Goal: Transaction & Acquisition: Purchase product/service

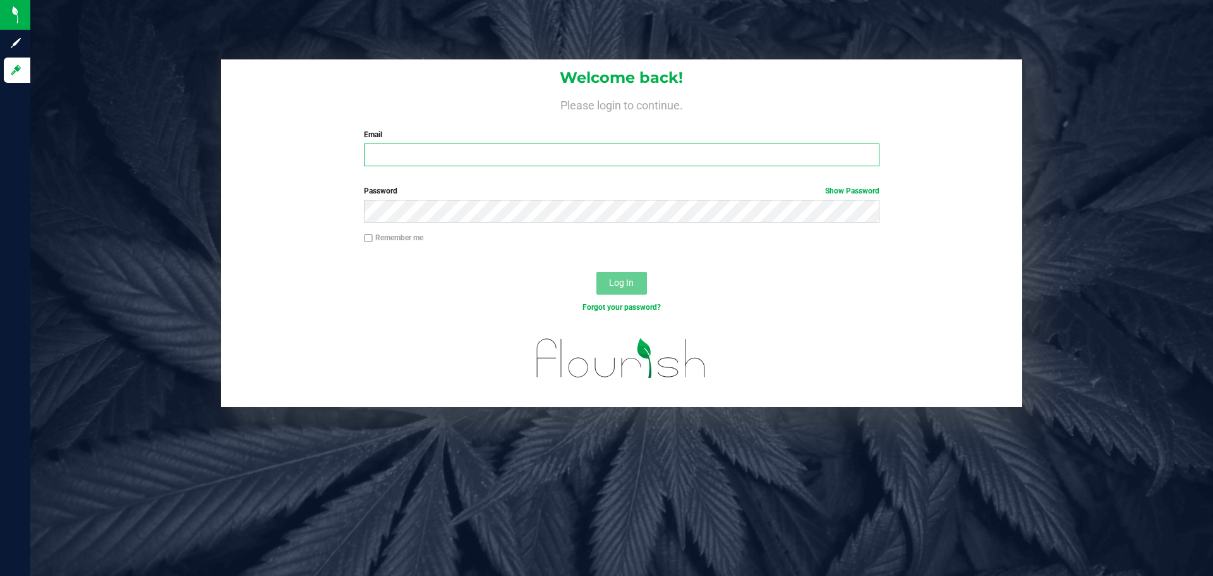
click at [438, 156] on input "Email" at bounding box center [621, 154] width 515 height 23
type input "[EMAIL_ADDRESS][DOMAIN_NAME]"
click at [597, 272] on button "Log In" at bounding box center [622, 283] width 51 height 23
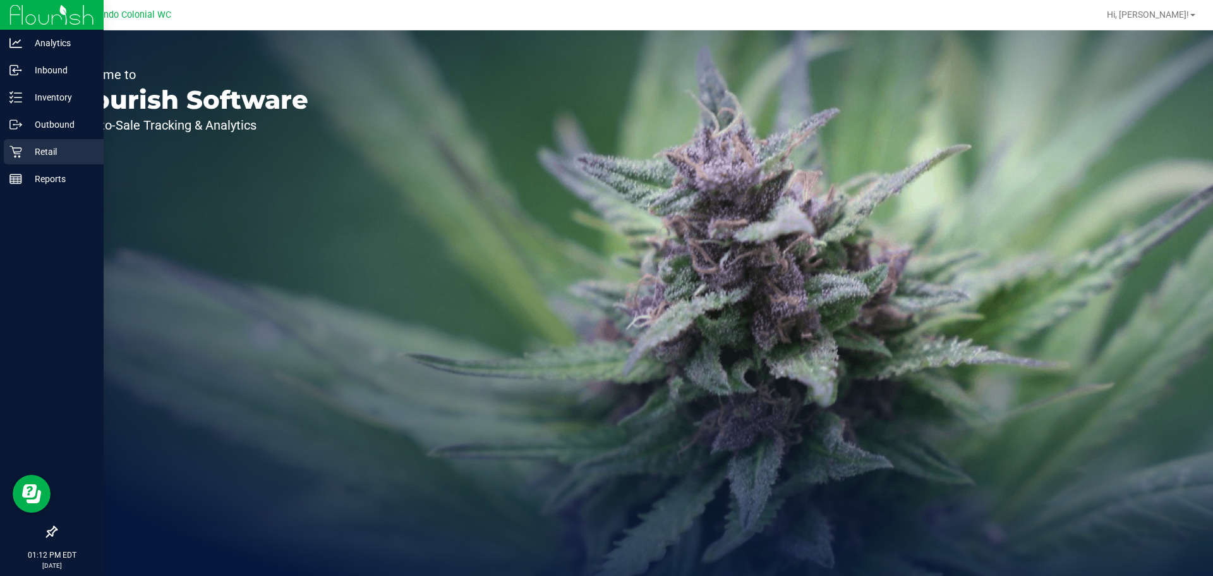
click at [53, 148] on p "Retail" at bounding box center [60, 151] width 76 height 15
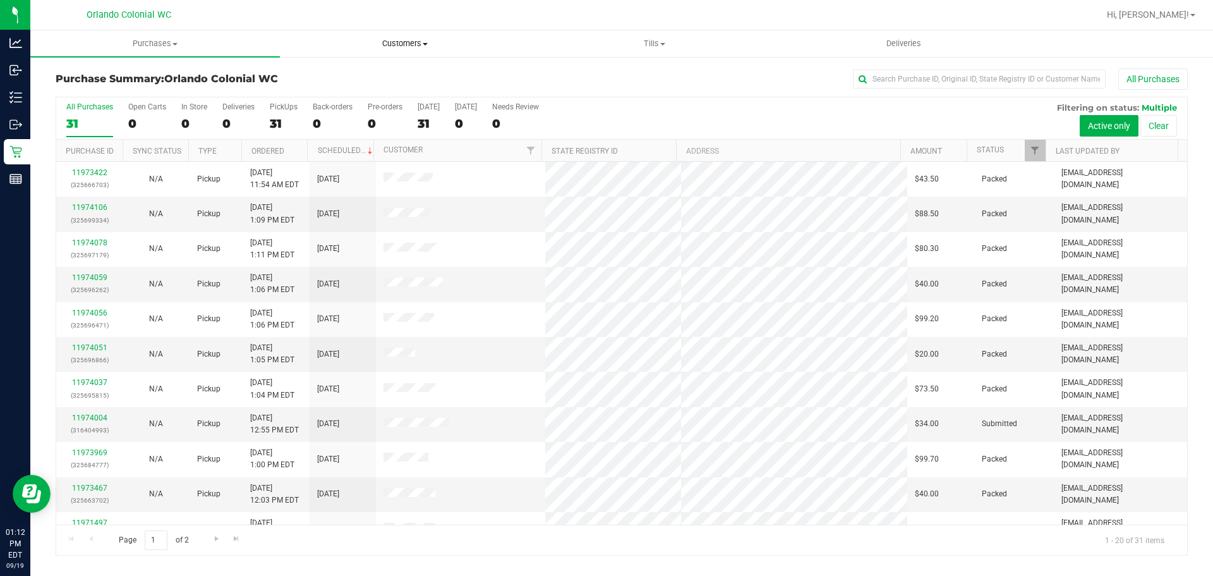
click at [414, 42] on span "Customers" at bounding box center [405, 43] width 248 height 11
click at [407, 73] on li "All customers" at bounding box center [405, 76] width 250 height 15
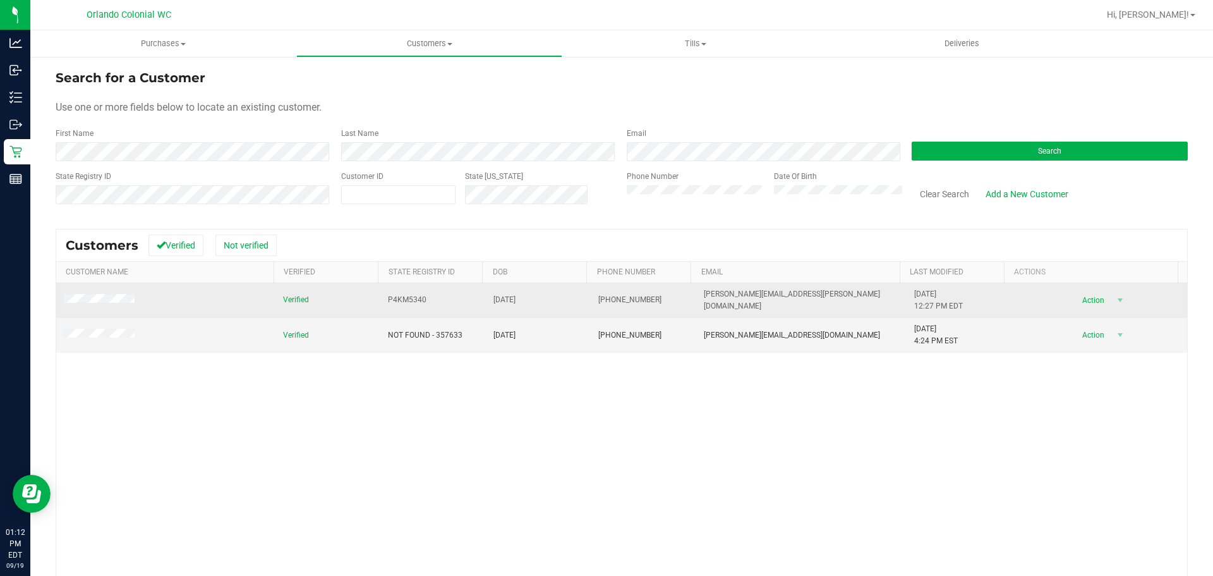
click at [115, 293] on td at bounding box center [165, 300] width 219 height 35
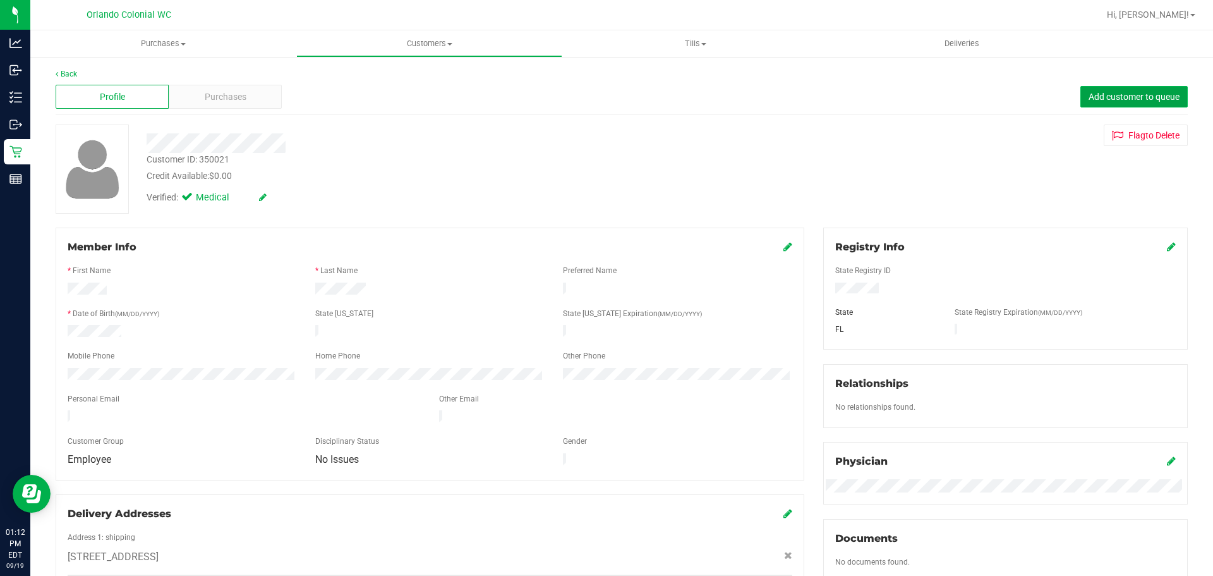
click at [1097, 94] on span "Add customer to queue" at bounding box center [1134, 97] width 91 height 10
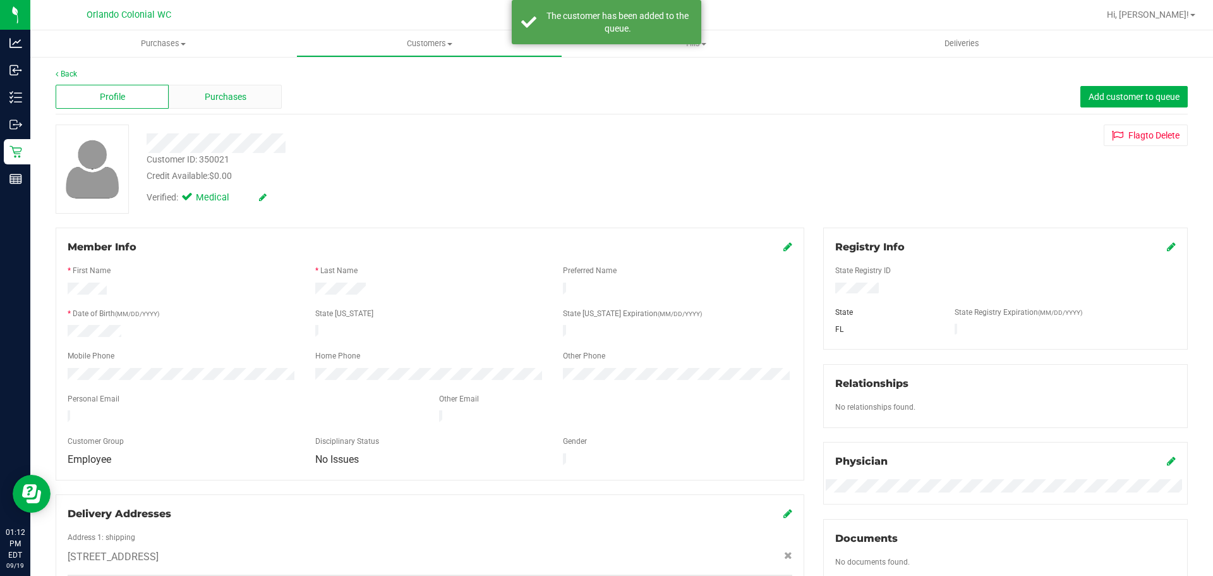
click at [220, 93] on span "Purchases" at bounding box center [226, 96] width 42 height 13
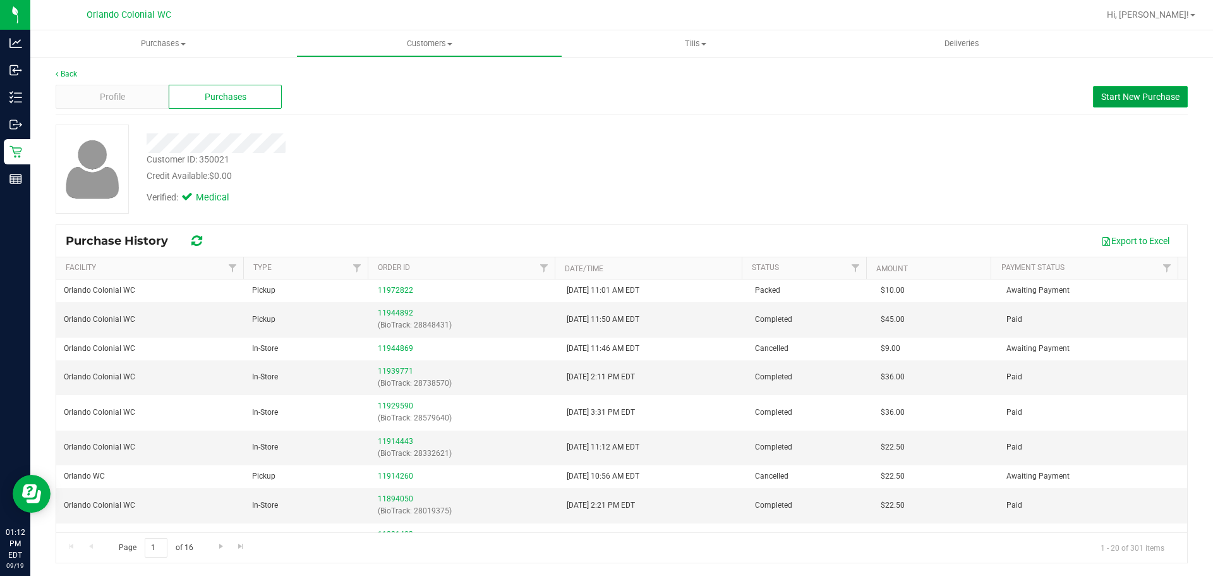
click at [1158, 88] on button "Start New Purchase" at bounding box center [1140, 96] width 95 height 21
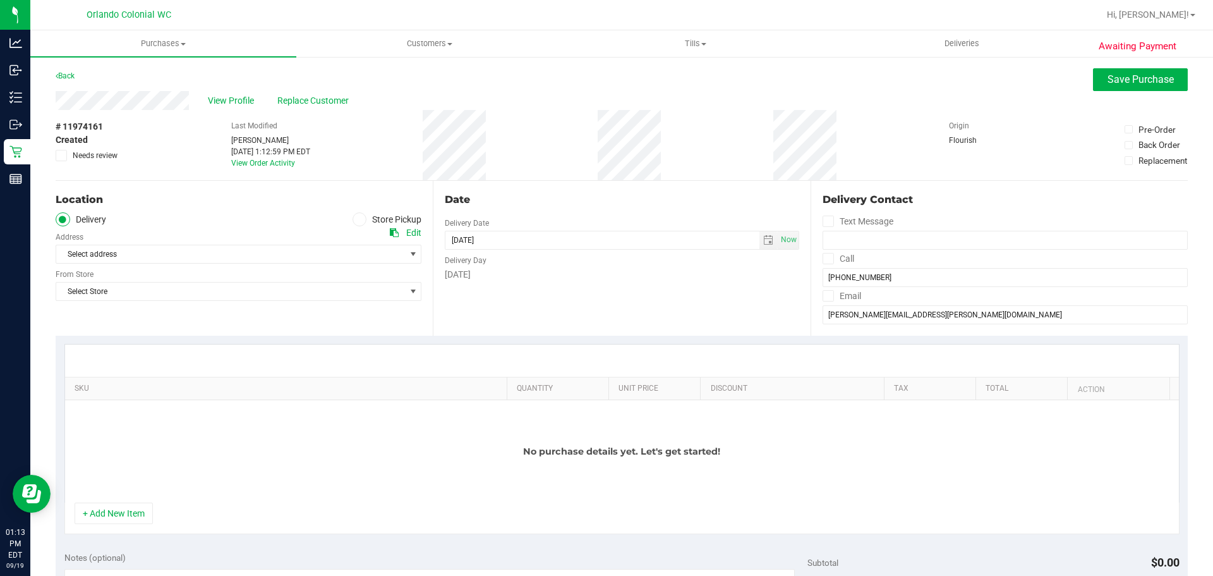
click at [369, 219] on label "Store Pickup" at bounding box center [388, 219] width 70 height 15
click at [0, 0] on input "Store Pickup" at bounding box center [0, 0] width 0 height 0
click at [227, 256] on span "Select Store" at bounding box center [230, 254] width 349 height 18
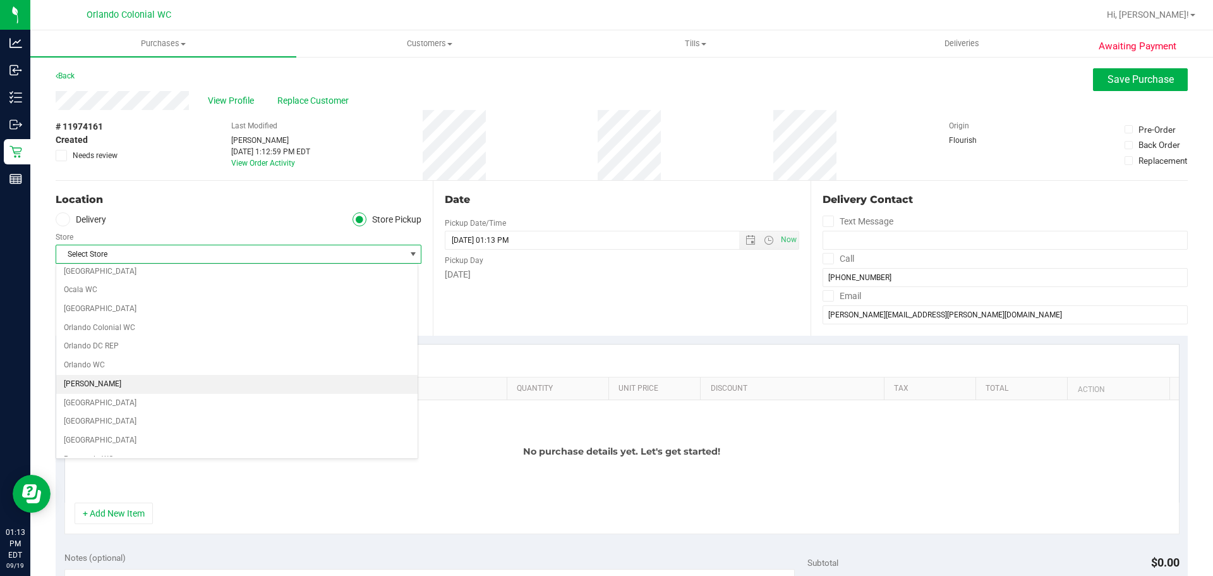
scroll to position [569, 0]
click at [231, 306] on li "Orlando Colonial WC" at bounding box center [236, 308] width 361 height 19
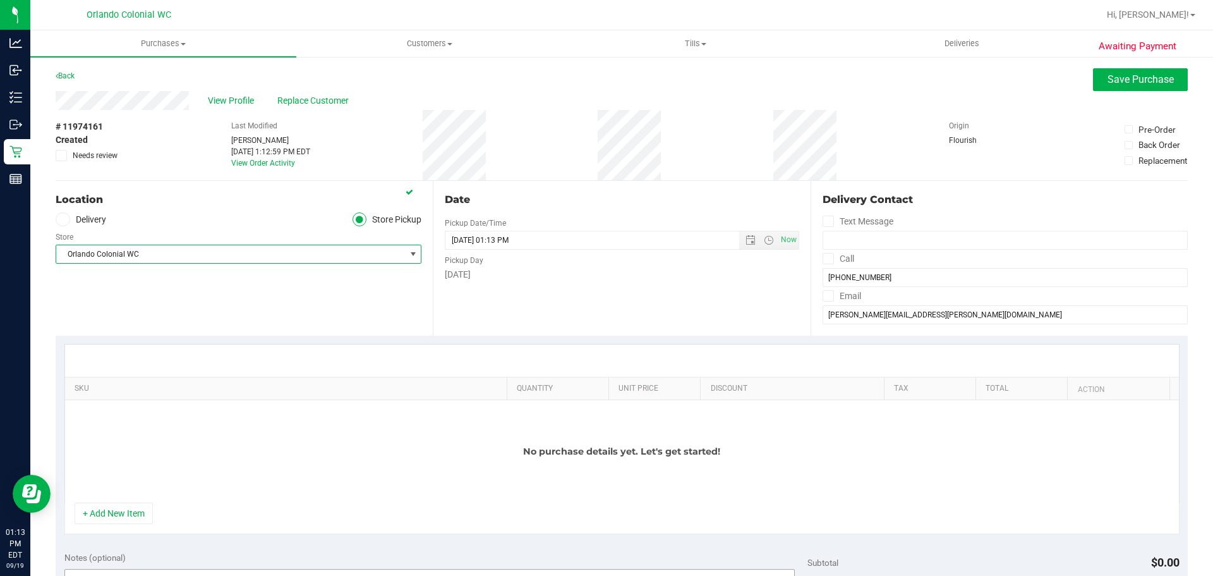
click at [130, 509] on button "+ Add New Item" at bounding box center [114, 512] width 78 height 21
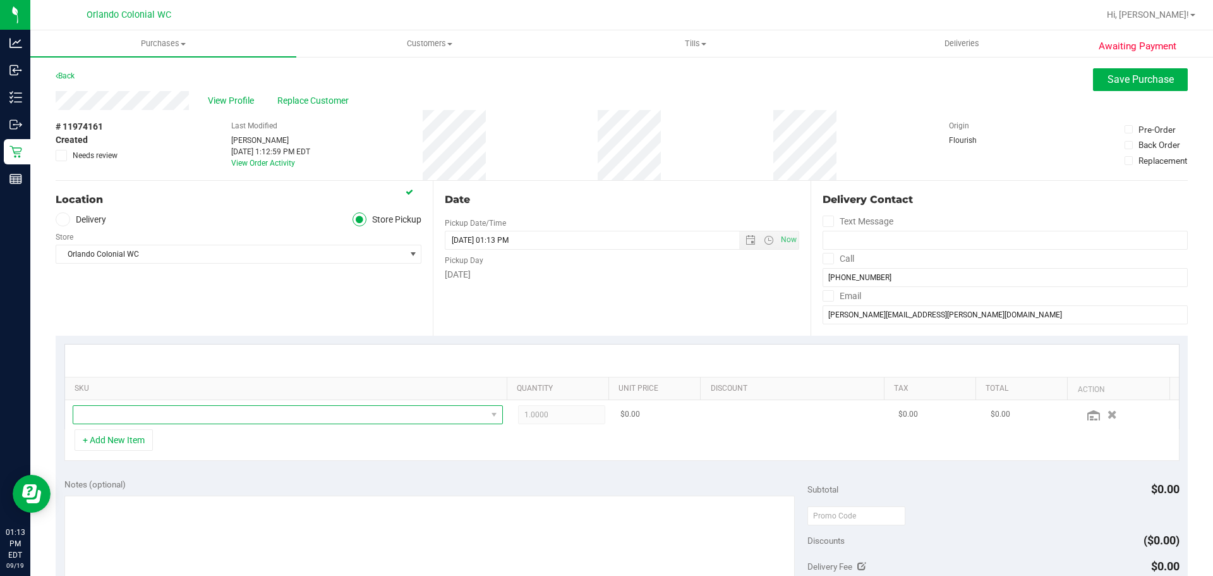
click at [143, 410] on span "NO DATA FOUND" at bounding box center [279, 415] width 413 height 18
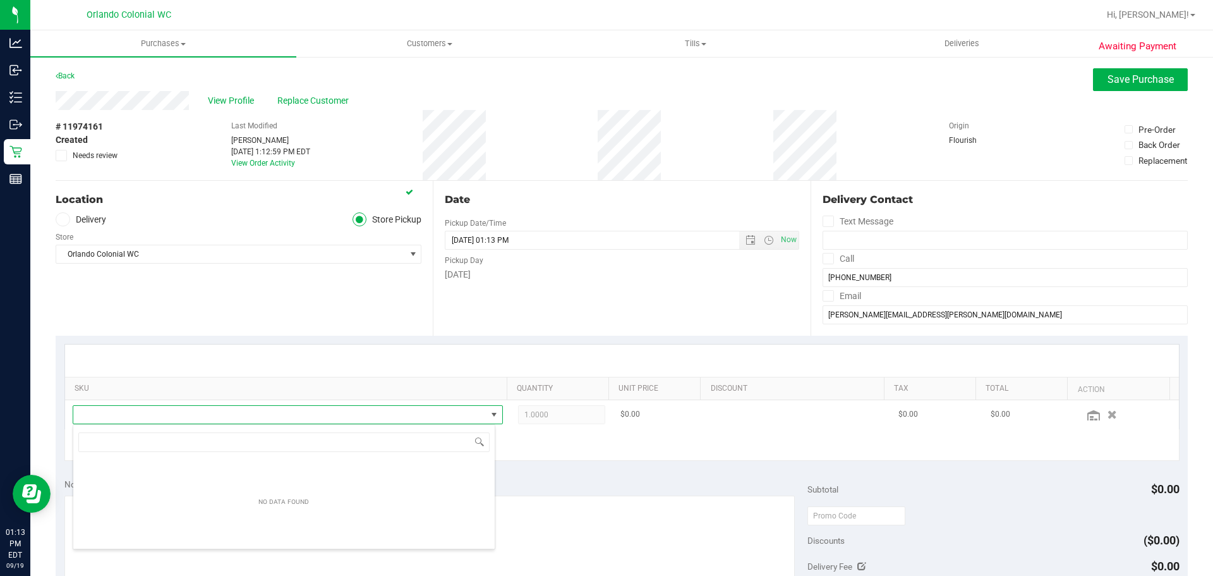
scroll to position [19, 419]
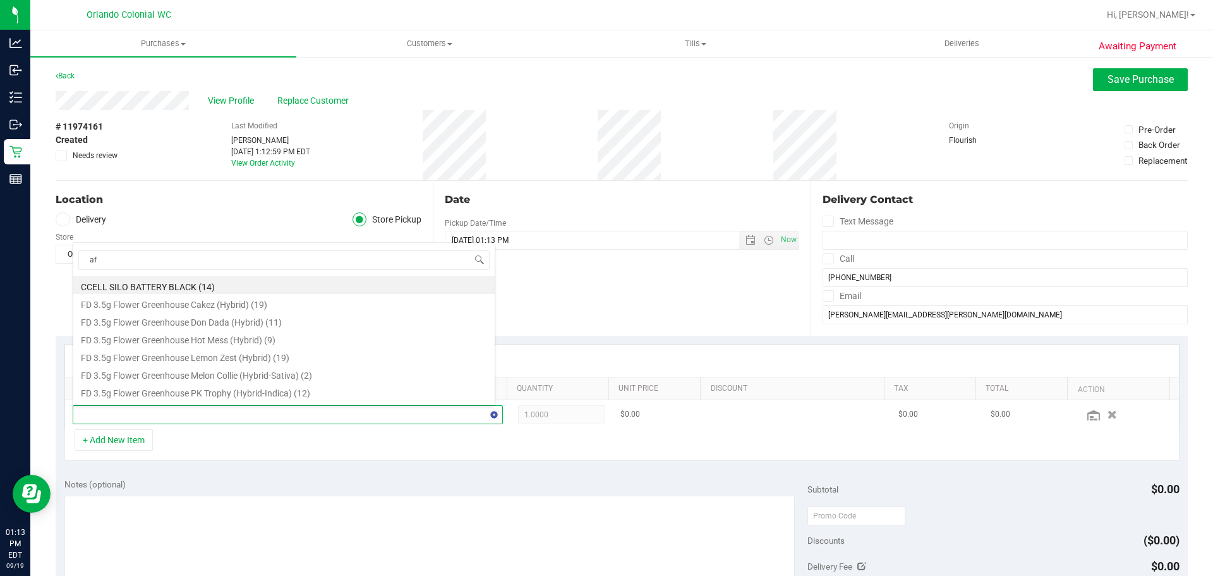
type input "aft"
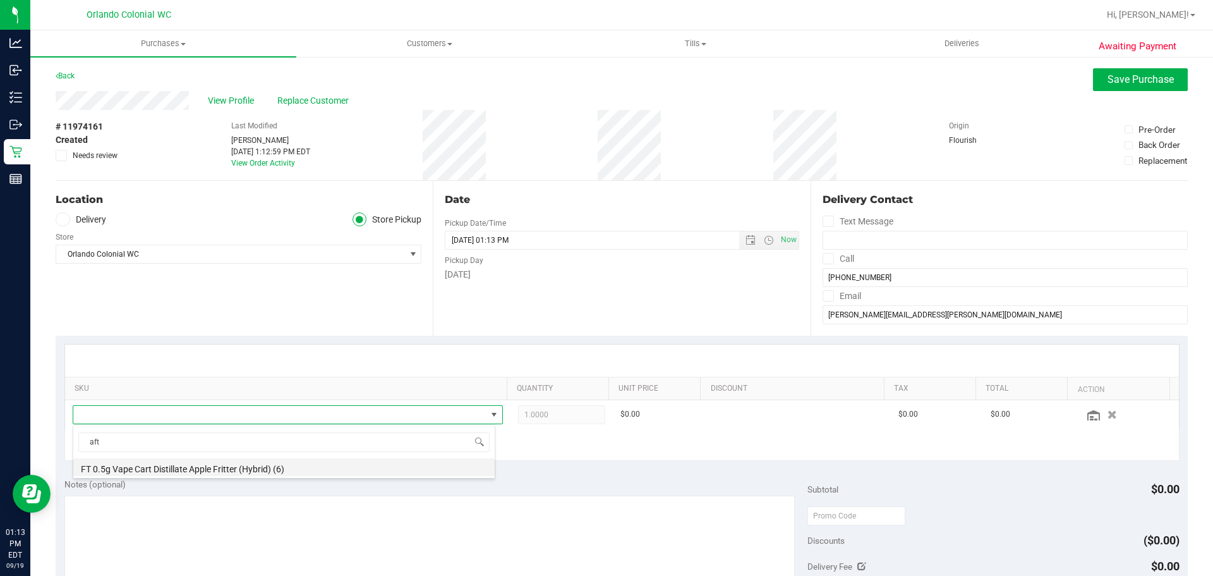
click at [170, 462] on li "FT 0.5g Vape Cart Distillate Apple Fritter (Hybrid) (6)" at bounding box center [284, 467] width 422 height 18
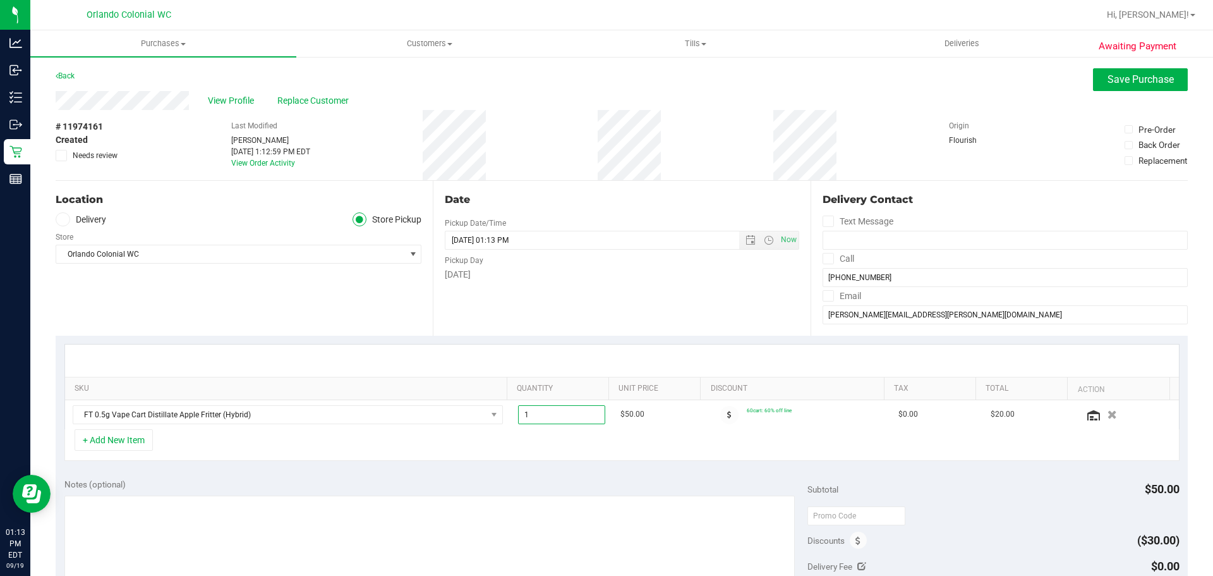
click at [547, 414] on span "1.00 1" at bounding box center [562, 414] width 88 height 19
click at [547, 415] on input "1" at bounding box center [562, 415] width 87 height 18
type input "4"
type input "4.00"
click at [518, 361] on div at bounding box center [622, 360] width 1114 height 32
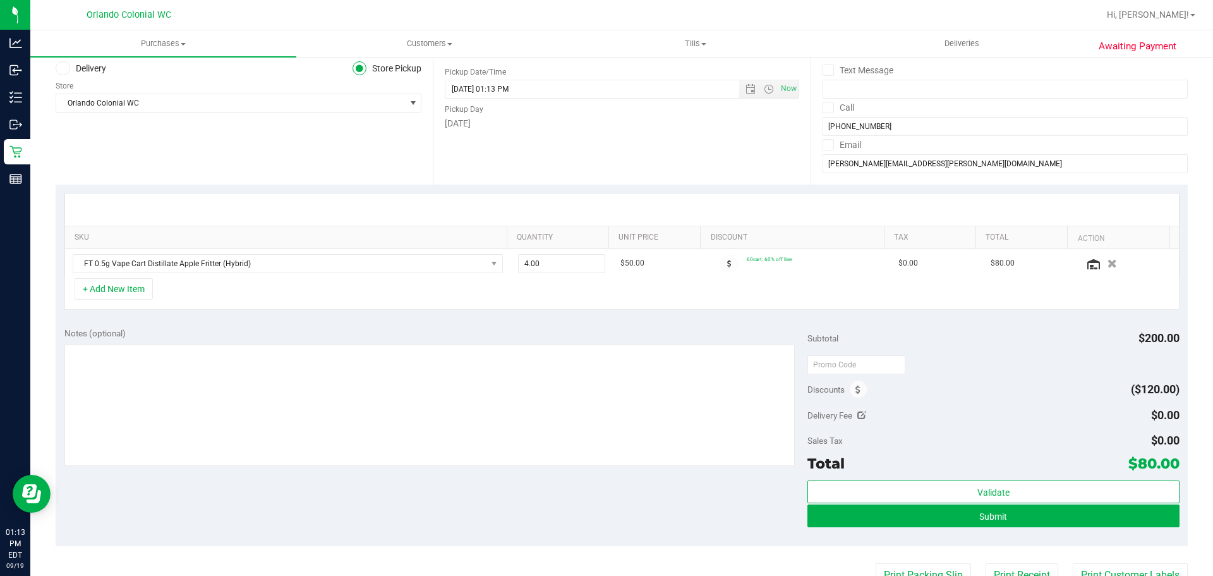
scroll to position [190, 0]
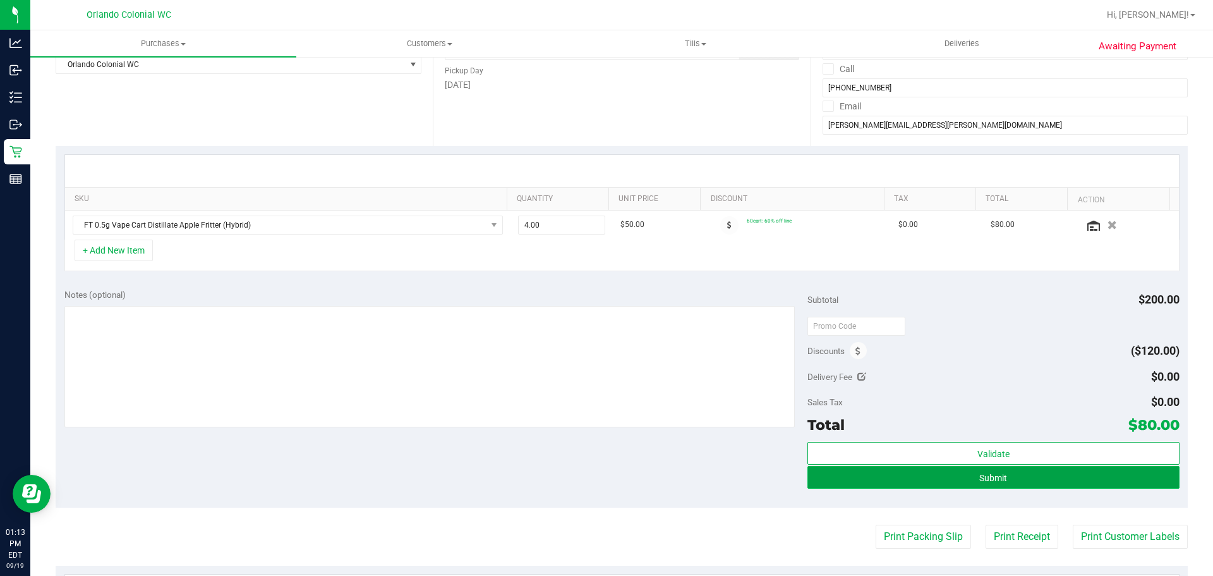
click at [961, 473] on button "Submit" at bounding box center [994, 477] width 372 height 23
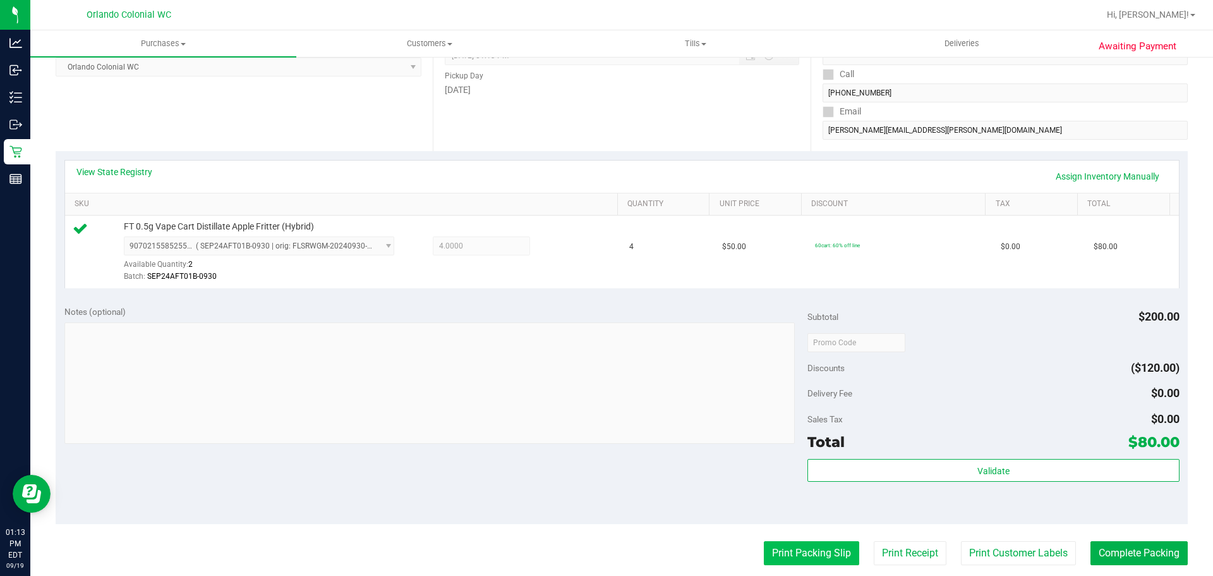
click at [784, 554] on button "Print Packing Slip" at bounding box center [811, 553] width 95 height 24
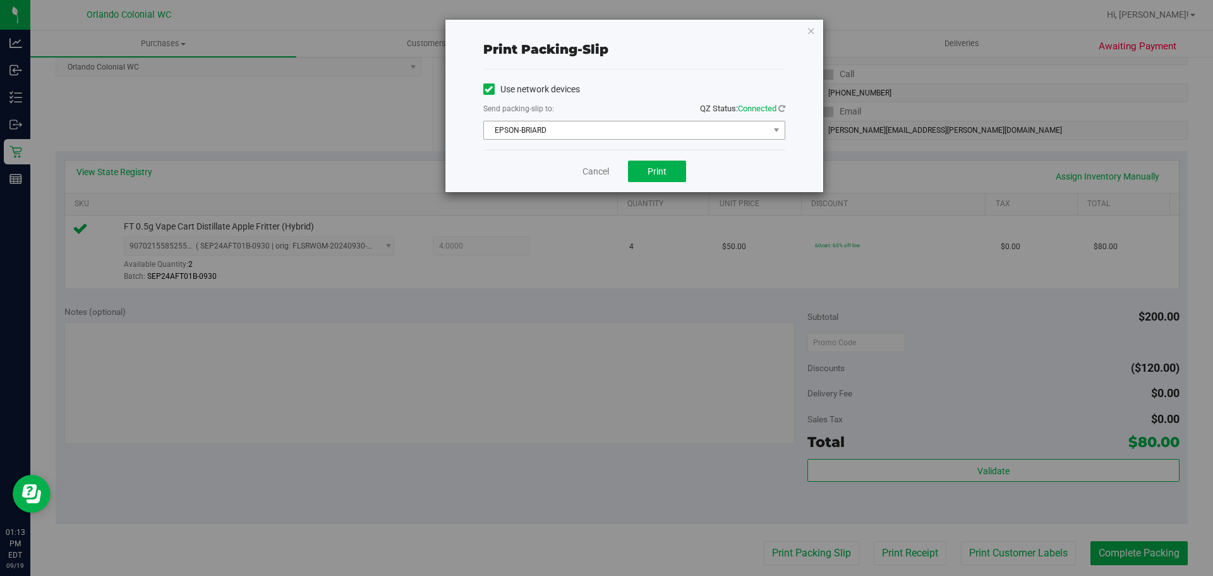
click at [683, 124] on span "EPSON-BRIARD" at bounding box center [626, 130] width 285 height 18
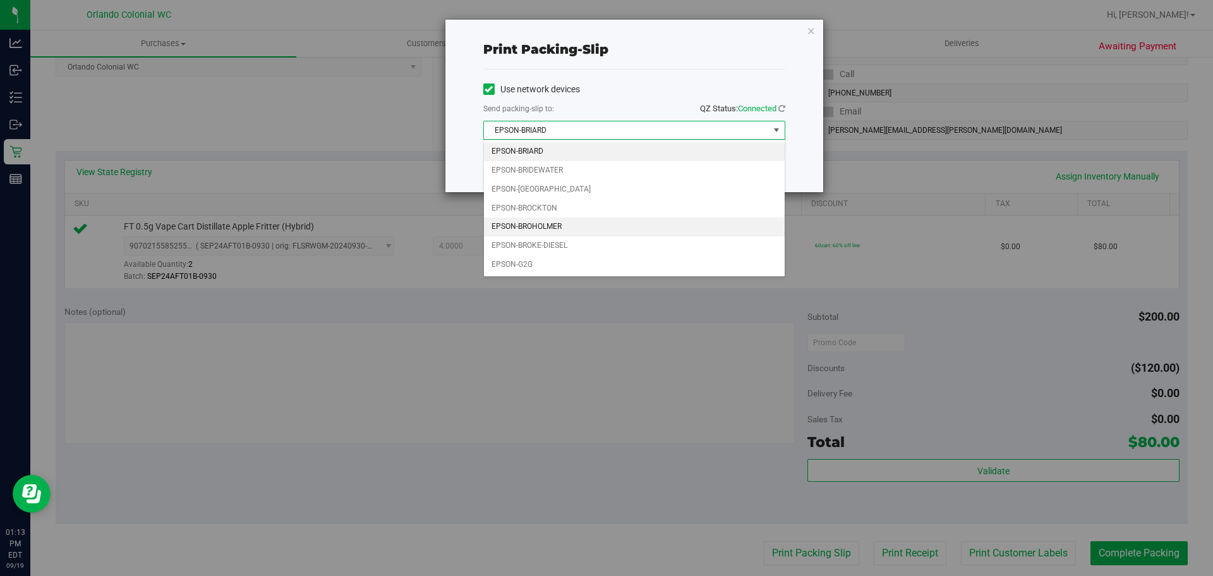
click at [565, 225] on li "EPSON-BROHOLMER" at bounding box center [634, 226] width 301 height 19
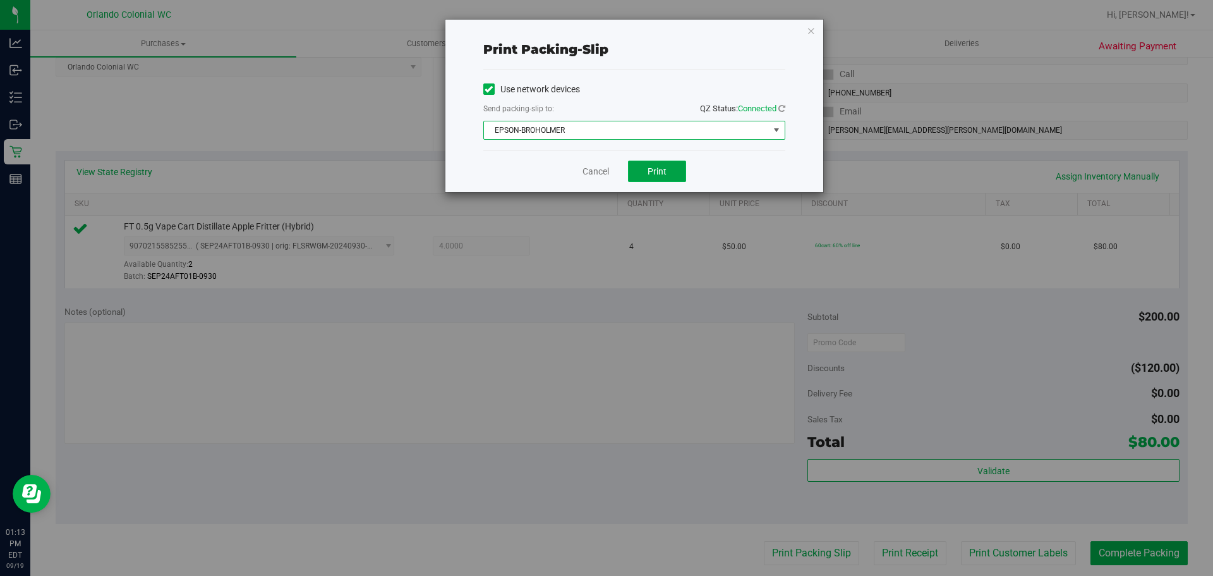
click at [669, 164] on button "Print" at bounding box center [657, 171] width 58 height 21
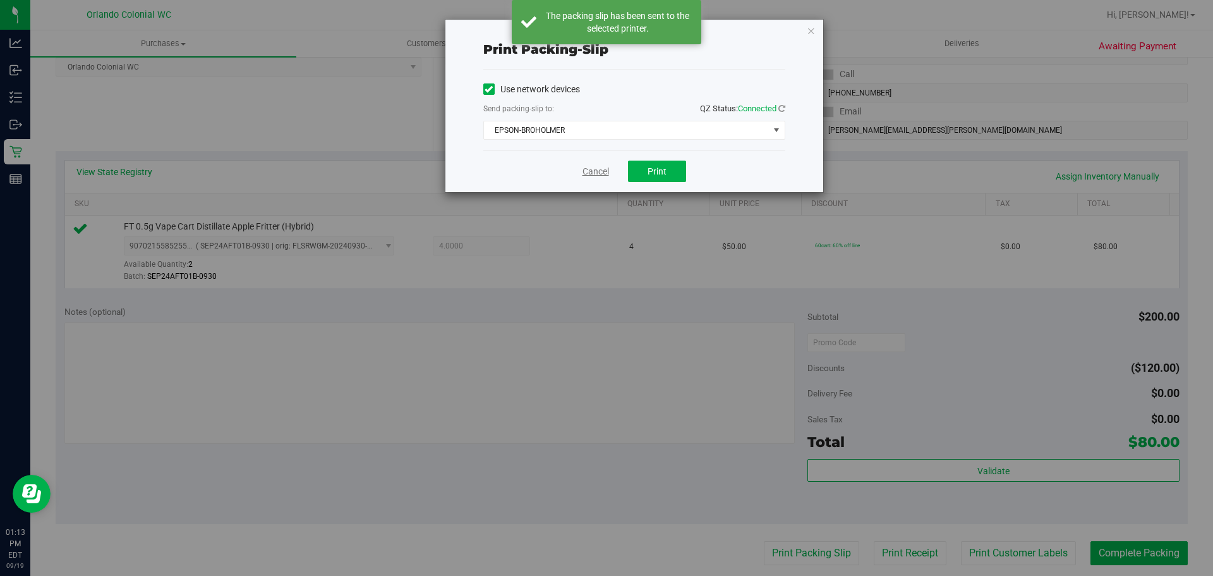
click at [591, 170] on link "Cancel" at bounding box center [596, 171] width 27 height 13
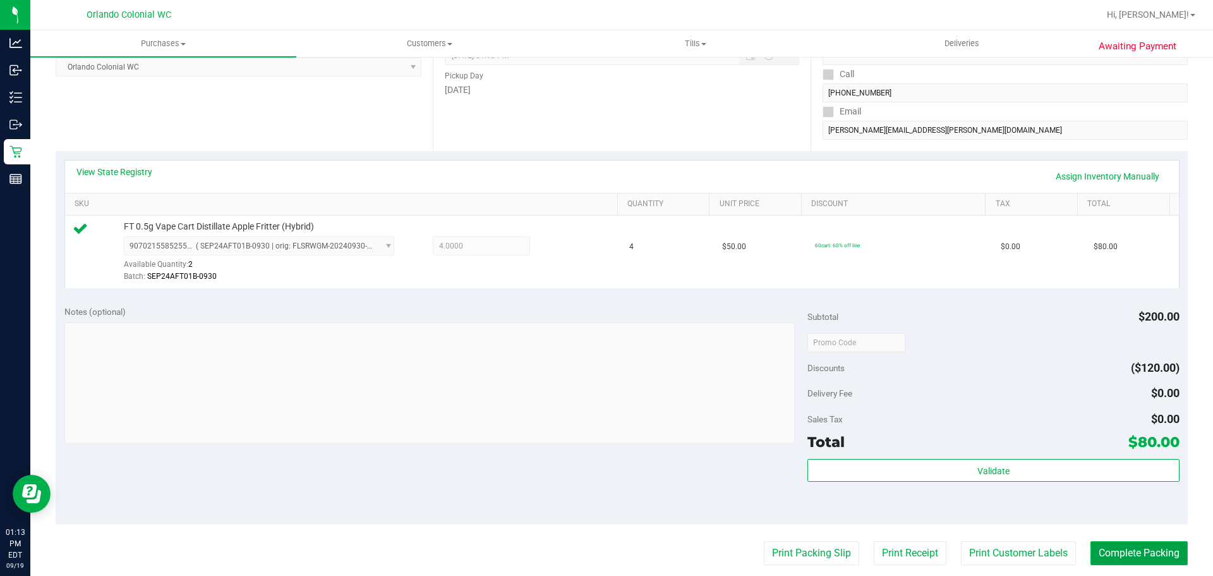
click at [1112, 557] on button "Complete Packing" at bounding box center [1139, 553] width 97 height 24
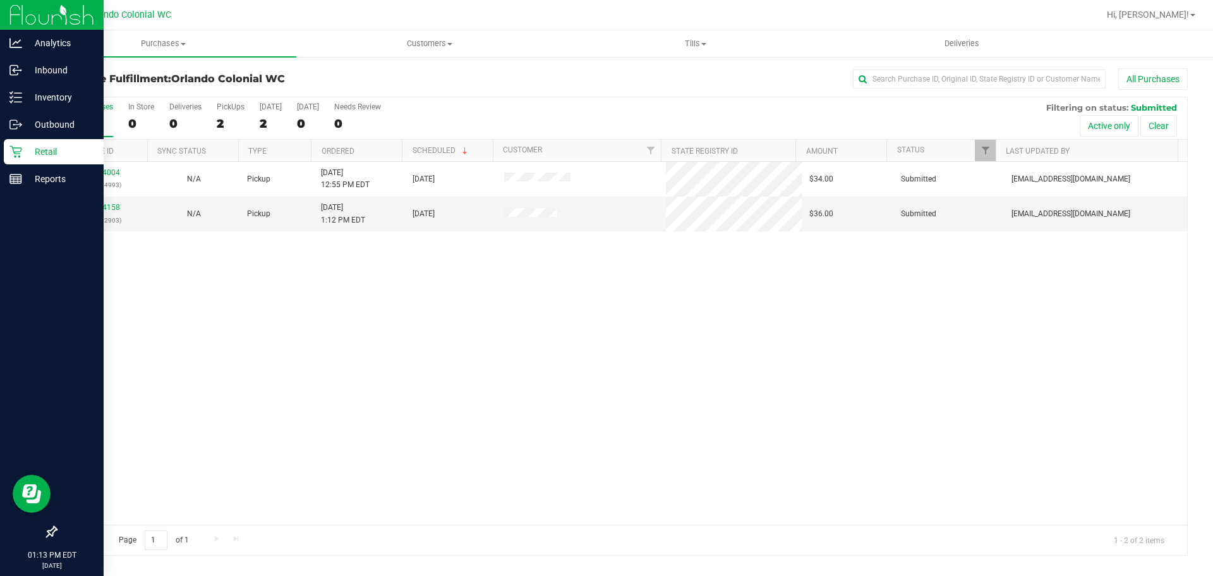
click at [27, 146] on p "Retail" at bounding box center [60, 151] width 76 height 15
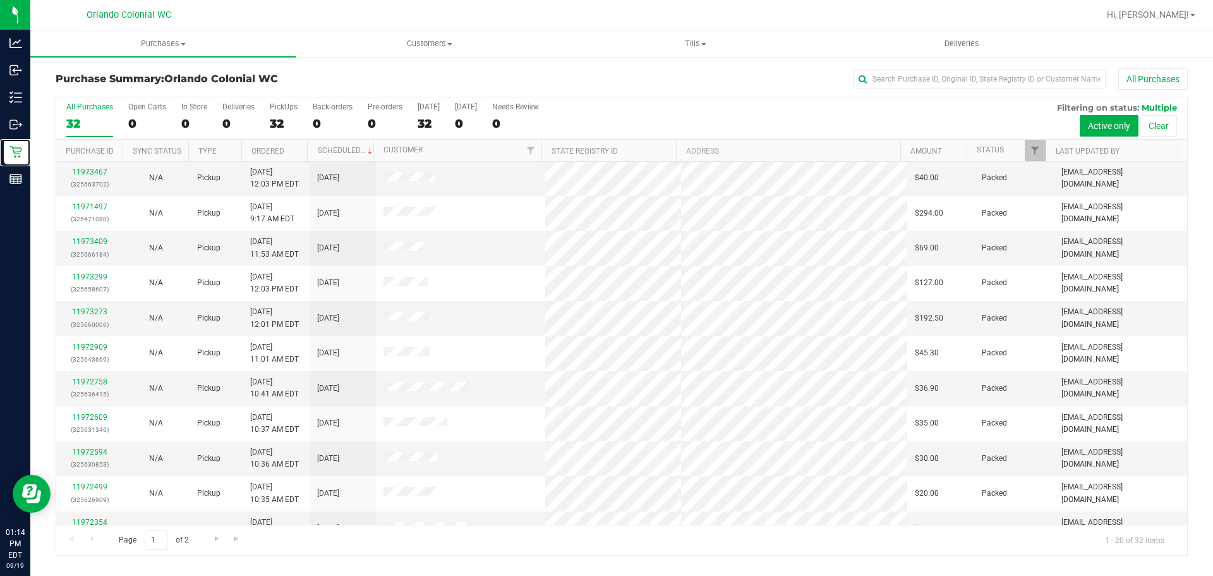
scroll to position [337, 0]
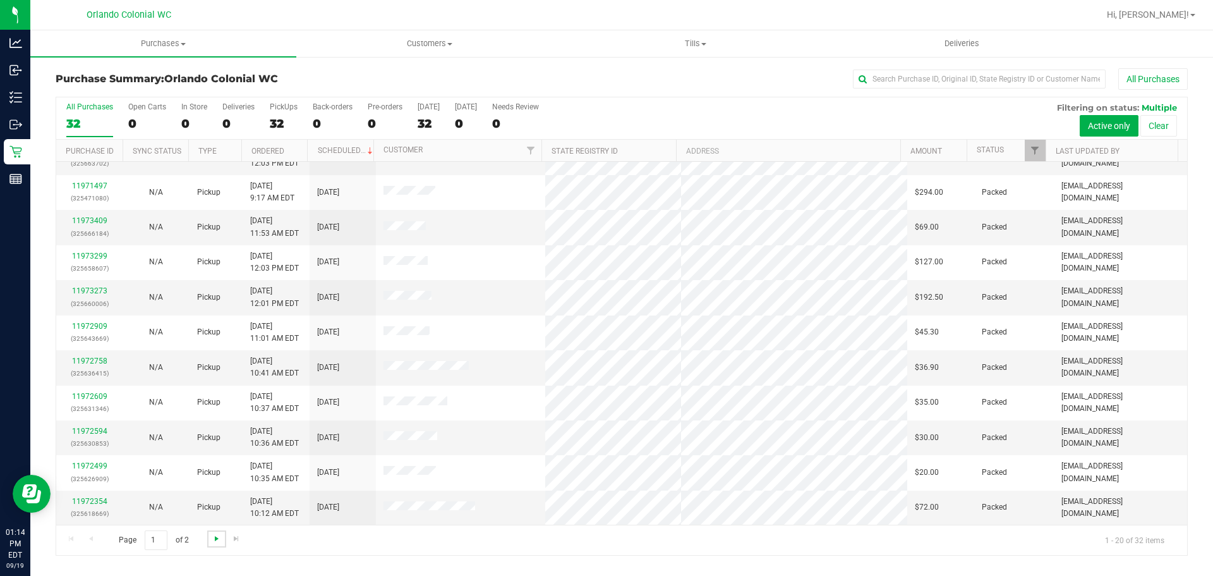
click at [218, 535] on span "Go to the next page" at bounding box center [217, 538] width 10 height 10
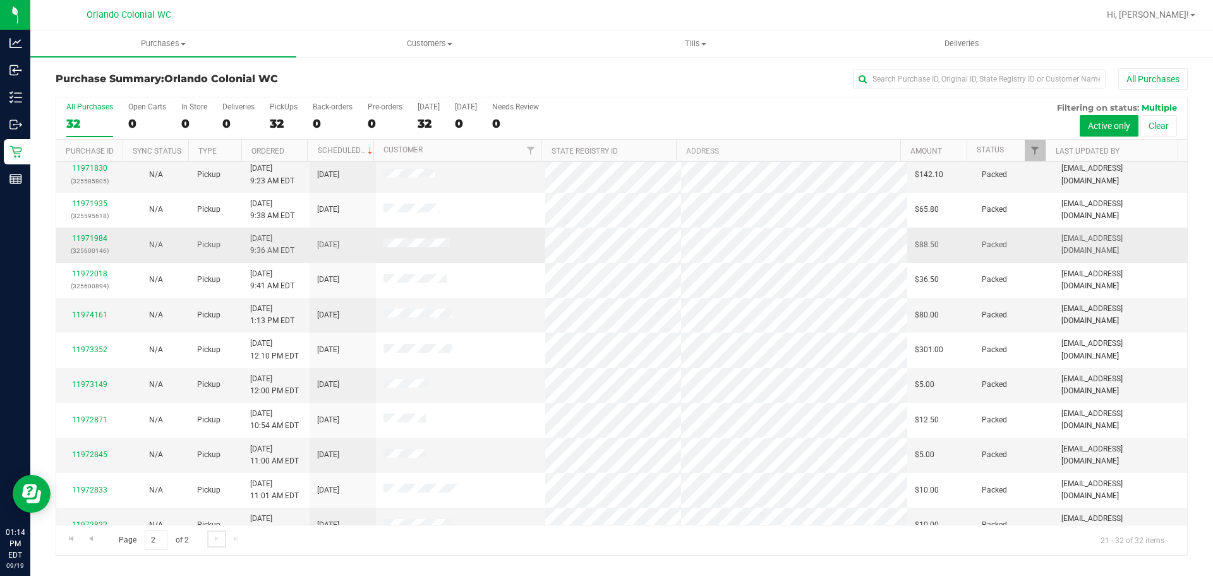
scroll to position [57, 0]
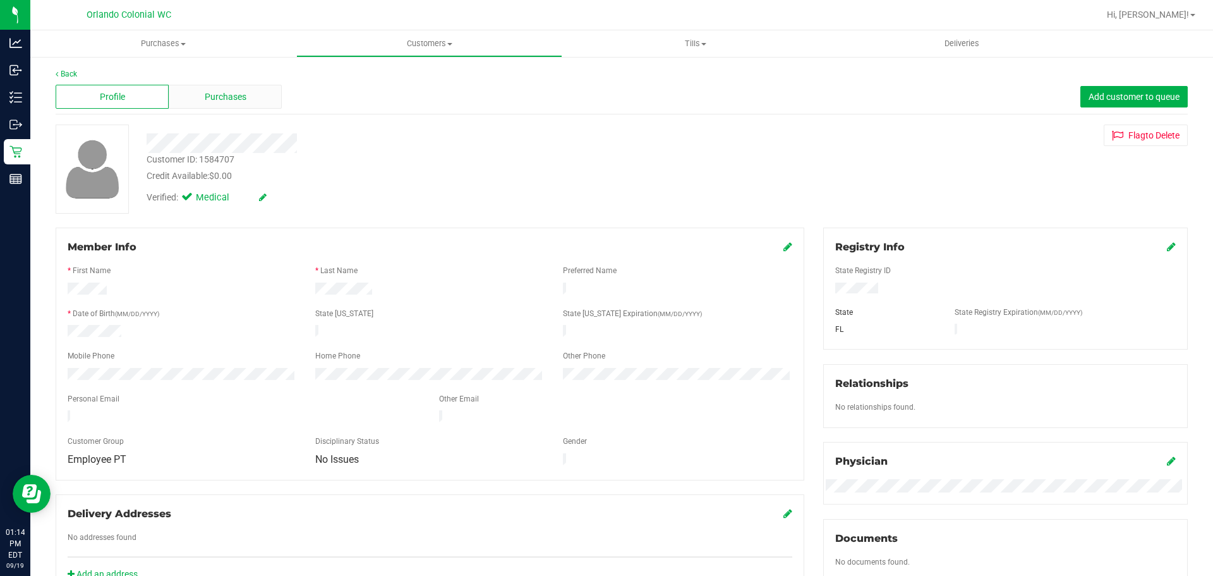
click at [259, 92] on div "Purchases" at bounding box center [225, 97] width 113 height 24
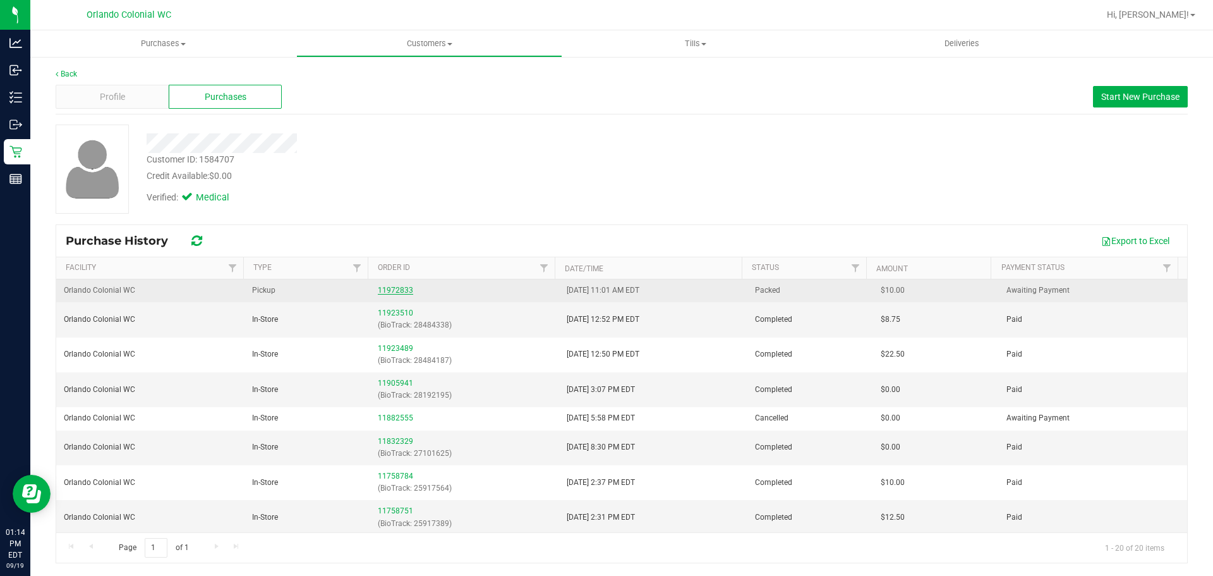
click at [392, 289] on link "11972833" at bounding box center [395, 290] width 35 height 9
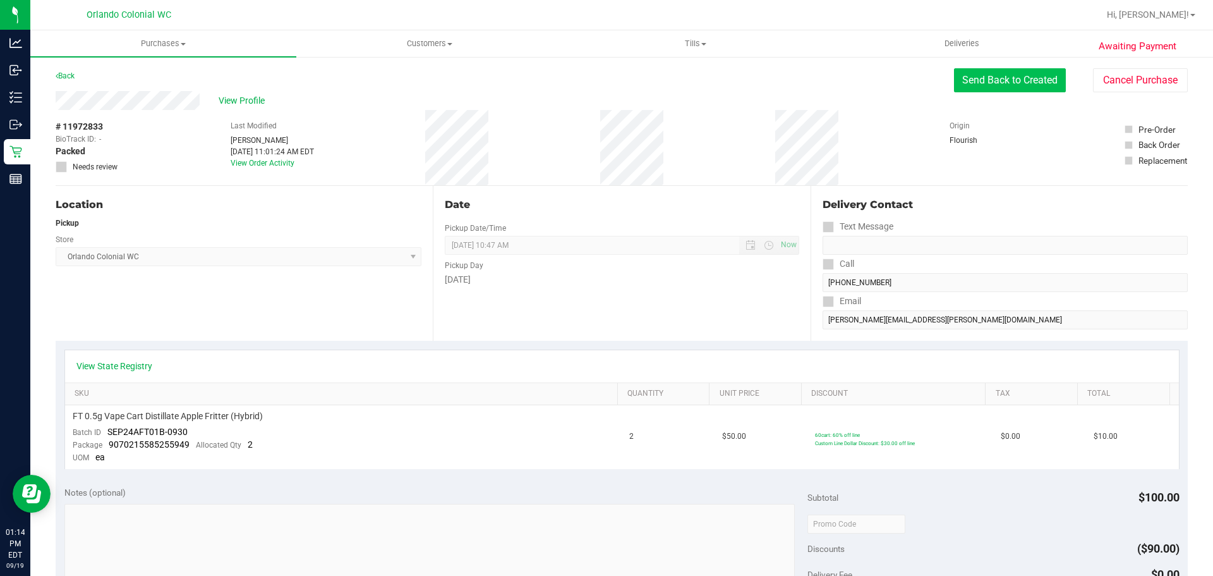
click at [1012, 76] on button "Send Back to Created" at bounding box center [1010, 80] width 112 height 24
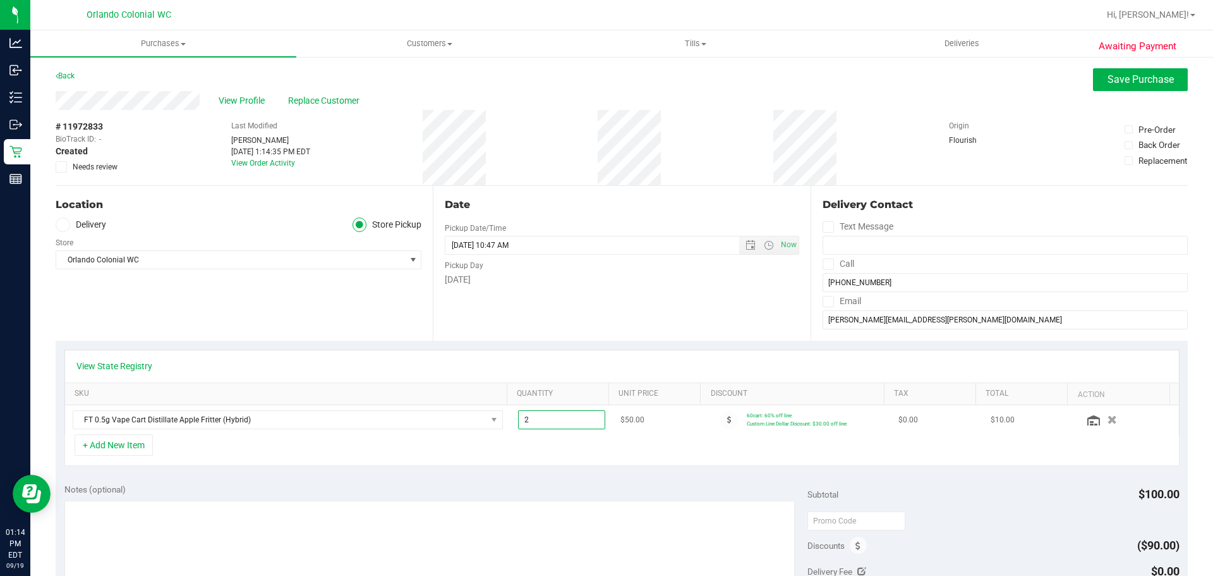
click at [546, 423] on span "2.00 2" at bounding box center [562, 419] width 88 height 19
click at [546, 423] on input "2" at bounding box center [562, 420] width 87 height 18
type input "3"
click at [1108, 81] on span "Save Purchase" at bounding box center [1141, 79] width 66 height 12
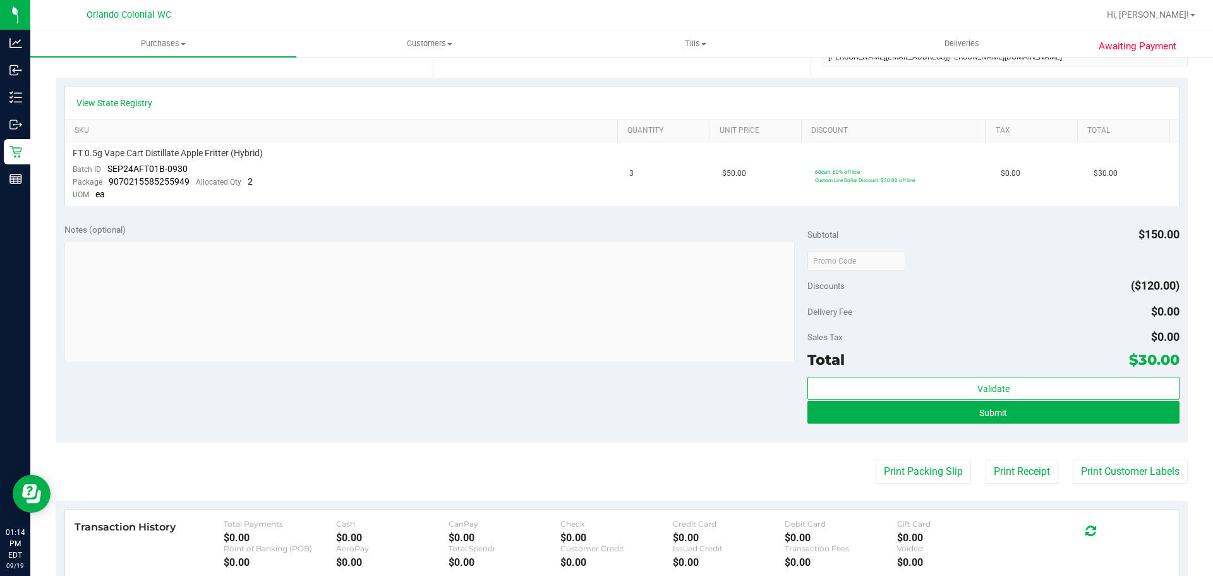
scroll to position [264, 0]
click at [980, 416] on span "Submit" at bounding box center [994, 412] width 28 height 10
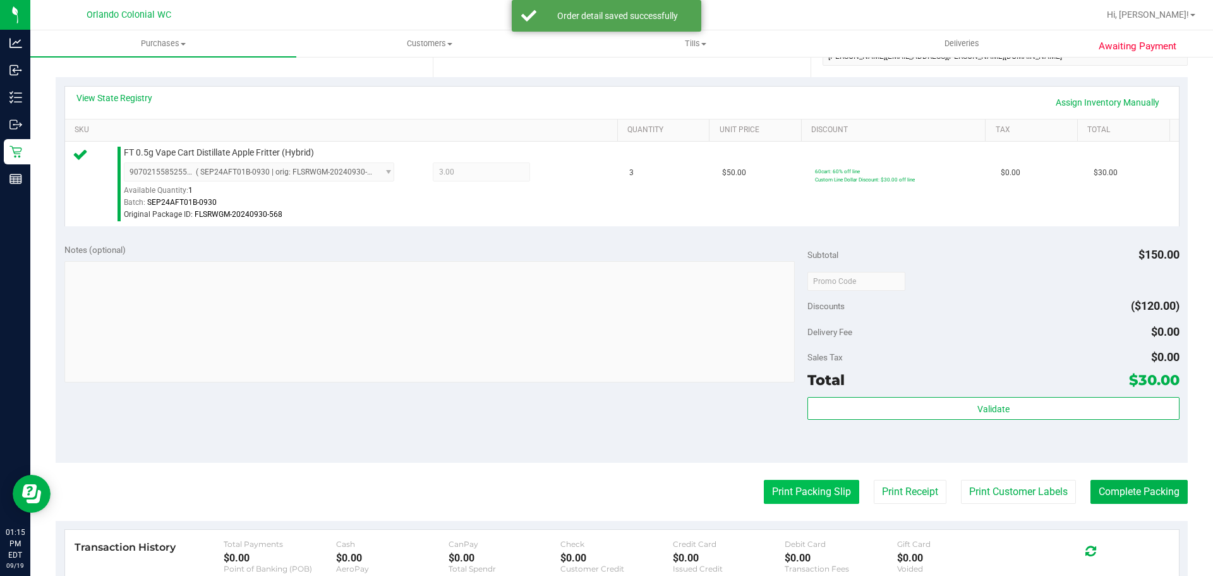
click at [793, 485] on button "Print Packing Slip" at bounding box center [811, 492] width 95 height 24
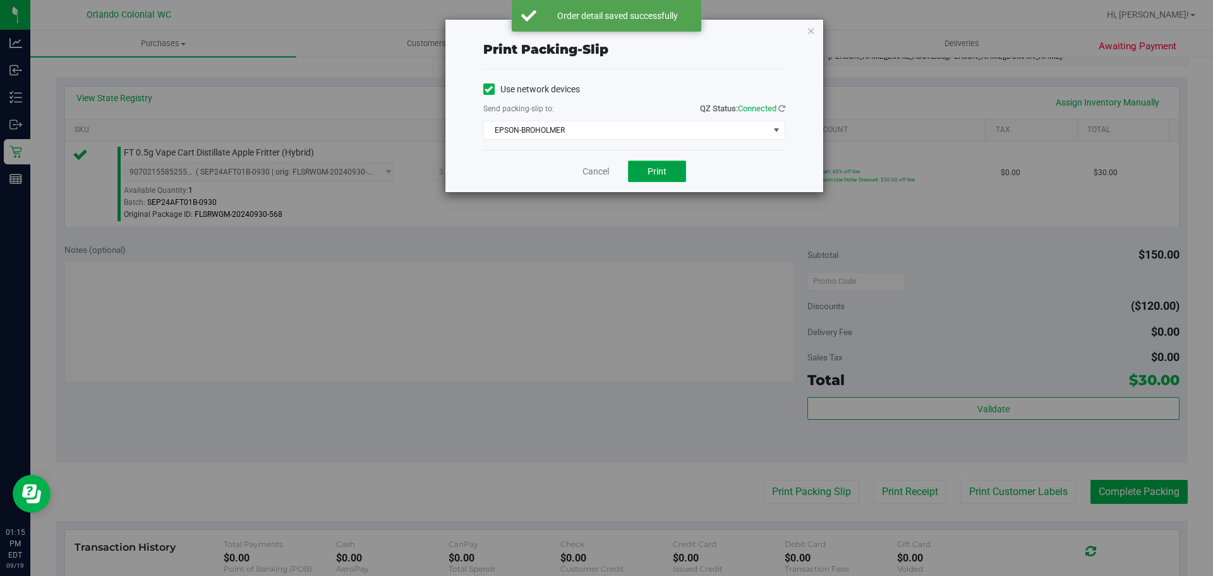
click at [659, 180] on button "Print" at bounding box center [657, 171] width 58 height 21
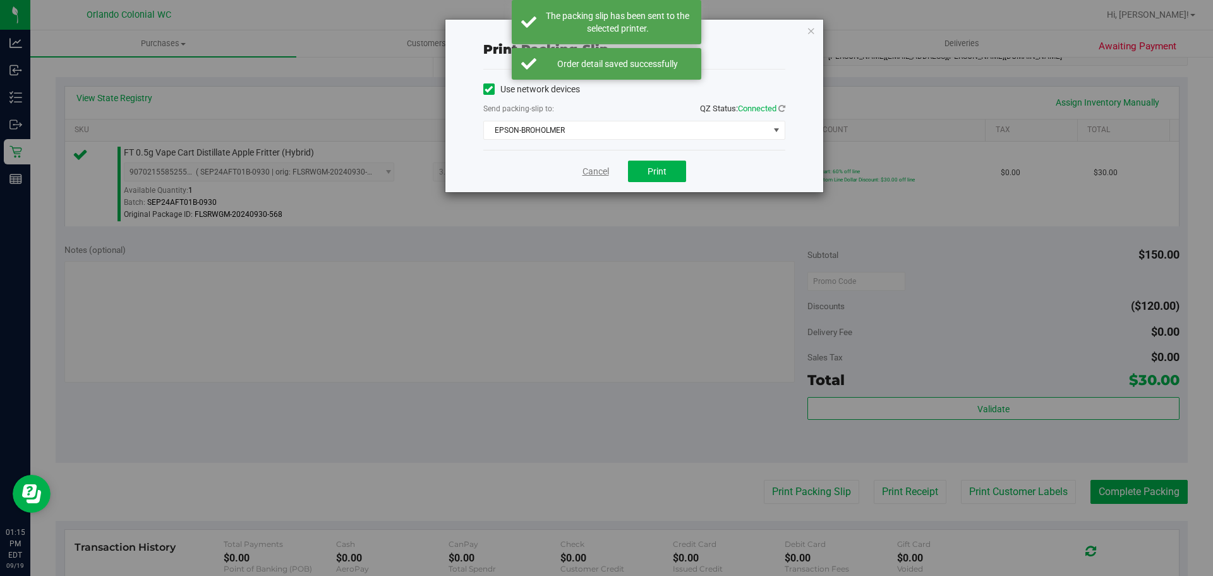
click at [602, 171] on link "Cancel" at bounding box center [596, 171] width 27 height 13
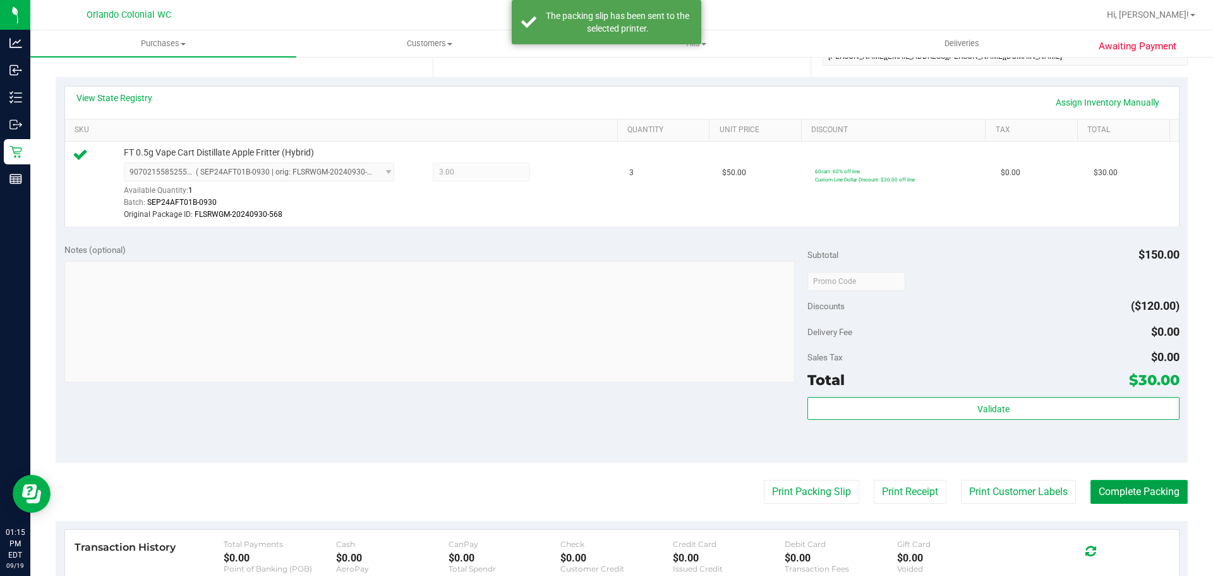
click at [1154, 486] on button "Complete Packing" at bounding box center [1139, 492] width 97 height 24
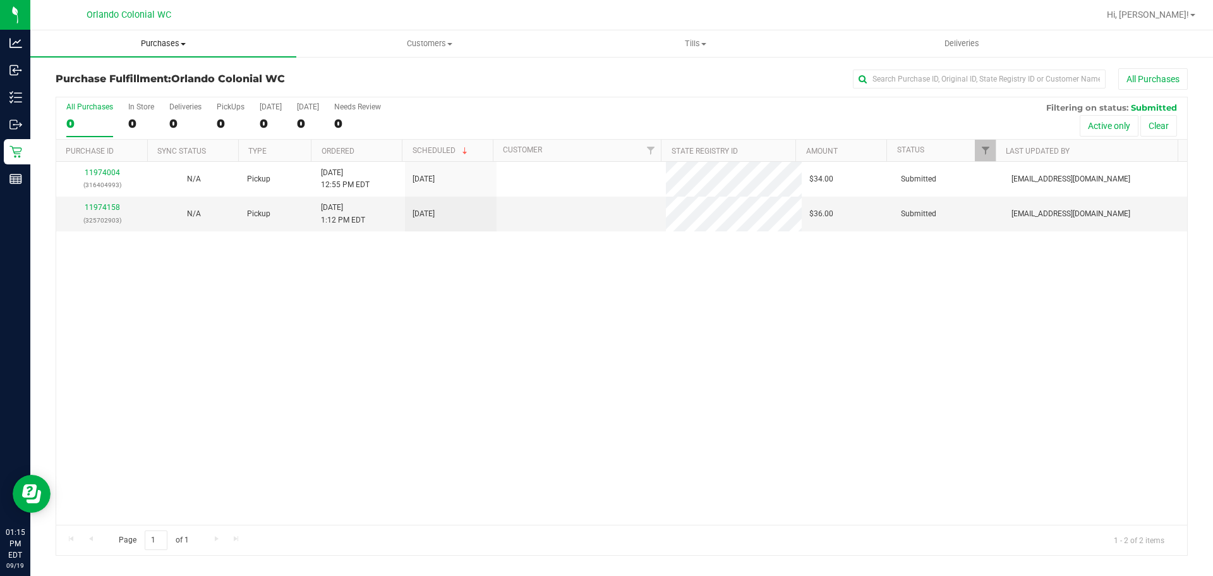
click at [137, 47] on span "Purchases" at bounding box center [163, 43] width 266 height 11
click at [158, 46] on span "Purchases" at bounding box center [163, 43] width 266 height 11
click at [161, 41] on span "Purchases" at bounding box center [163, 43] width 266 height 11
click at [123, 87] on li "Fulfillment" at bounding box center [163, 91] width 266 height 15
click at [162, 44] on span "Purchases" at bounding box center [163, 43] width 266 height 11
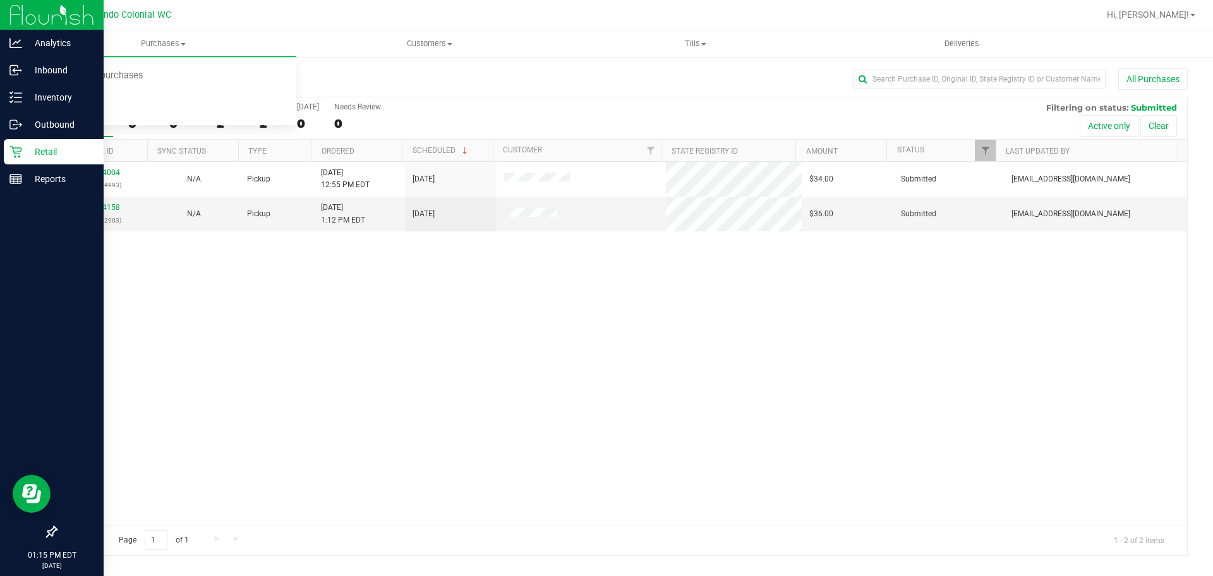
click at [19, 149] on icon at bounding box center [15, 151] width 13 height 13
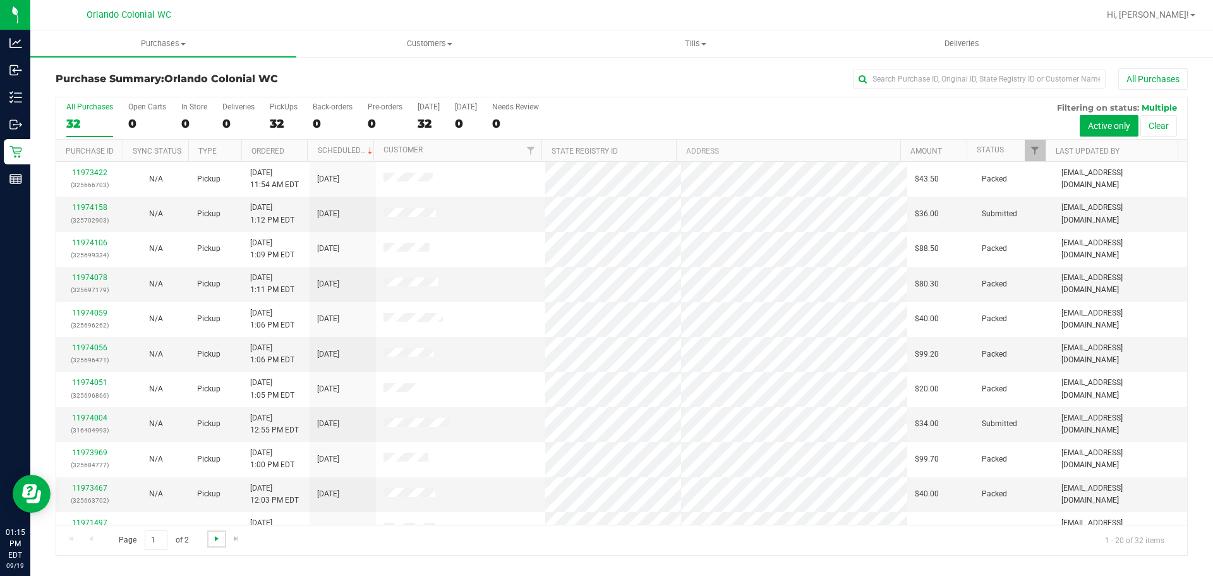
click at [215, 537] on span "Go to the next page" at bounding box center [217, 538] width 10 height 10
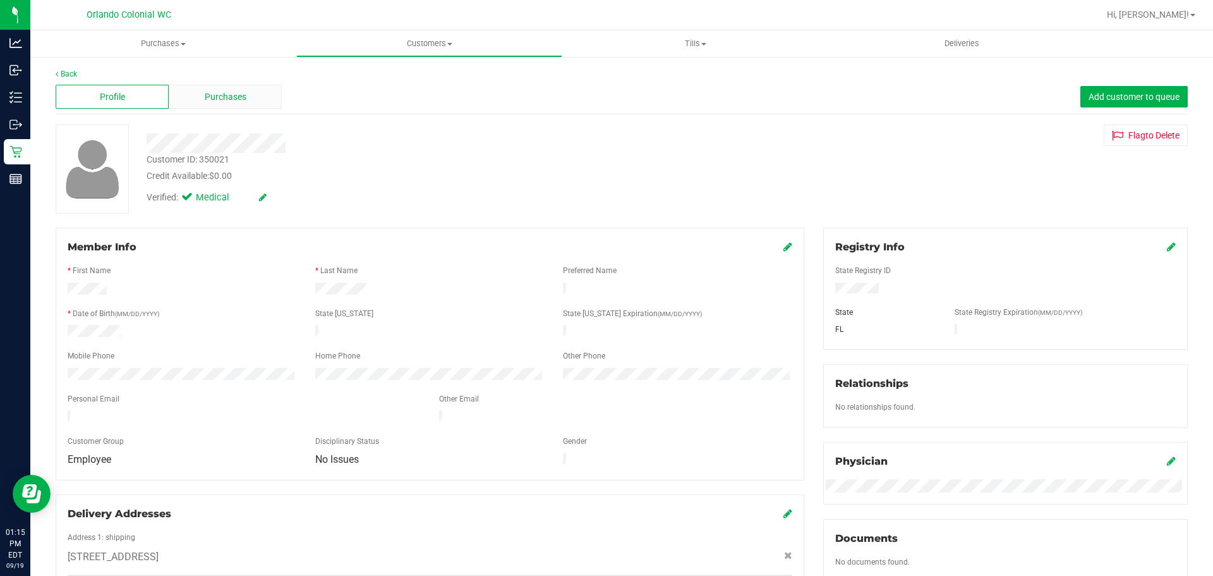
click at [226, 106] on div "Purchases" at bounding box center [225, 97] width 113 height 24
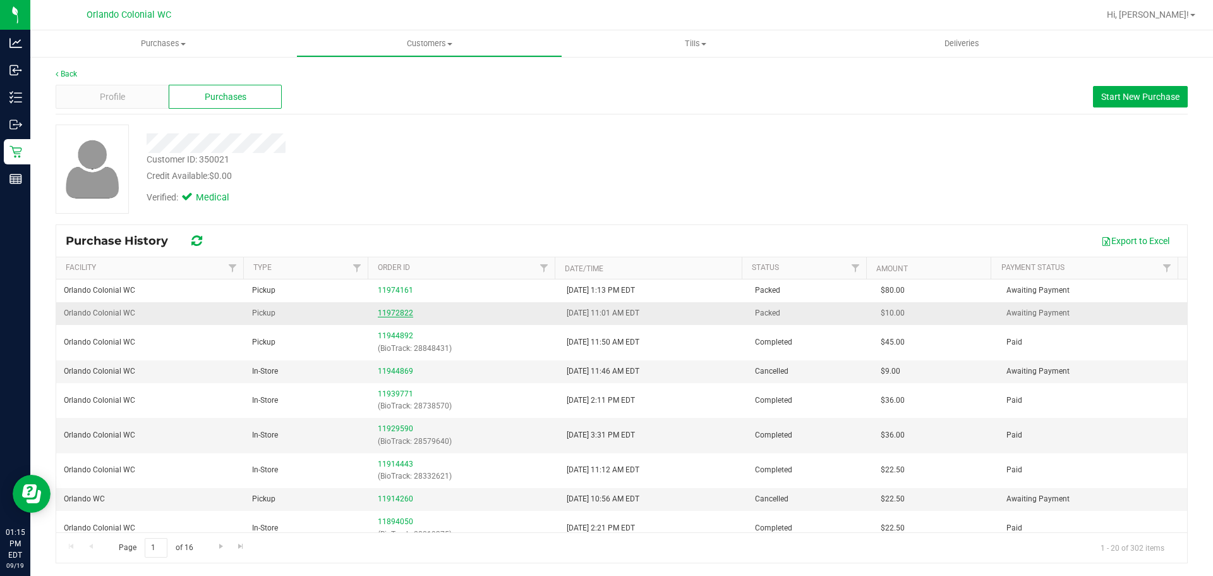
click at [387, 312] on link "11972822" at bounding box center [395, 312] width 35 height 9
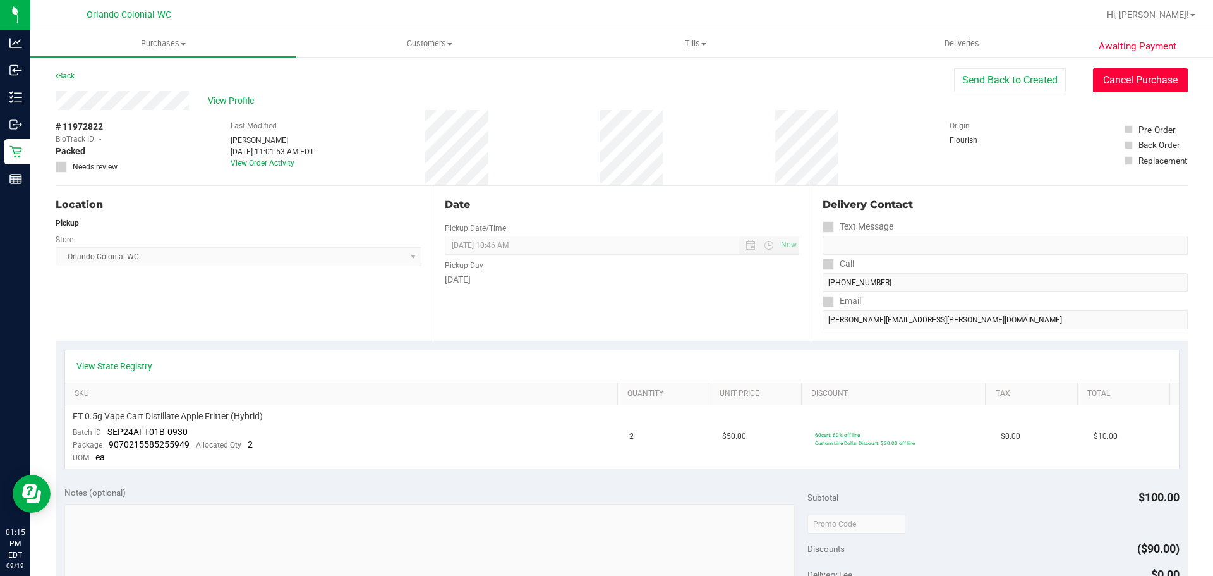
click at [1111, 86] on button "Cancel Purchase" at bounding box center [1140, 80] width 95 height 24
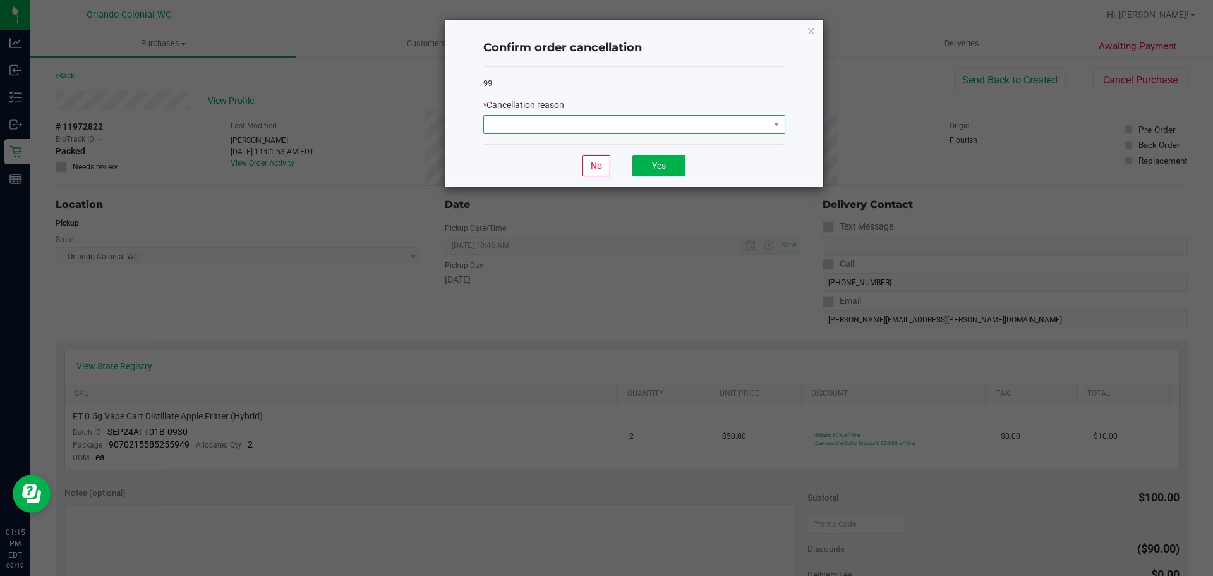
click at [705, 127] on span at bounding box center [626, 125] width 285 height 18
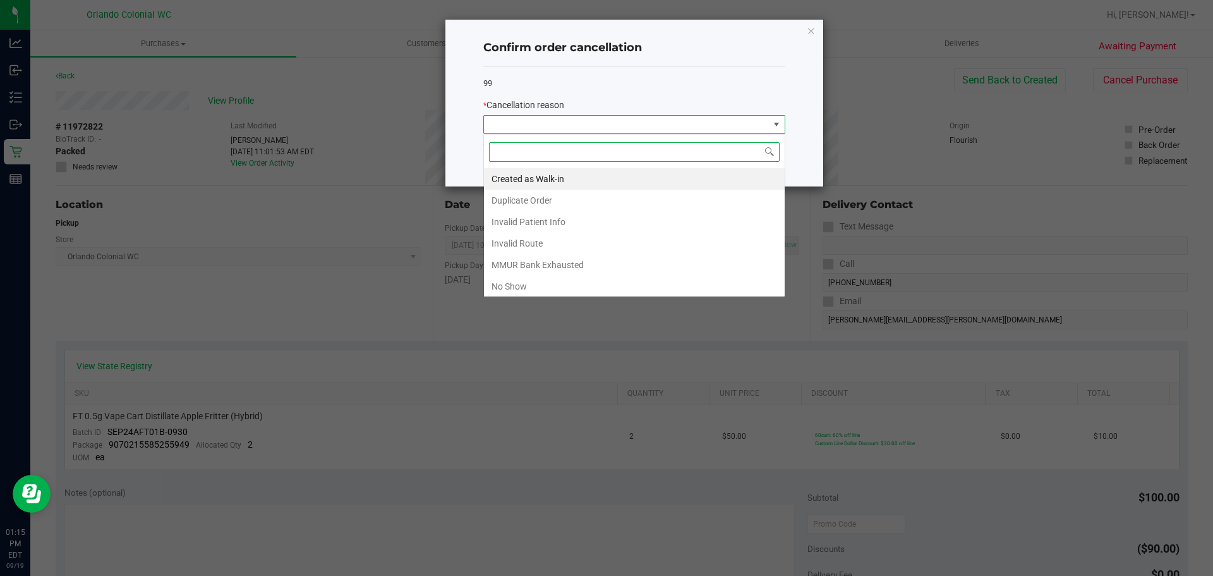
scroll to position [19, 302]
click at [569, 282] on li "No Show" at bounding box center [634, 286] width 301 height 21
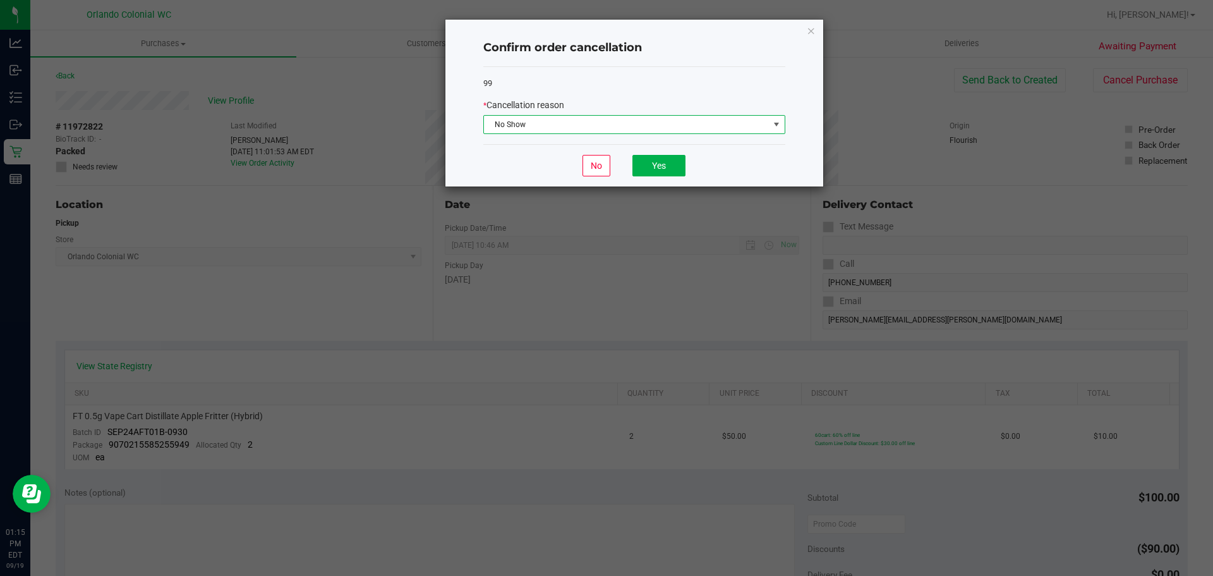
click at [588, 124] on span "No Show" at bounding box center [626, 125] width 285 height 18
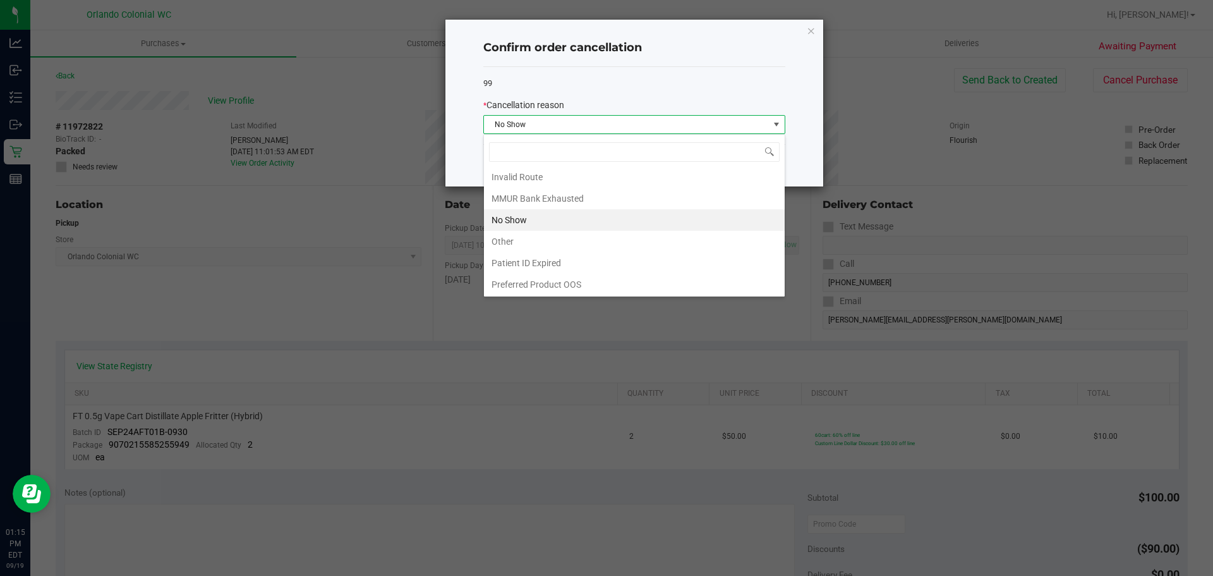
scroll to position [67, 0]
click at [558, 238] on li "Other" at bounding box center [634, 240] width 301 height 21
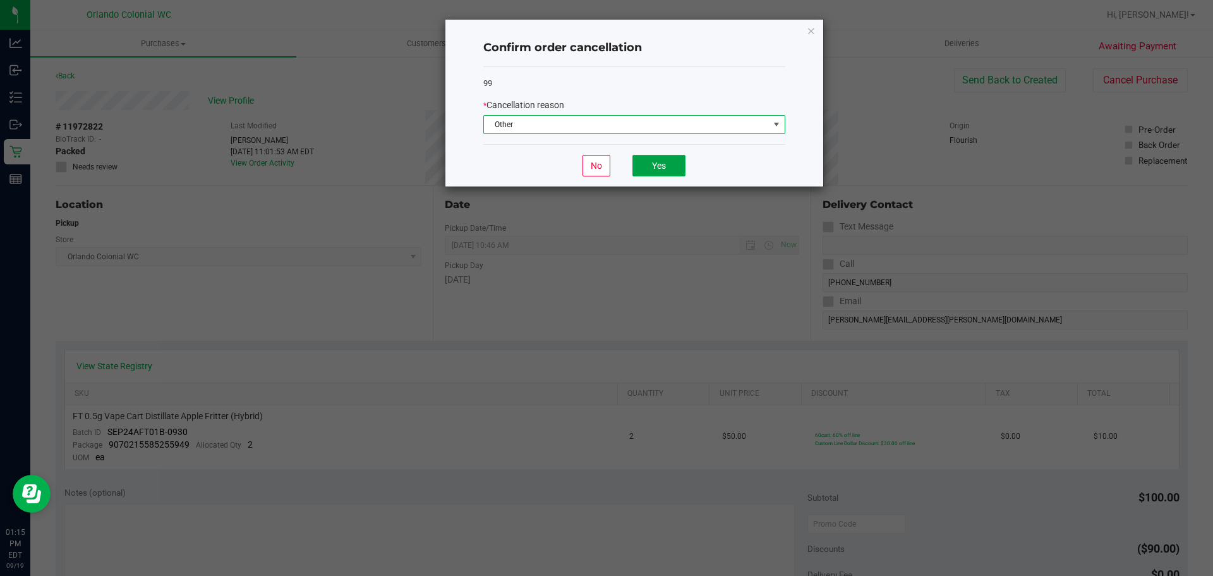
click at [664, 164] on button "Yes" at bounding box center [659, 165] width 53 height 21
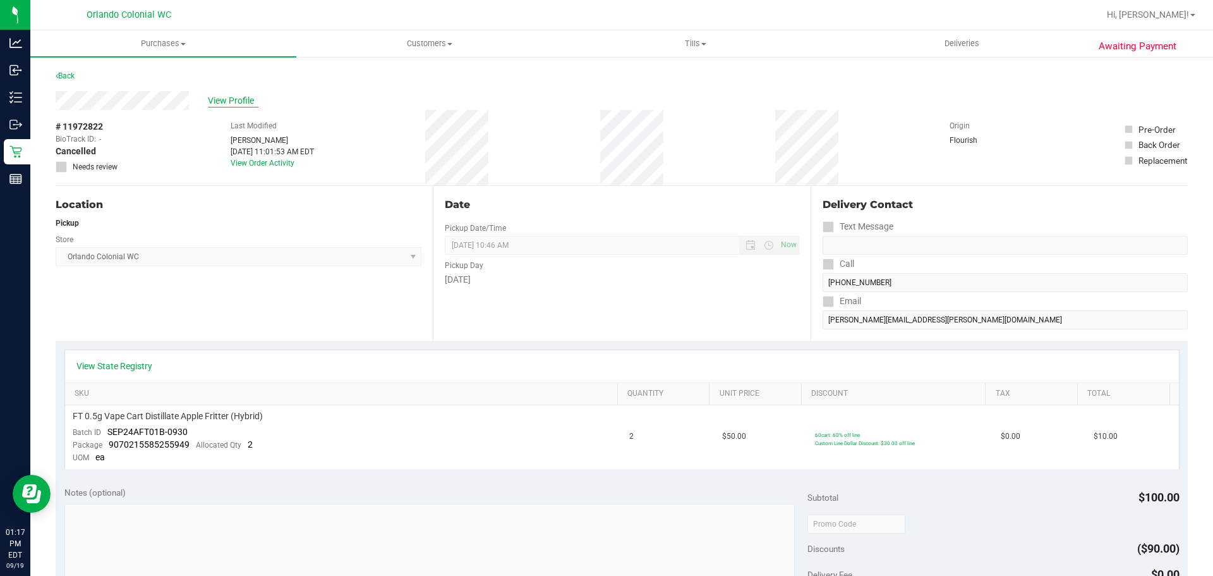
click at [222, 99] on span "View Profile" at bounding box center [233, 100] width 51 height 13
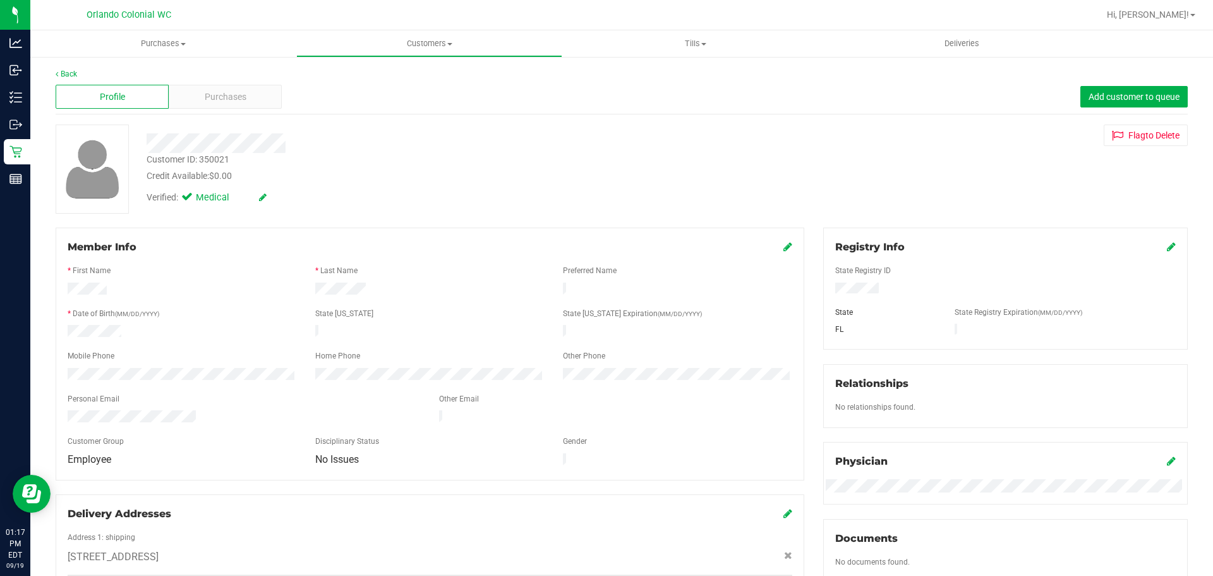
click at [219, 102] on span "Purchases" at bounding box center [226, 96] width 42 height 13
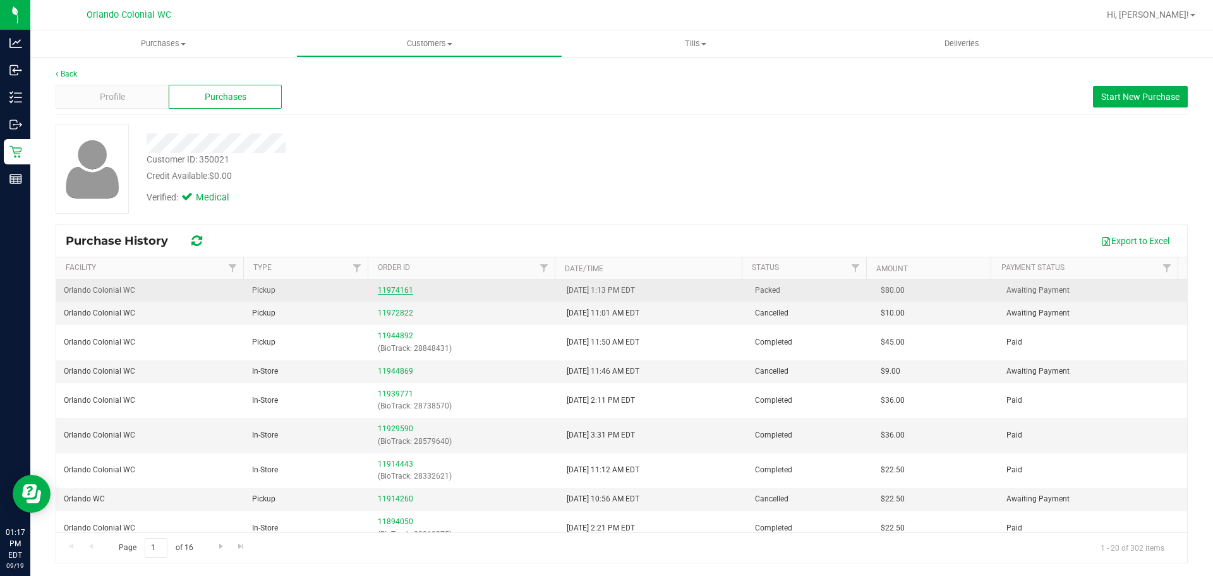
click at [379, 289] on link "11974161" at bounding box center [395, 290] width 35 height 9
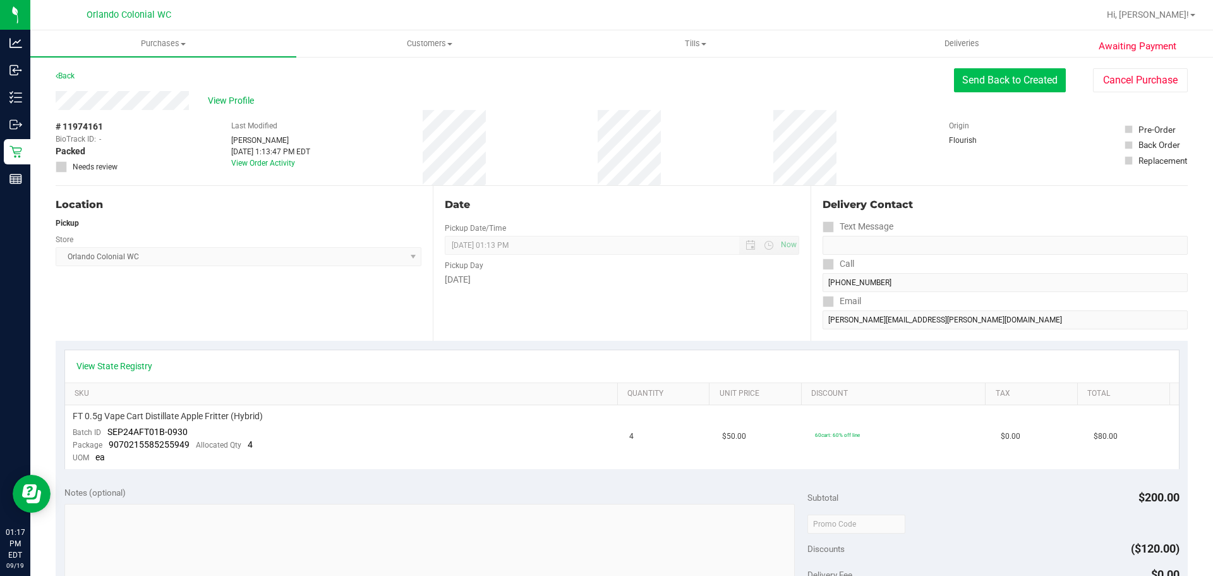
click at [995, 74] on button "Send Back to Created" at bounding box center [1010, 80] width 112 height 24
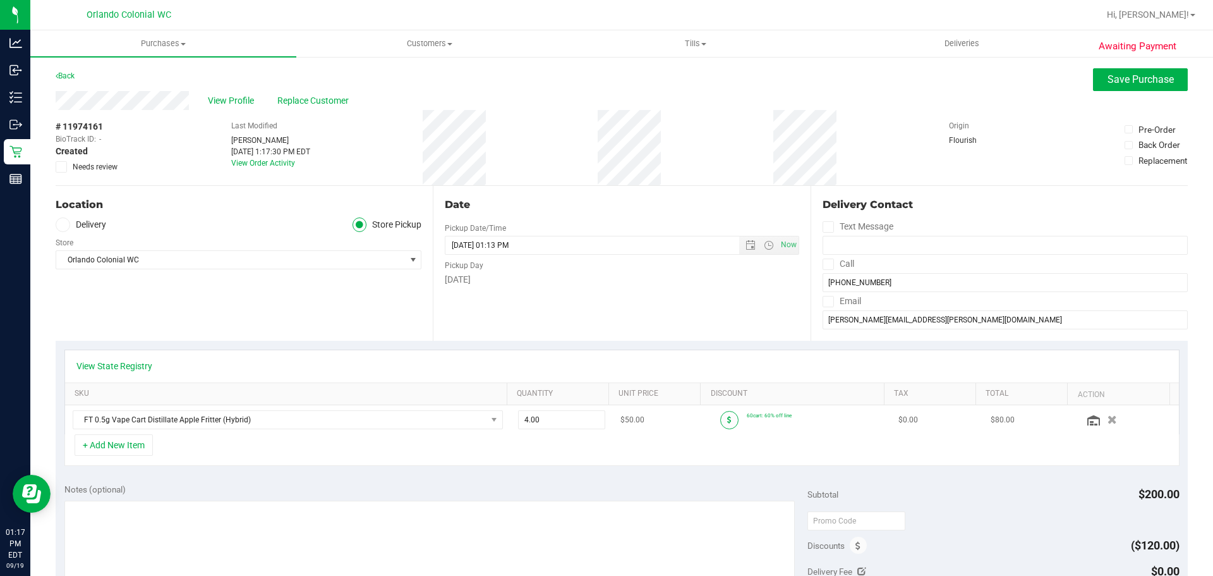
click at [726, 415] on span at bounding box center [729, 420] width 18 height 18
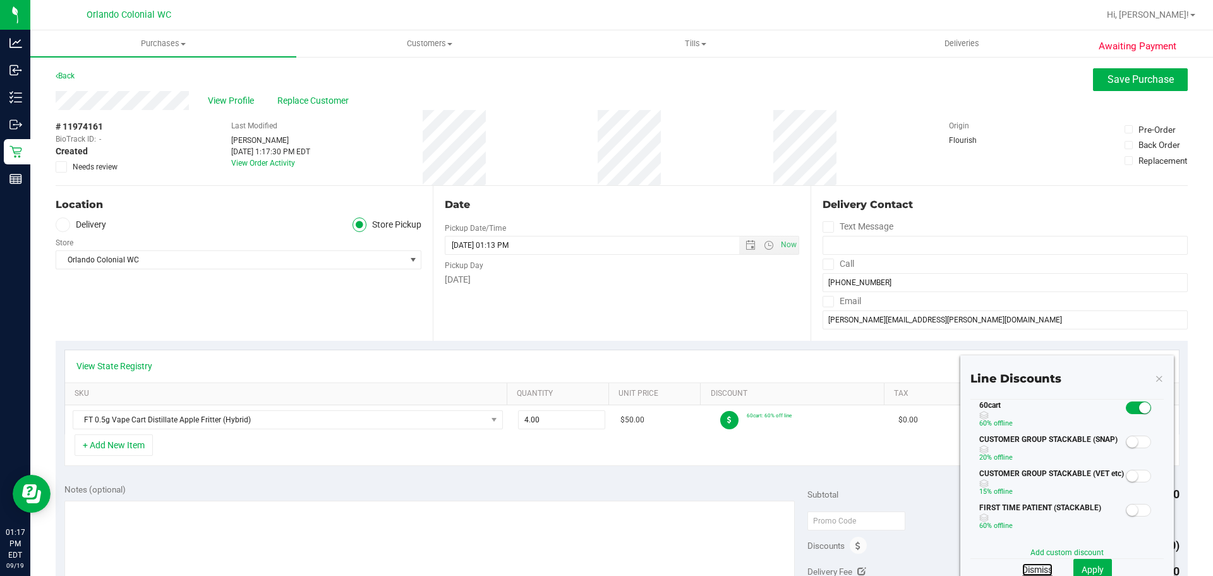
click at [1029, 573] on link "Dismiss" at bounding box center [1038, 569] width 30 height 13
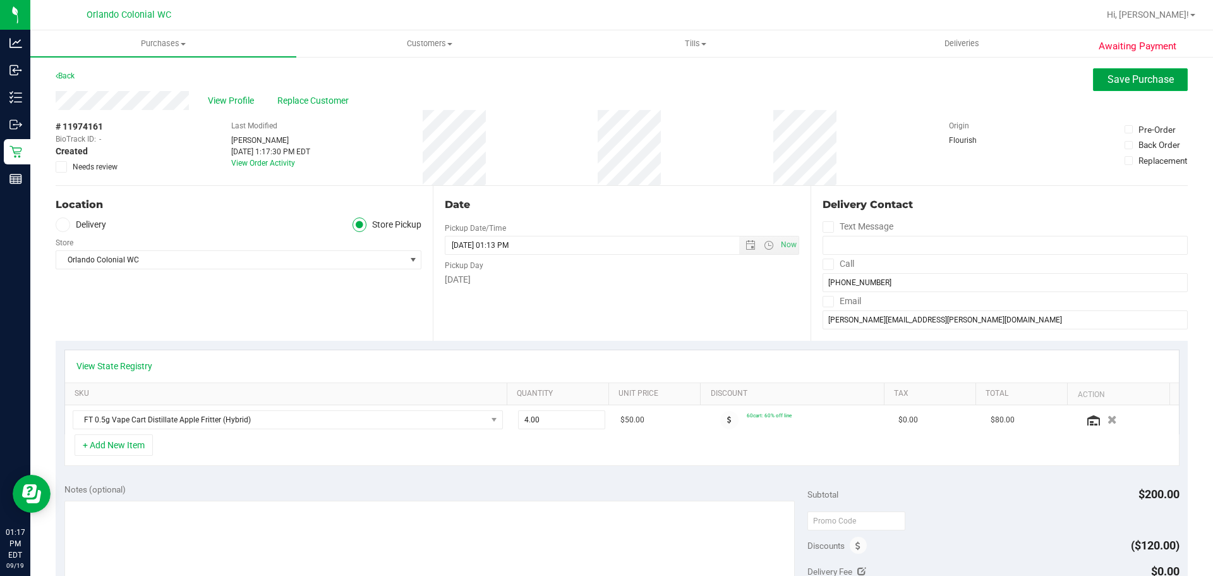
click at [1133, 81] on span "Save Purchase" at bounding box center [1141, 79] width 66 height 12
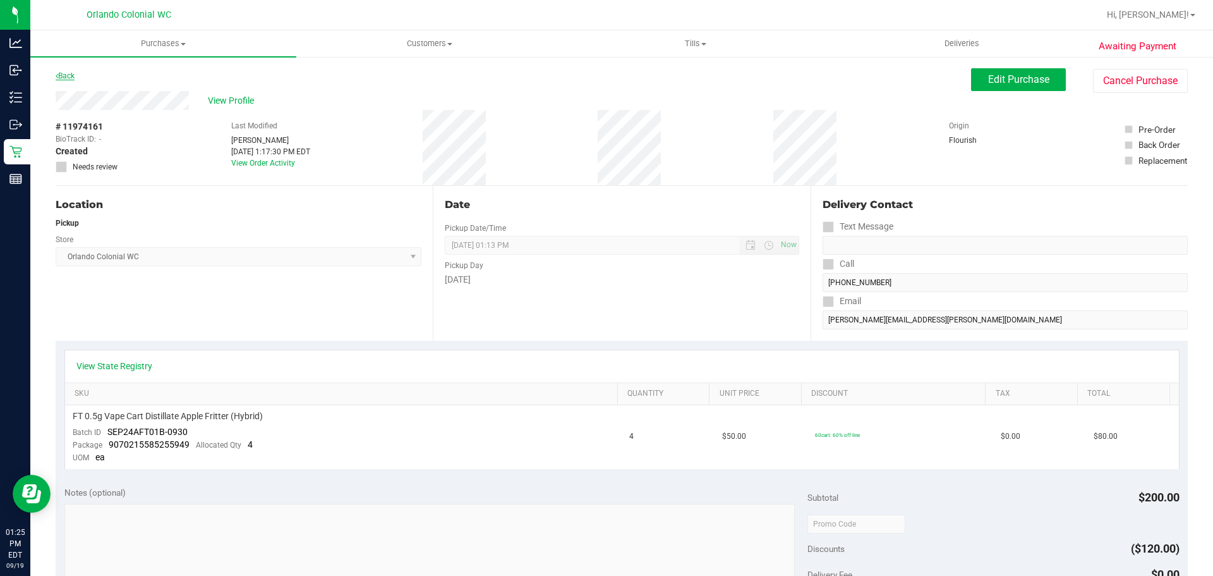
click at [64, 72] on link "Back" at bounding box center [65, 75] width 19 height 9
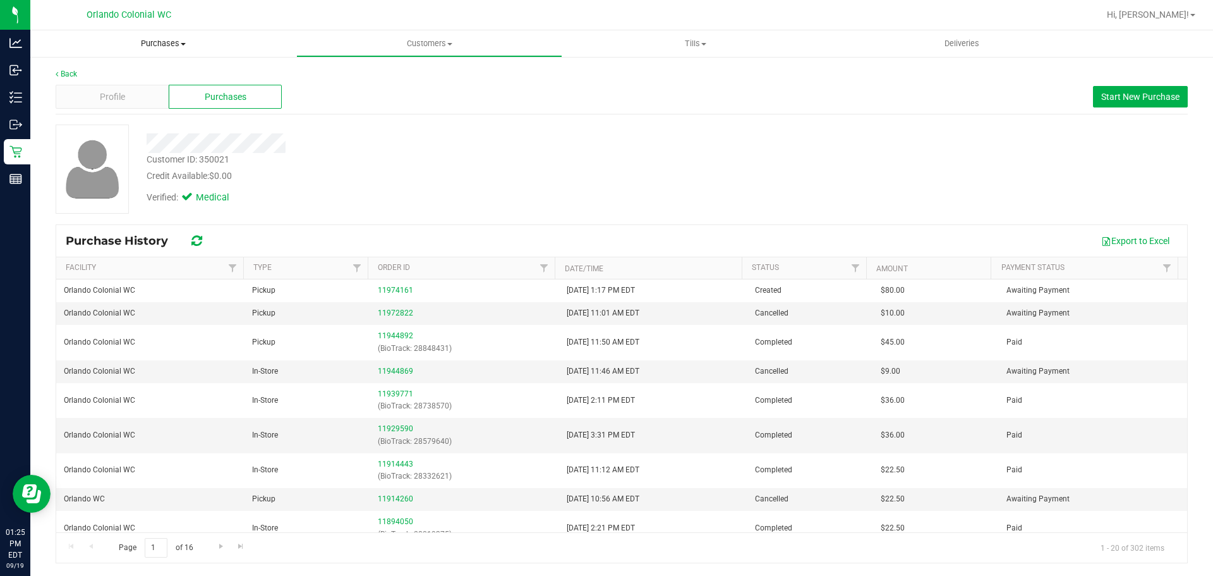
click at [160, 45] on span "Purchases" at bounding box center [163, 43] width 266 height 11
click at [59, 93] on span "Fulfillment" at bounding box center [69, 91] width 78 height 11
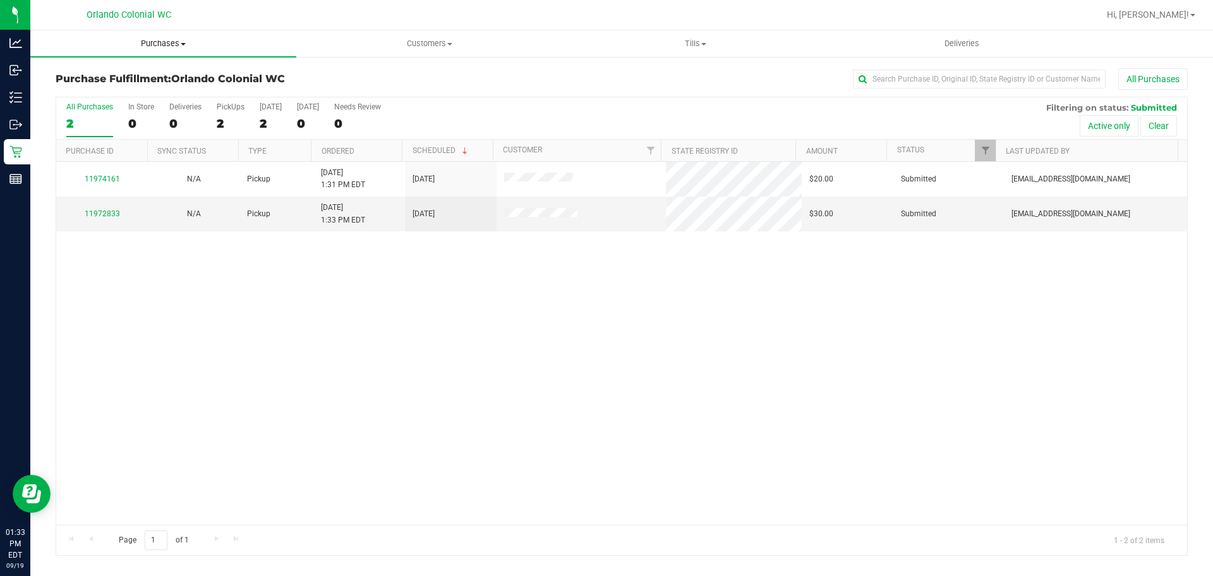
click at [161, 50] on uib-tab-heading "Purchases Summary of purchases Fulfillment All purchases" at bounding box center [163, 43] width 266 height 27
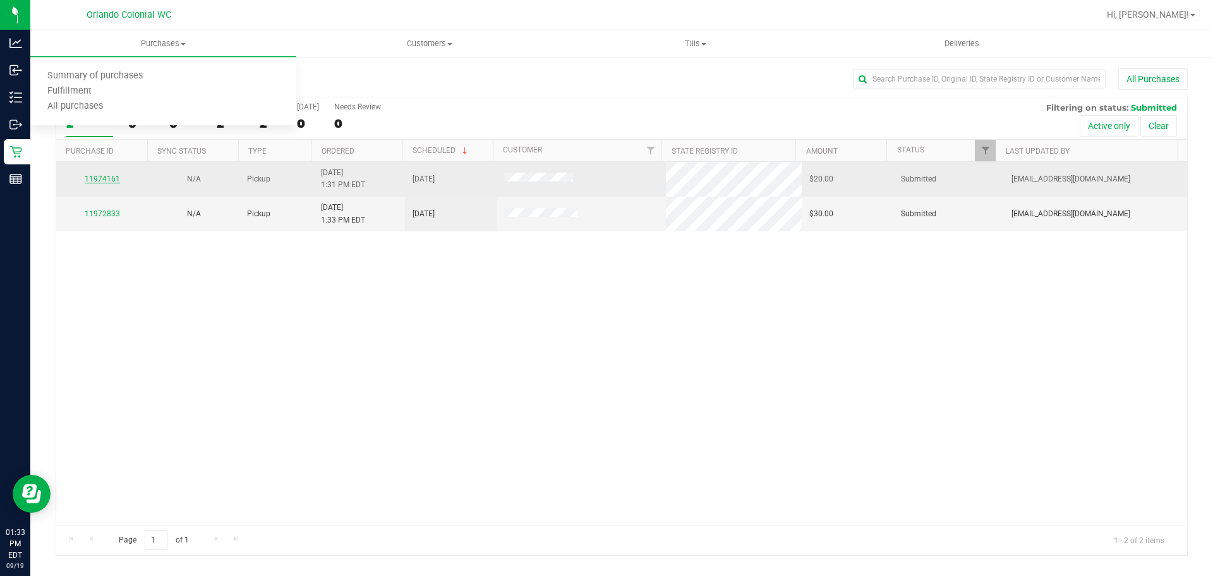
click at [90, 183] on link "11974161" at bounding box center [102, 178] width 35 height 9
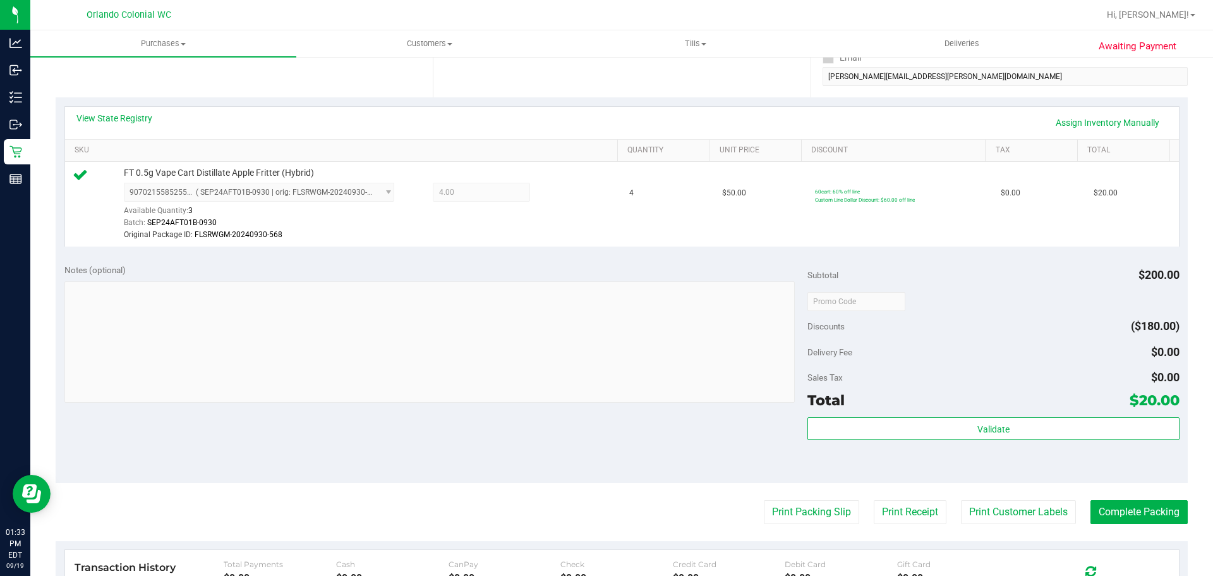
scroll to position [379, 0]
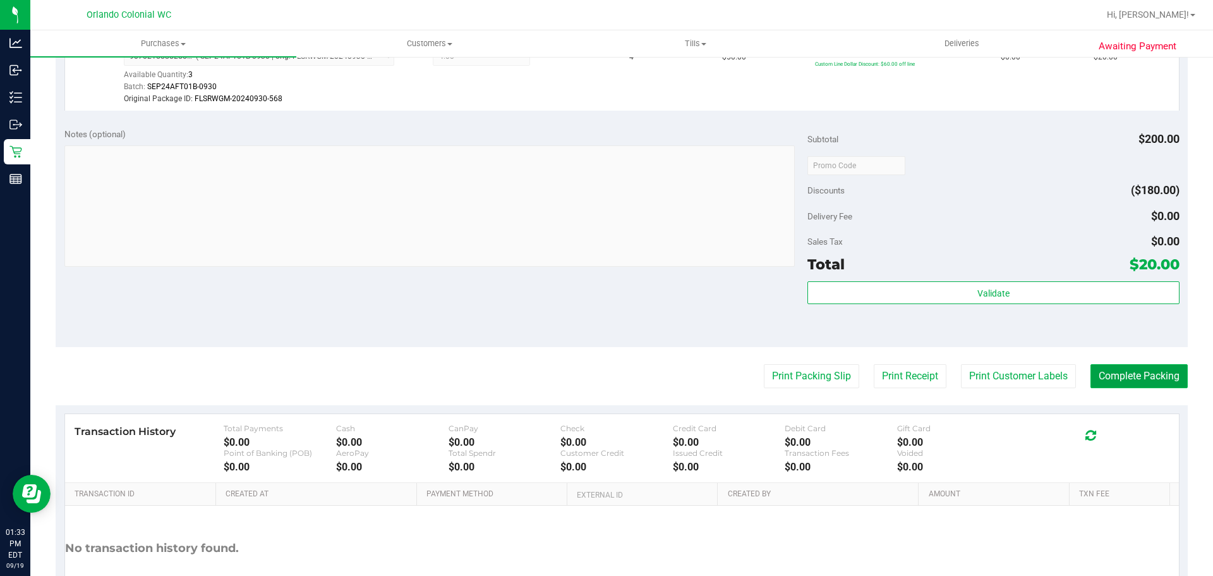
click at [1121, 375] on button "Complete Packing" at bounding box center [1139, 376] width 97 height 24
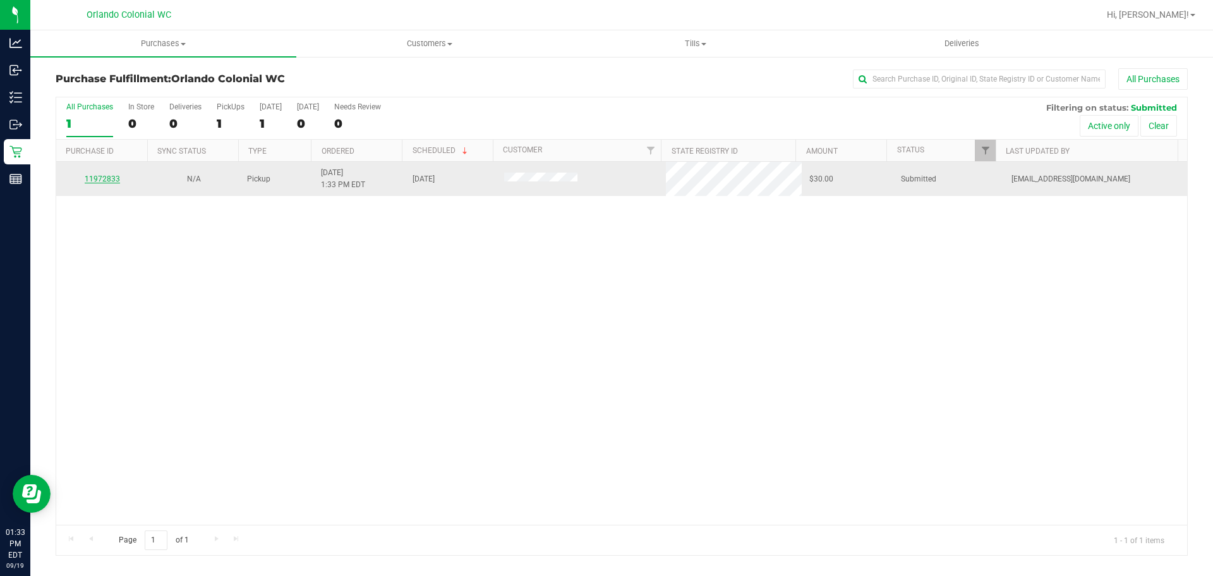
click at [112, 181] on link "11972833" at bounding box center [102, 178] width 35 height 9
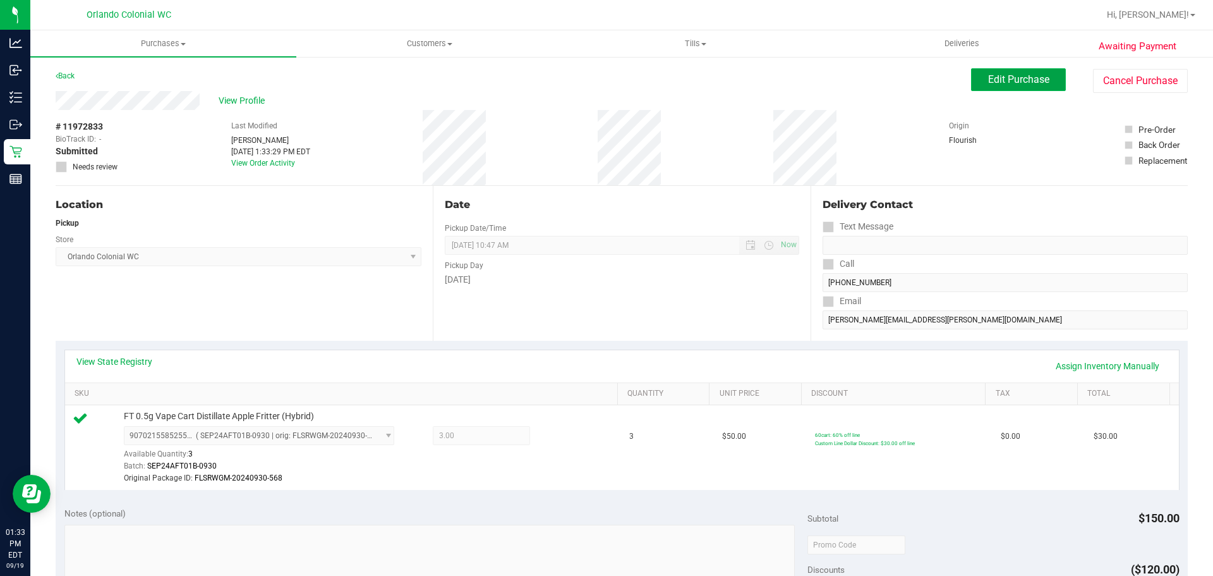
click at [1018, 84] on span "Edit Purchase" at bounding box center [1018, 79] width 61 height 12
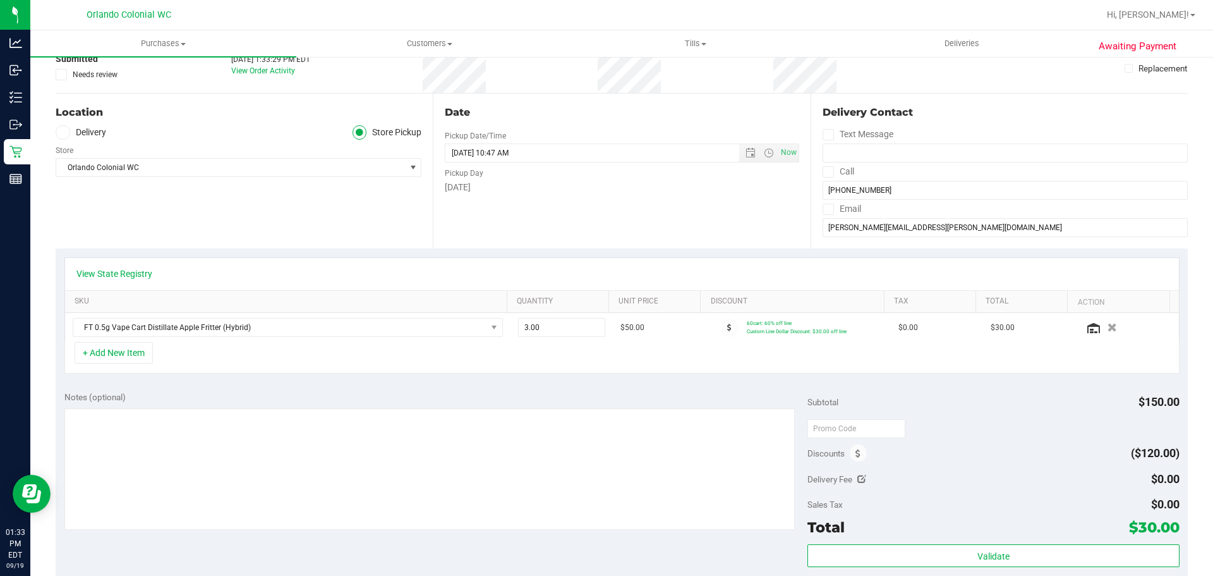
scroll to position [253, 0]
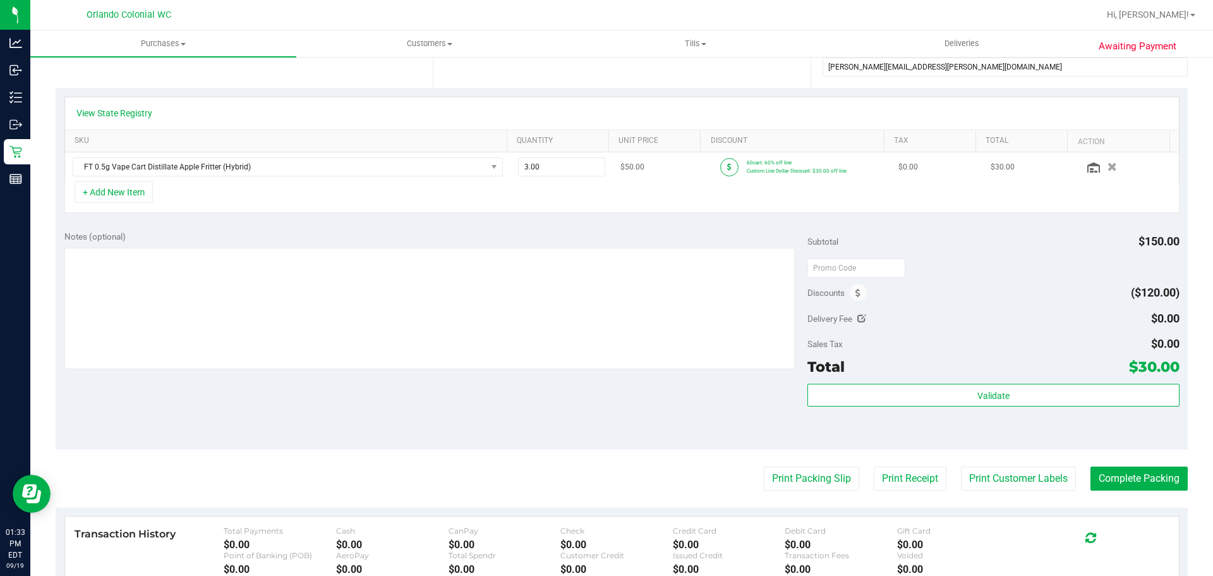
click at [727, 166] on icon at bounding box center [729, 167] width 4 height 8
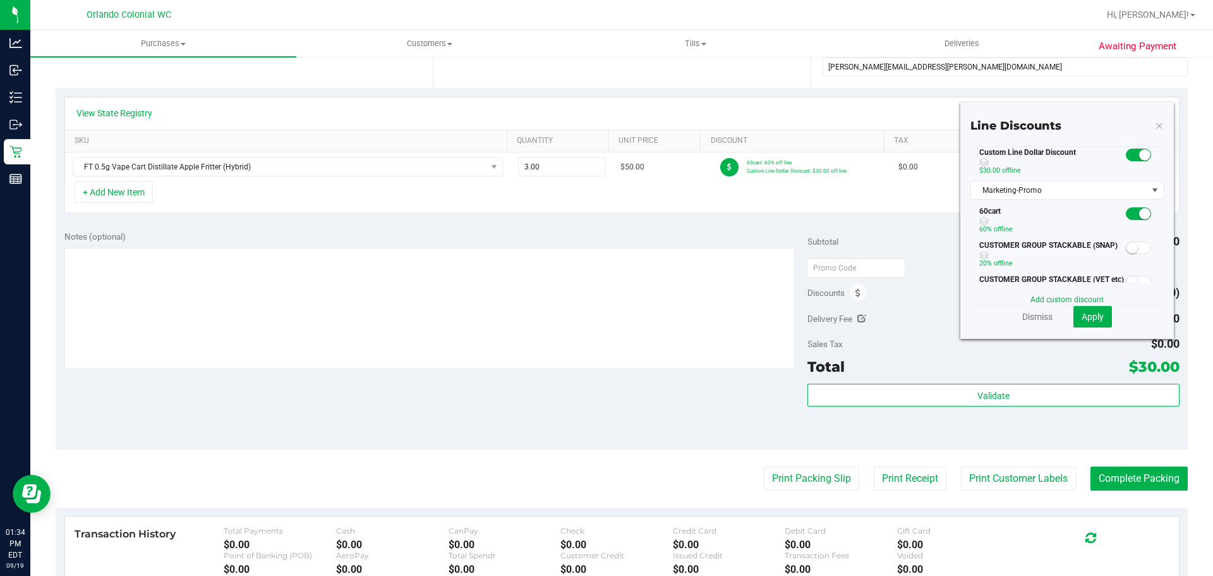
click at [1139, 156] on small at bounding box center [1144, 154] width 11 height 11
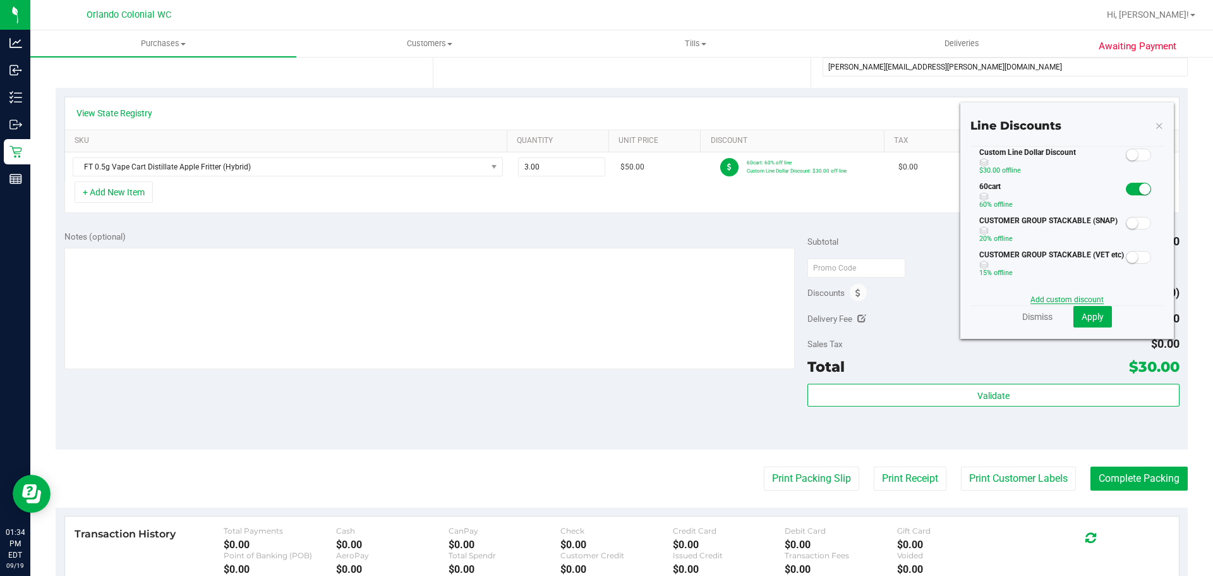
click at [1064, 295] on link "Add custom discount" at bounding box center [1067, 299] width 73 height 9
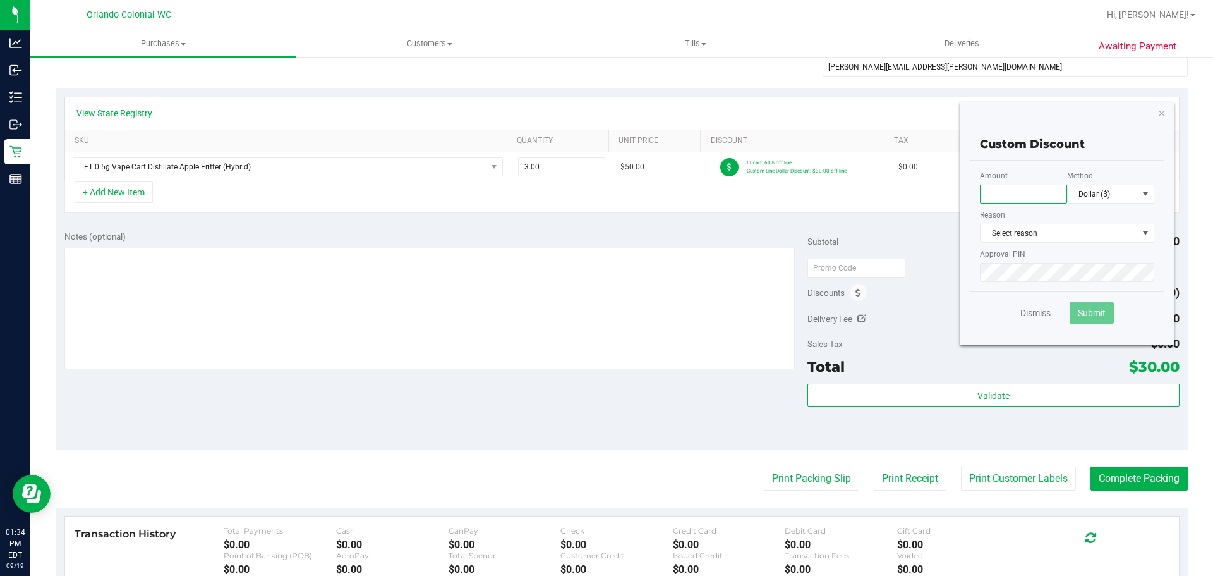
click at [1014, 188] on input "text" at bounding box center [1023, 194] width 87 height 19
type input "45.00"
click at [1006, 231] on span "Select reason" at bounding box center [1059, 233] width 157 height 18
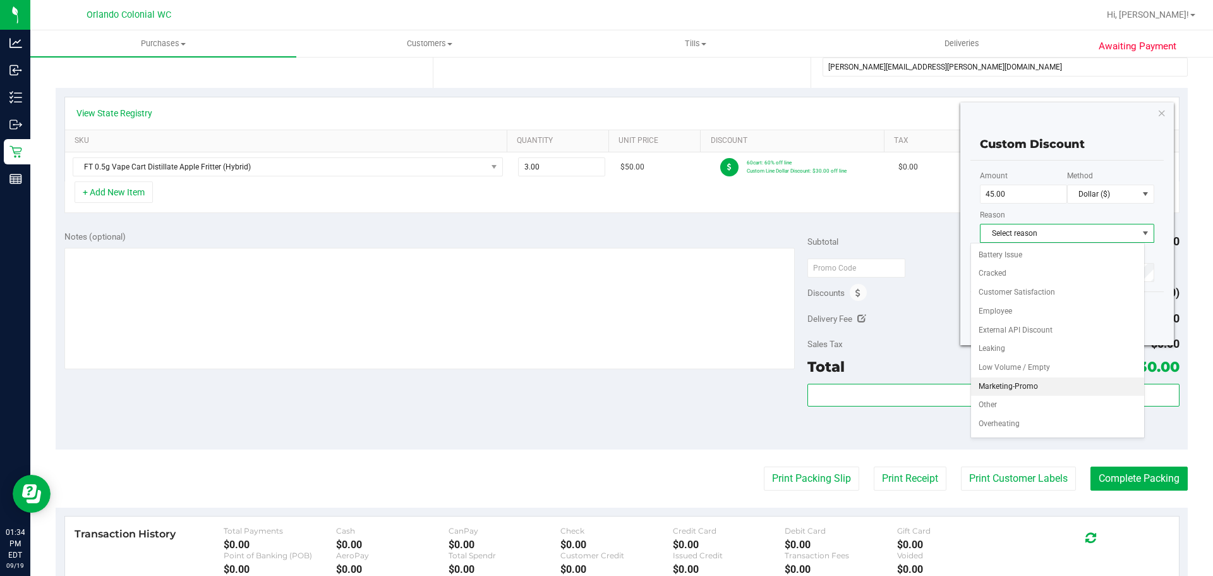
click at [1059, 384] on li "Marketing-Promo" at bounding box center [1057, 386] width 173 height 19
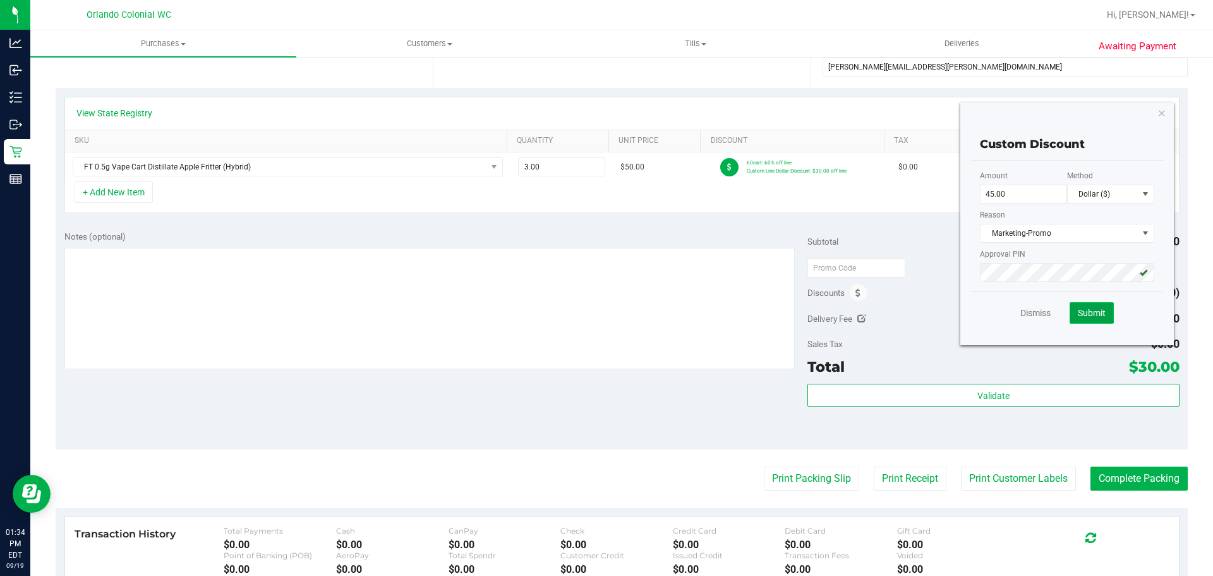
click at [1070, 307] on button "Submit" at bounding box center [1092, 312] width 44 height 21
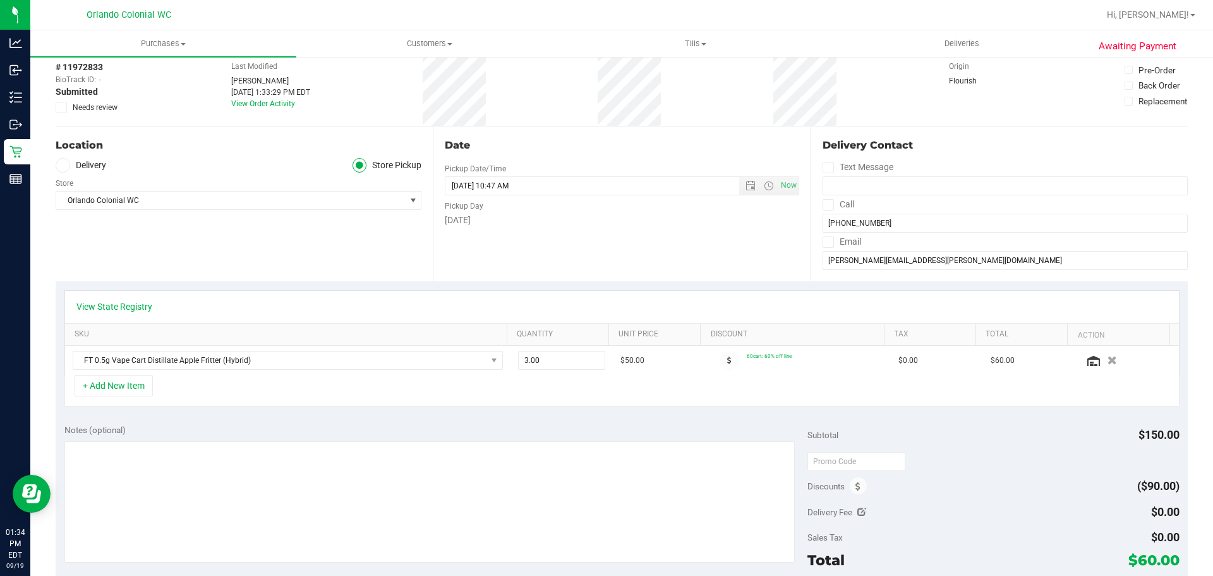
scroll to position [126, 0]
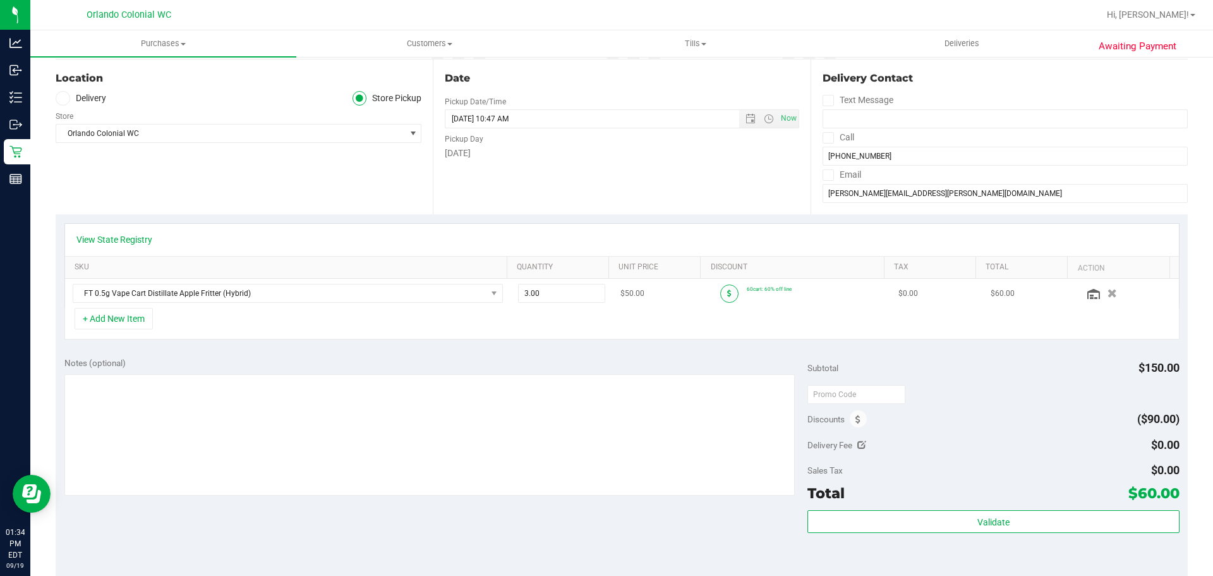
click at [726, 293] on span at bounding box center [729, 293] width 18 height 18
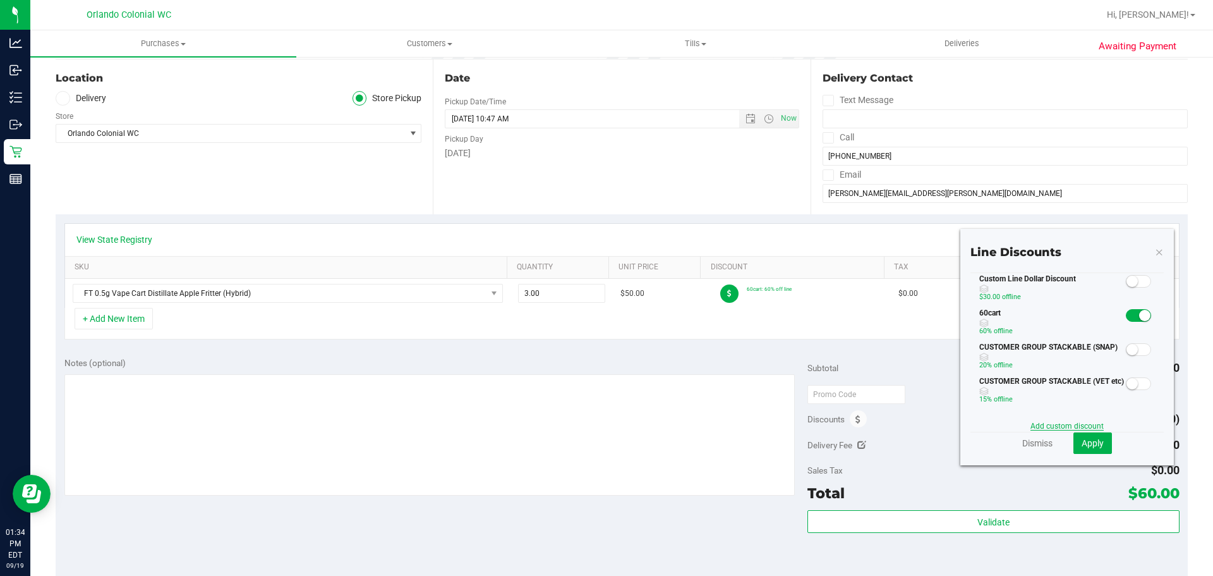
click at [1067, 422] on link "Add custom discount" at bounding box center [1067, 426] width 73 height 9
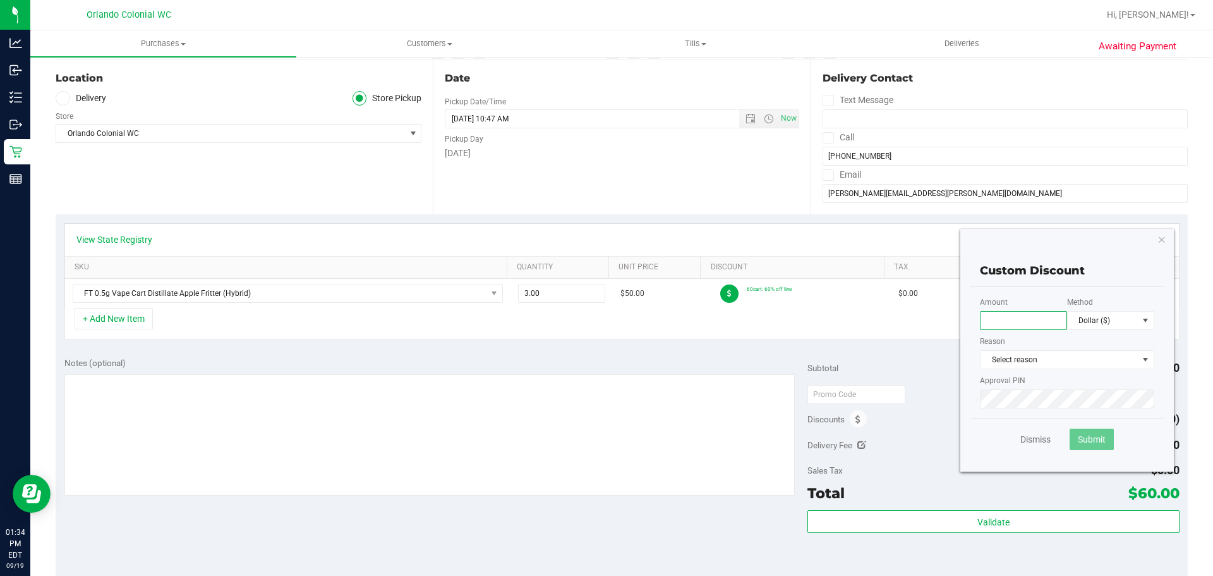
click at [997, 317] on input "text" at bounding box center [1023, 320] width 87 height 19
type input "45.00"
click at [1027, 432] on div "Dismiss Submit" at bounding box center [1067, 439] width 193 height 42
click at [1033, 438] on link "Dismiss" at bounding box center [1036, 439] width 30 height 13
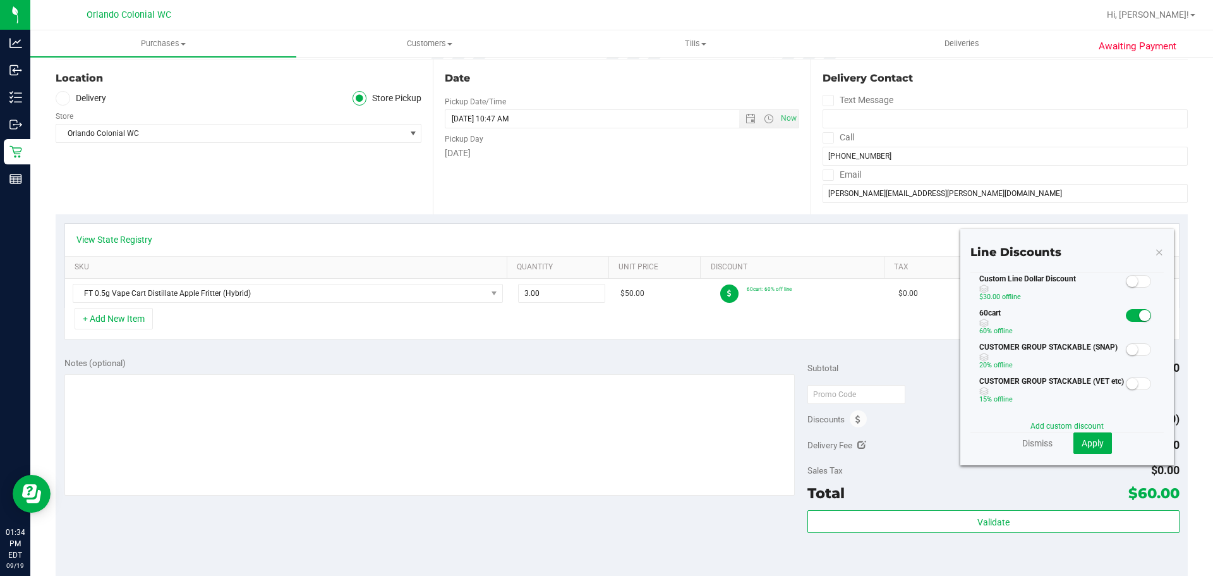
click at [1055, 425] on link "Add custom discount" at bounding box center [1067, 426] width 73 height 9
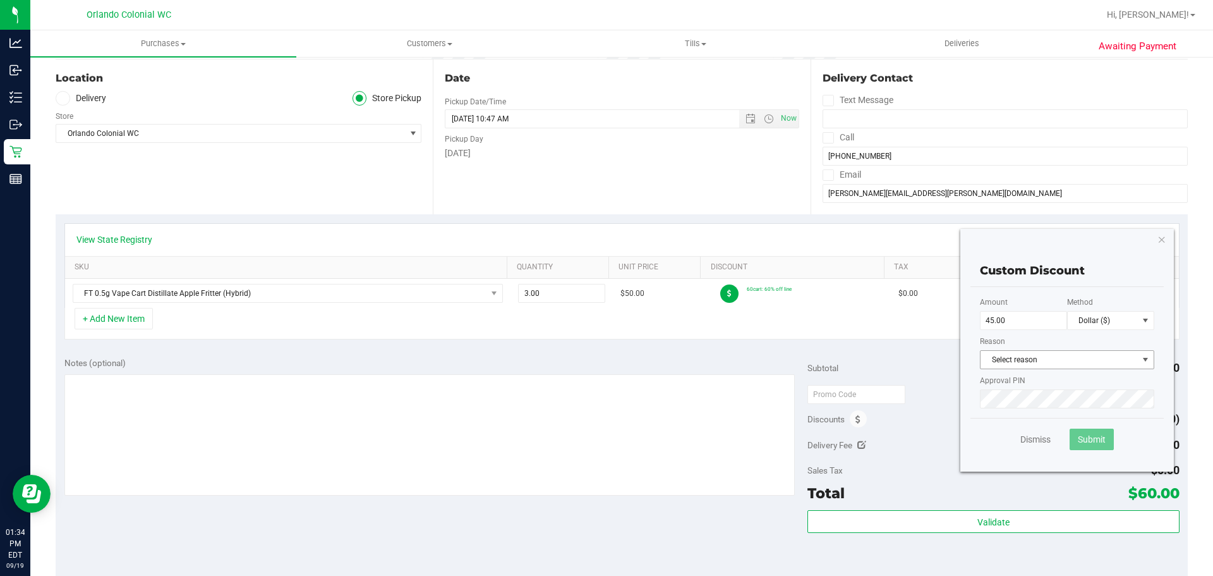
click at [1034, 358] on span "Select reason" at bounding box center [1059, 360] width 157 height 18
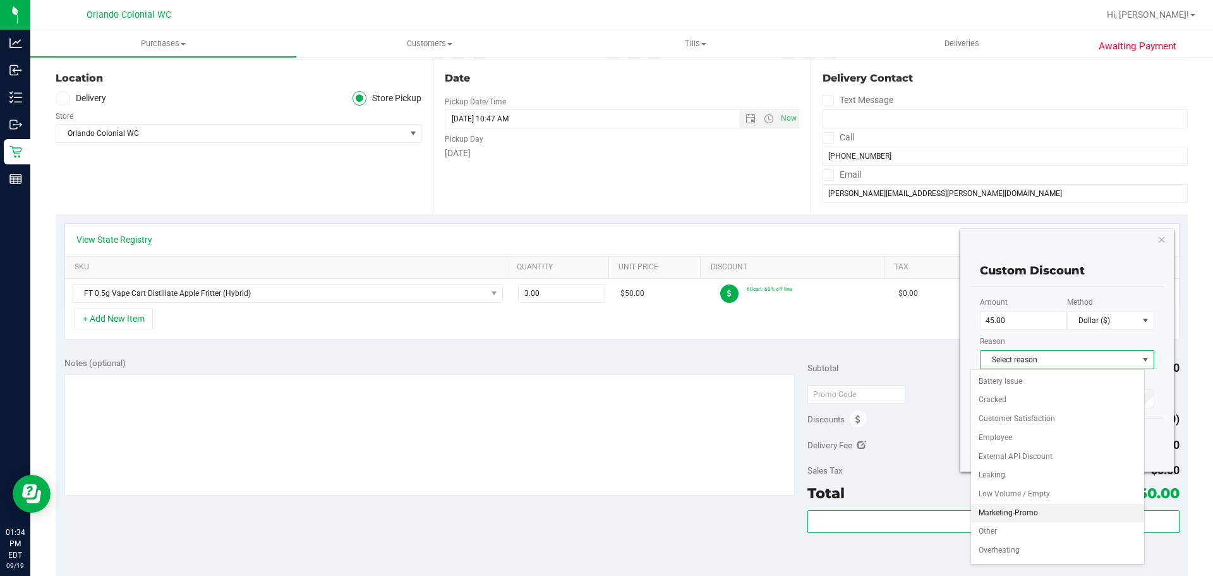
click at [1051, 513] on li "Marketing-Promo" at bounding box center [1057, 513] width 173 height 19
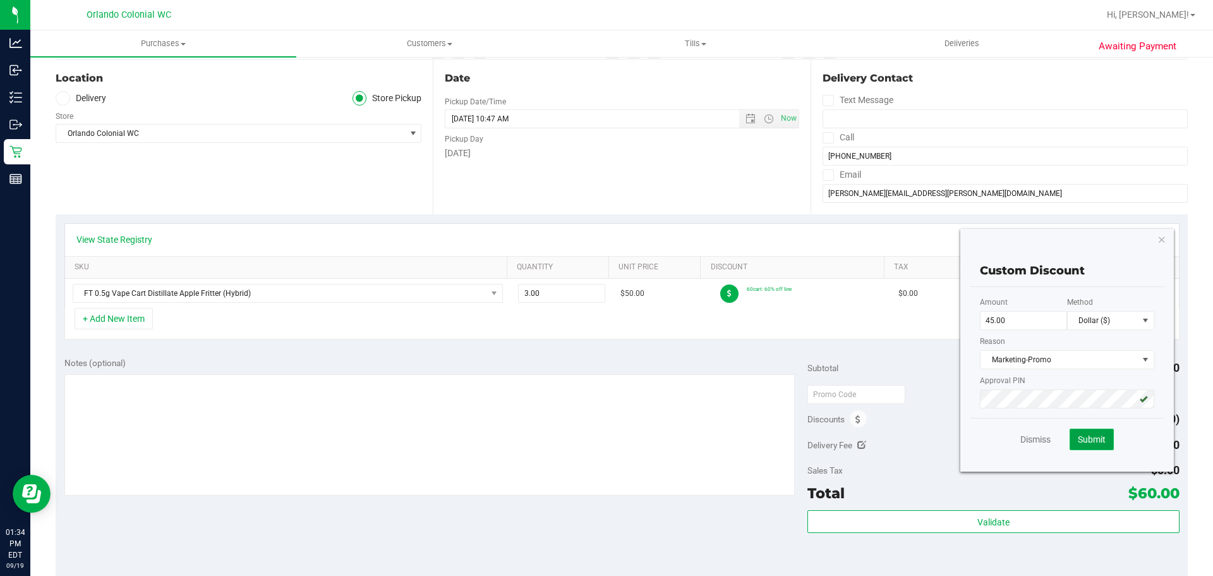
click at [1070, 442] on button "Submit" at bounding box center [1092, 438] width 44 height 21
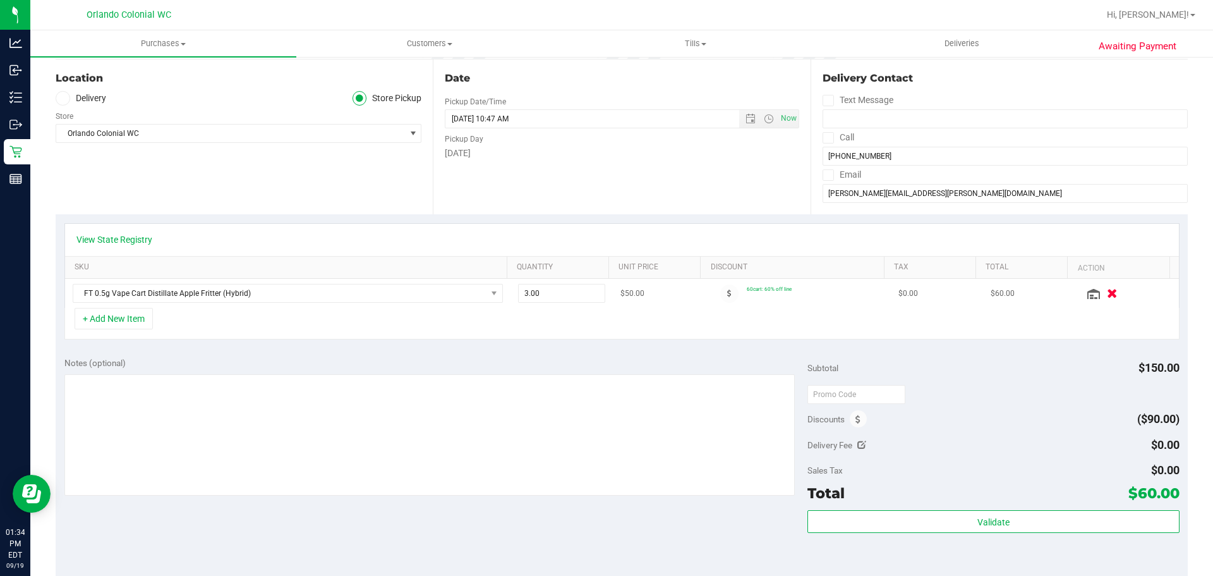
click at [1107, 289] on icon "button" at bounding box center [1112, 293] width 11 height 9
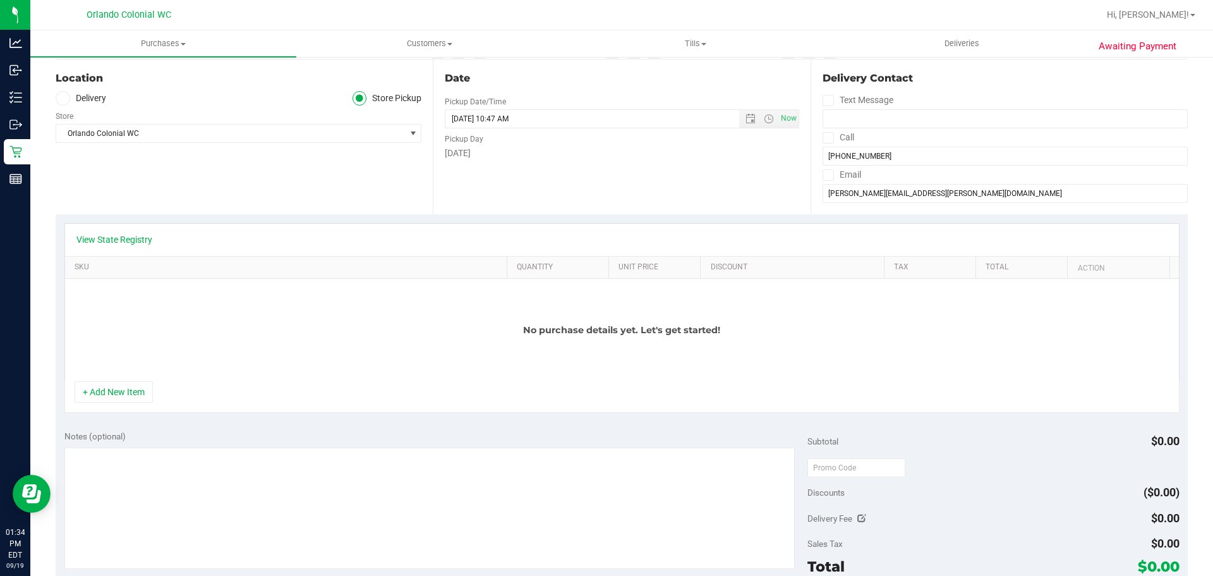
drag, startPoint x: 146, startPoint y: 374, endPoint x: 143, endPoint y: 380, distance: 7.4
click at [145, 374] on div "No purchase details yet. Let's get started!" at bounding box center [622, 330] width 1114 height 102
click at [143, 379] on div "No purchase details yet. Let's get started!" at bounding box center [622, 330] width 1114 height 102
click at [139, 385] on button "+ Add New Item" at bounding box center [114, 391] width 78 height 21
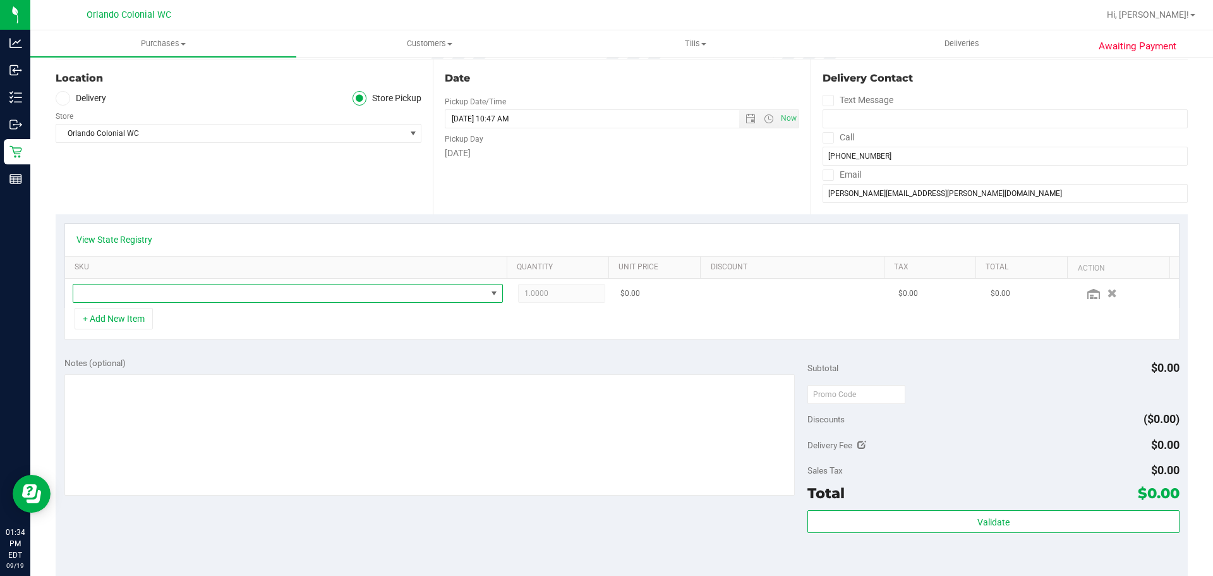
click at [181, 296] on span "NO DATA FOUND" at bounding box center [279, 293] width 413 height 18
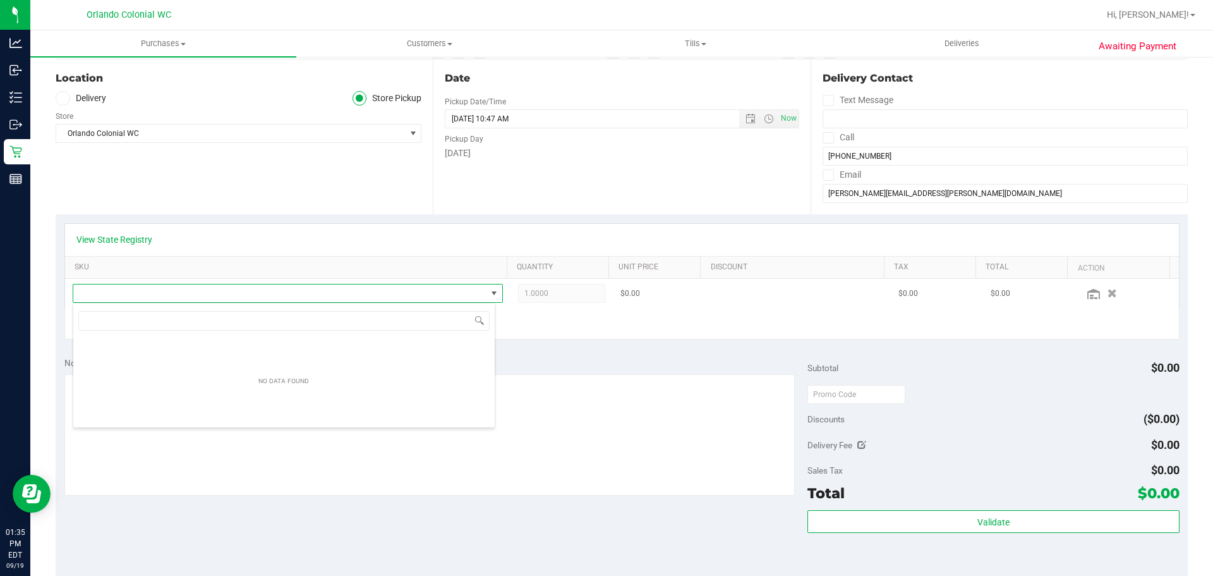
scroll to position [19, 423]
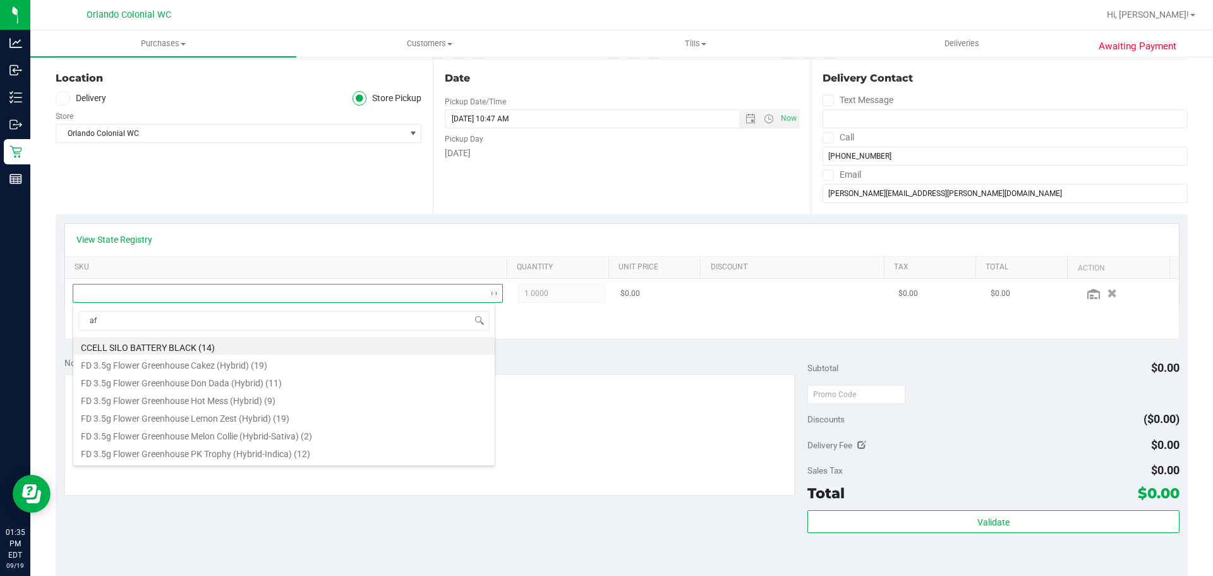
type input "aft"
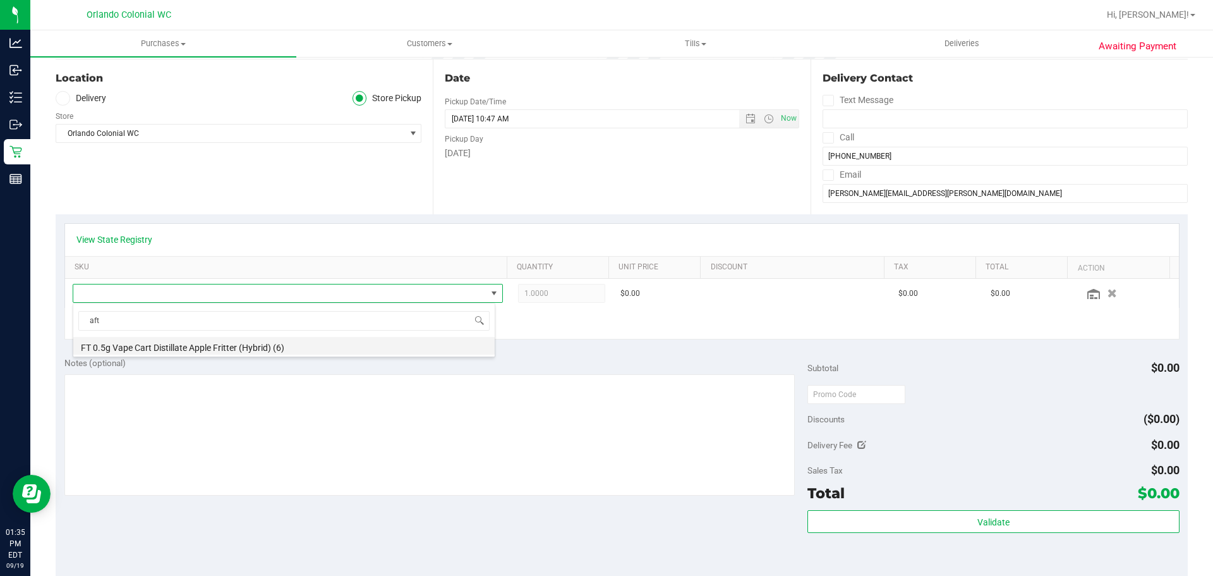
click at [174, 345] on li "FT 0.5g Vape Cart Distillate Apple Fritter (Hybrid) (6)" at bounding box center [284, 346] width 422 height 18
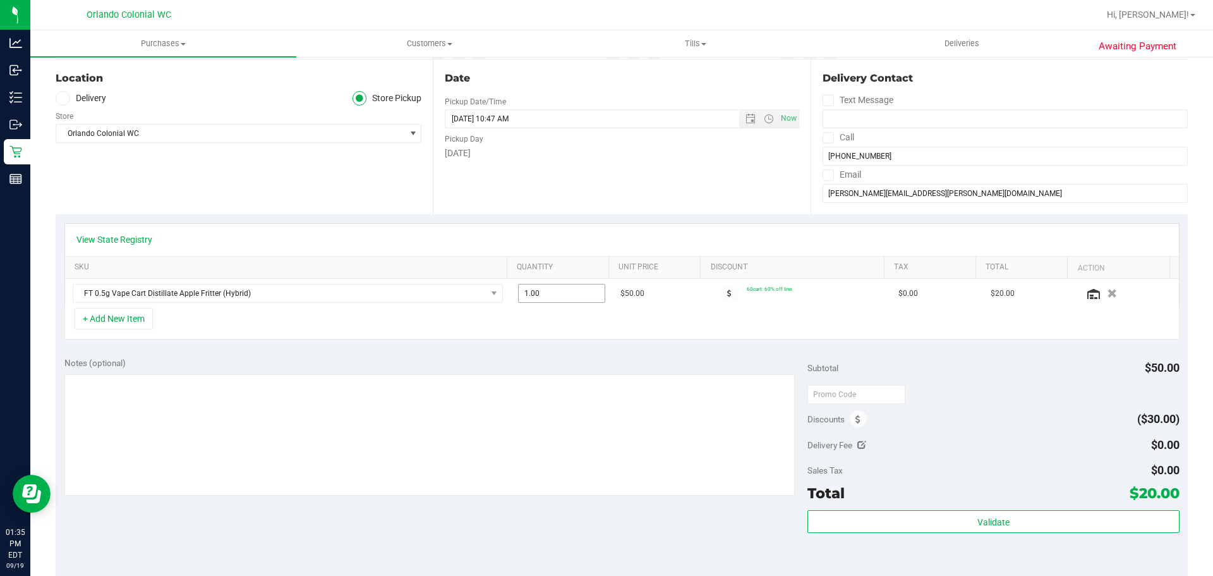
click at [535, 289] on span "1.00 1" at bounding box center [562, 293] width 88 height 19
click at [535, 289] on input "1" at bounding box center [562, 293] width 87 height 18
type input "3"
type input "3.00"
click at [590, 239] on div "View State Registry" at bounding box center [621, 239] width 1091 height 13
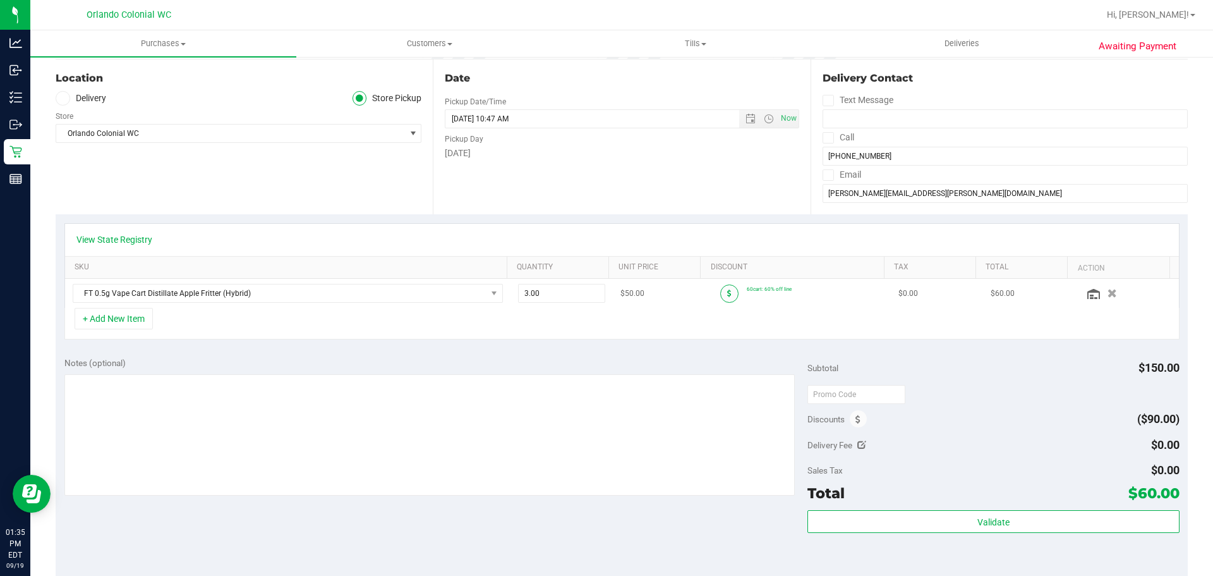
click at [727, 296] on icon at bounding box center [729, 293] width 4 height 8
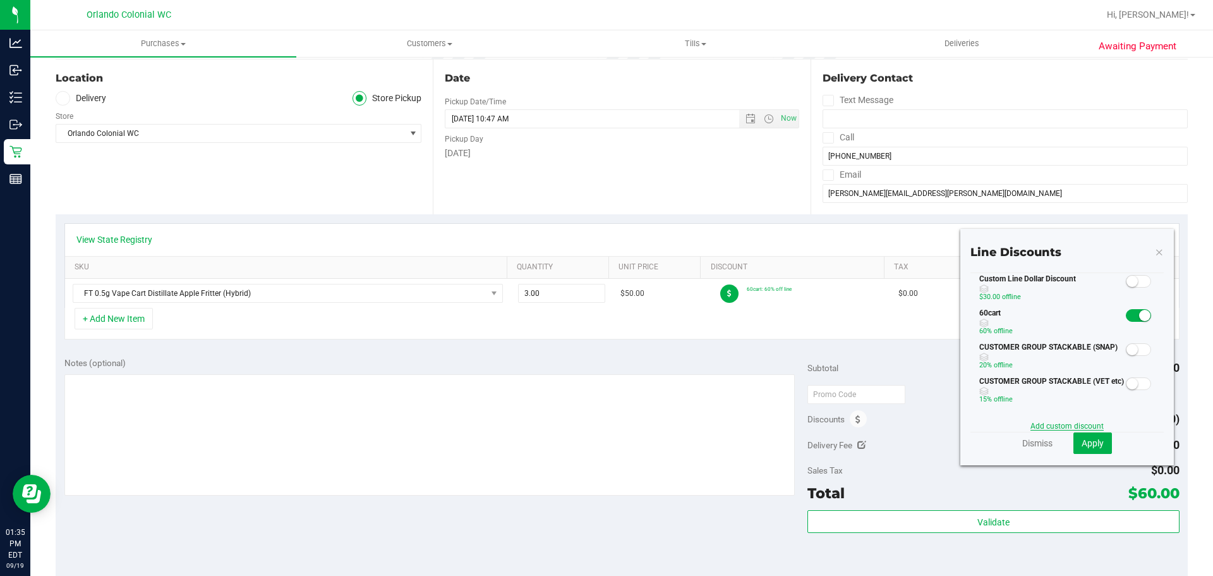
click at [1051, 424] on link "Add custom discount" at bounding box center [1067, 426] width 73 height 9
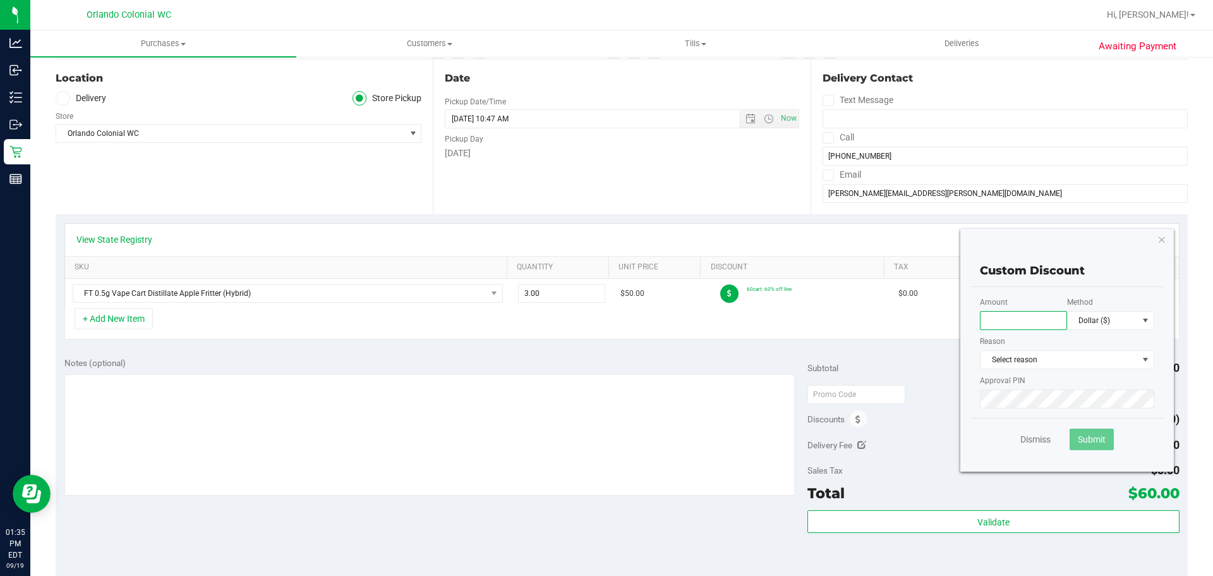
click at [1028, 320] on input "text" at bounding box center [1023, 320] width 87 height 19
type input "45.00"
click at [1031, 355] on span "Select reason" at bounding box center [1059, 360] width 157 height 18
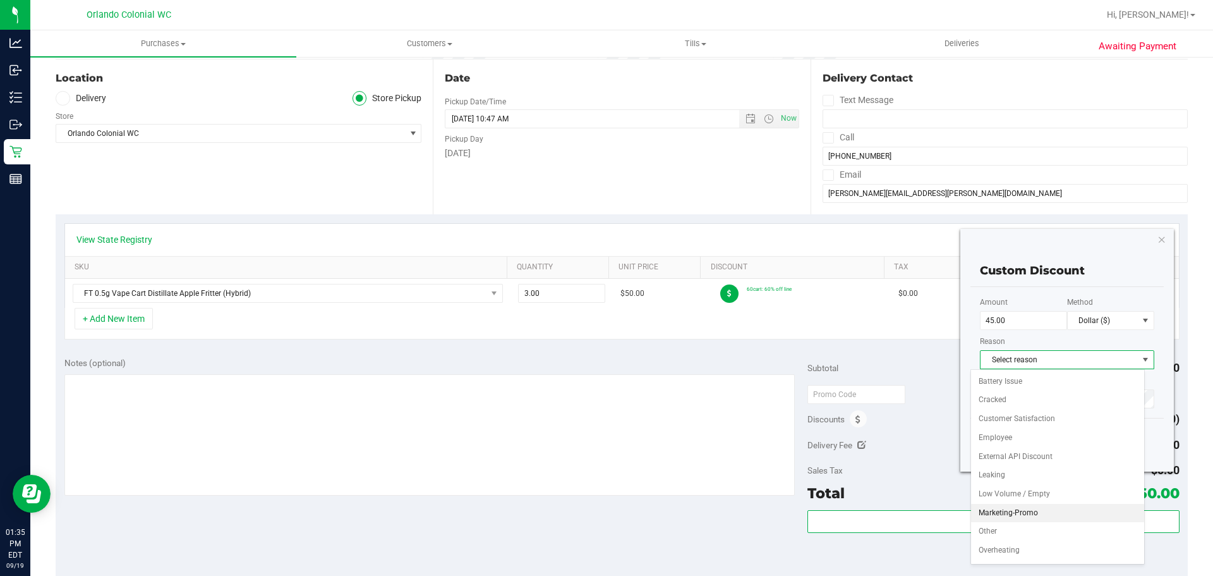
click at [1045, 513] on li "Marketing-Promo" at bounding box center [1057, 513] width 173 height 19
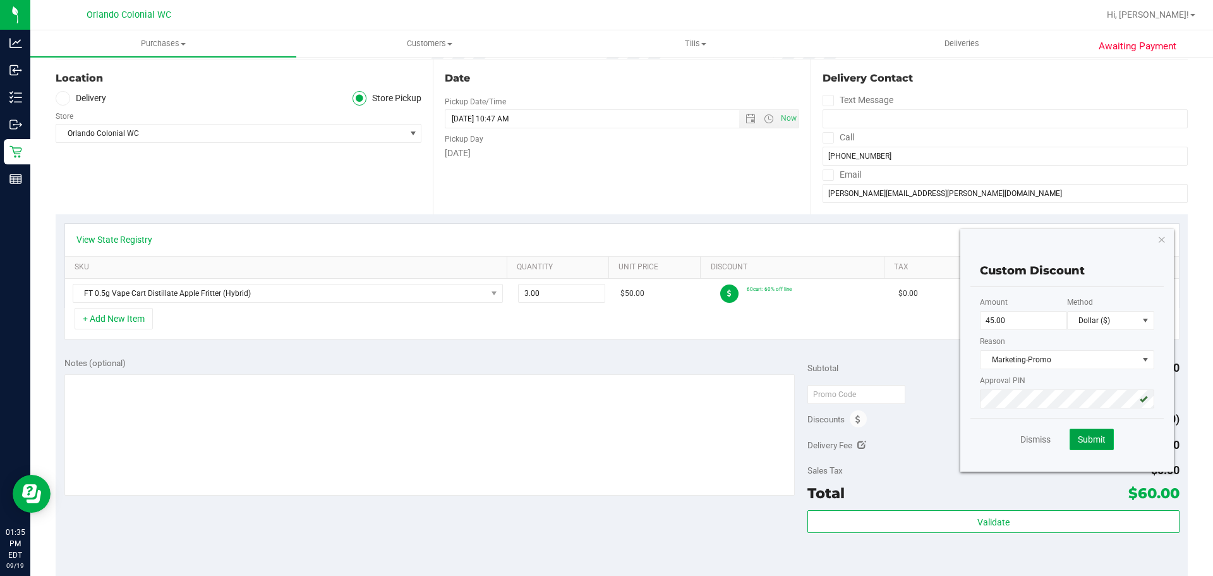
click at [1084, 432] on button "Submit" at bounding box center [1092, 438] width 44 height 21
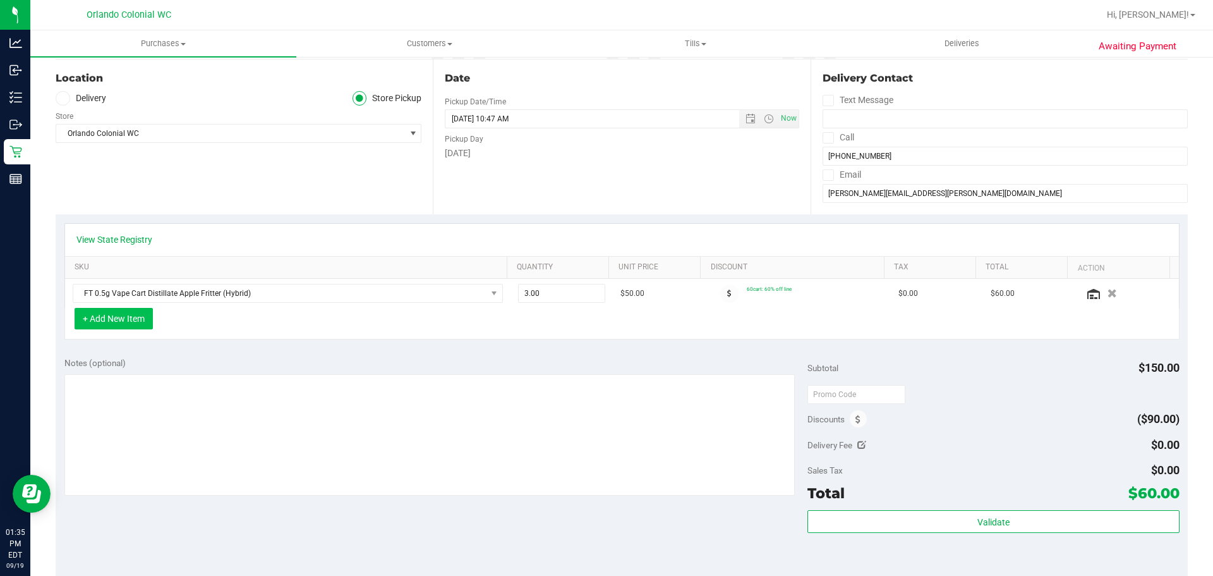
click at [125, 320] on button "+ Add New Item" at bounding box center [114, 318] width 78 height 21
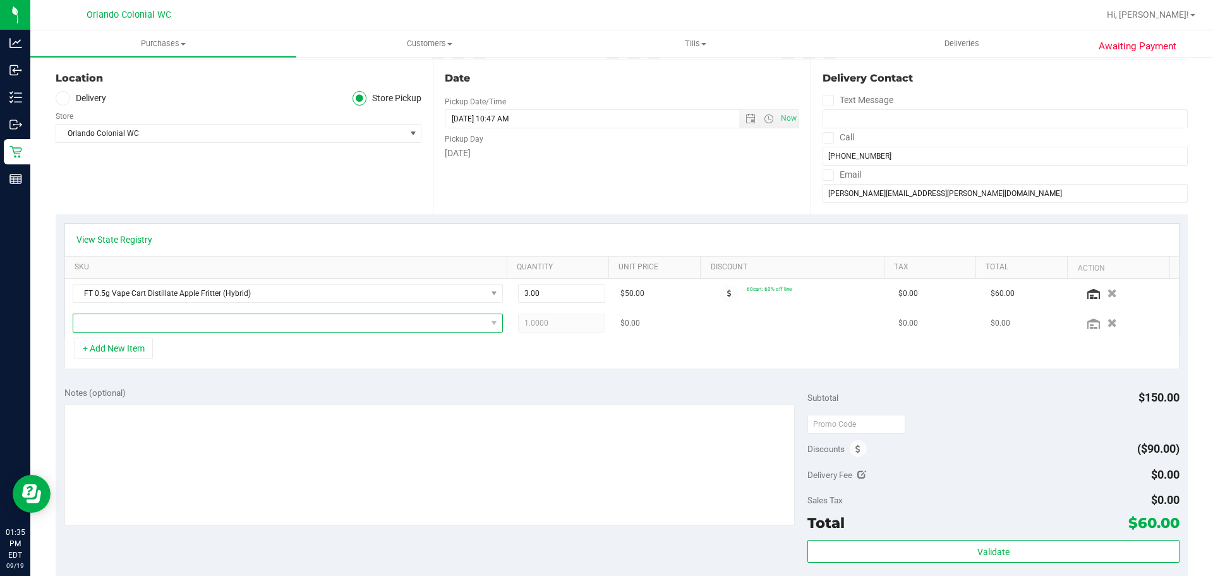
click at [159, 322] on span "NO DATA FOUND" at bounding box center [279, 323] width 413 height 18
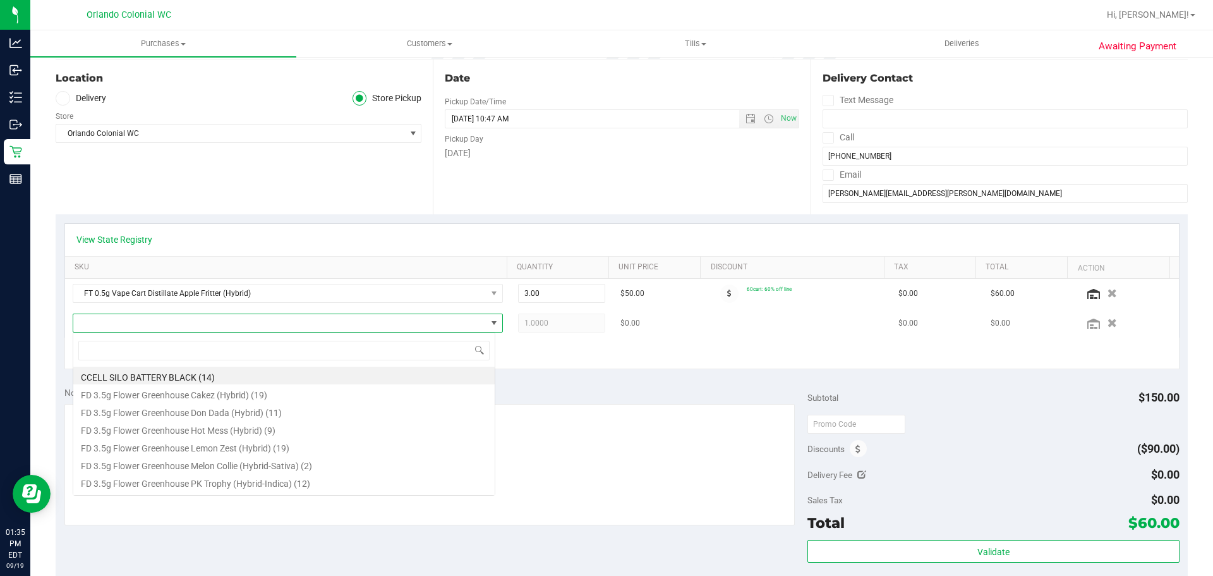
scroll to position [19, 419]
type input "aft"
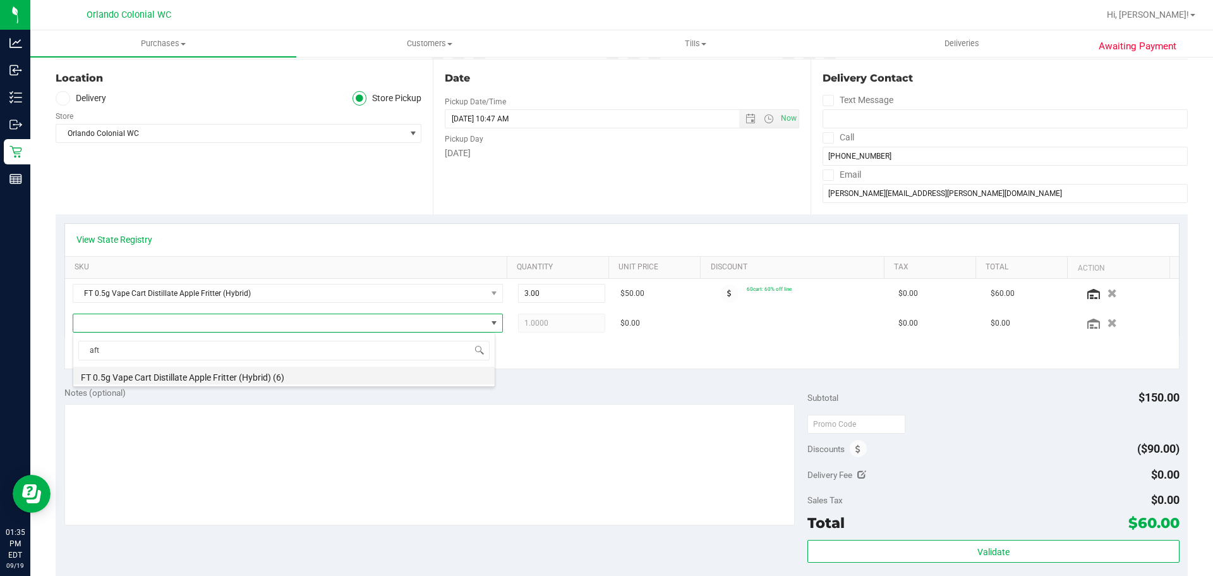
click at [176, 376] on li "FT 0.5g Vape Cart Distillate Apple Fritter (Hybrid) (6)" at bounding box center [284, 376] width 422 height 18
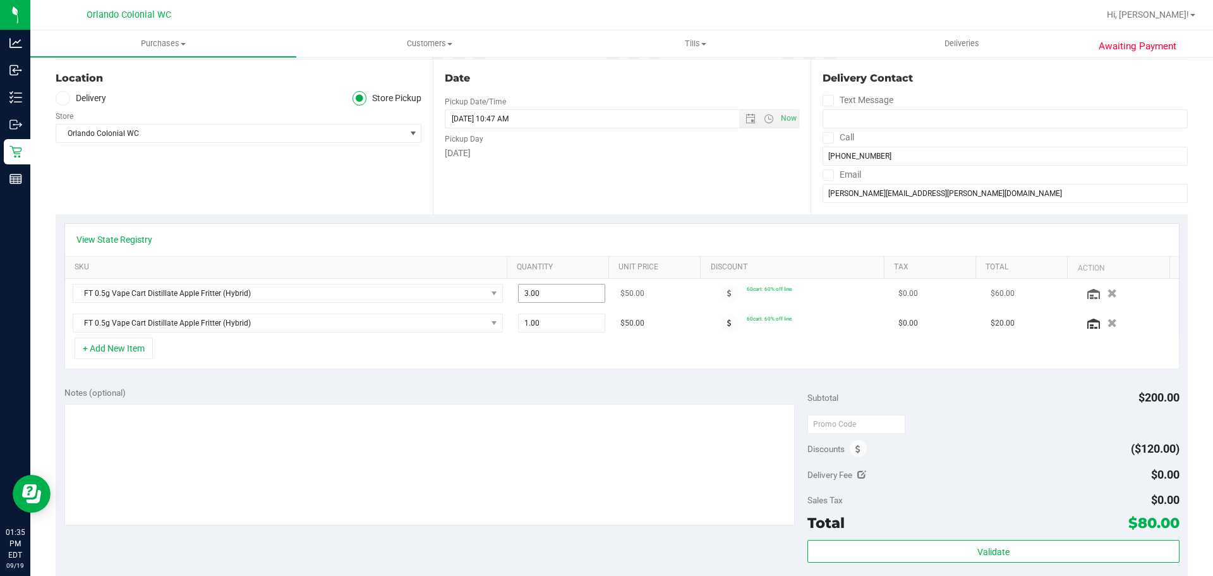
click at [535, 286] on span "3.00 3" at bounding box center [562, 293] width 88 height 19
click at [535, 286] on input "3" at bounding box center [562, 293] width 87 height 18
type input "2"
type input "2.00"
click at [553, 374] on div "View State Registry SKU Quantity Unit Price Discount Tax Total Action FT 0.5g V…" at bounding box center [622, 296] width 1133 height 164
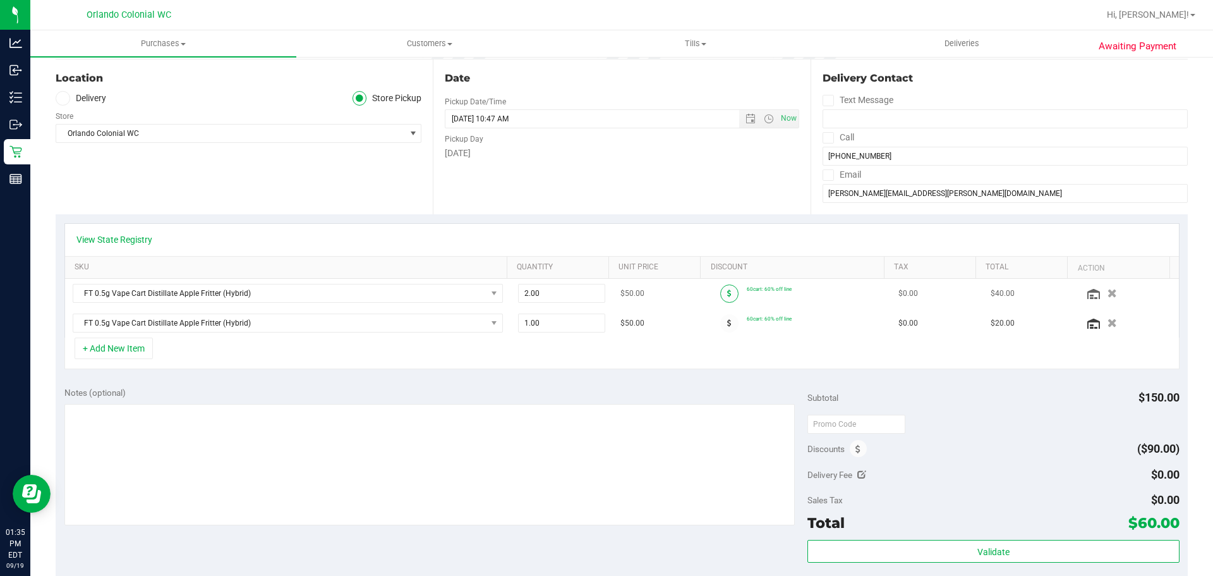
click at [727, 293] on icon at bounding box center [729, 293] width 4 height 8
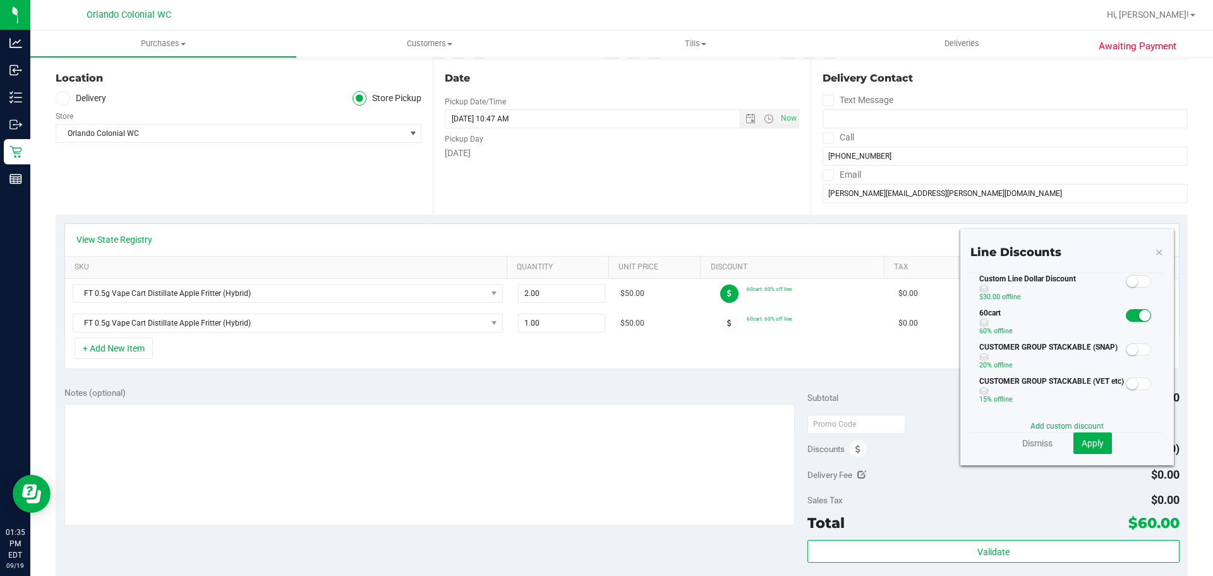
click at [1127, 282] on small at bounding box center [1132, 281] width 11 height 11
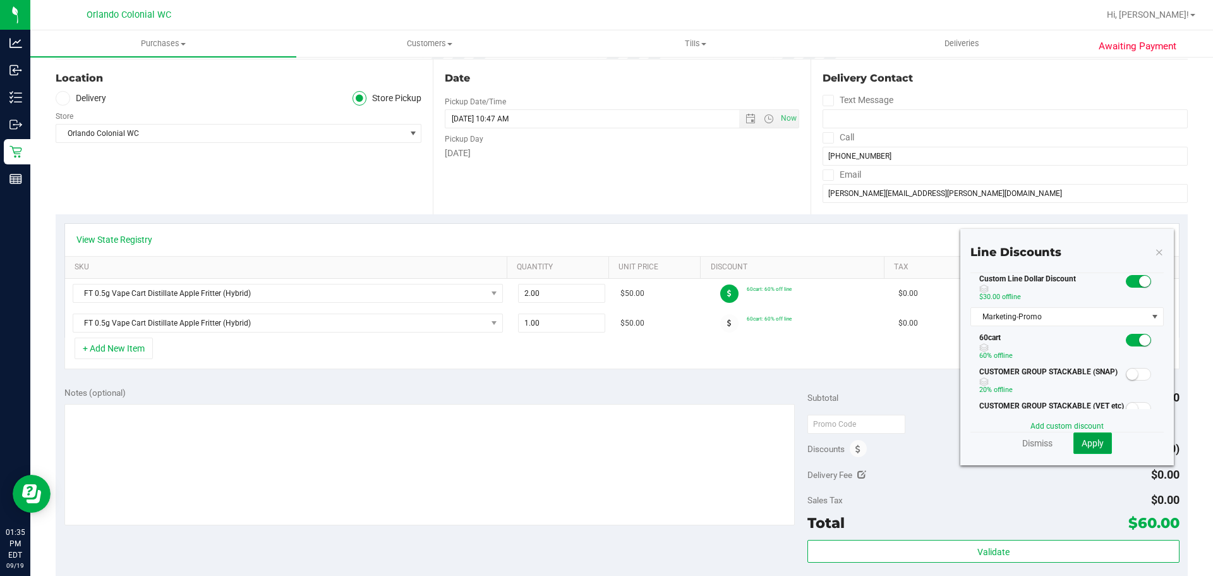
click at [1095, 448] on button "Apply" at bounding box center [1093, 442] width 39 height 21
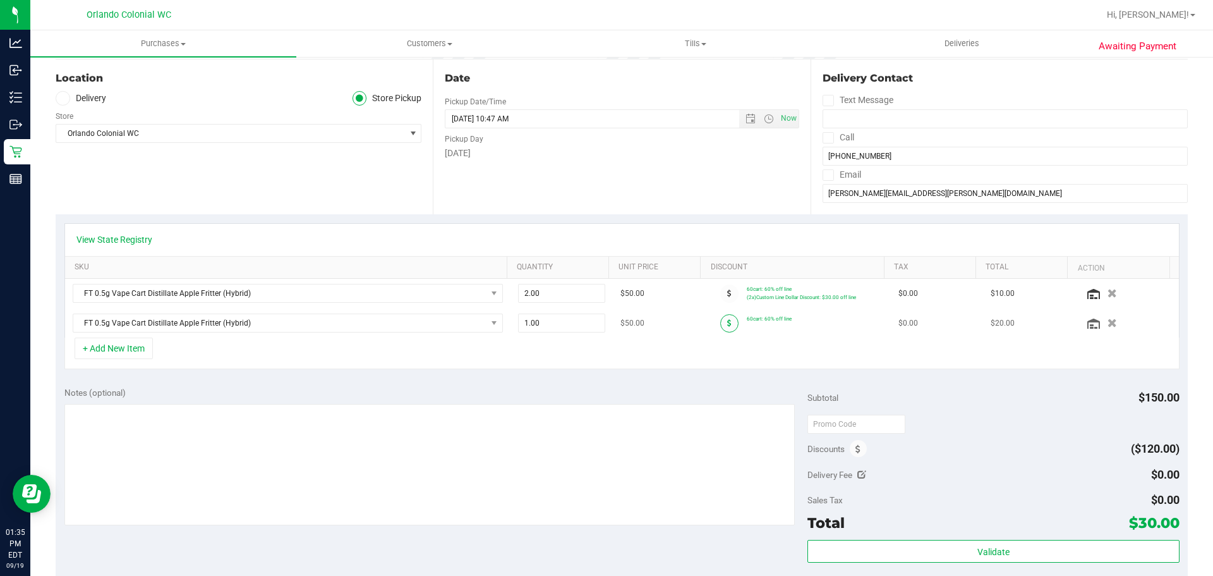
click at [720, 319] on span at bounding box center [729, 323] width 18 height 18
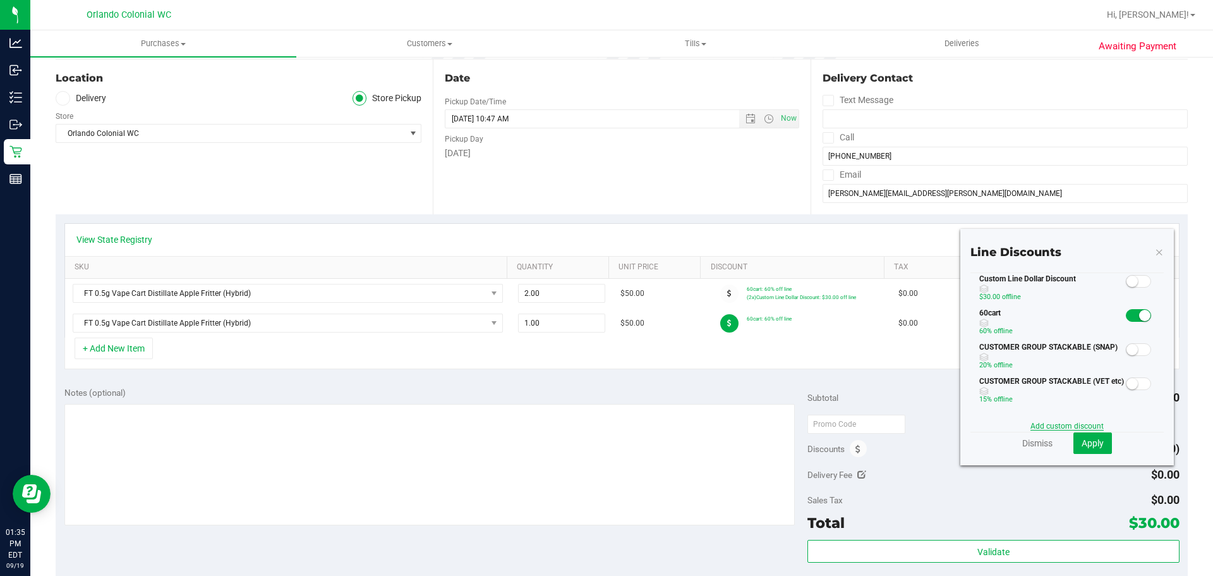
click at [1063, 427] on link "Add custom discount" at bounding box center [1067, 426] width 73 height 9
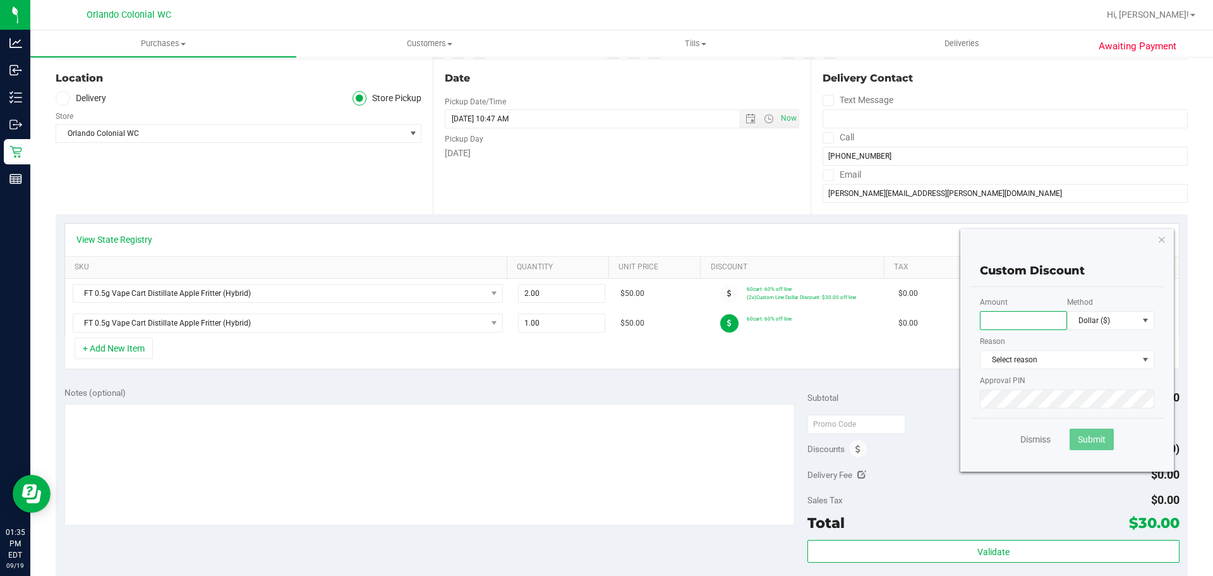
click at [1016, 320] on input "text" at bounding box center [1023, 320] width 87 height 19
click at [1033, 442] on link "Dismiss" at bounding box center [1036, 439] width 30 height 13
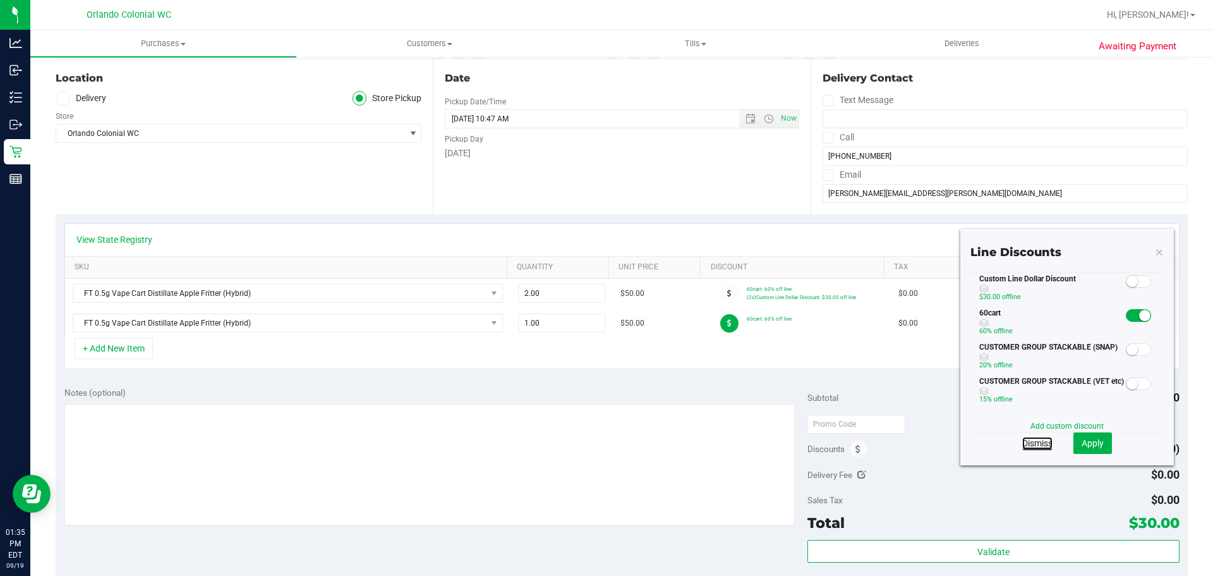
click at [1036, 442] on link "Dismiss" at bounding box center [1038, 443] width 30 height 13
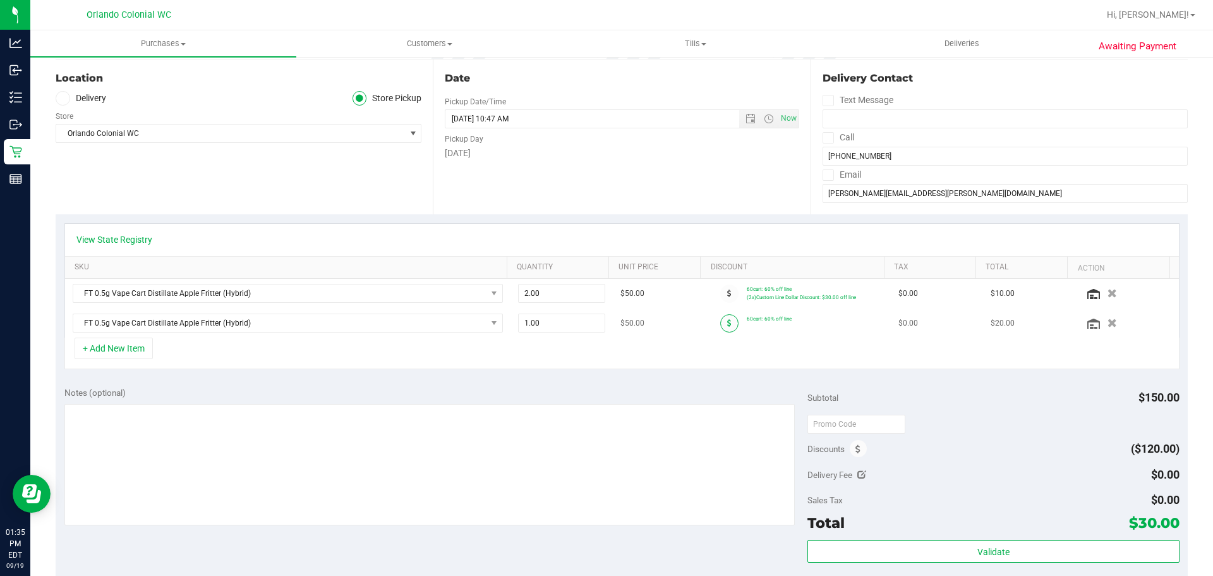
click at [727, 324] on icon at bounding box center [729, 323] width 4 height 8
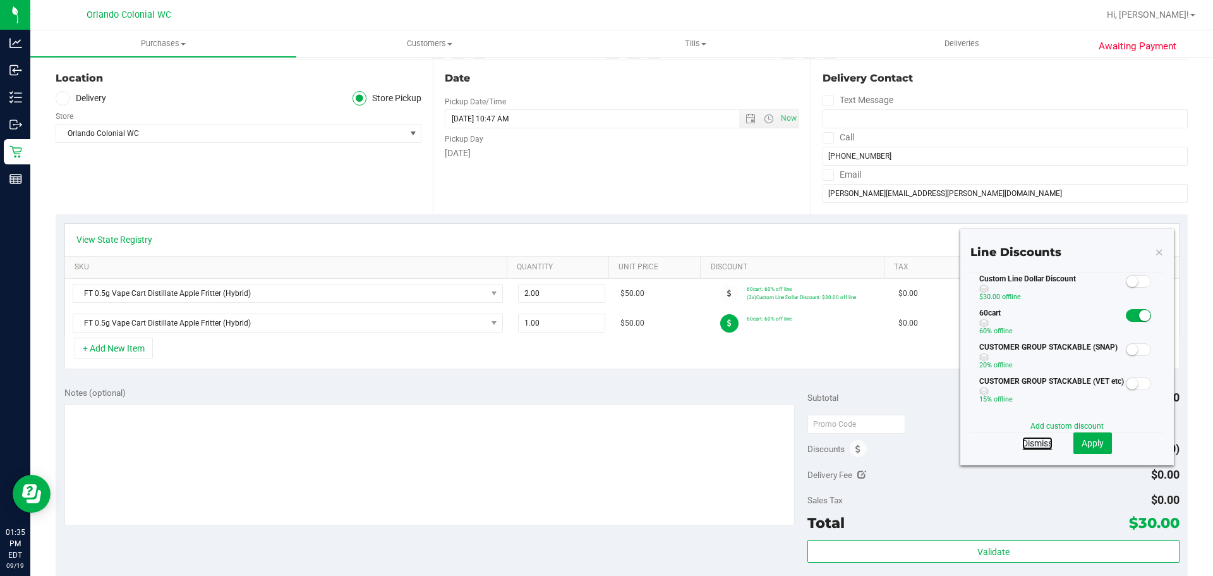
click at [1024, 446] on link "Dismiss" at bounding box center [1038, 443] width 30 height 13
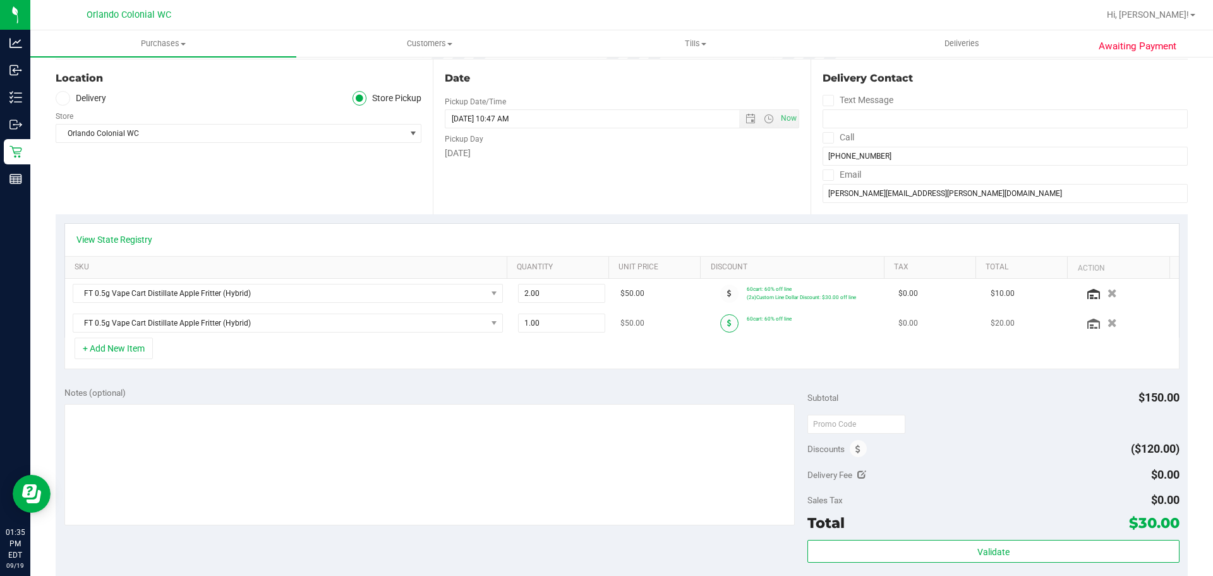
click at [727, 319] on icon at bounding box center [729, 323] width 4 height 8
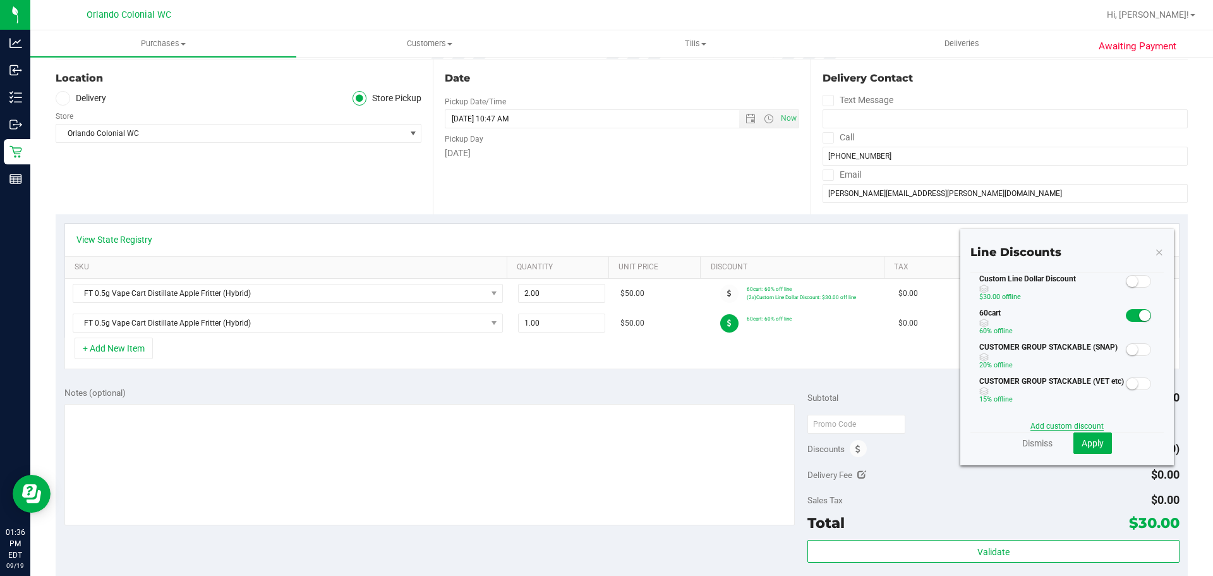
click at [1043, 424] on link "Add custom discount" at bounding box center [1067, 426] width 73 height 9
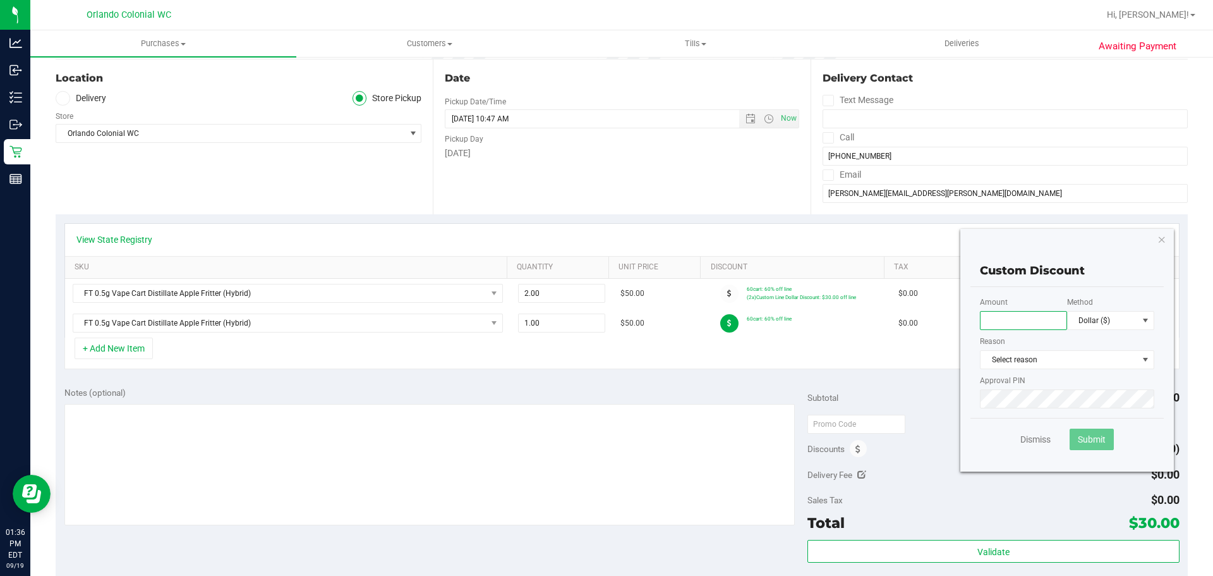
click at [1022, 327] on input "text" at bounding box center [1023, 320] width 87 height 19
type input "15.00"
click at [1053, 348] on div "Reason Select reason Select reason Battery Issue Cracked Customer Satisfaction …" at bounding box center [1067, 352] width 174 height 33
click at [1051, 361] on span "Select reason" at bounding box center [1059, 360] width 157 height 18
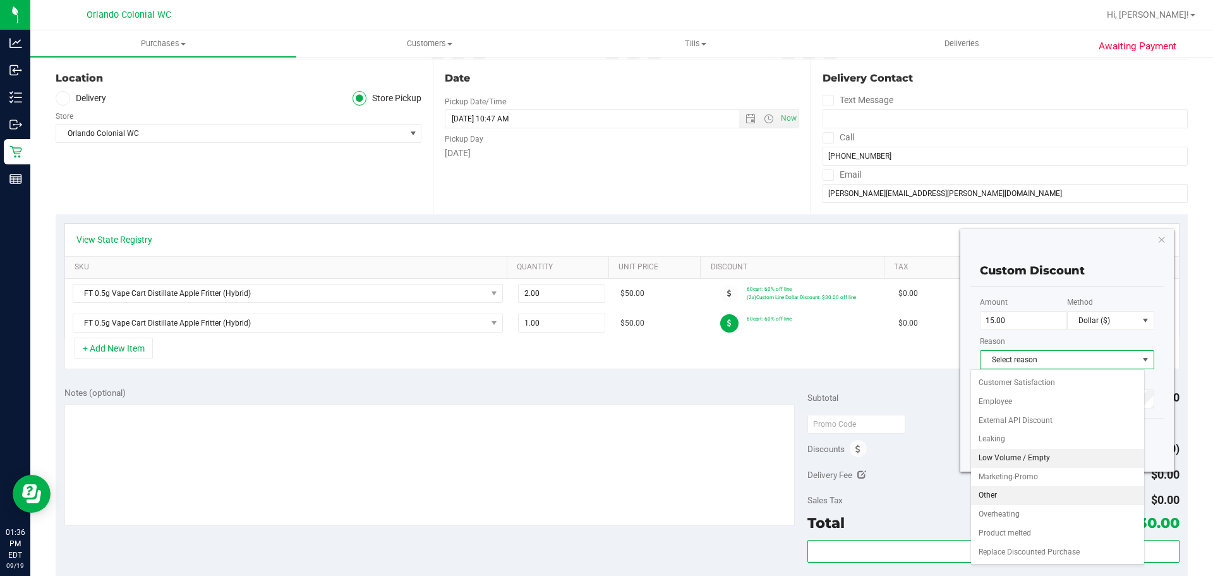
scroll to position [54, 0]
drag, startPoint x: 1022, startPoint y: 465, endPoint x: 1005, endPoint y: 432, distance: 36.5
click at [1021, 465] on li "Marketing-Promo" at bounding box center [1057, 458] width 173 height 19
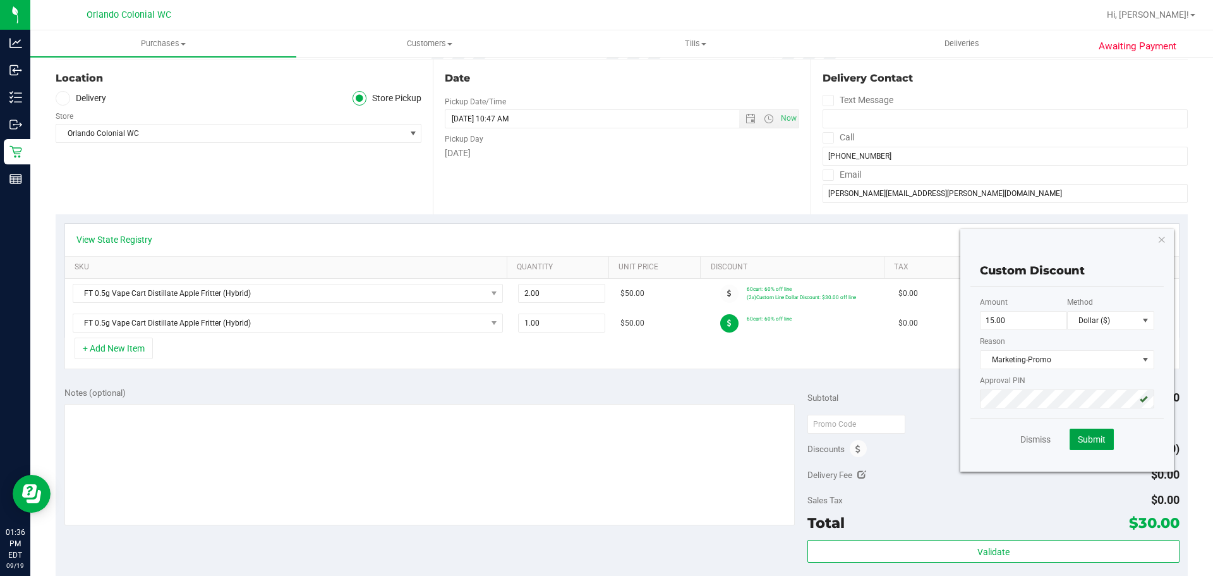
click at [1082, 433] on button "Submit" at bounding box center [1092, 438] width 44 height 21
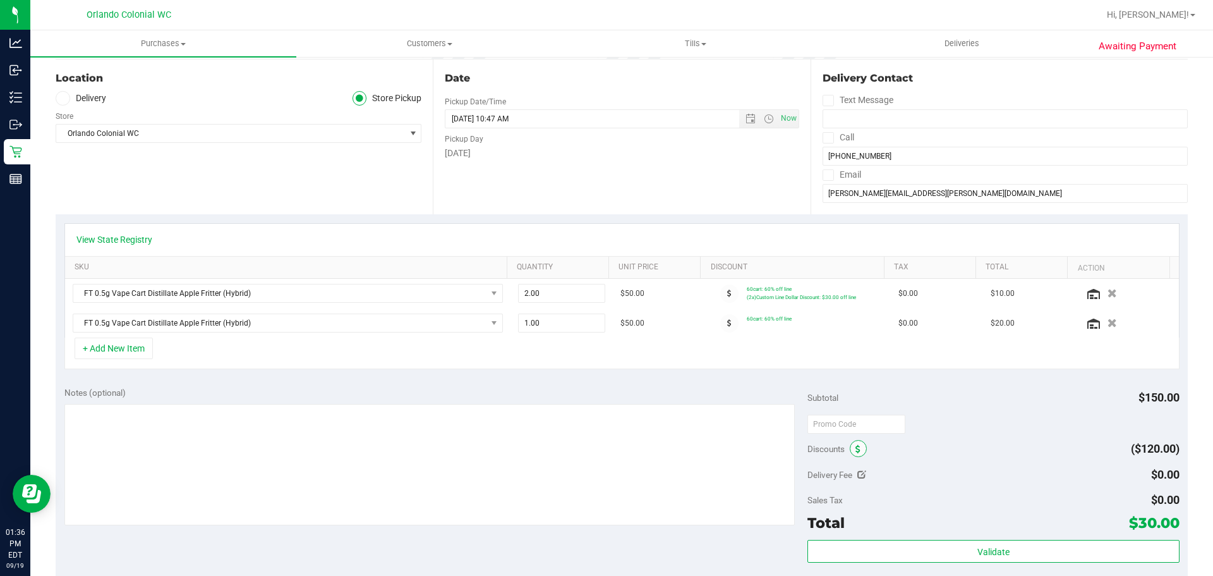
click at [850, 449] on span at bounding box center [858, 448] width 17 height 17
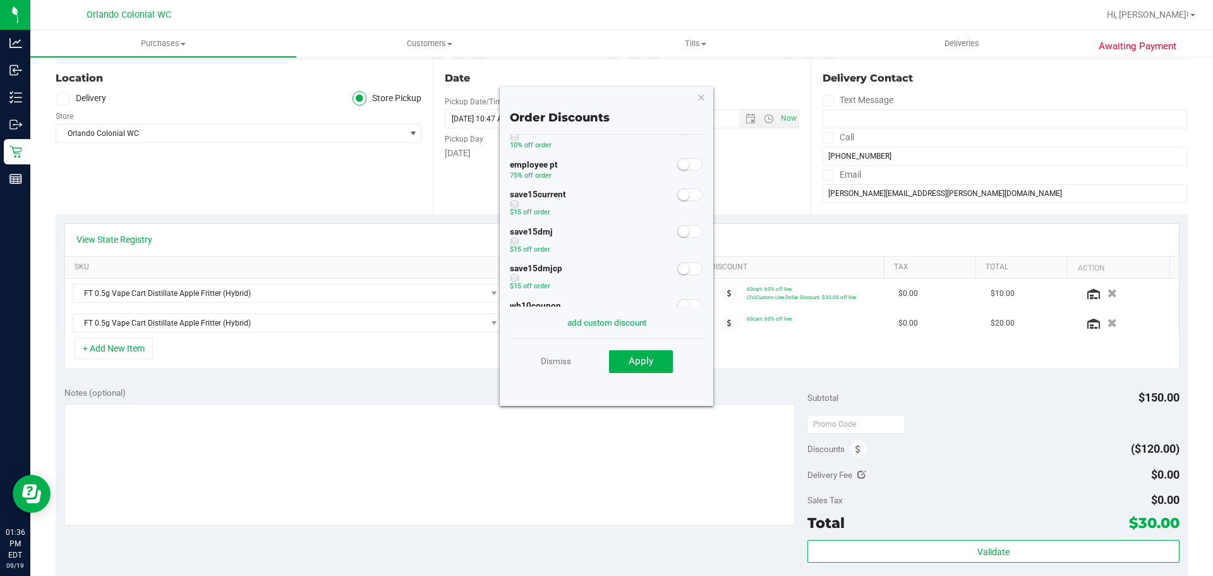
scroll to position [100, 0]
click at [636, 319] on link "add custom discount" at bounding box center [607, 322] width 79 height 10
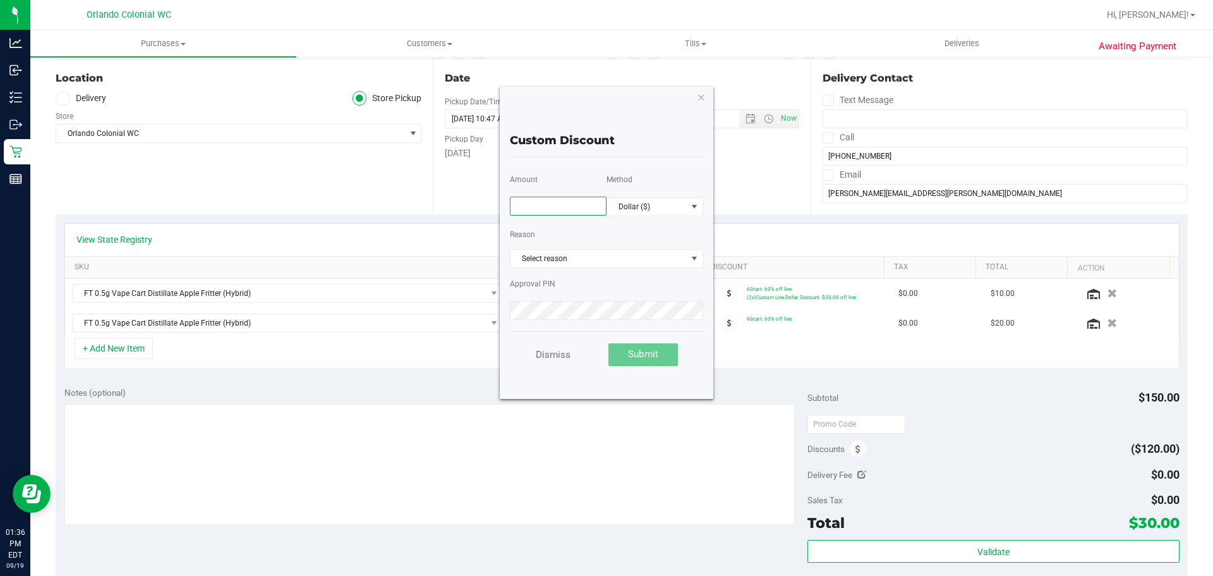
click at [547, 207] on input "text" at bounding box center [558, 206] width 97 height 19
type input "15.00"
click at [598, 264] on span "Select reason" at bounding box center [599, 259] width 176 height 18
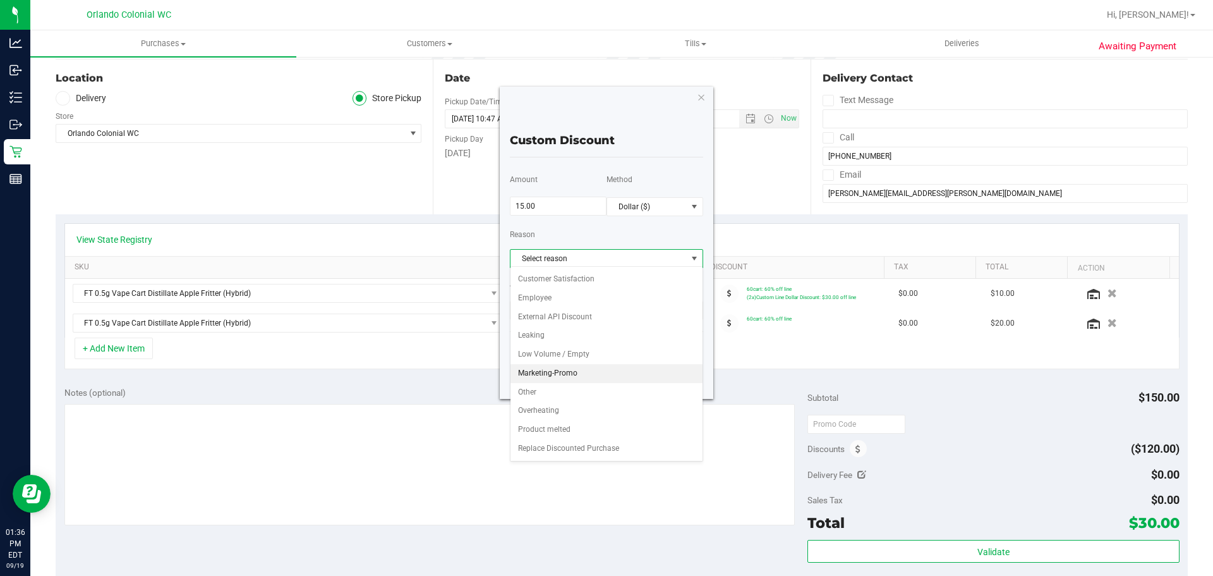
scroll to position [54, 0]
click at [564, 349] on li "Marketing-Promo" at bounding box center [607, 355] width 192 height 19
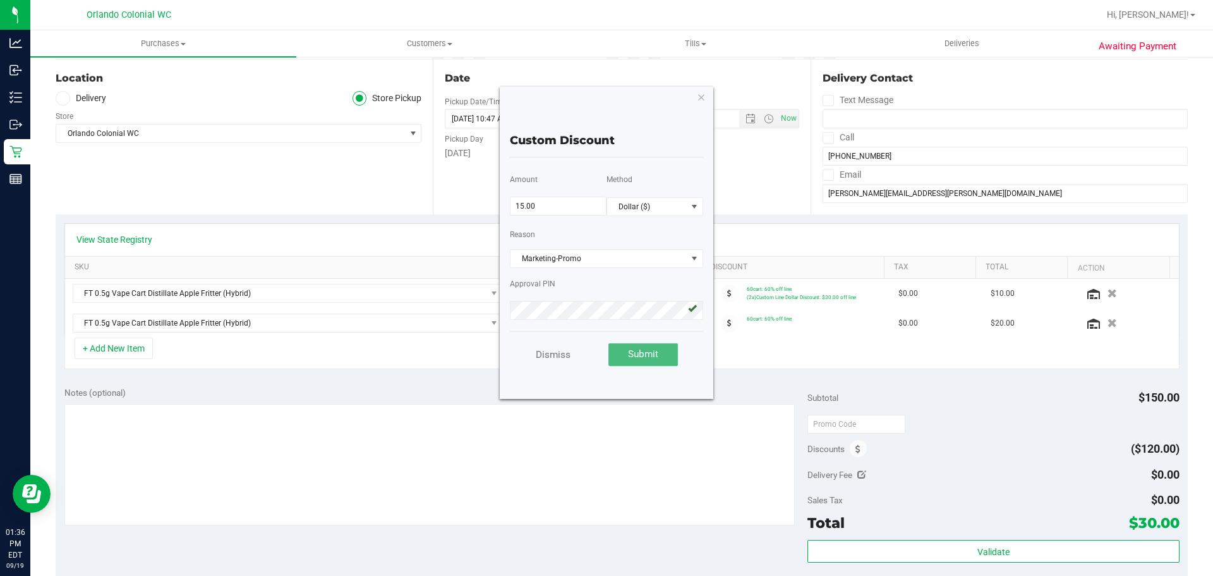
click at [627, 348] on button "Submit" at bounding box center [644, 354] width 70 height 23
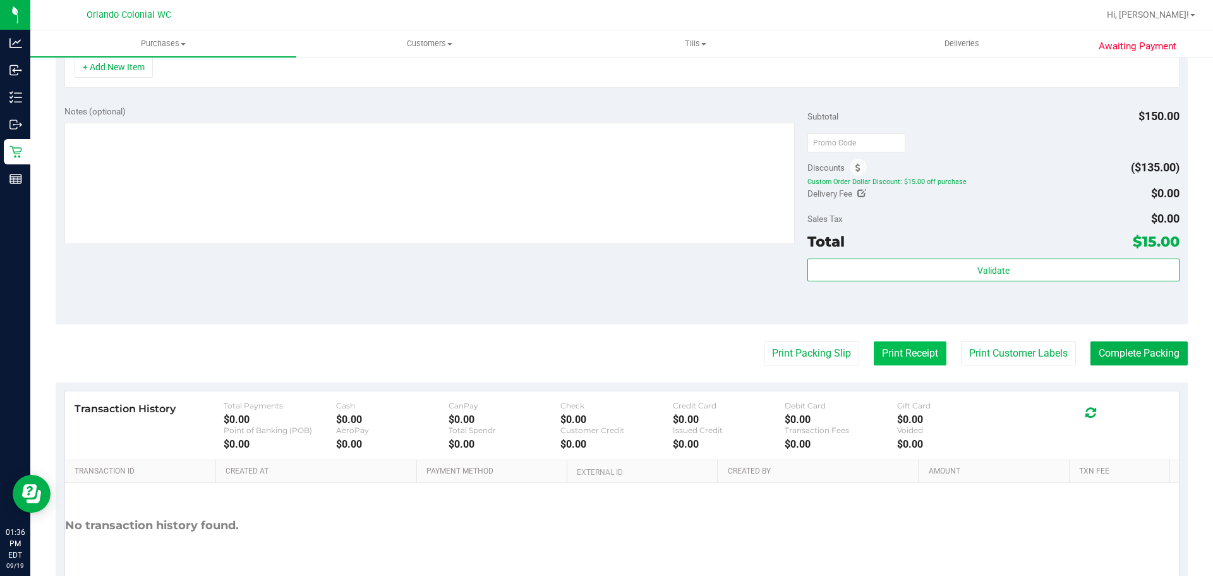
scroll to position [379, 0]
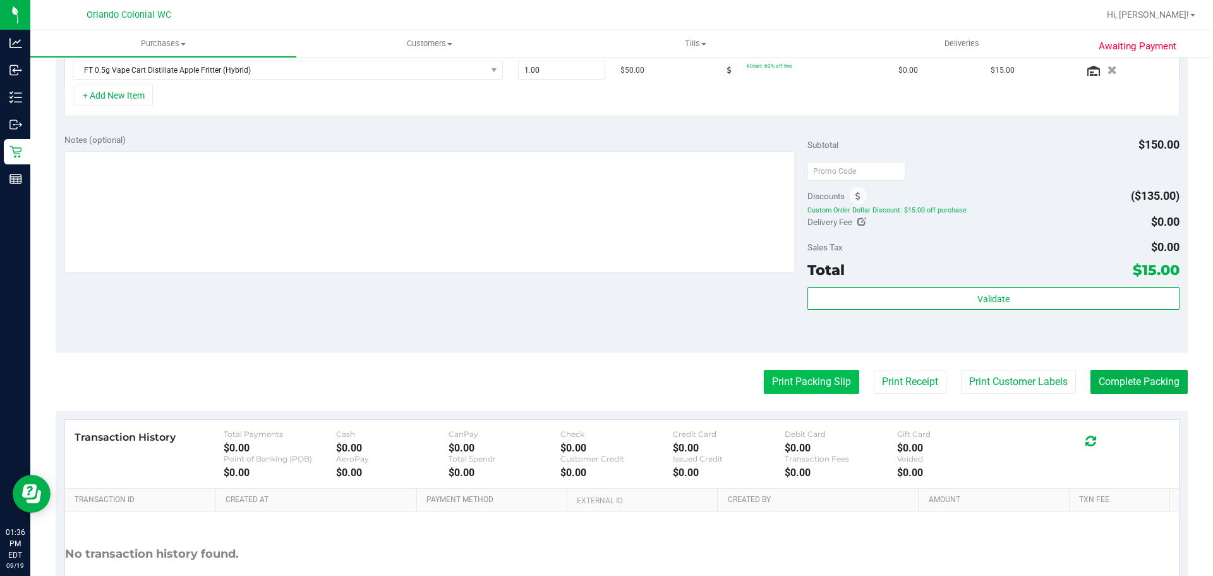
click at [830, 382] on button "Print Packing Slip" at bounding box center [811, 382] width 95 height 24
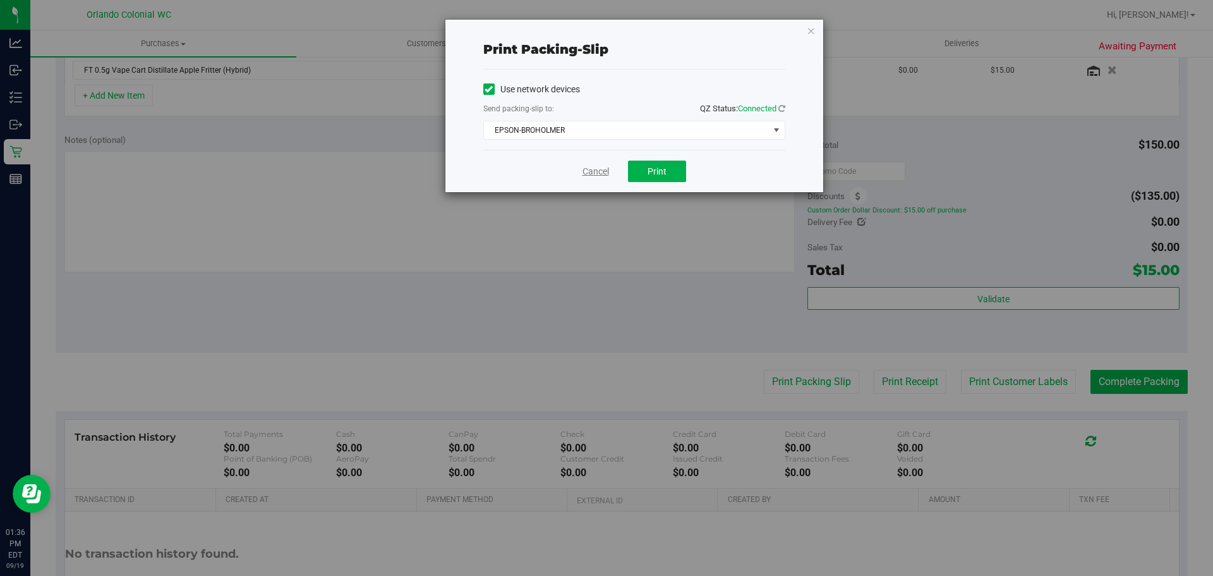
click at [607, 174] on link "Cancel" at bounding box center [596, 171] width 27 height 13
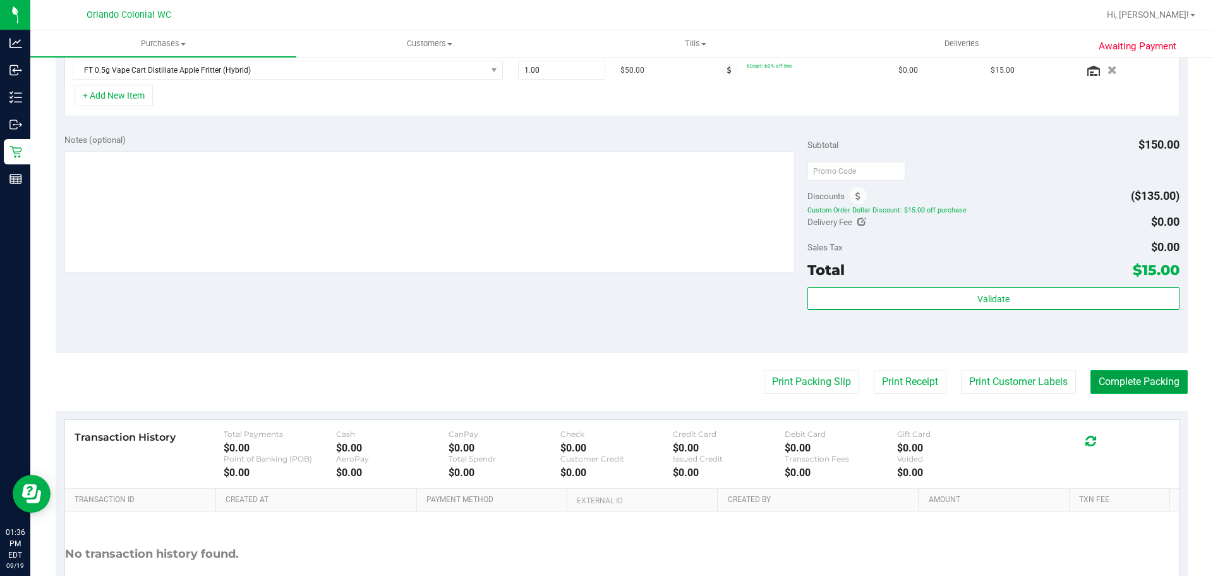
click at [1126, 381] on button "Complete Packing" at bounding box center [1139, 382] width 97 height 24
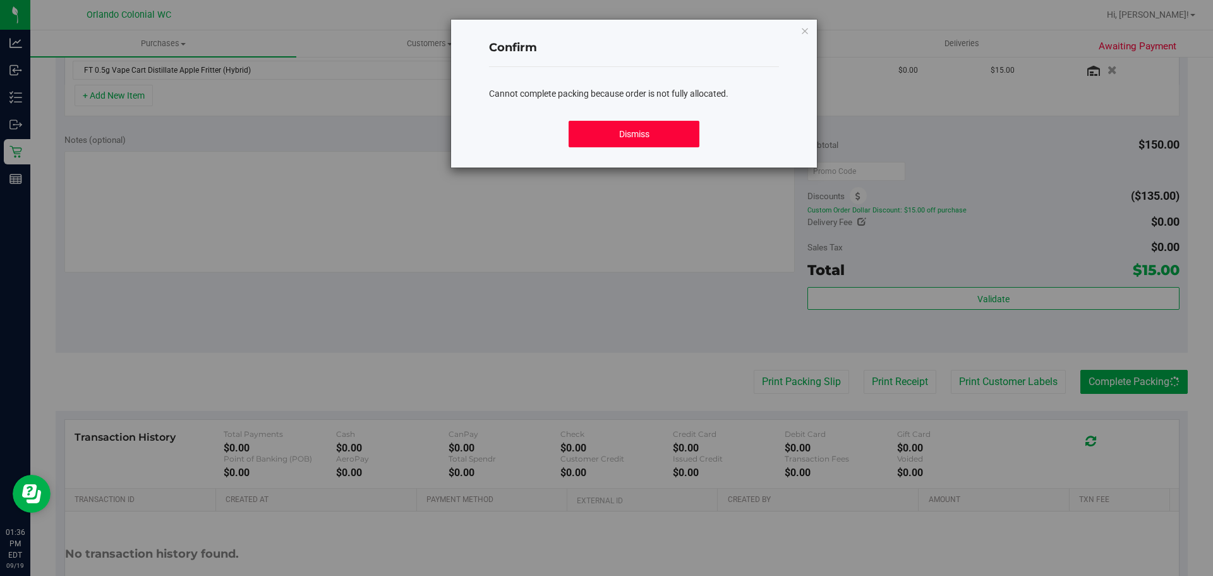
click at [670, 143] on button "Dismiss" at bounding box center [634, 134] width 130 height 27
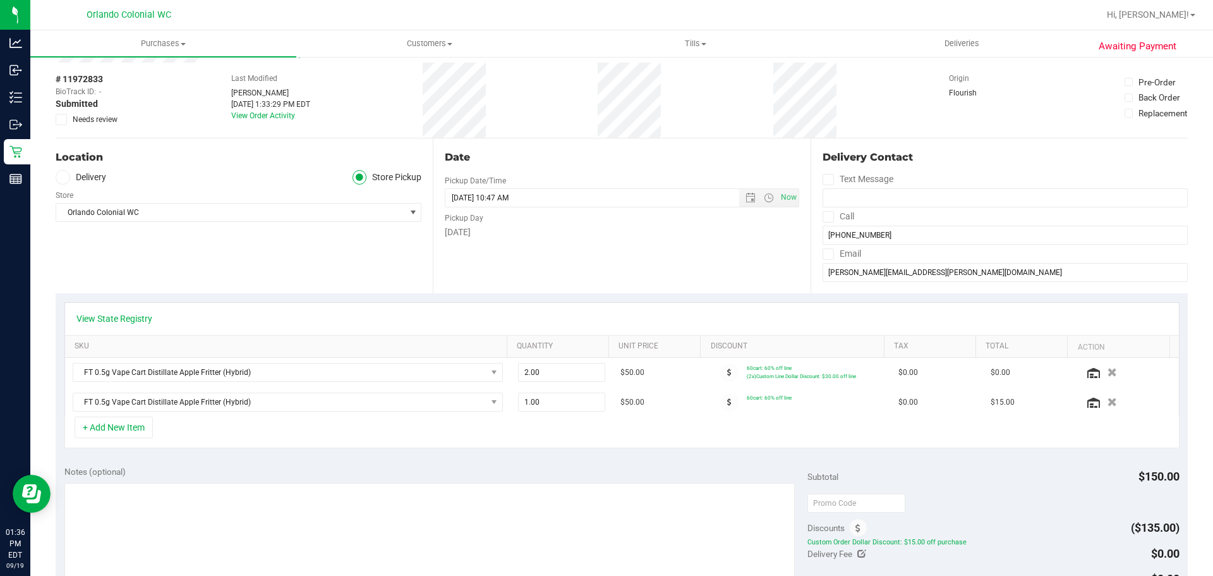
scroll to position [0, 0]
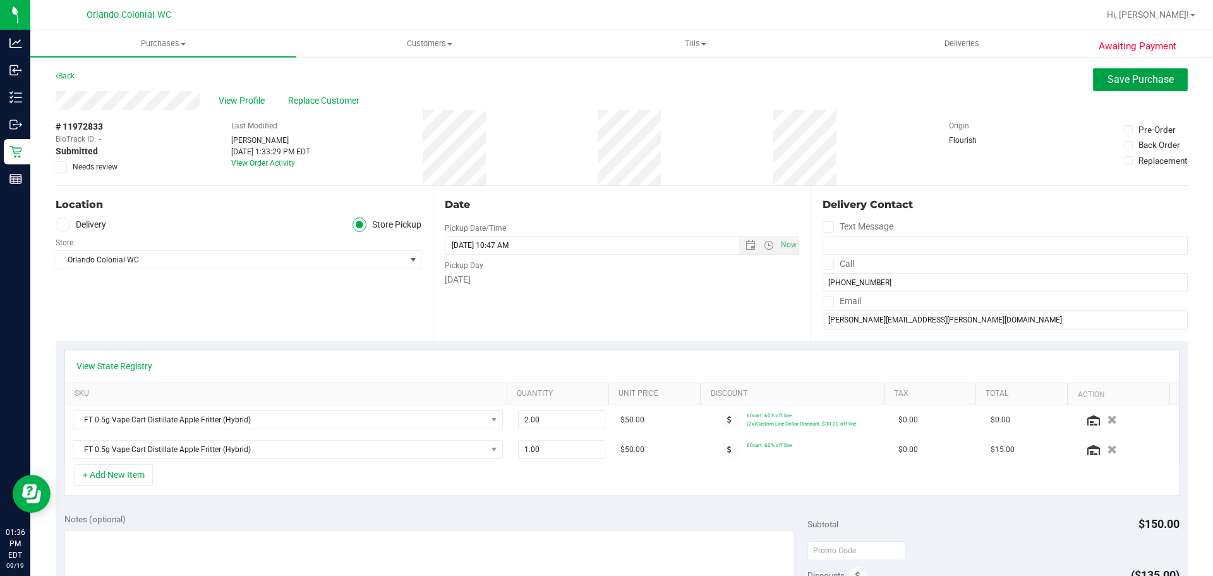
click at [1152, 80] on span "Save Purchase" at bounding box center [1141, 79] width 66 height 12
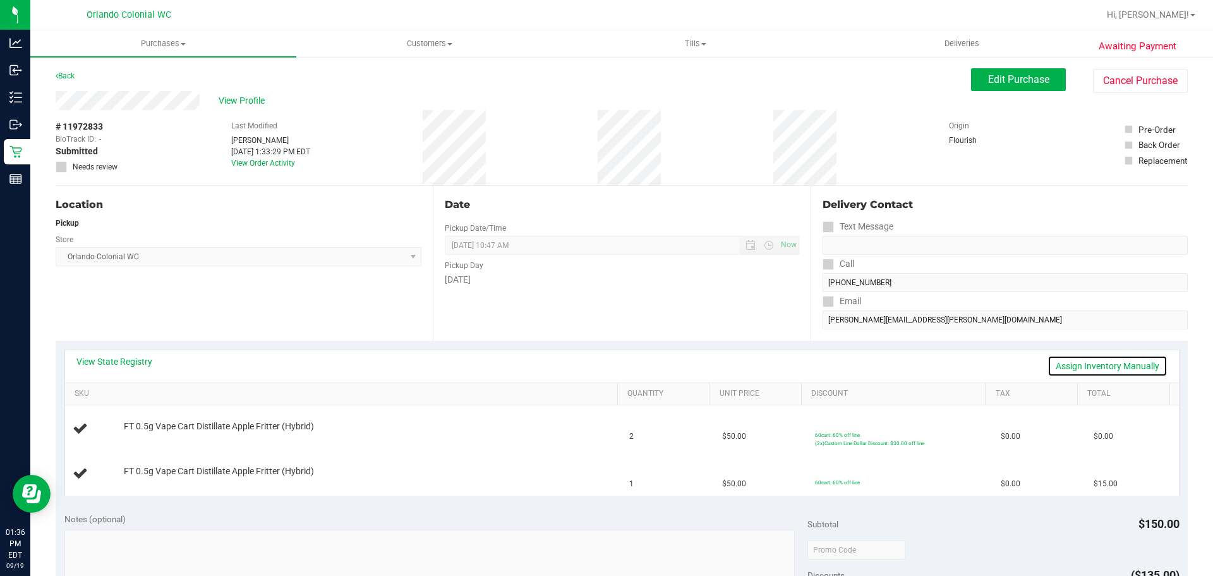
click at [1106, 368] on link "Assign Inventory Manually" at bounding box center [1108, 365] width 120 height 21
click at [134, 436] on link "Add Package" at bounding box center [147, 434] width 46 height 9
click at [205, 420] on span "FT 0.5g Vape Cart Distillate Apple Fritter (Hybrid)" at bounding box center [219, 416] width 190 height 12
click at [209, 434] on span "Select Package" at bounding box center [251, 436] width 253 height 18
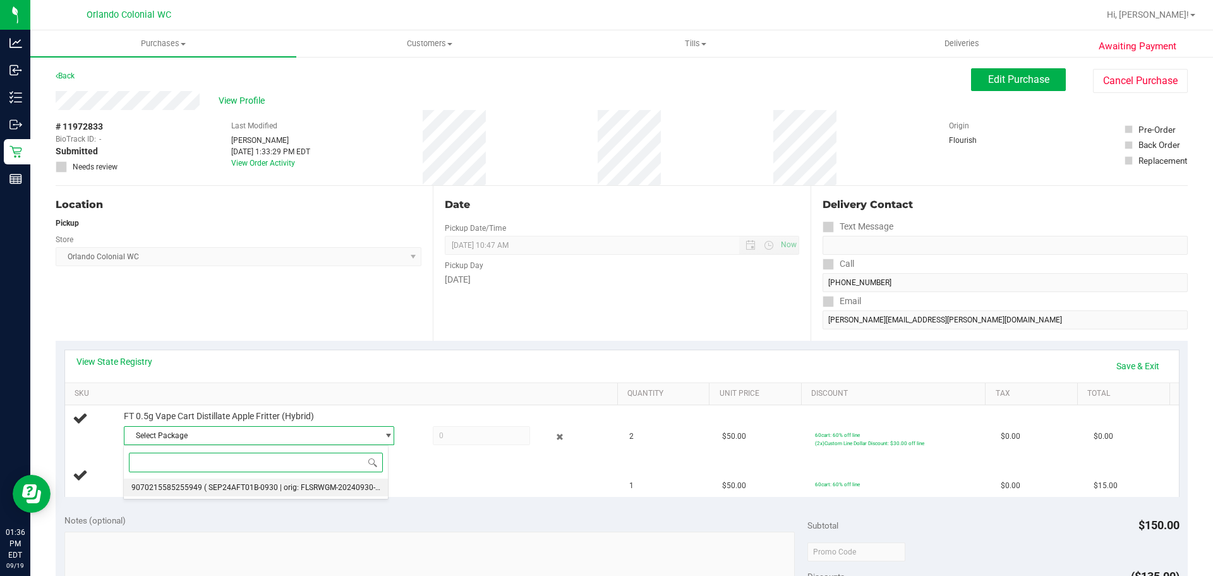
click at [210, 489] on span "( SEP24AFT01B-0930 | orig: FLSRWGM-20240930-568 )" at bounding box center [298, 487] width 189 height 9
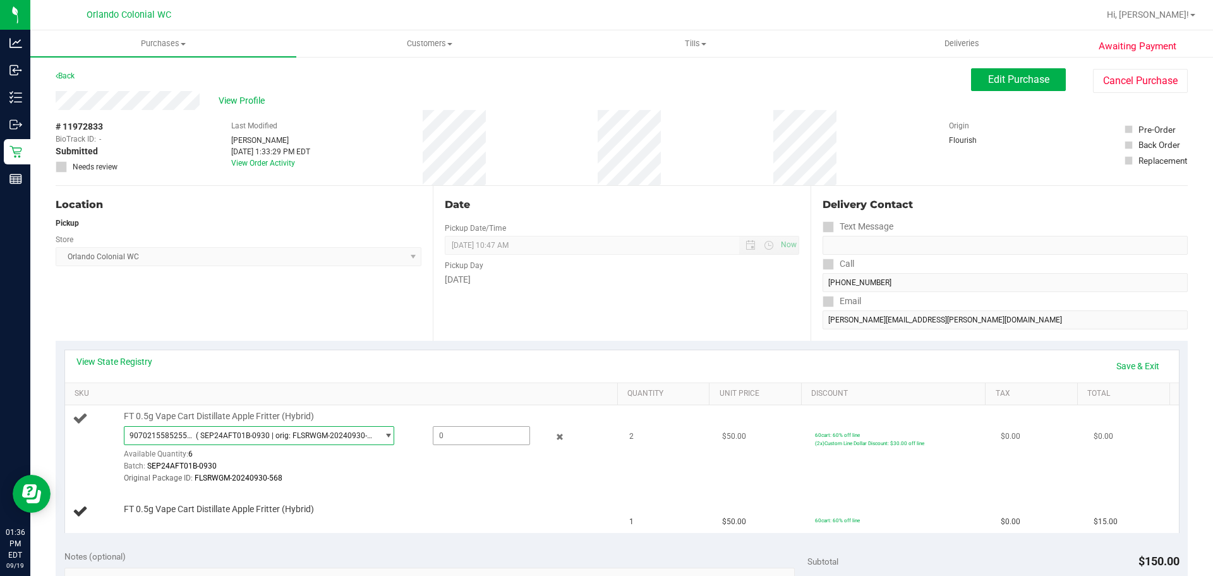
click at [460, 437] on span at bounding box center [481, 435] width 97 height 19
type input "2"
type input "2.0000"
click at [1117, 368] on link "Save & Exit" at bounding box center [1137, 365] width 59 height 21
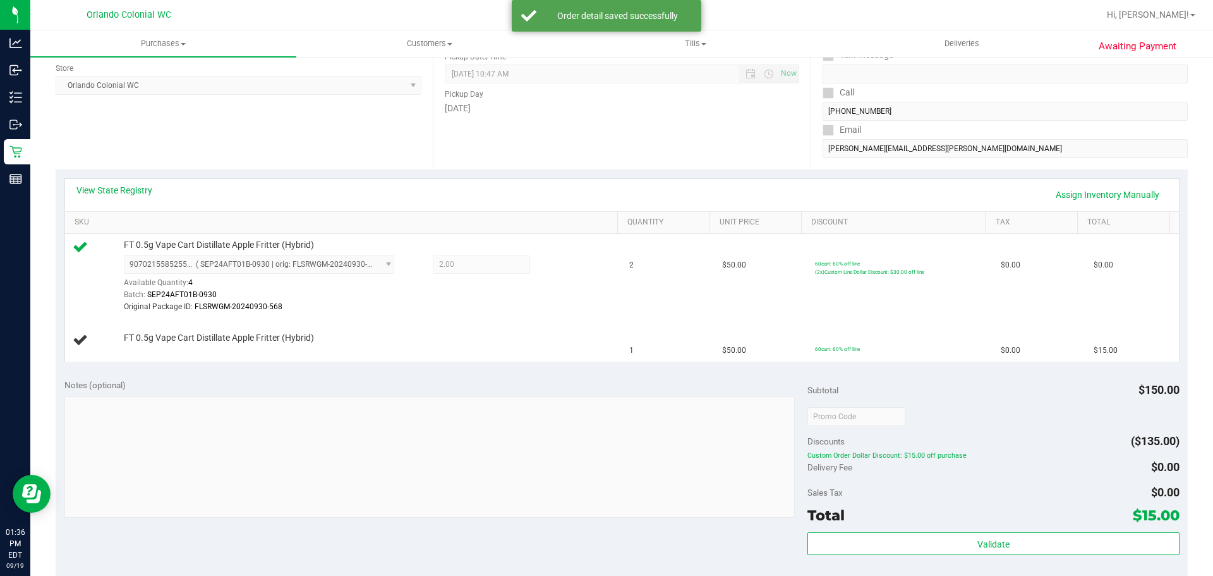
scroll to position [190, 0]
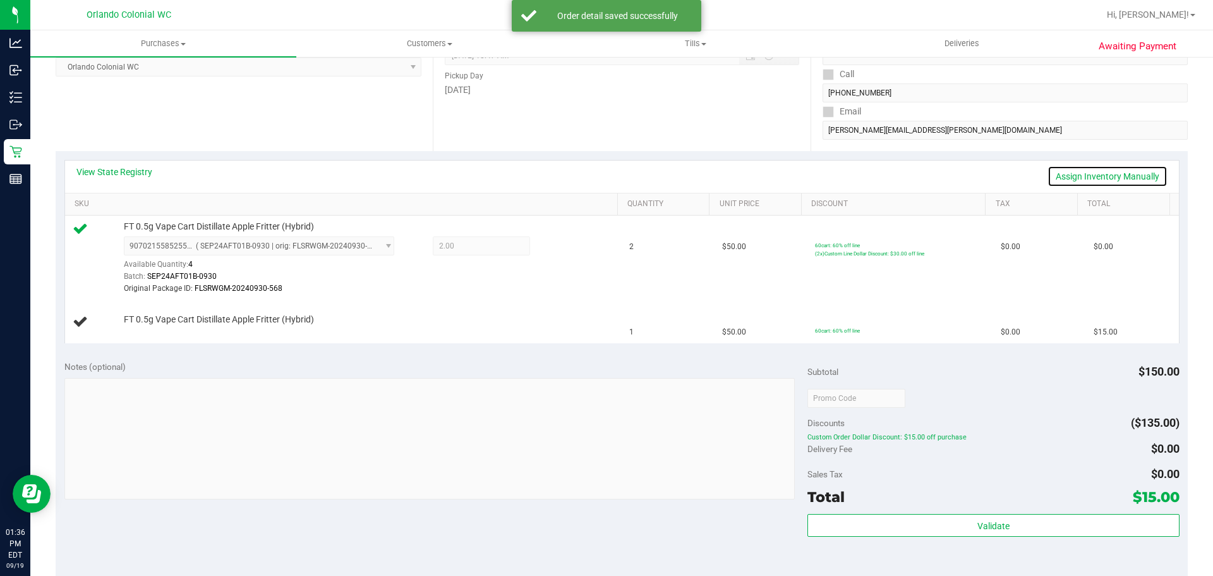
click at [1070, 174] on link "Assign Inventory Manually" at bounding box center [1108, 176] width 120 height 21
click at [160, 331] on link "Add Package" at bounding box center [147, 328] width 46 height 9
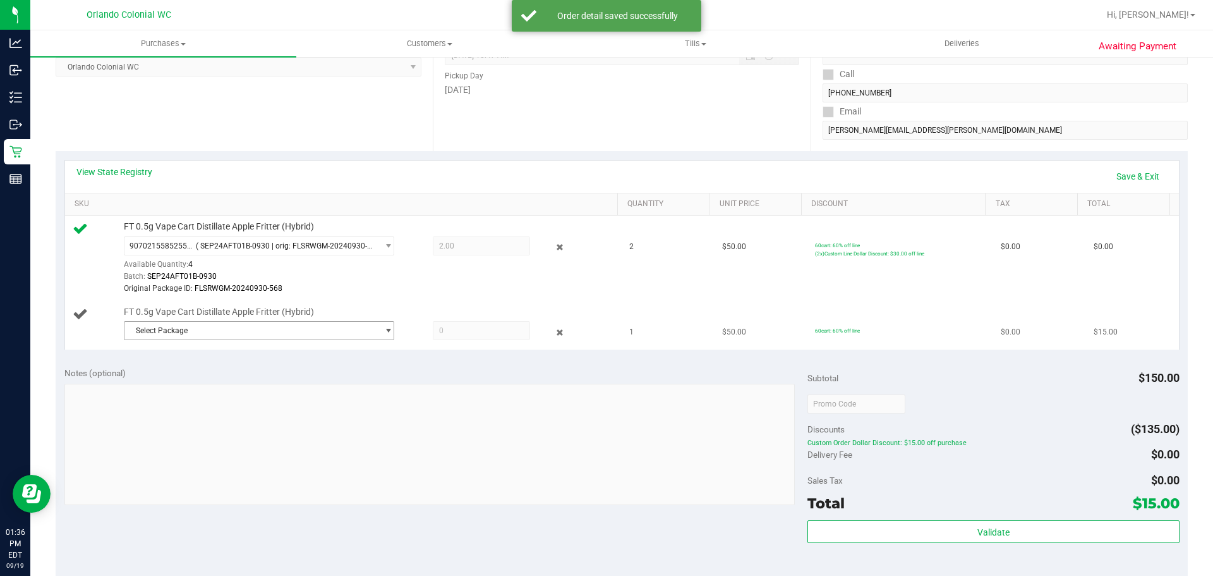
click at [185, 326] on span "Select Package" at bounding box center [251, 331] width 253 height 18
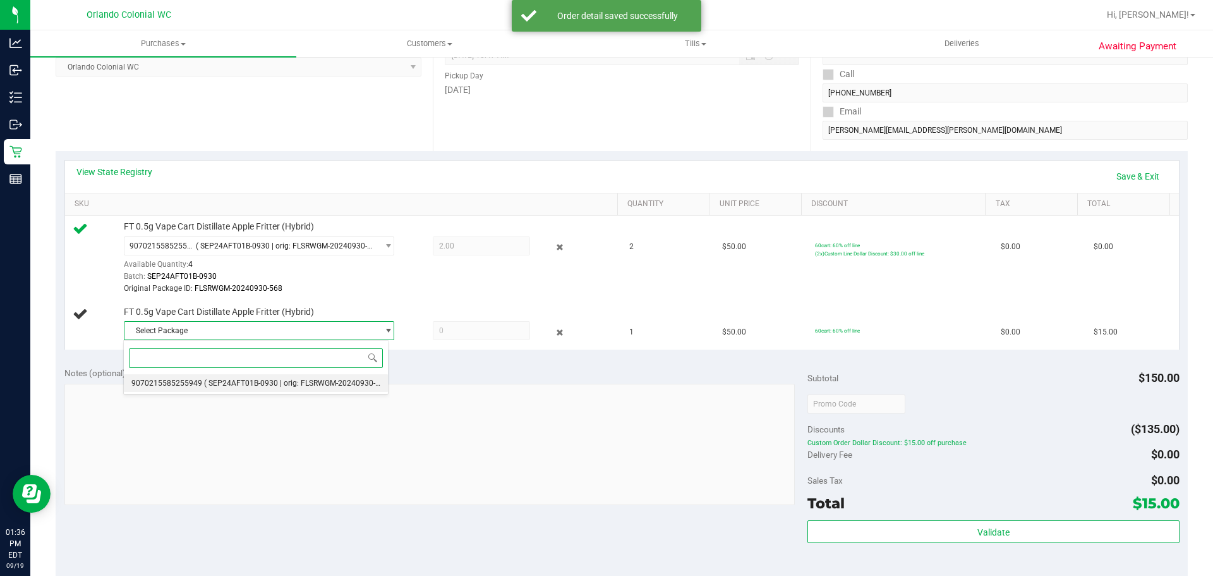
click at [181, 384] on span "9070215585255949" at bounding box center [166, 383] width 71 height 9
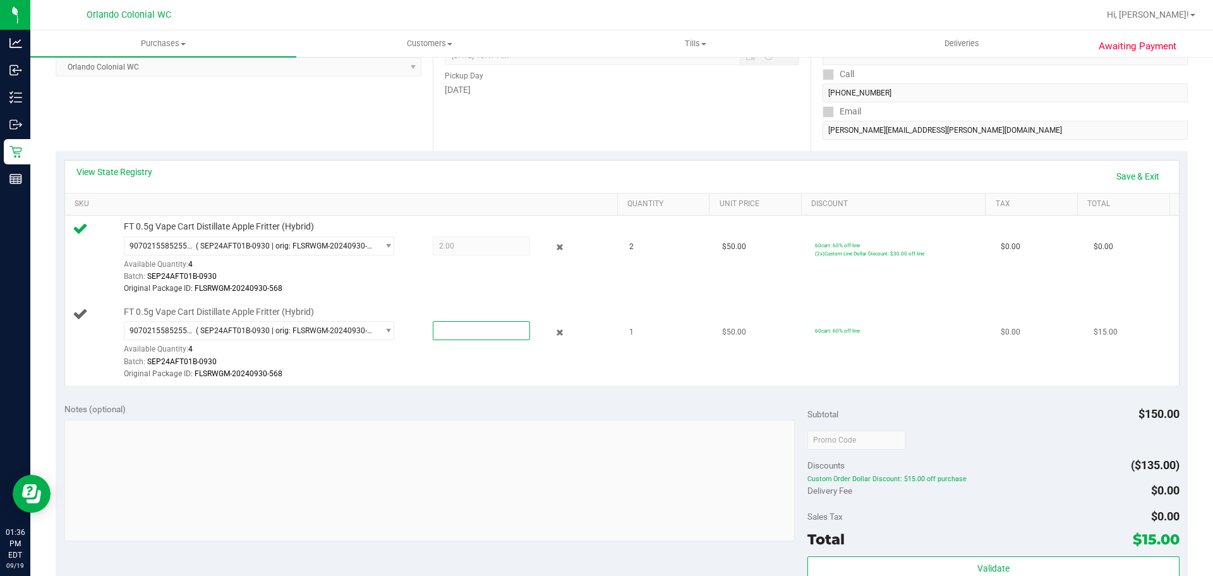
click at [438, 326] on span at bounding box center [481, 330] width 97 height 19
type input "1"
type input "1.0000"
click at [1143, 171] on link "Save & Exit" at bounding box center [1137, 176] width 59 height 21
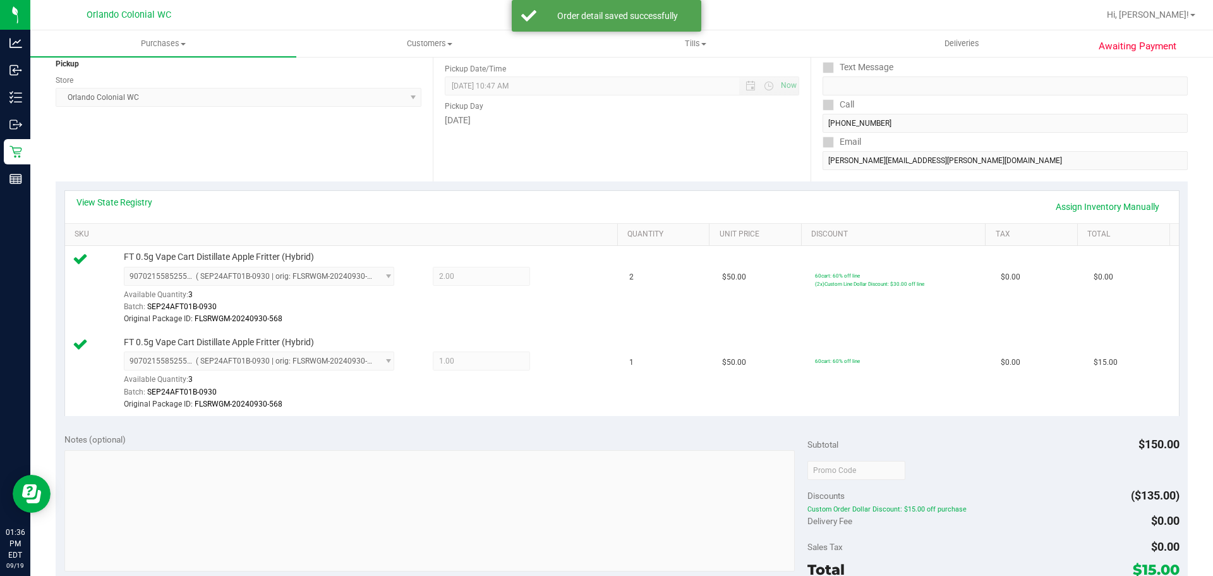
scroll to position [442, 0]
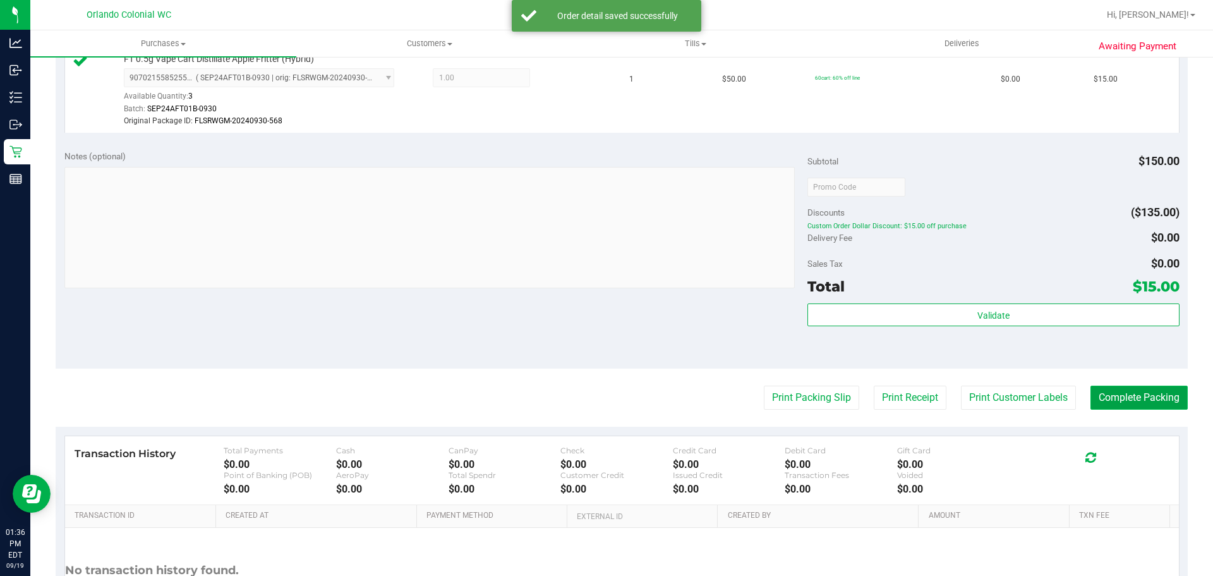
click at [1156, 405] on button "Complete Packing" at bounding box center [1139, 398] width 97 height 24
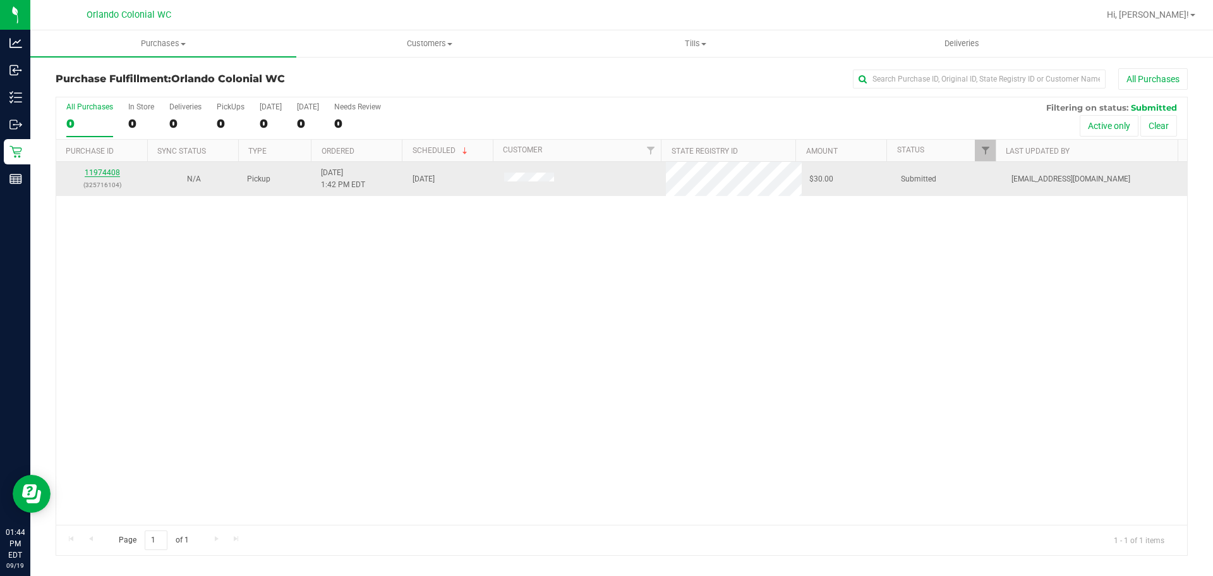
click at [110, 173] on link "11974408" at bounding box center [102, 172] width 35 height 9
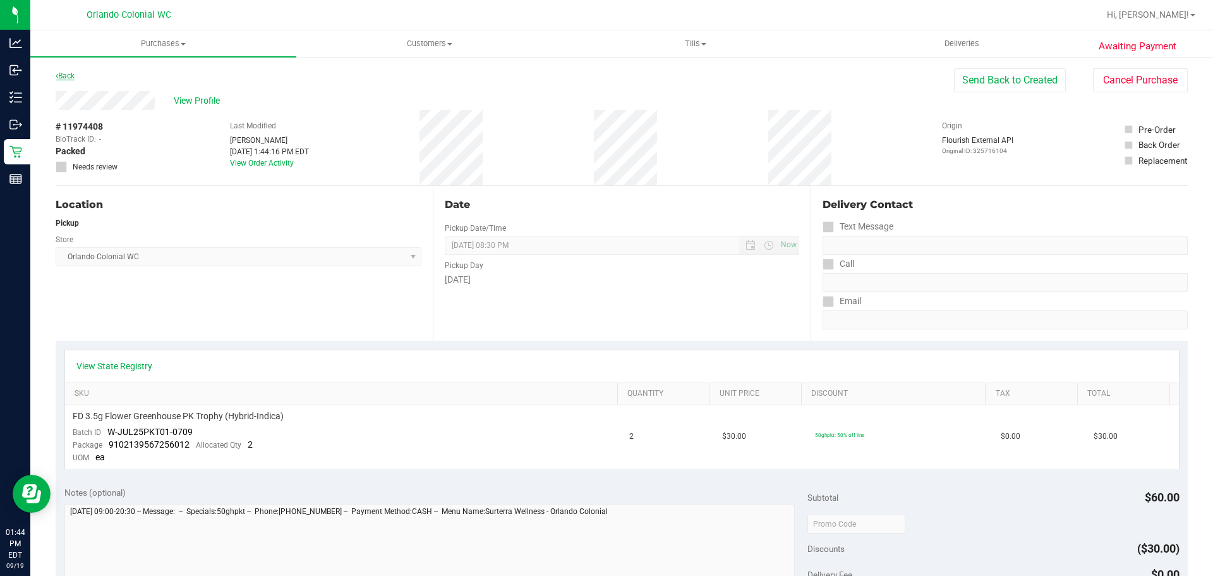
click at [67, 75] on link "Back" at bounding box center [65, 75] width 19 height 9
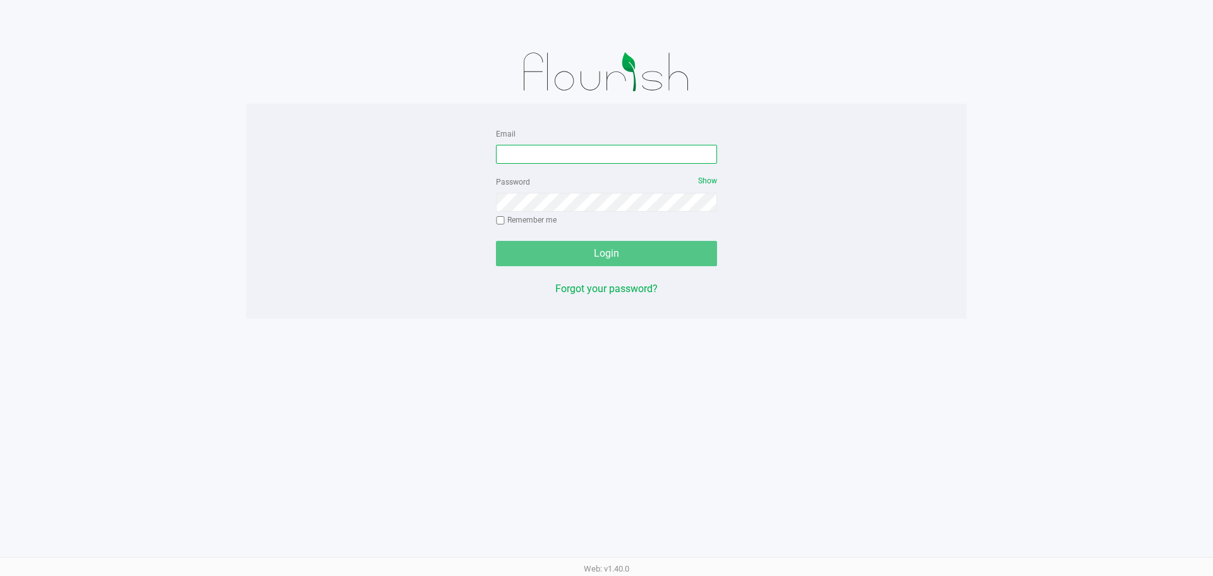
click at [583, 155] on input "Email" at bounding box center [606, 154] width 221 height 19
type input "[EMAIL_ADDRESS][DOMAIN_NAME]"
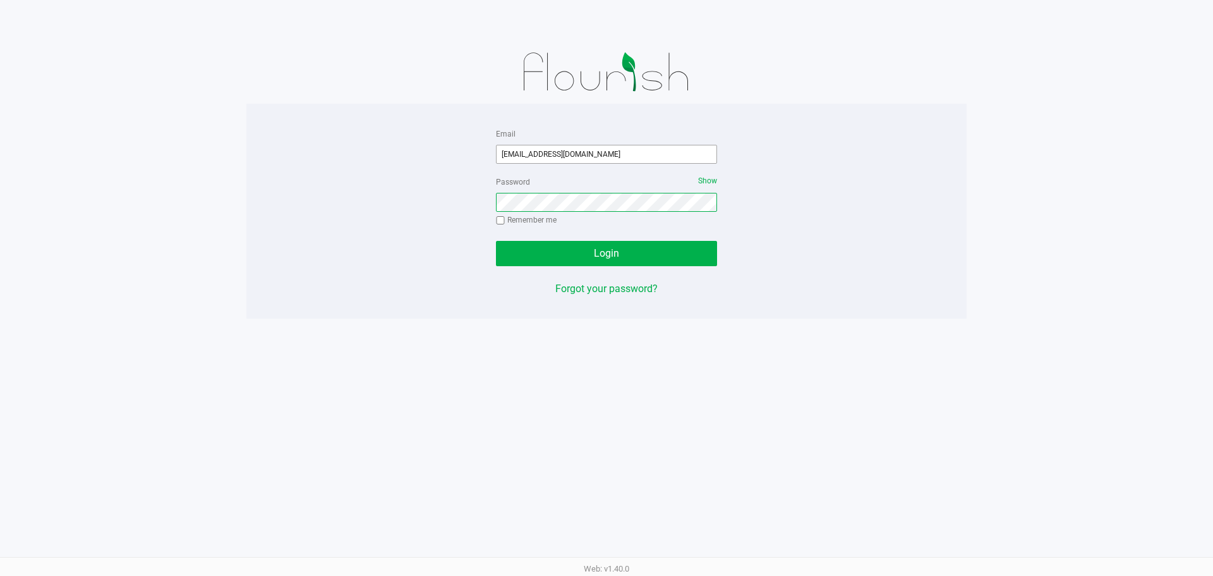
click at [496, 241] on button "Login" at bounding box center [606, 253] width 221 height 25
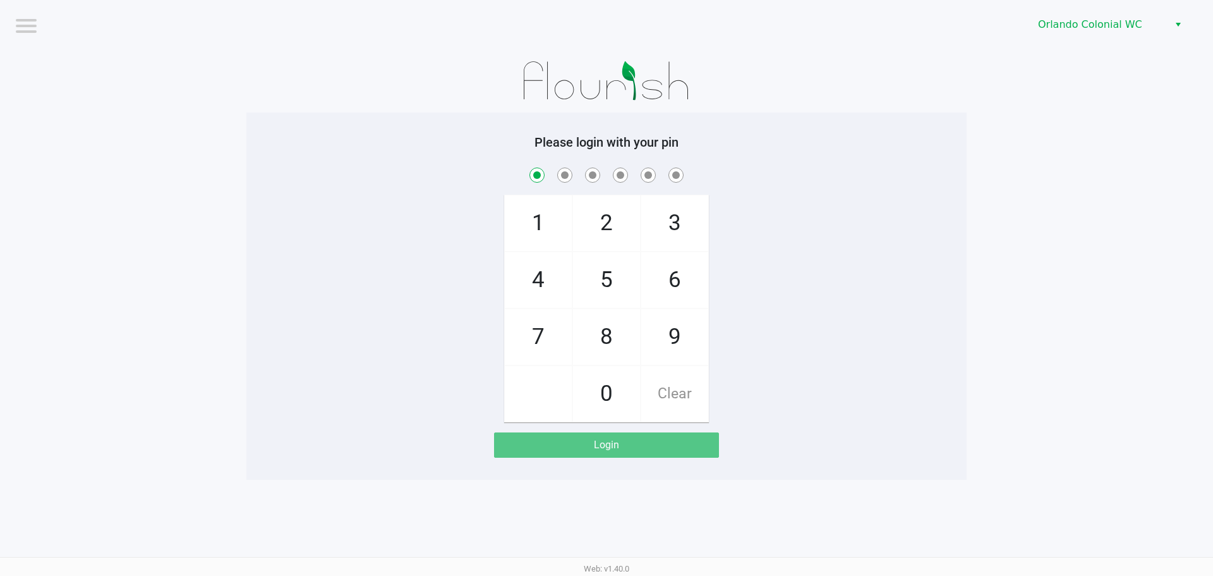
checkbox input "true"
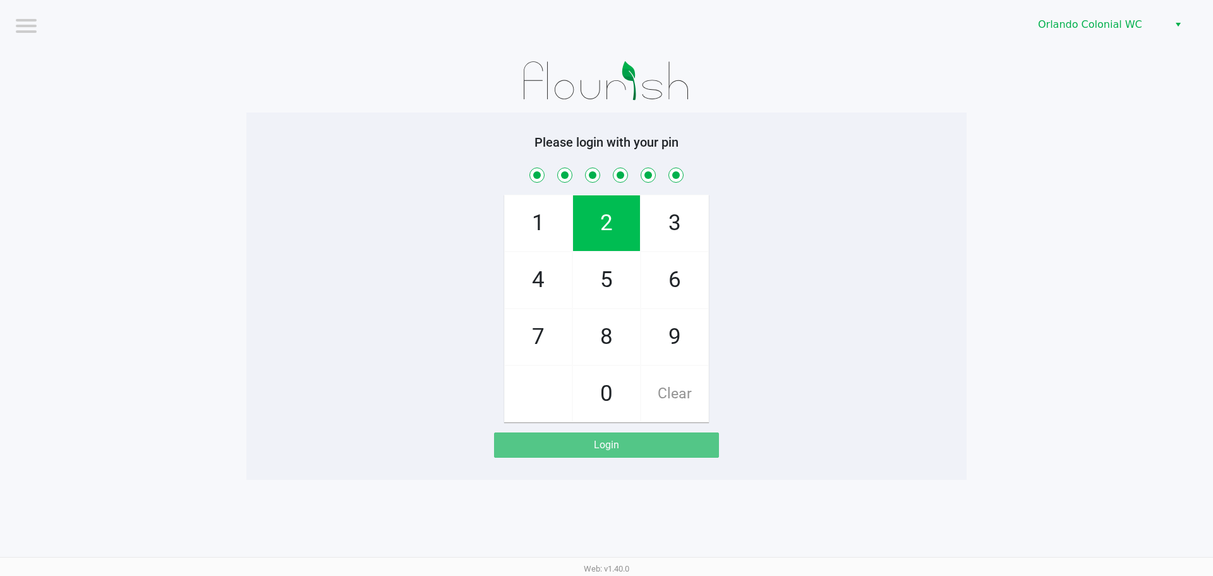
checkbox input "true"
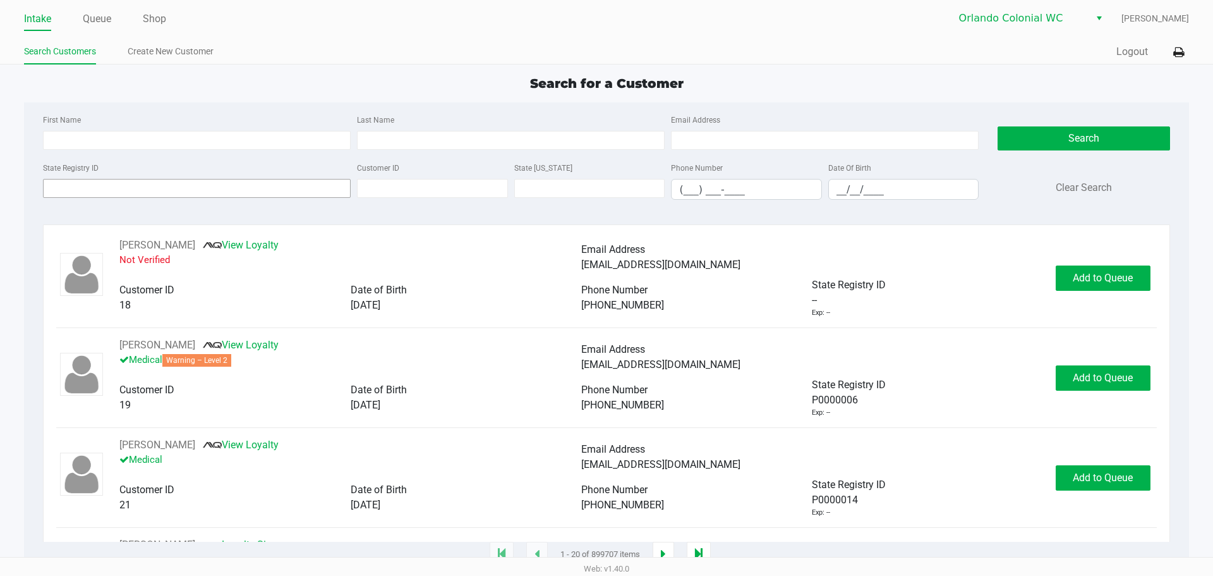
click at [79, 190] on input "State Registry ID" at bounding box center [197, 188] width 308 height 19
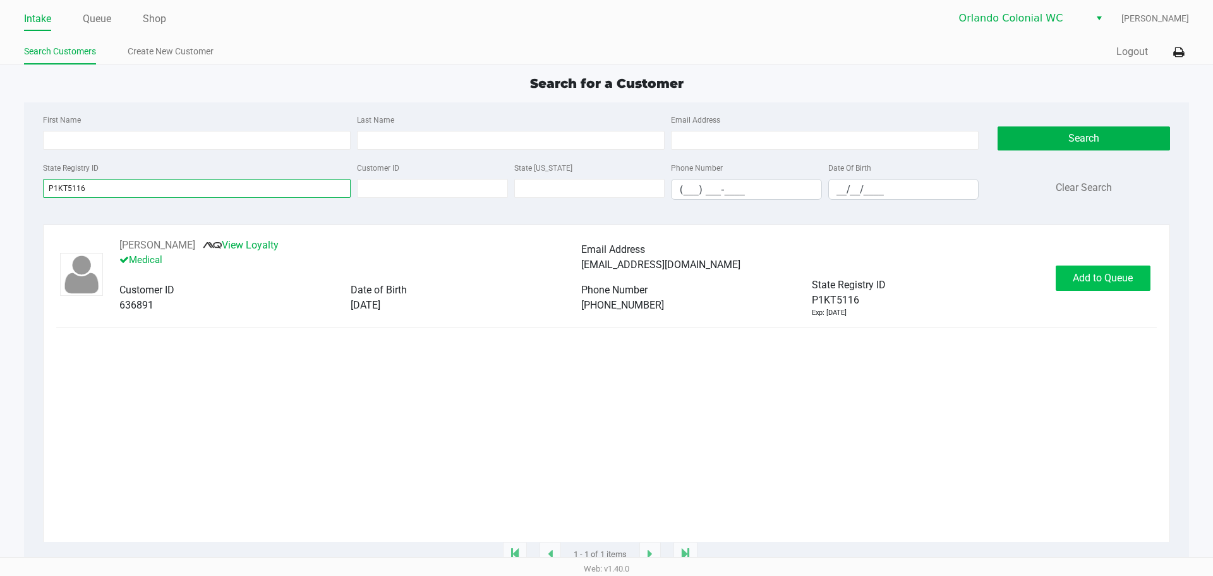
type input "P1KT5116"
click at [1091, 270] on button "Add to Queue" at bounding box center [1103, 277] width 95 height 25
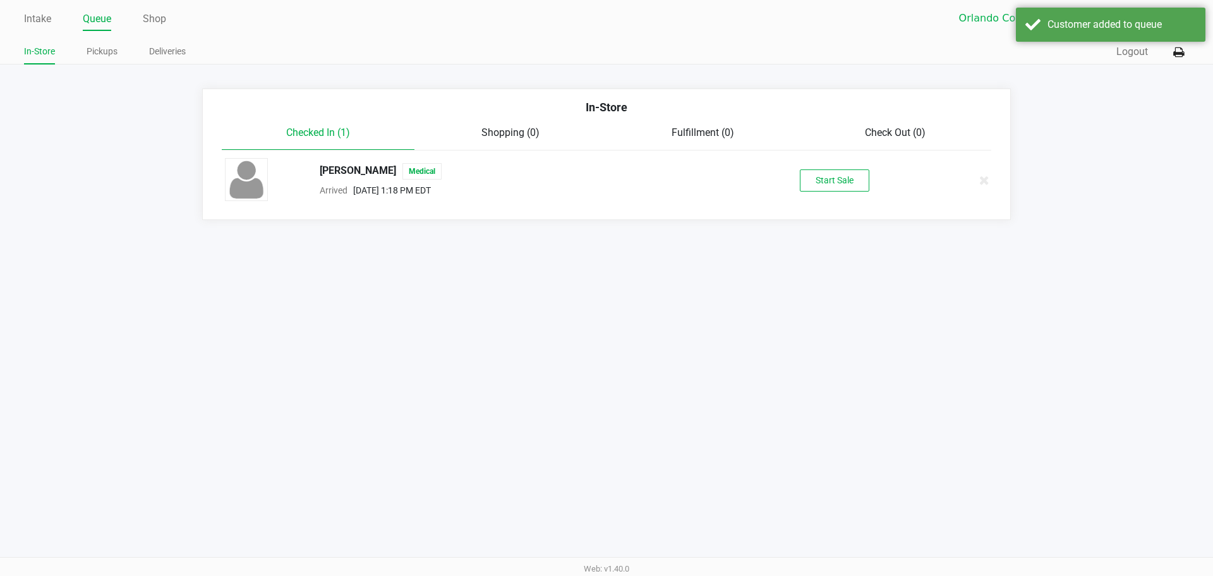
click at [842, 171] on button "Start Sale" at bounding box center [835, 180] width 70 height 22
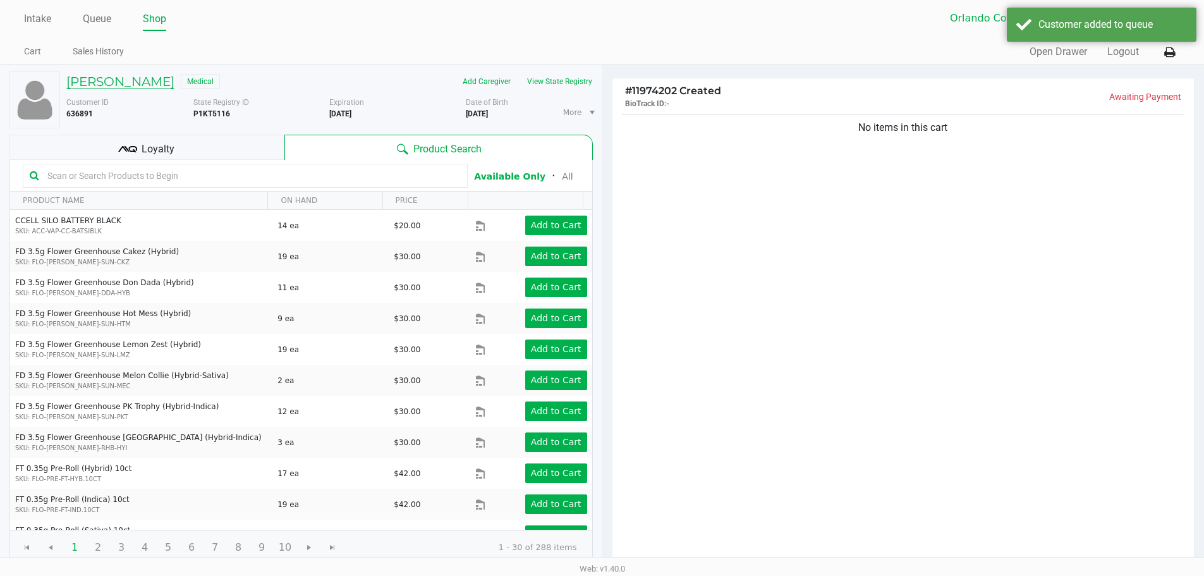
click at [145, 83] on h5 "WILLIAM BIRD JR" at bounding box center [120, 81] width 108 height 15
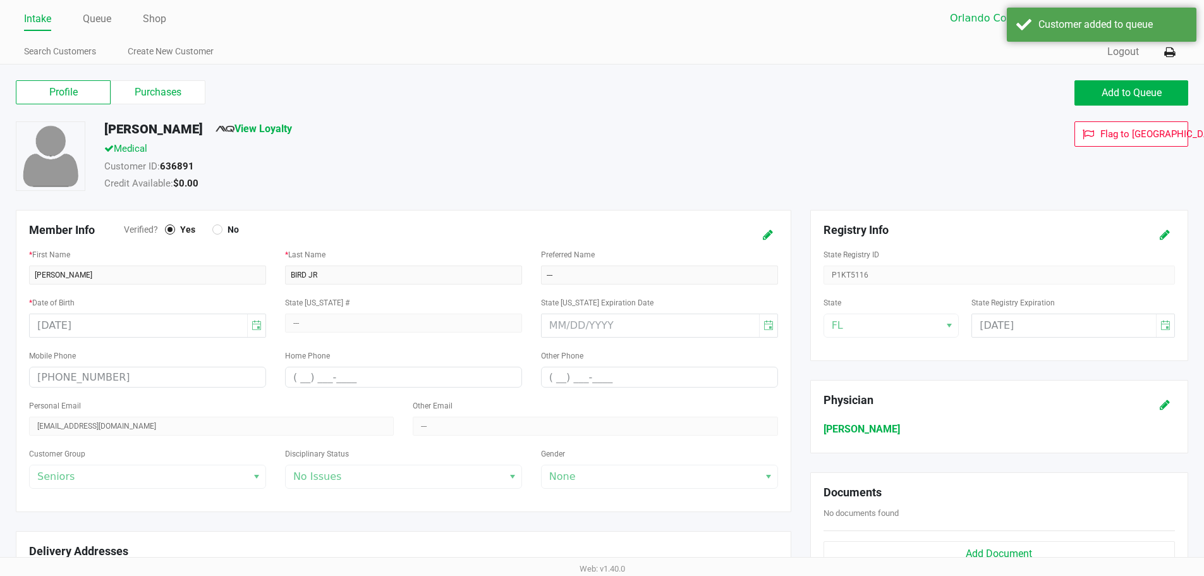
click at [176, 97] on label "Purchases" at bounding box center [158, 92] width 95 height 24
click at [0, 0] on 1 "Purchases" at bounding box center [0, 0] width 0 height 0
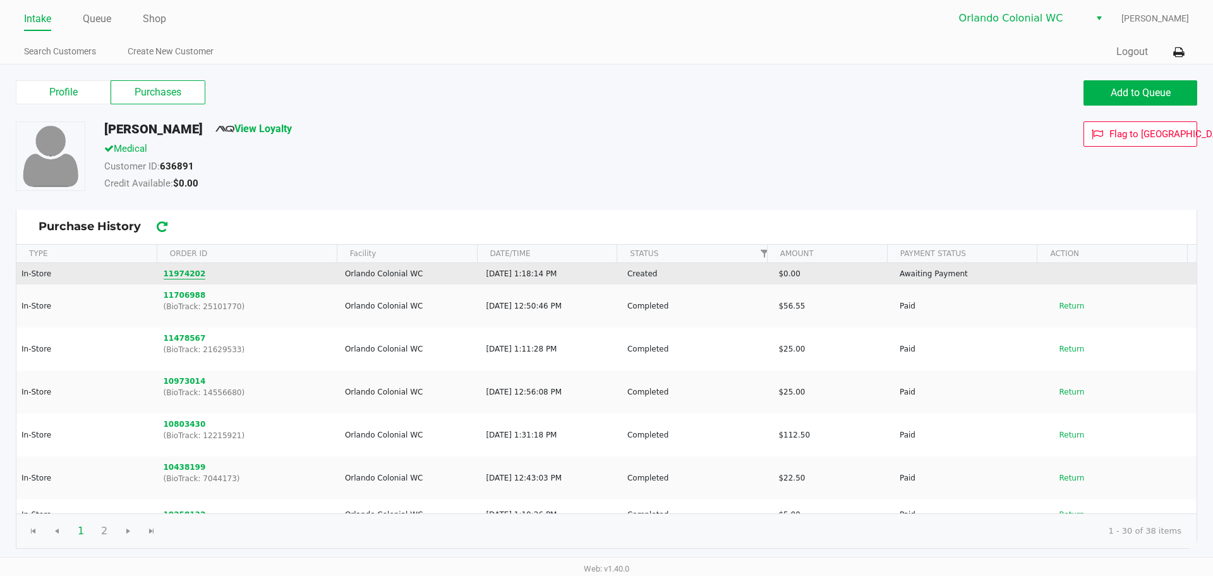
click at [185, 272] on button "11974202" at bounding box center [185, 273] width 42 height 11
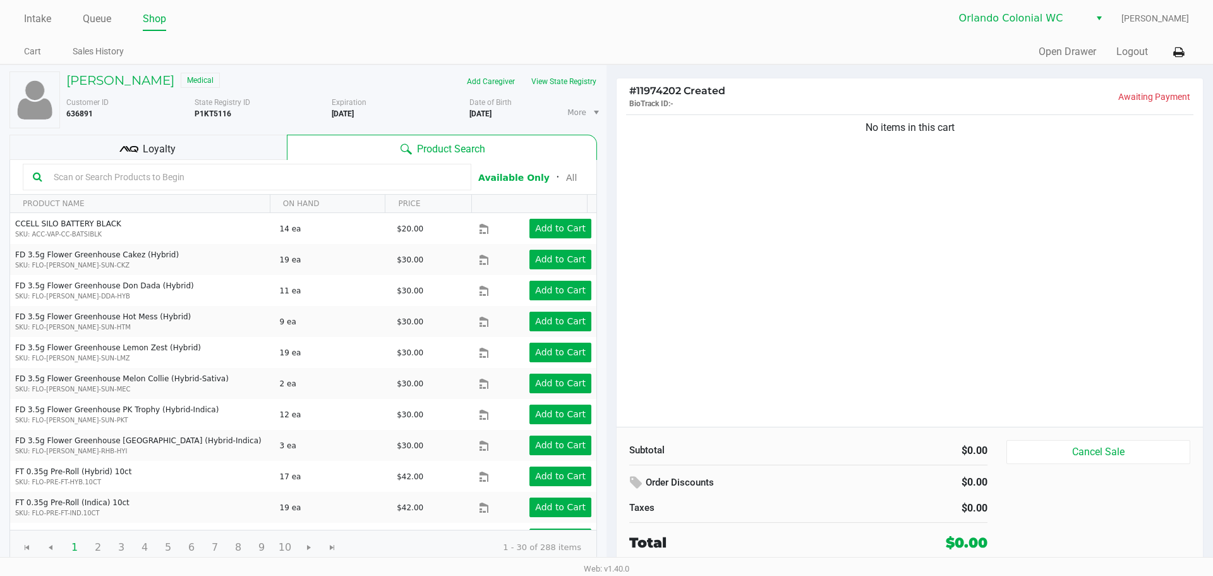
click at [760, 294] on div "No items in this cart" at bounding box center [910, 269] width 586 height 315
click at [806, 277] on div "No items in this cart" at bounding box center [910, 269] width 586 height 315
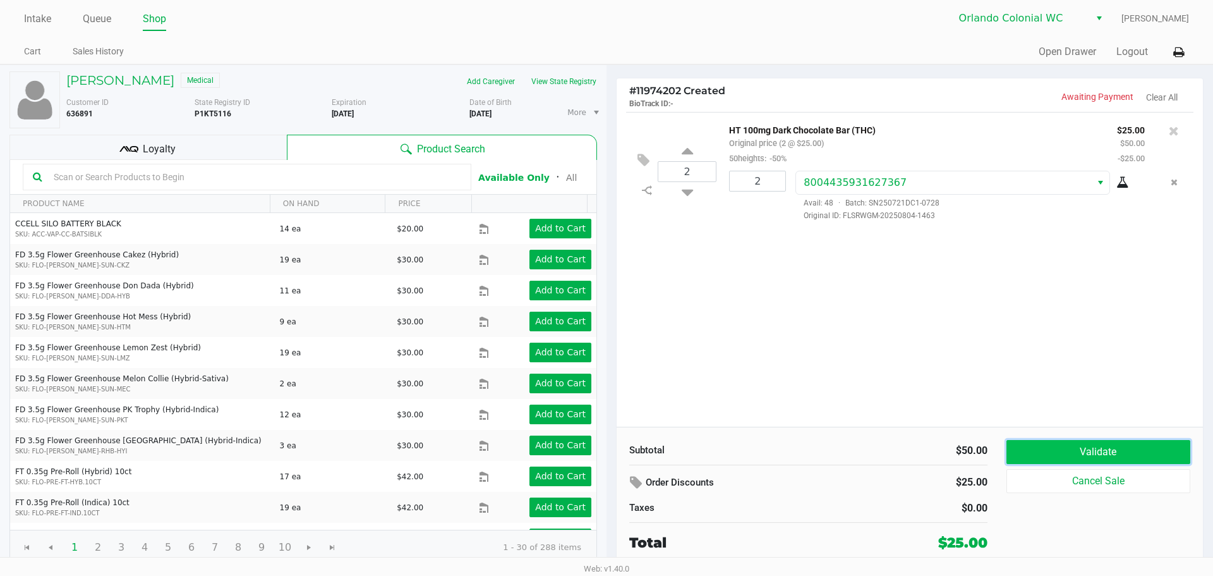
click at [1123, 445] on button "Validate" at bounding box center [1099, 452] width 184 height 24
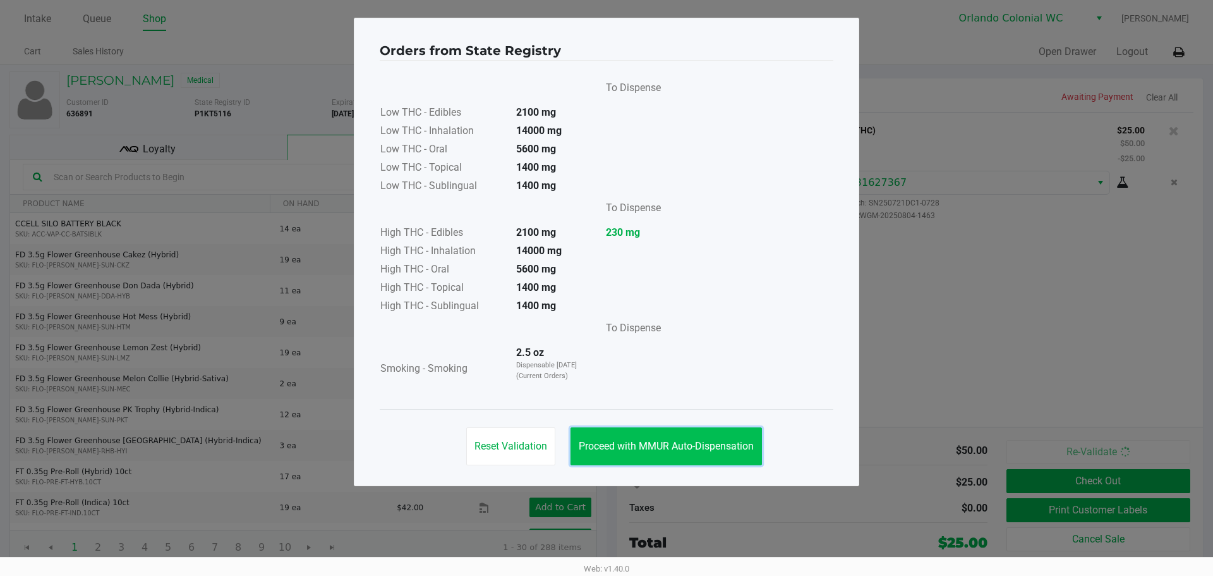
click at [659, 463] on button "Proceed with MMUR Auto-Dispensation" at bounding box center [666, 446] width 191 height 38
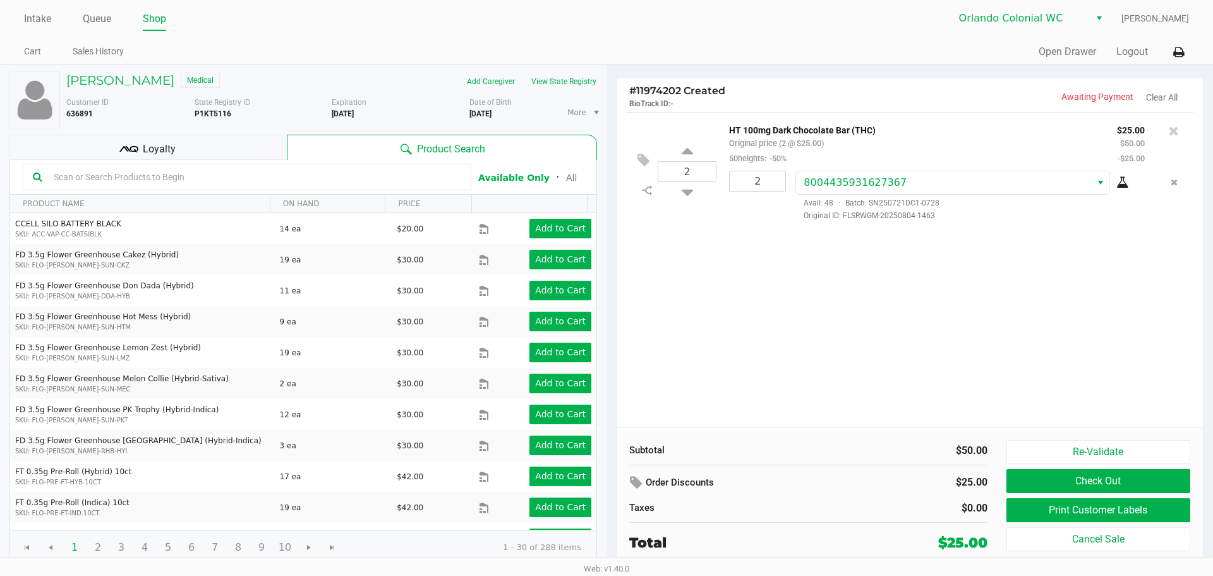
click at [260, 177] on input "text" at bounding box center [255, 176] width 413 height 19
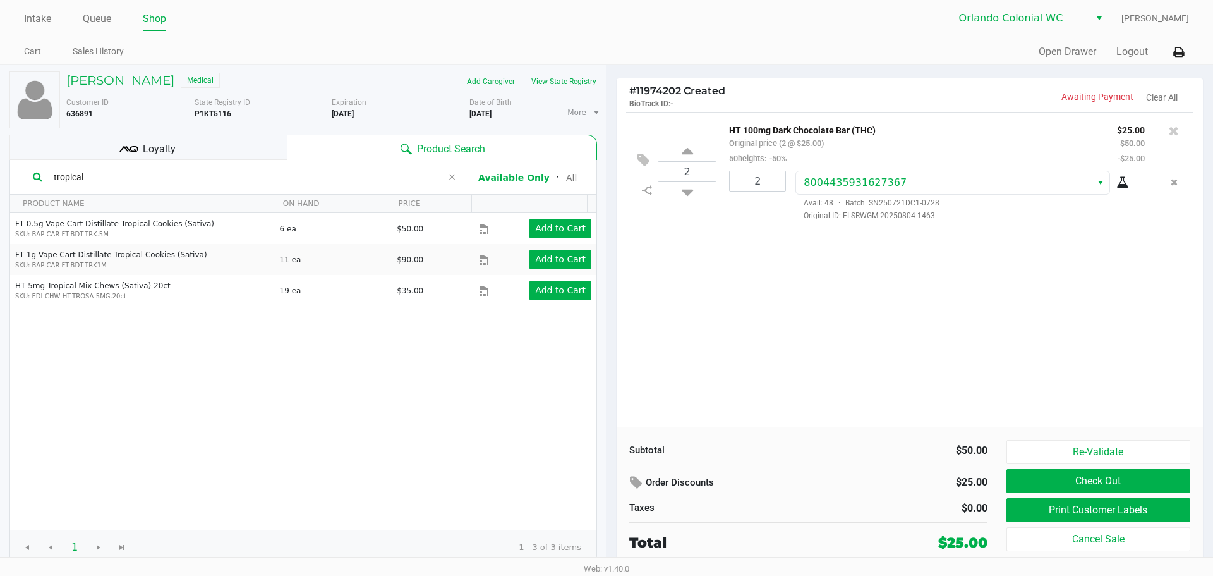
type input "tropical"
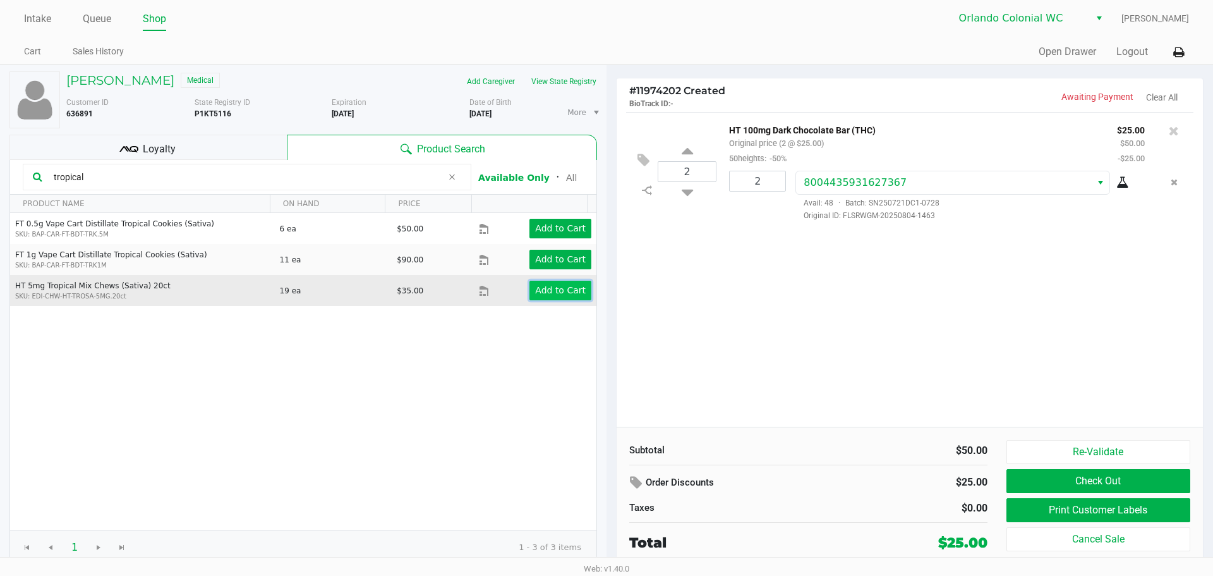
click at [554, 295] on app-button-loader "Add to Cart" at bounding box center [560, 290] width 51 height 10
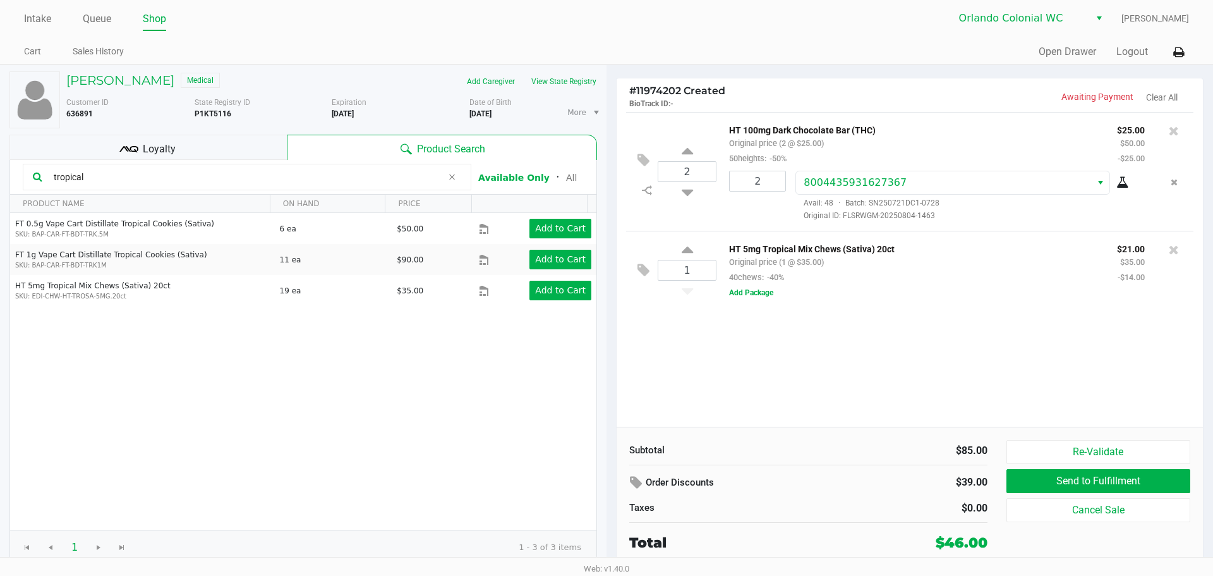
click at [708, 372] on div "2 HT 100mg Dark Chocolate Bar (THC) Original price (2 @ $25.00) 50heights: -50%…" at bounding box center [910, 269] width 586 height 315
click at [231, 140] on div "Loyalty" at bounding box center [147, 147] width 277 height 25
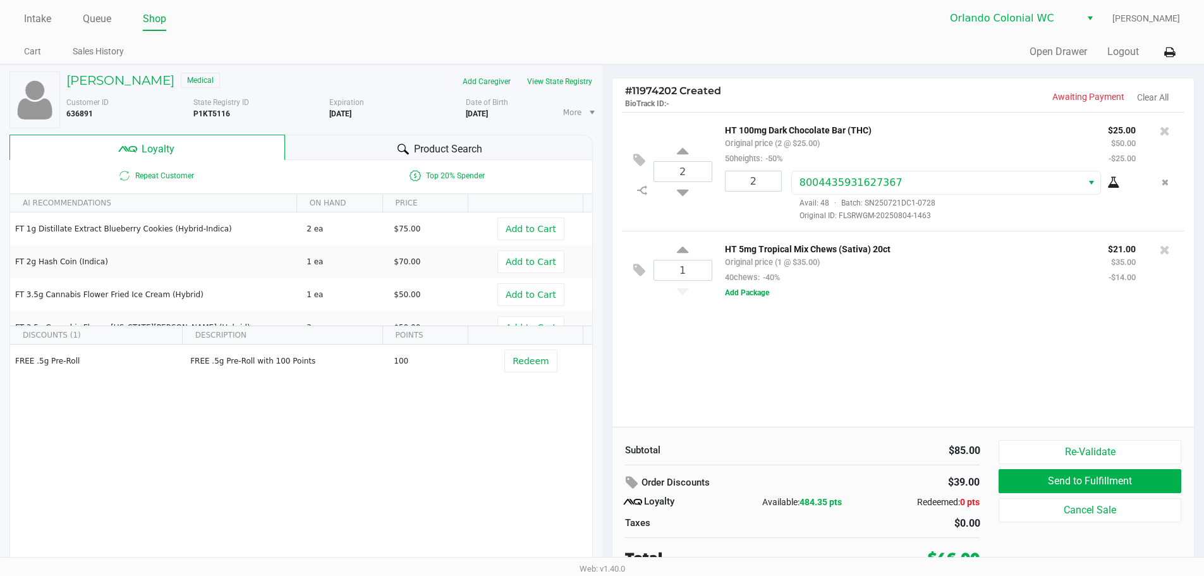
scroll to position [6, 0]
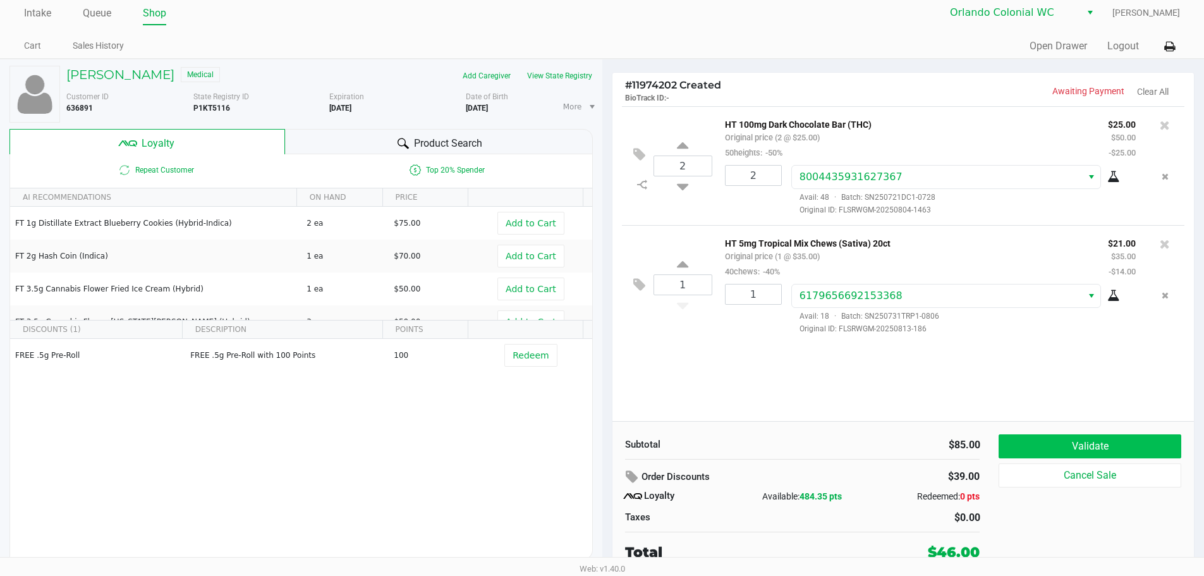
click at [1119, 446] on button "Validate" at bounding box center [1090, 446] width 182 height 24
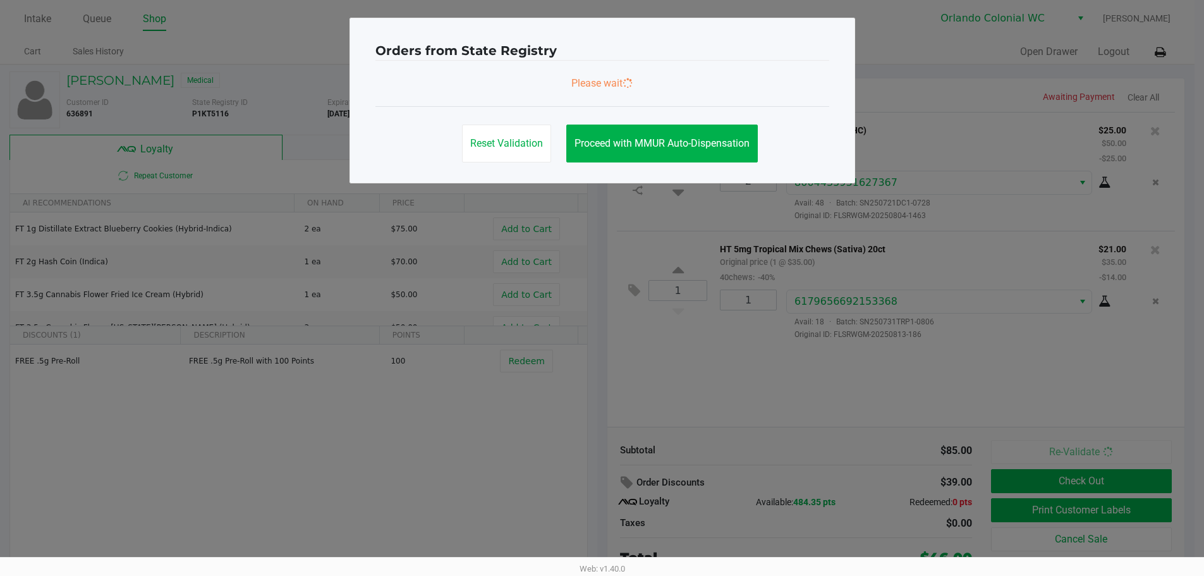
scroll to position [0, 0]
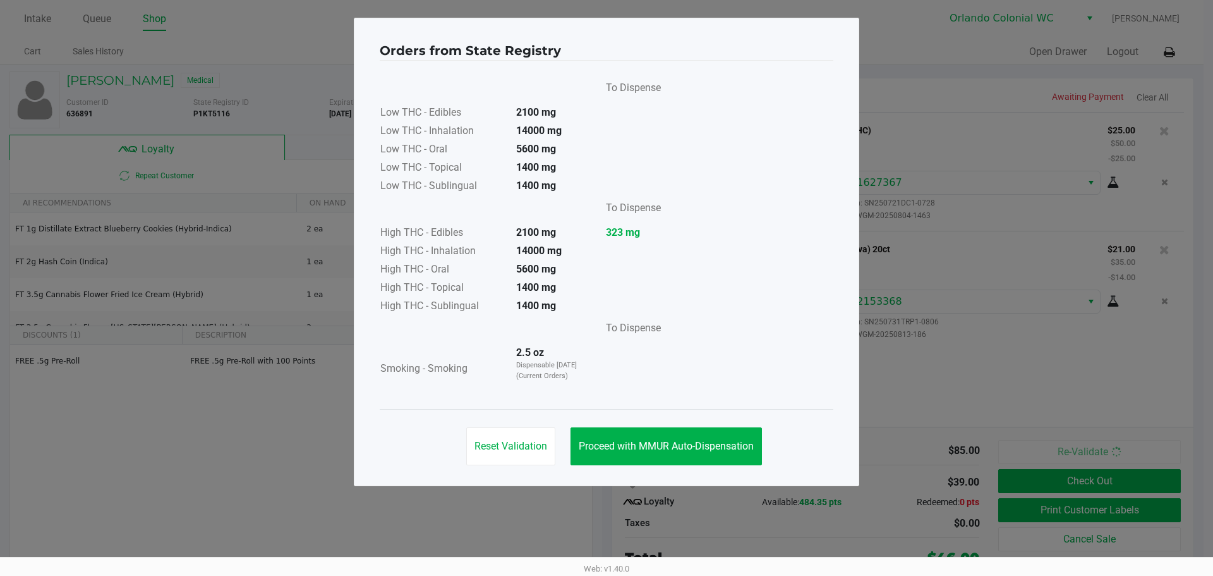
click at [734, 416] on div "Reset Validation Proceed with MMUR Auto-Dispensation" at bounding box center [607, 441] width 454 height 64
click at [724, 441] on span "Proceed with MMUR Auto-Dispensation" at bounding box center [666, 446] width 175 height 12
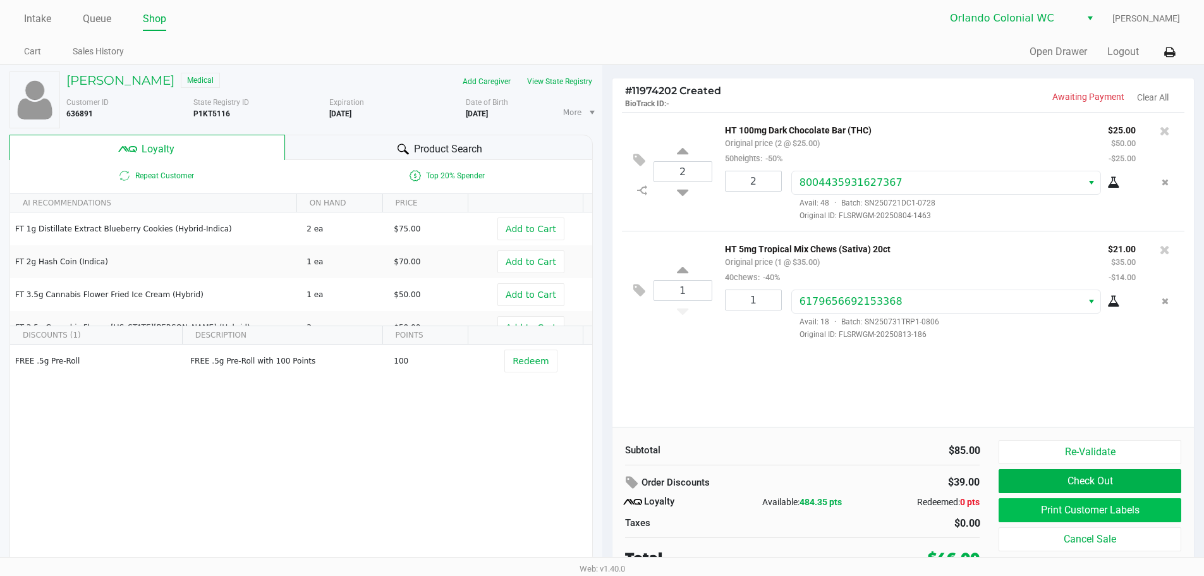
click at [1036, 511] on button "Print Customer Labels" at bounding box center [1090, 510] width 182 height 24
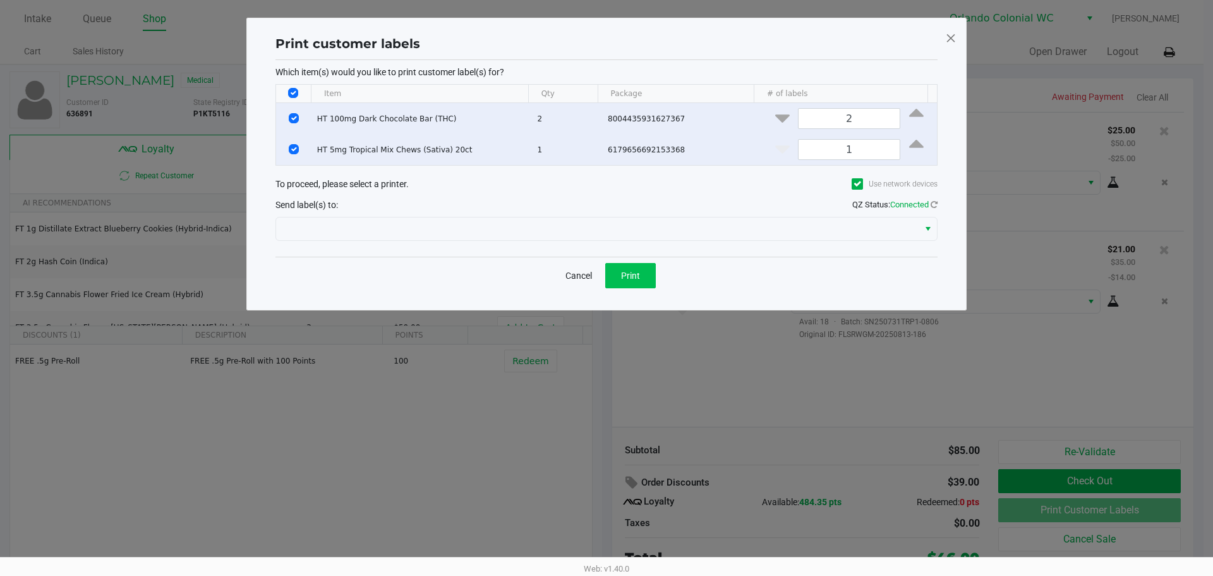
click at [636, 265] on button "Print" at bounding box center [630, 275] width 51 height 25
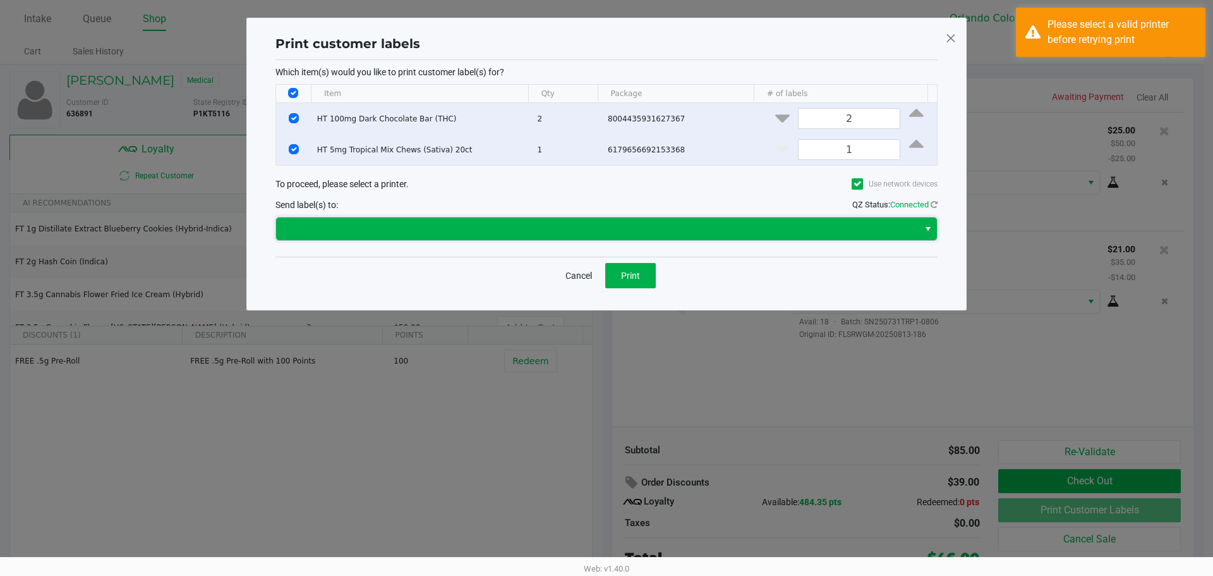
click at [496, 236] on span at bounding box center [598, 228] width 628 height 15
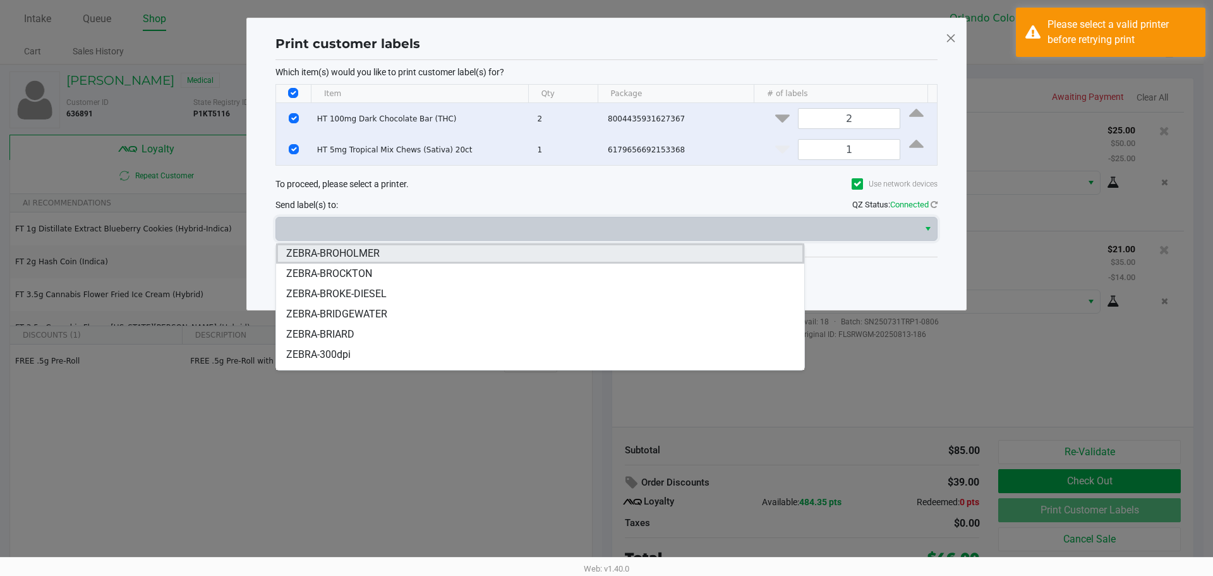
click at [385, 256] on li "ZEBRA-BROHOLMER" at bounding box center [540, 253] width 528 height 20
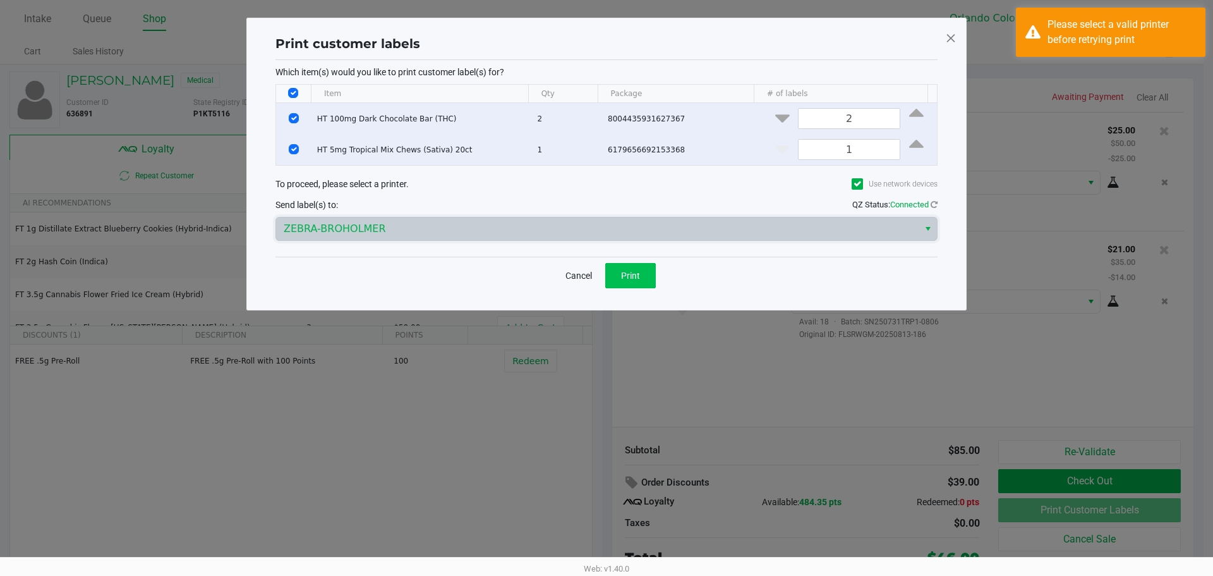
click at [620, 282] on button "Print" at bounding box center [630, 275] width 51 height 25
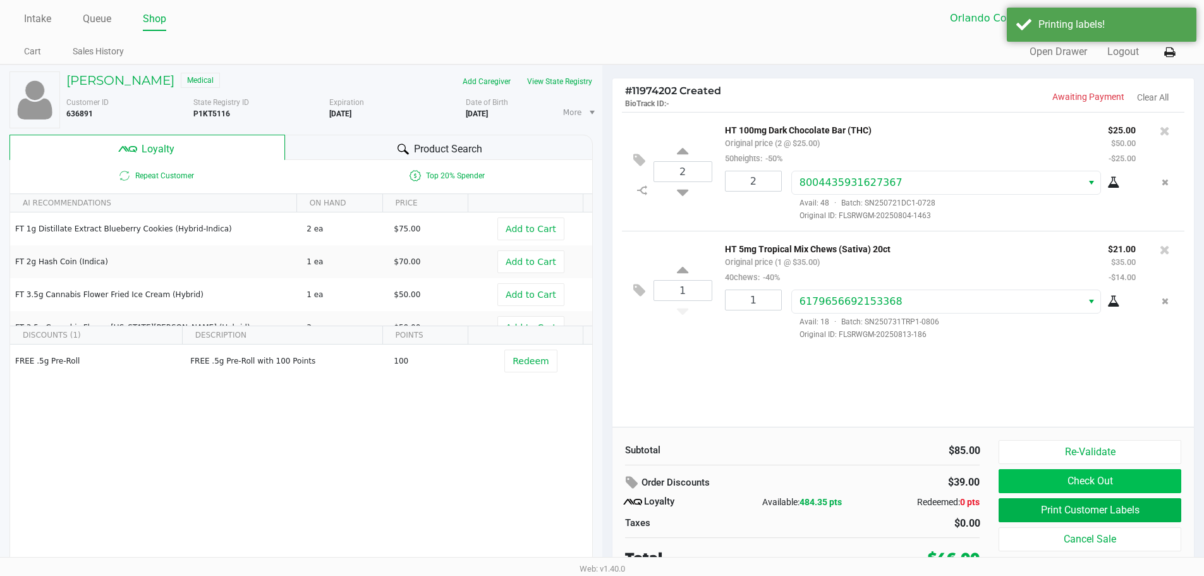
click at [1081, 478] on button "Check Out" at bounding box center [1090, 481] width 182 height 24
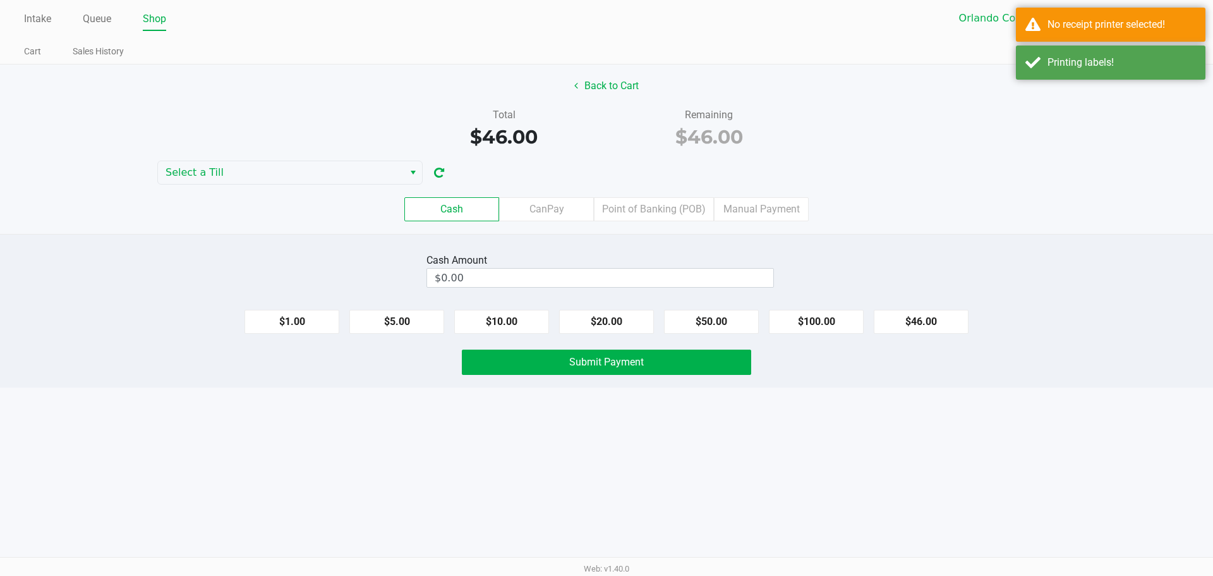
click at [1167, 23] on div "No receipt printer selected!" at bounding box center [1122, 24] width 149 height 15
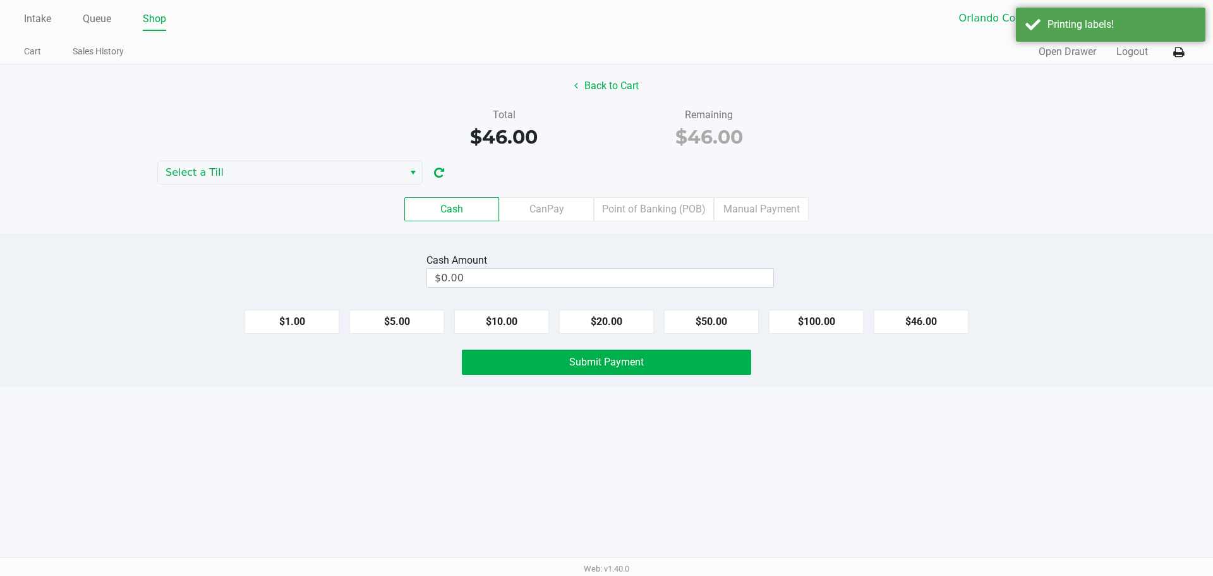
click at [1172, 59] on button at bounding box center [1179, 51] width 21 height 23
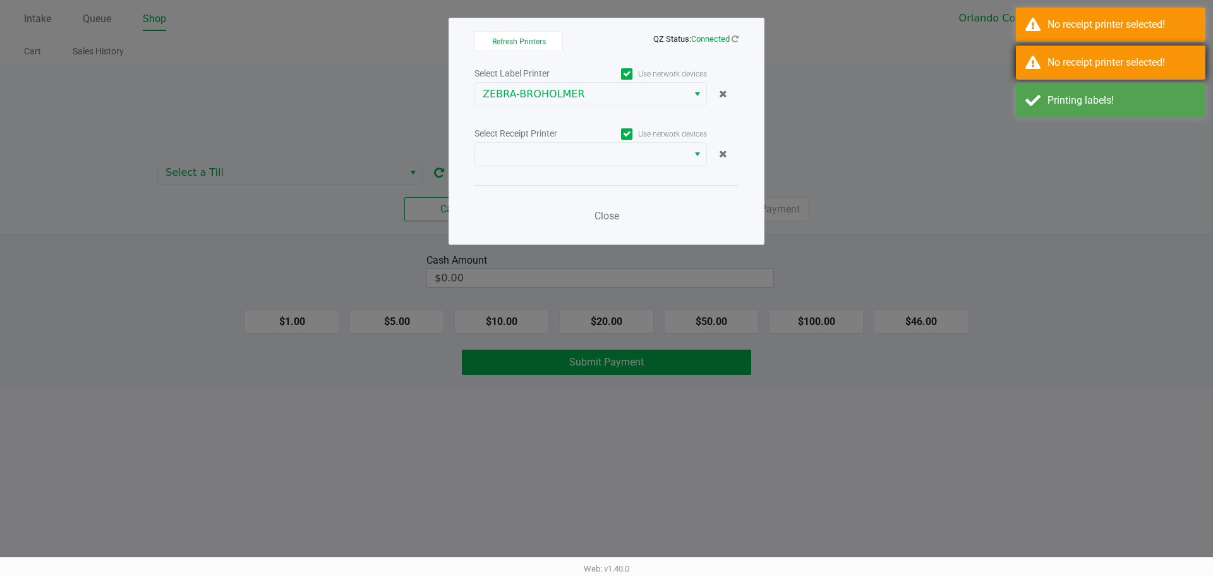
click at [1169, 62] on div "No receipt printer selected!" at bounding box center [1122, 62] width 149 height 15
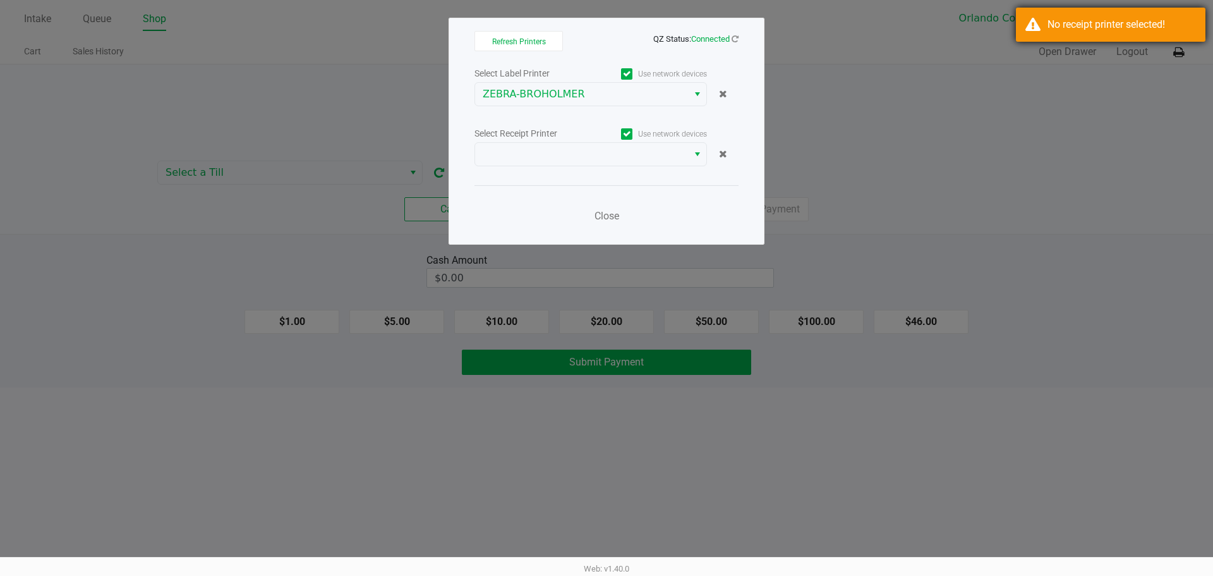
click at [1175, 29] on div "No receipt printer selected!" at bounding box center [1122, 24] width 149 height 15
click at [1175, 51] on ngb-modal-window "Refresh Printers QZ Status: Connected Select Label Printer Use network devices …" at bounding box center [606, 288] width 1213 height 576
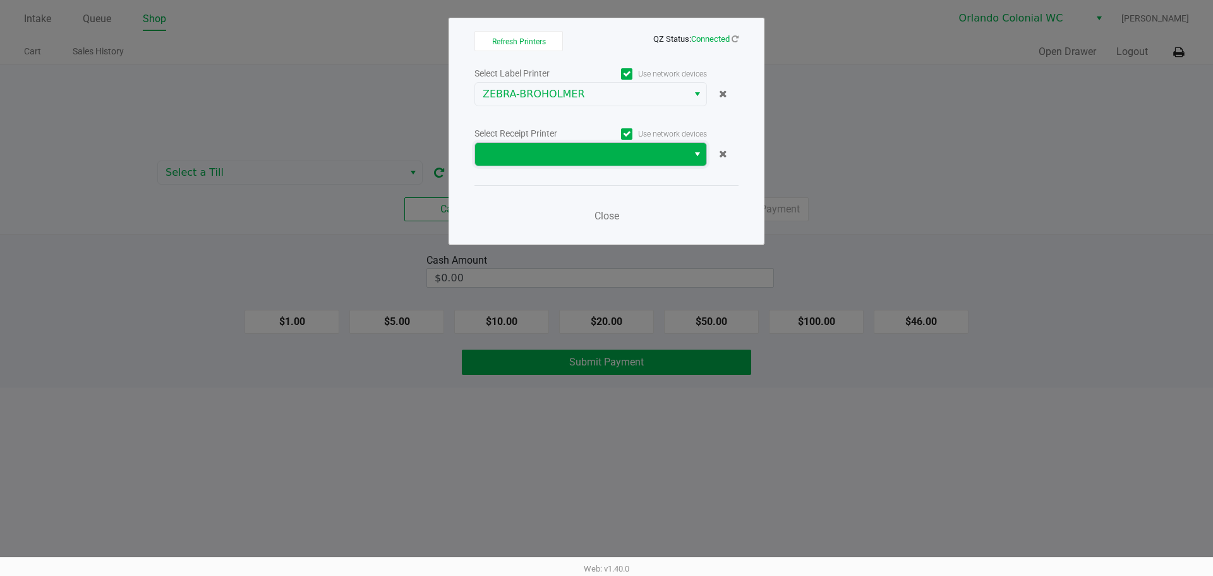
click at [608, 164] on span at bounding box center [581, 154] width 213 height 23
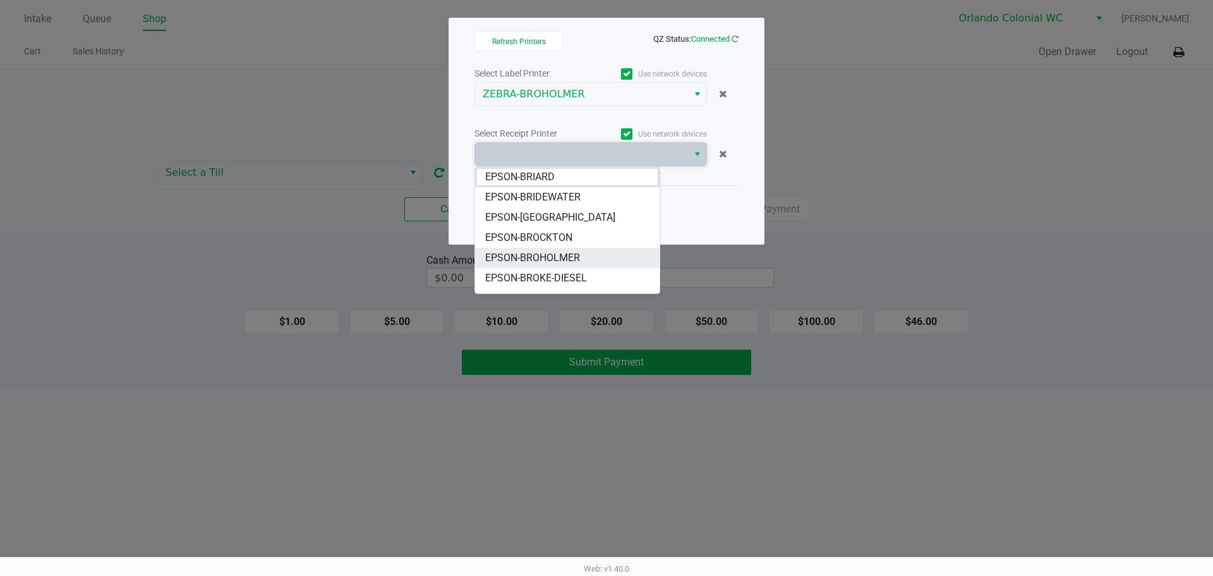
click at [576, 258] on span "EPSON-BROHOLMER" at bounding box center [532, 257] width 95 height 15
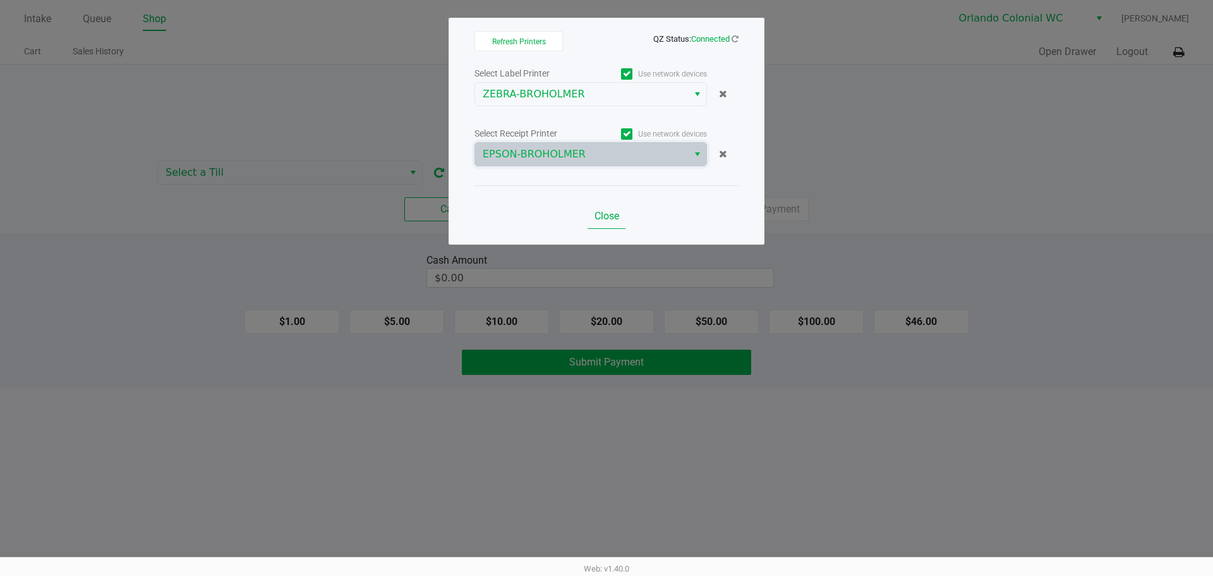
click at [608, 219] on span "Close" at bounding box center [607, 216] width 25 height 12
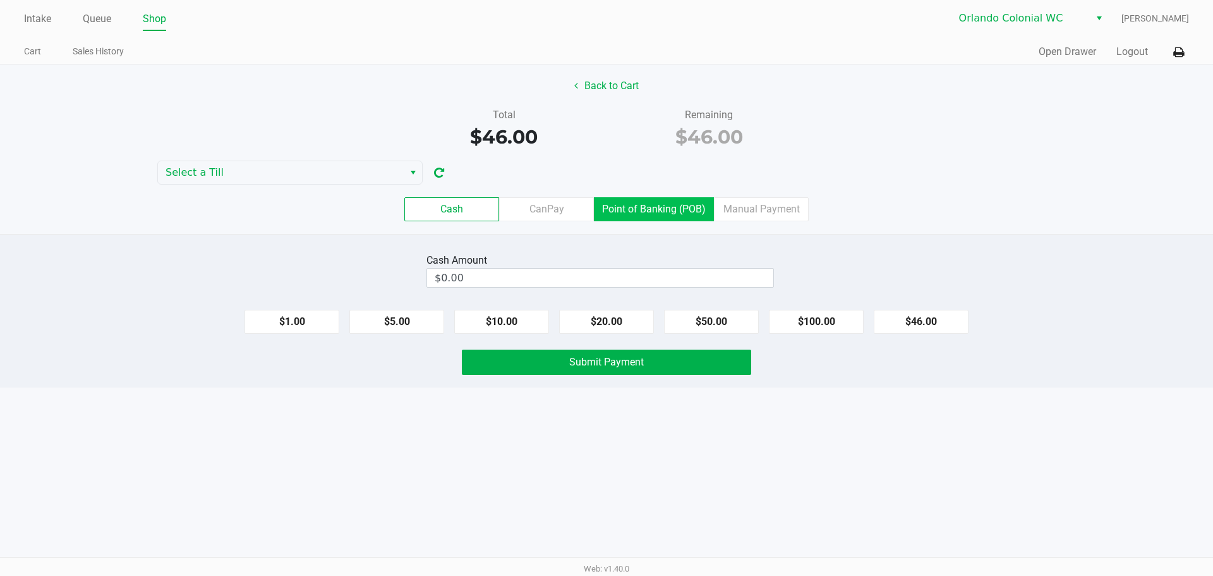
click at [662, 208] on label "Point of Banking (POB)" at bounding box center [654, 209] width 120 height 24
click at [0, 0] on 7 "Point of Banking (POB)" at bounding box center [0, 0] width 0 height 0
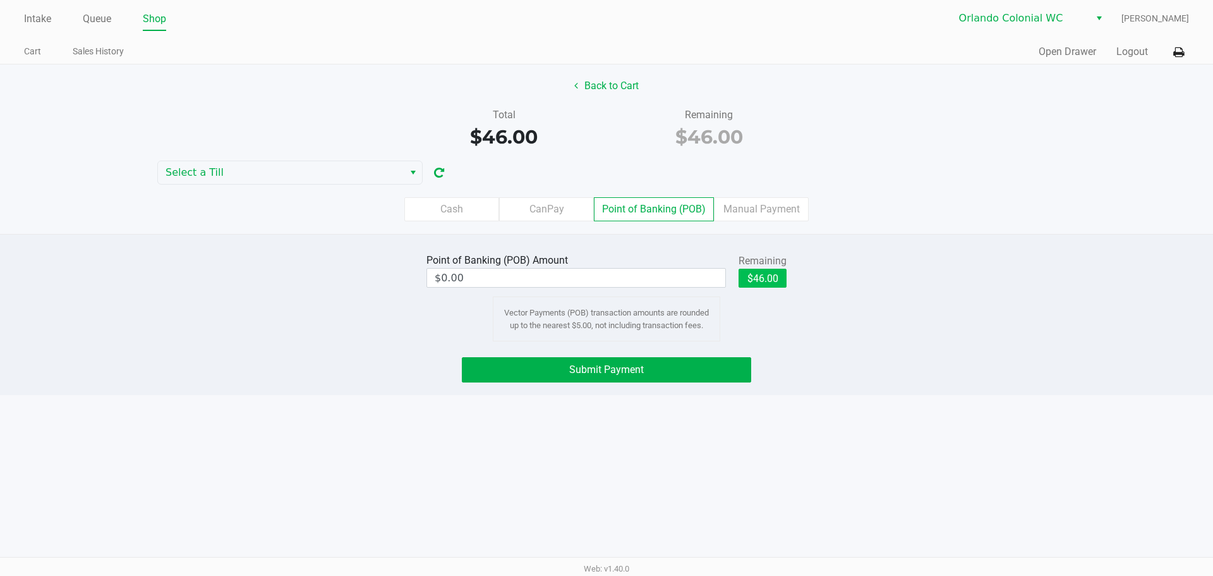
click at [758, 284] on button "$46.00" at bounding box center [763, 278] width 48 height 19
type input "$46.00"
click at [691, 374] on button "Submit Payment" at bounding box center [606, 369] width 289 height 25
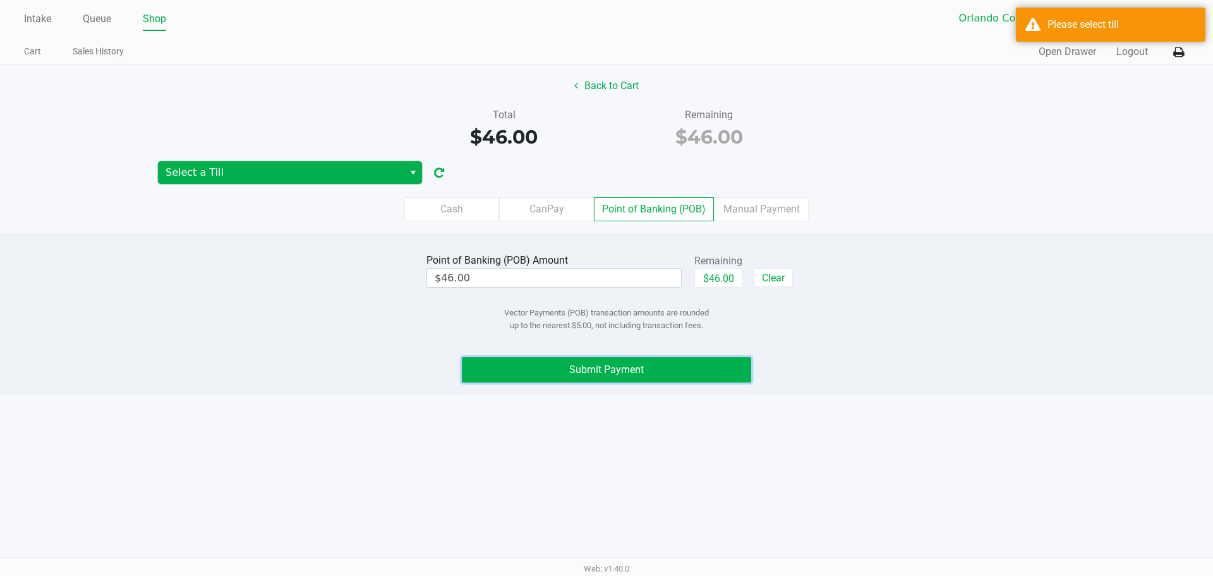
click at [197, 178] on span "Select a Till" at bounding box center [281, 172] width 231 height 15
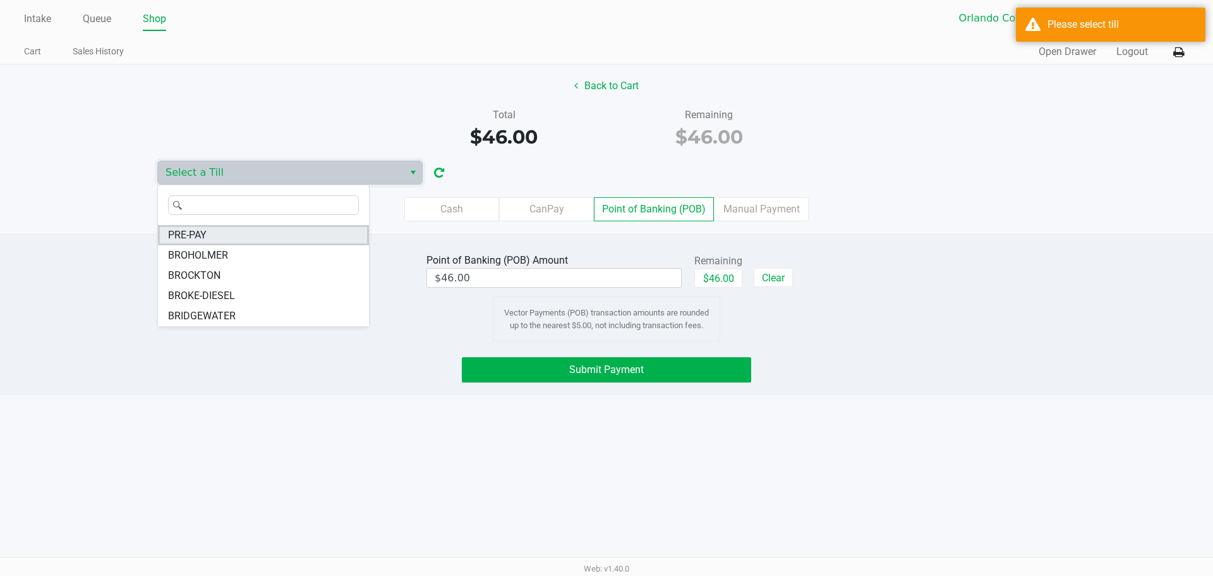
click at [195, 238] on span "PRE-PAY" at bounding box center [187, 235] width 39 height 15
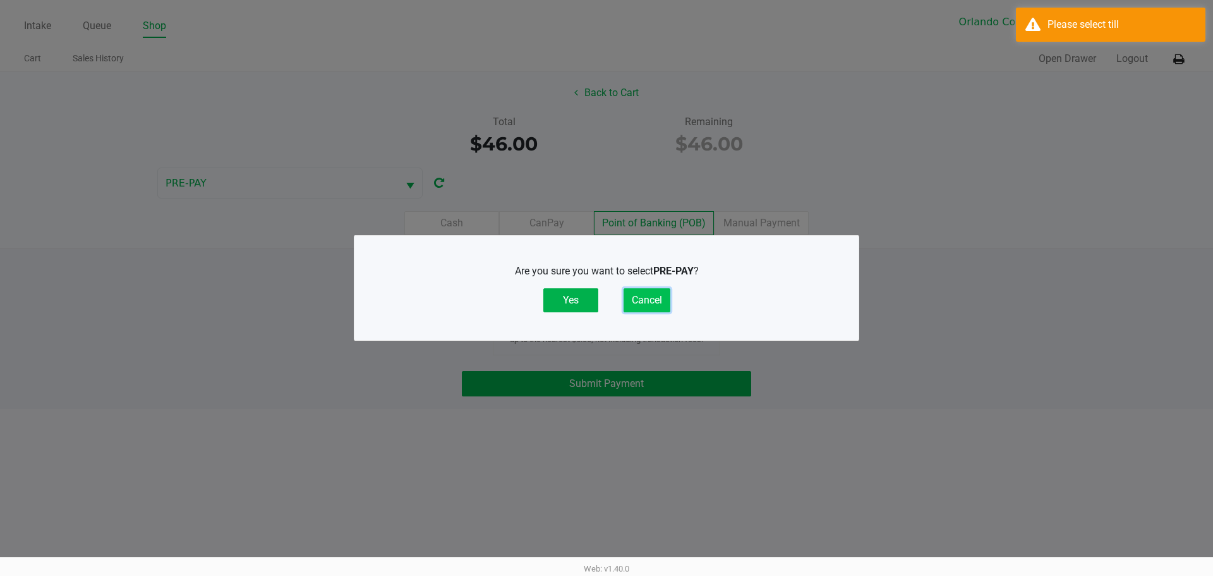
click at [657, 310] on button "Cancel" at bounding box center [647, 300] width 47 height 24
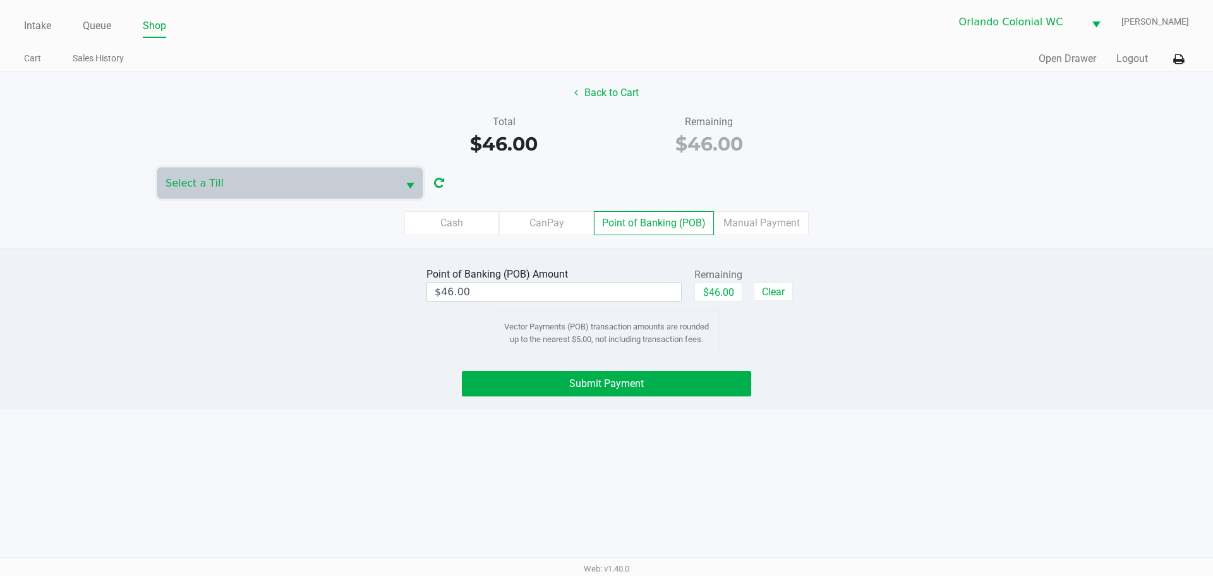
click at [214, 180] on span "Select a Till" at bounding box center [278, 183] width 225 height 15
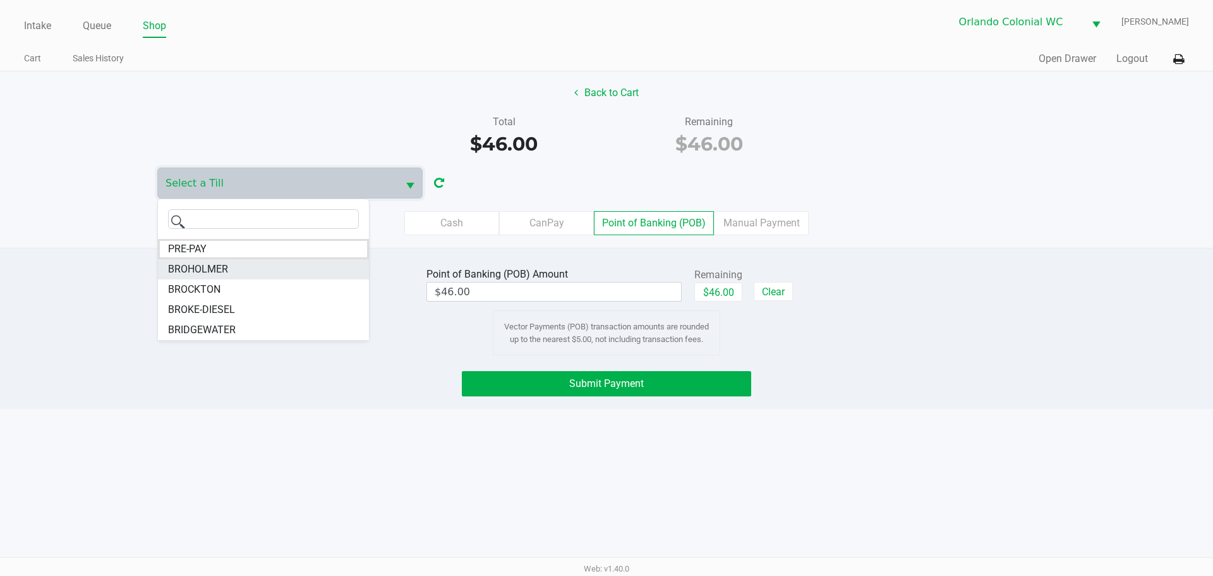
click at [194, 273] on span "BROHOLMER" at bounding box center [198, 269] width 60 height 15
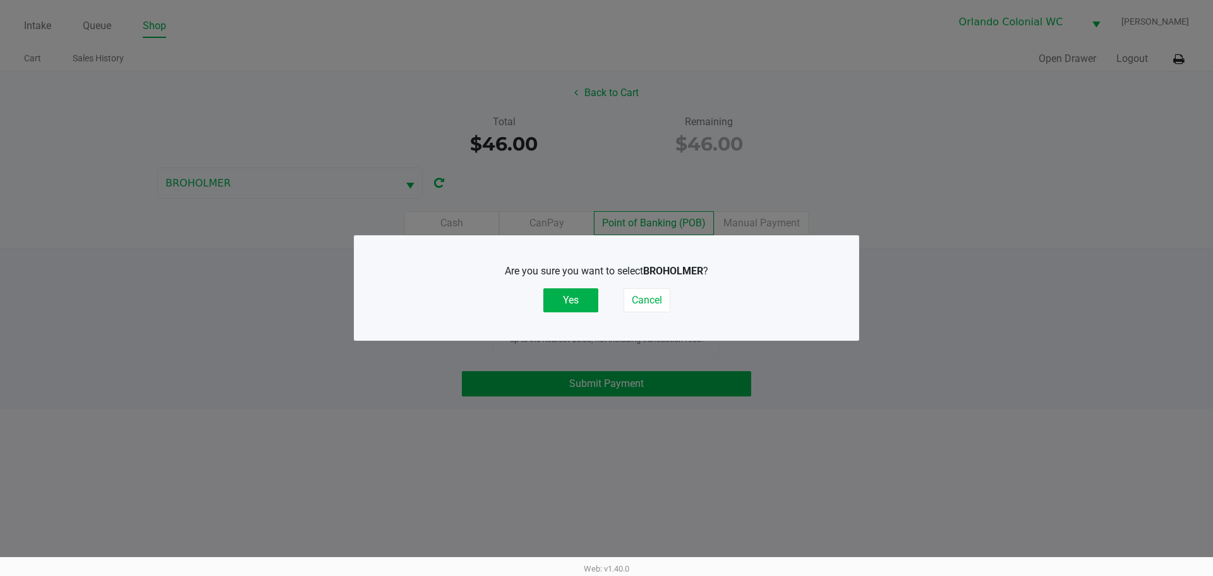
click at [559, 310] on button "Yes" at bounding box center [571, 300] width 55 height 24
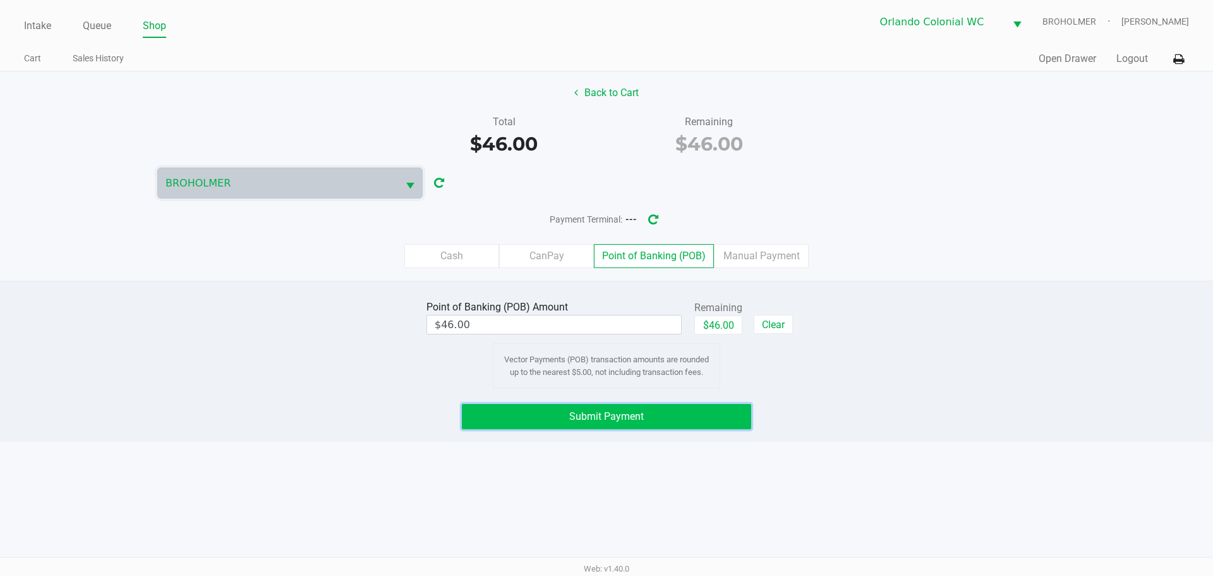
click at [604, 415] on span "Submit Payment" at bounding box center [606, 416] width 75 height 12
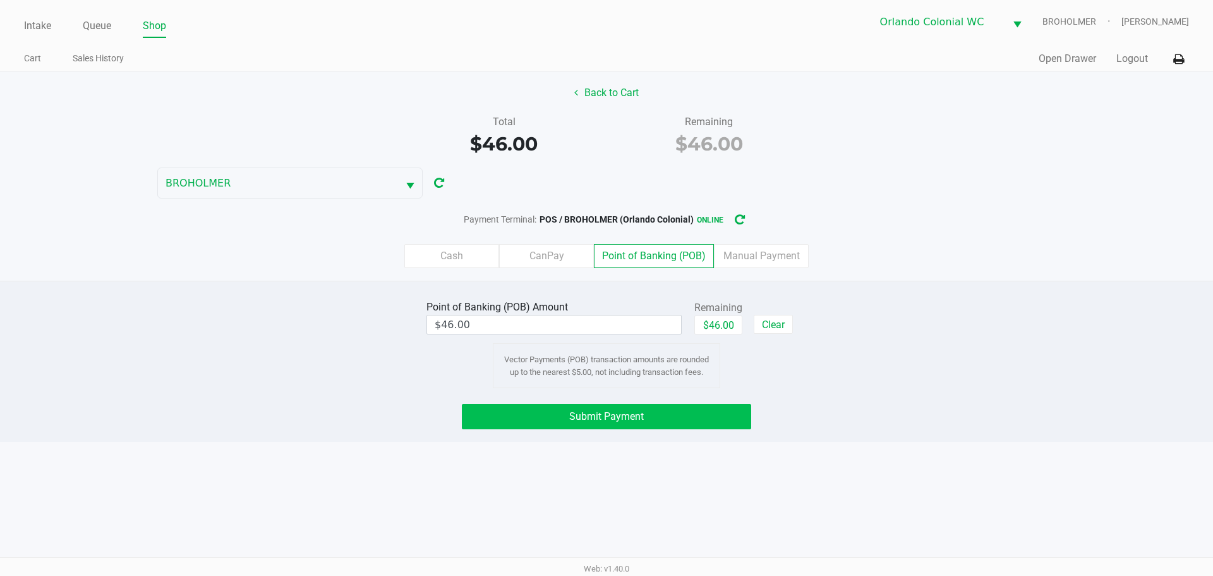
click at [638, 427] on button "Submit Payment" at bounding box center [606, 416] width 289 height 25
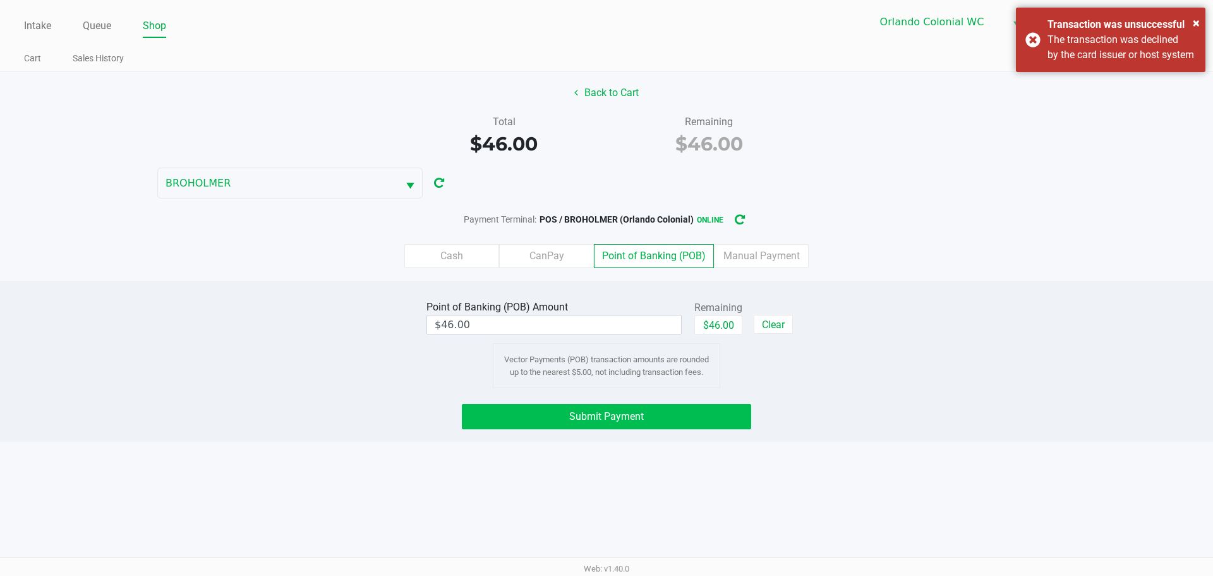
click at [608, 411] on span "Submit Payment" at bounding box center [606, 416] width 75 height 12
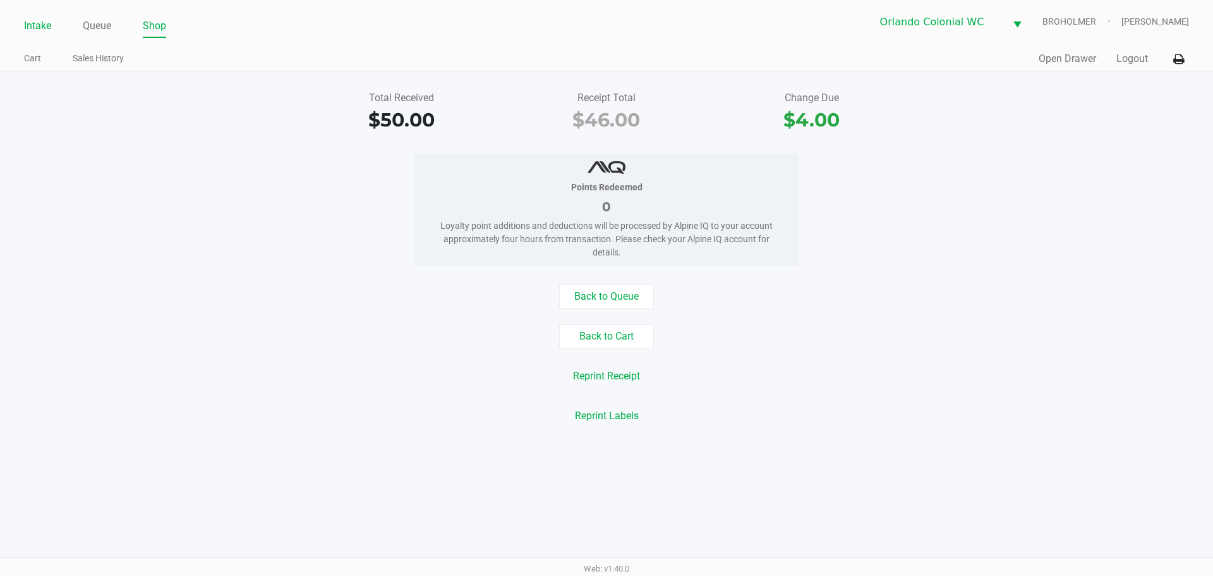
click at [37, 19] on link "Intake" at bounding box center [37, 26] width 27 height 18
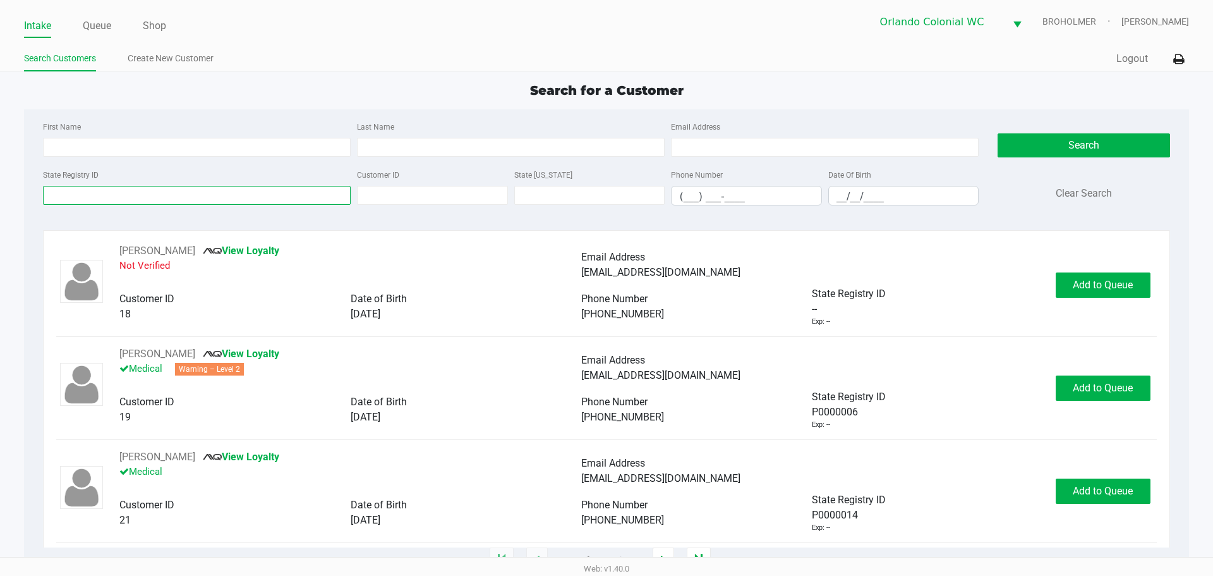
click at [215, 193] on input "State Registry ID" at bounding box center [197, 195] width 308 height 19
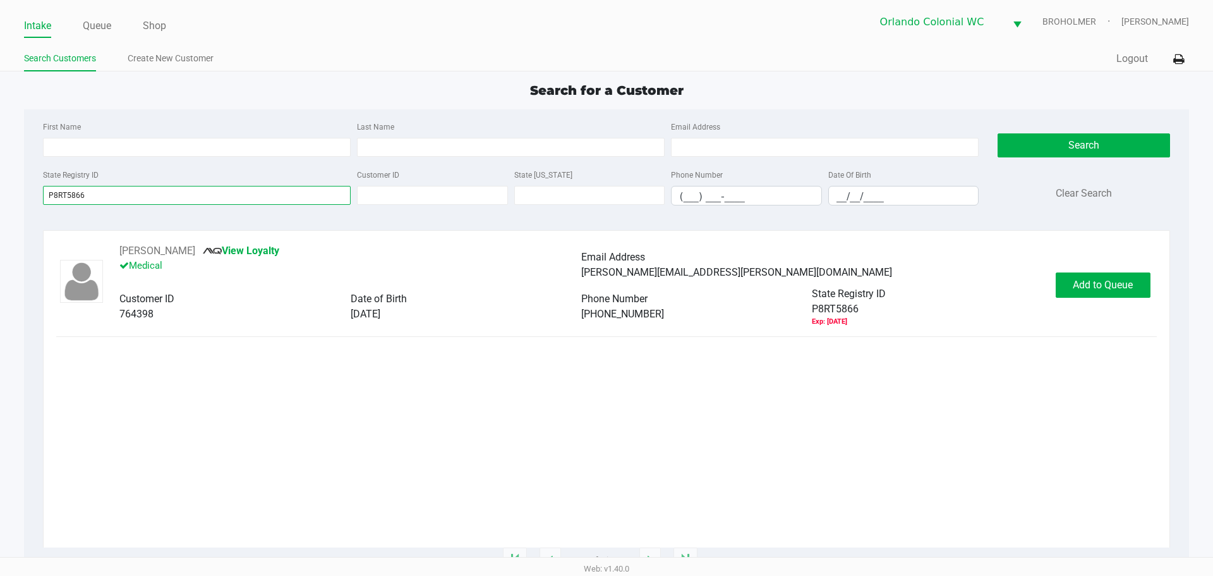
type input "P8RT5866"
click at [1104, 294] on button "Add to Queue" at bounding box center [1103, 284] width 95 height 25
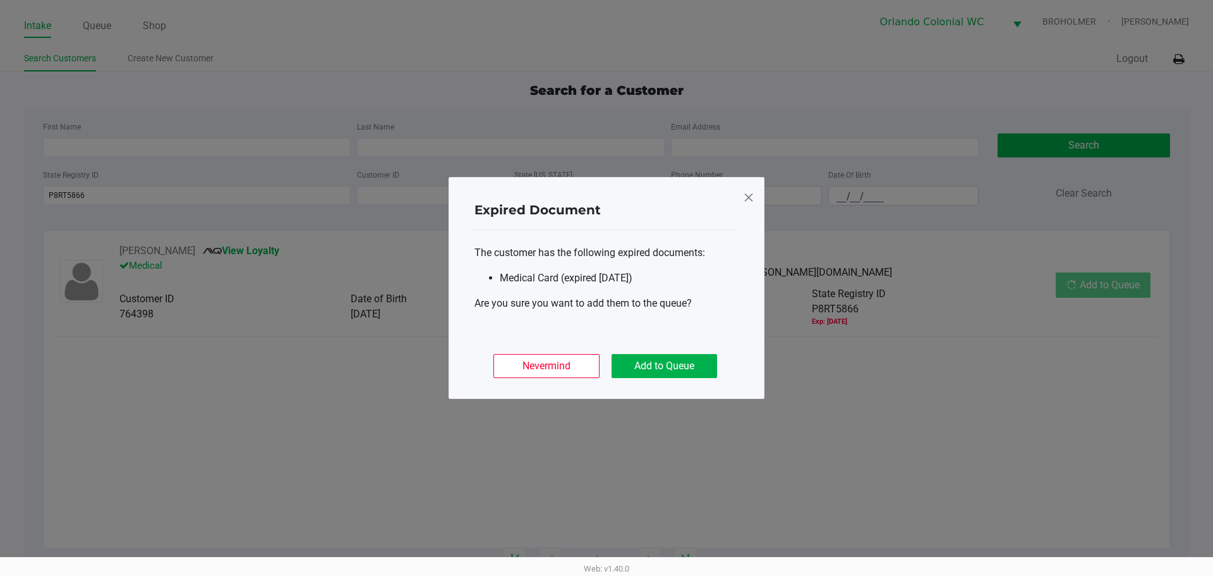
click at [696, 356] on button "Add to Queue" at bounding box center [665, 366] width 106 height 24
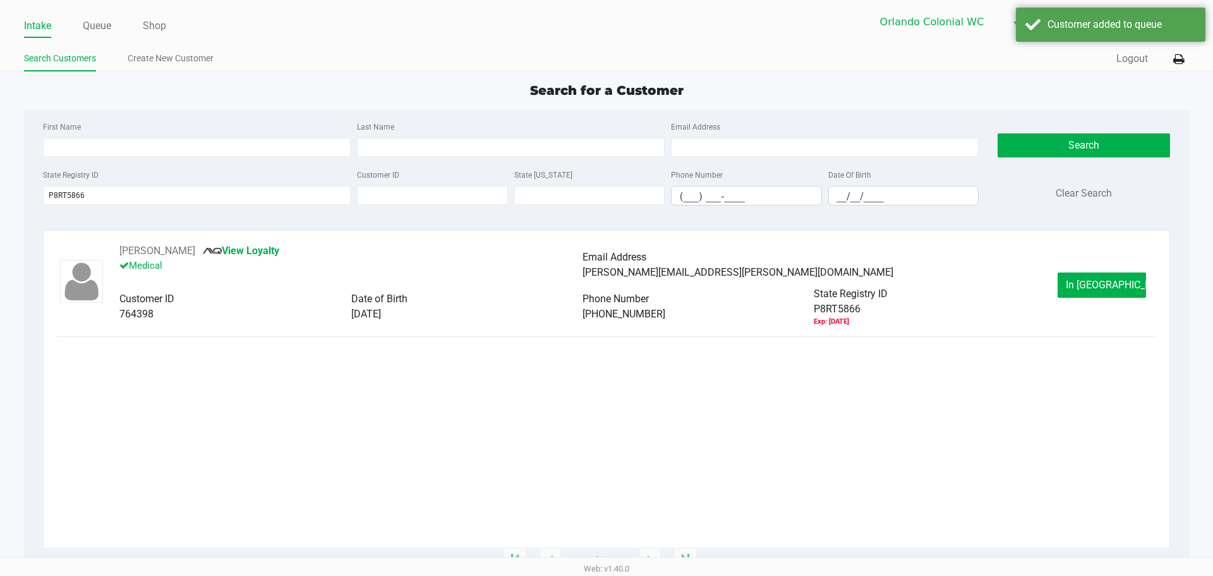
click at [1136, 257] on ngb-modal-window "Expired Document The customer has the following expired documents: Medical Card…" at bounding box center [606, 288] width 1213 height 576
click at [1097, 279] on span "In Queue" at bounding box center [1119, 285] width 106 height 12
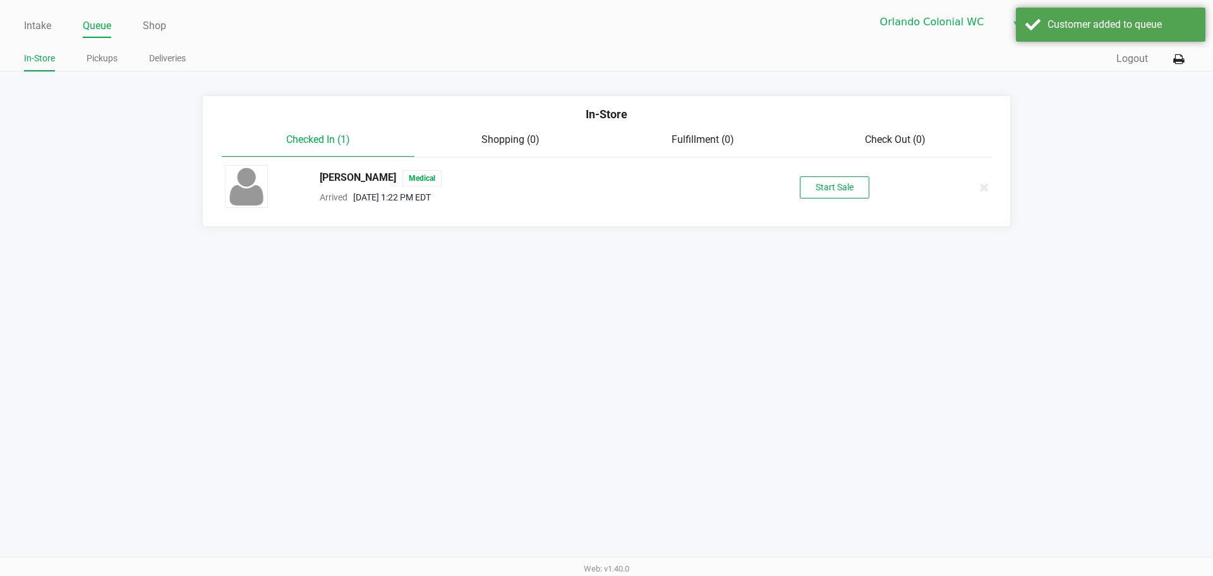
click at [827, 194] on button "Start Sale" at bounding box center [835, 187] width 70 height 22
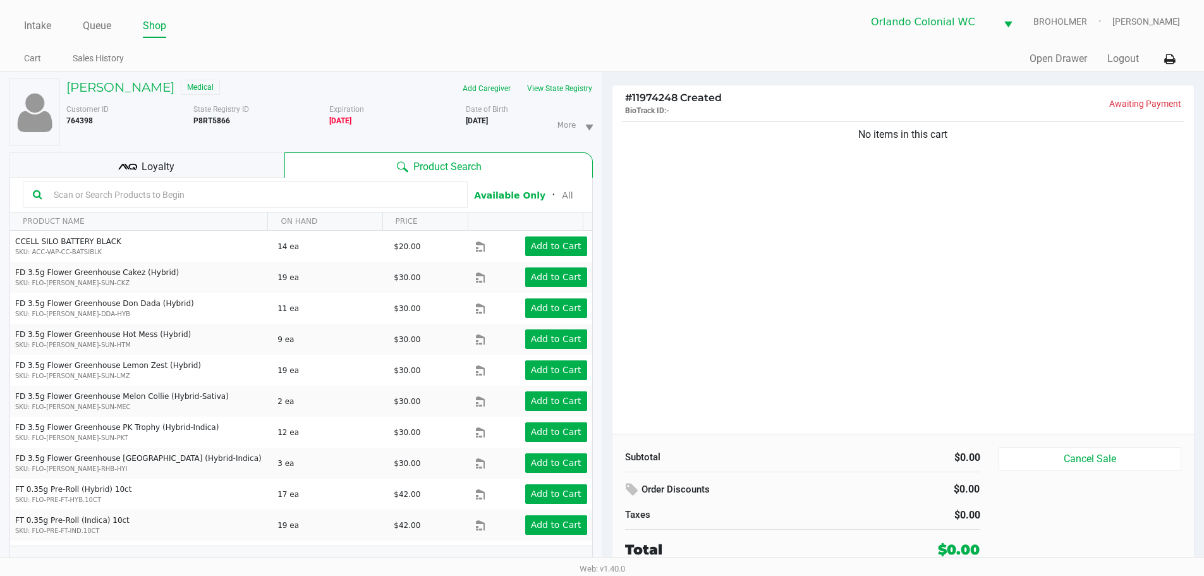
click at [147, 94] on h5 "KEITH KANOUSE JR" at bounding box center [120, 87] width 108 height 15
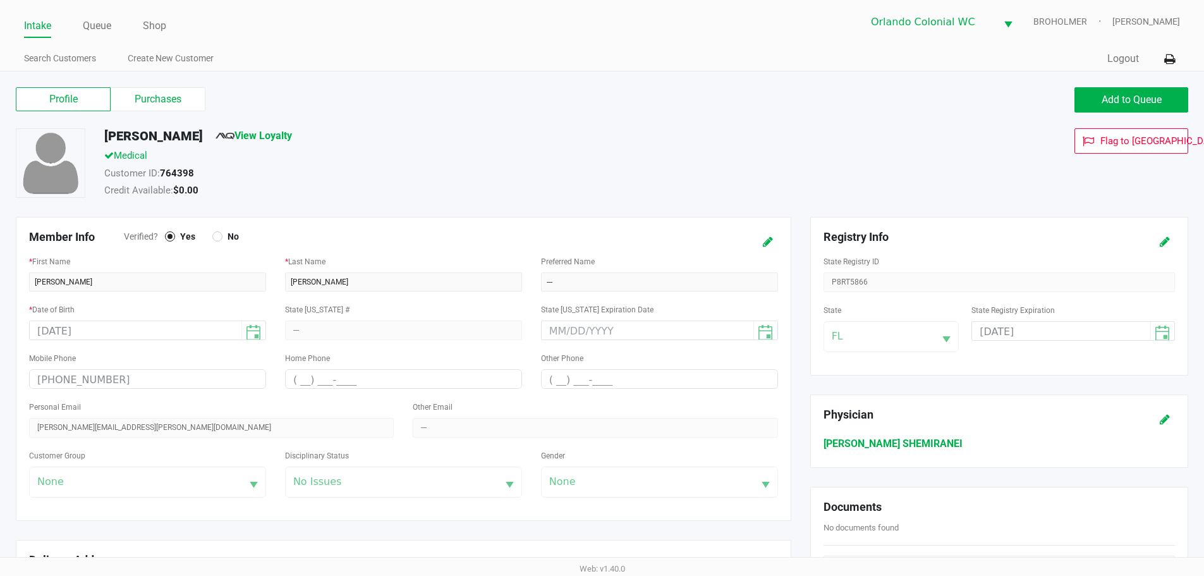
click at [1161, 232] on button at bounding box center [1165, 241] width 20 height 23
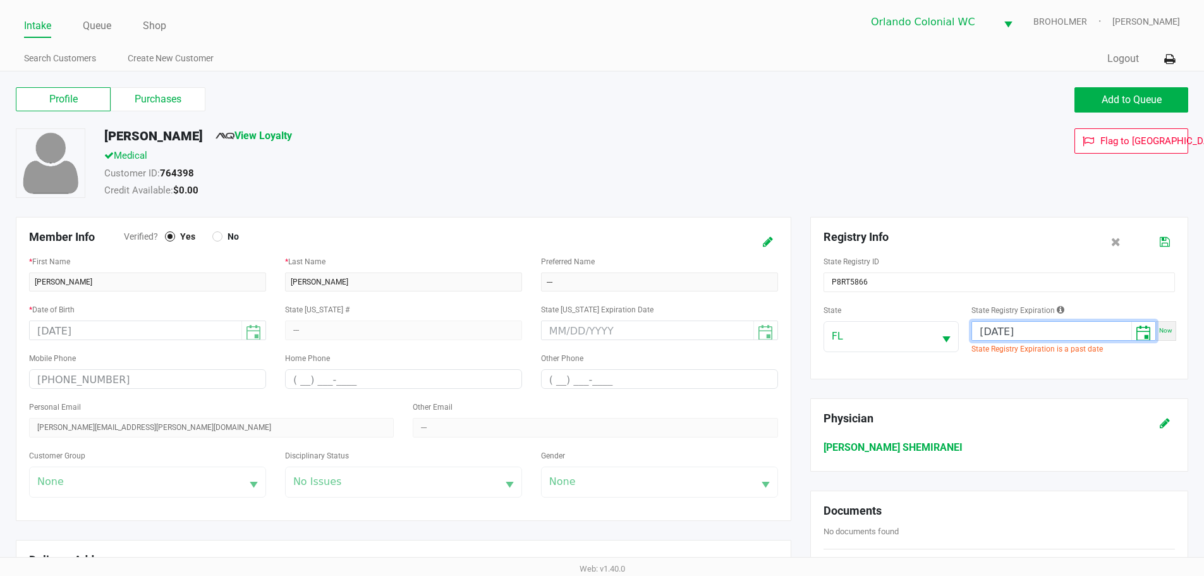
click at [984, 335] on input "12/01/2024" at bounding box center [1051, 332] width 159 height 20
type input "07/21/2026"
click at [1165, 241] on icon at bounding box center [1165, 242] width 10 height 9
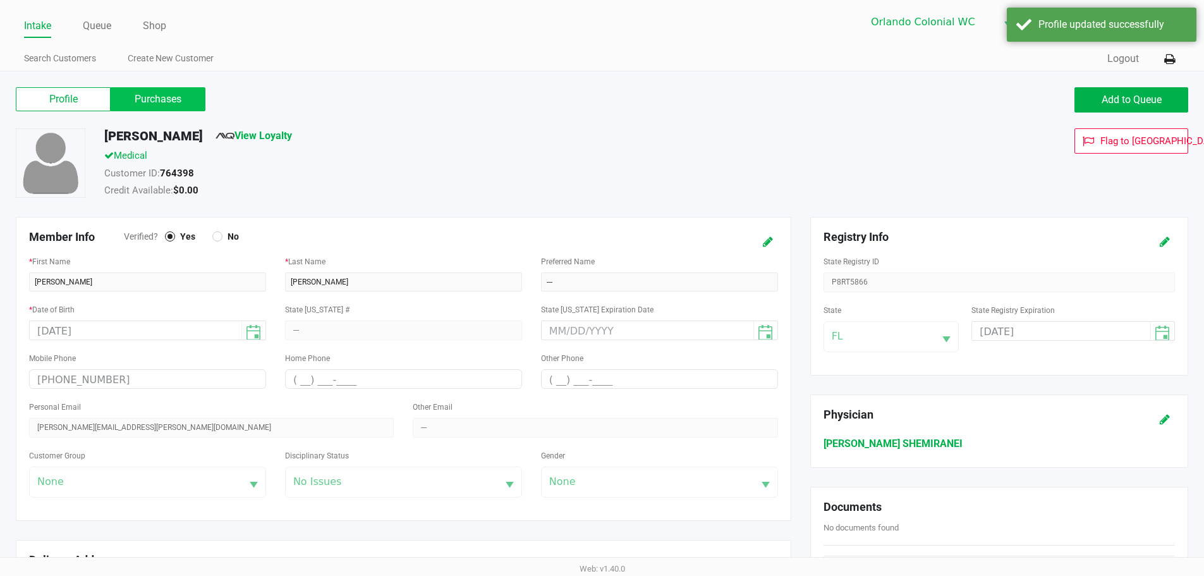
click at [192, 94] on label "Purchases" at bounding box center [158, 99] width 95 height 24
click at [0, 0] on 1 "Purchases" at bounding box center [0, 0] width 0 height 0
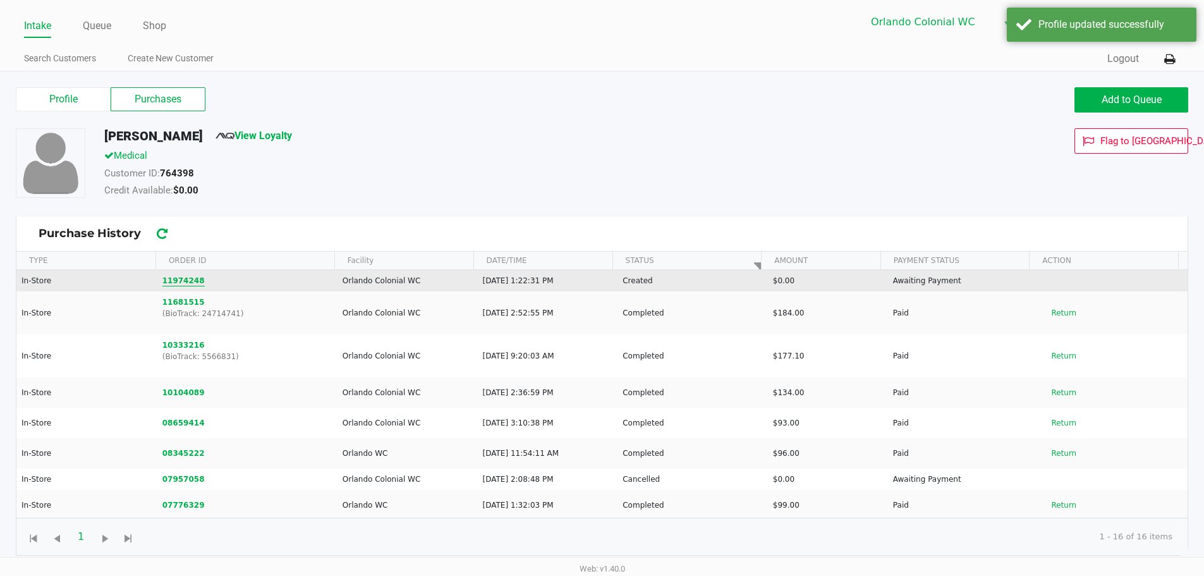
click at [190, 278] on button "11974248" at bounding box center [183, 280] width 42 height 11
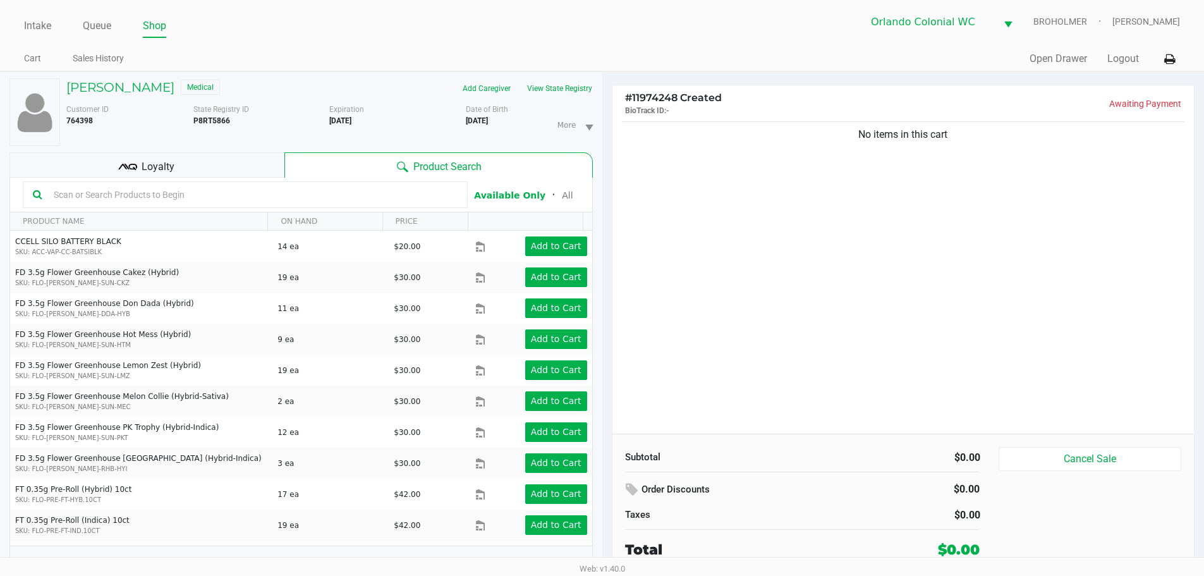
click at [142, 192] on input "text" at bounding box center [253, 194] width 409 height 19
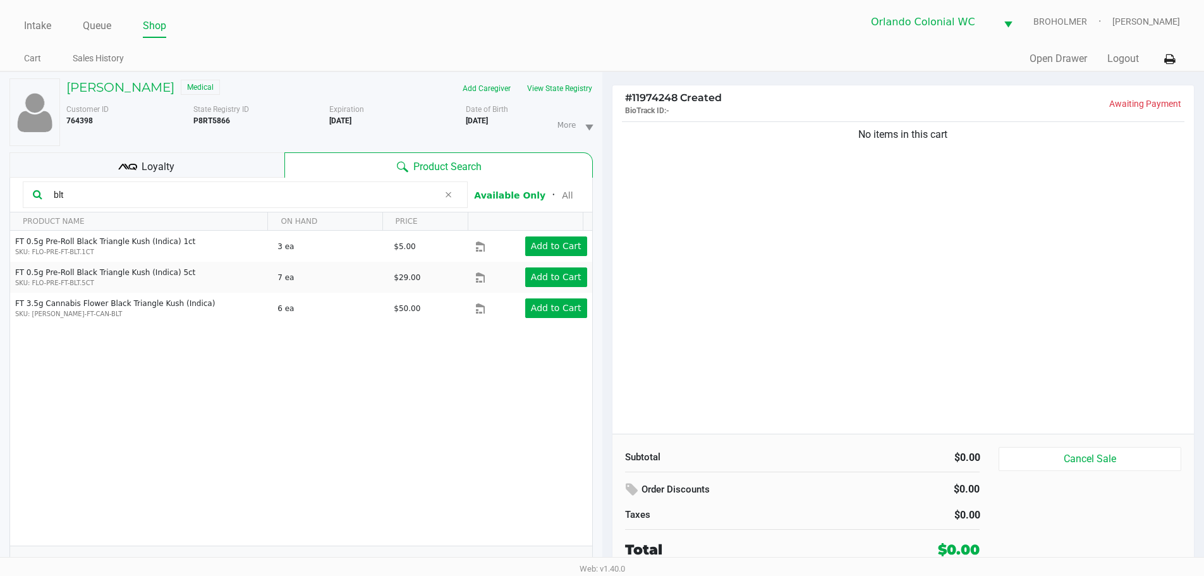
type input "blt"
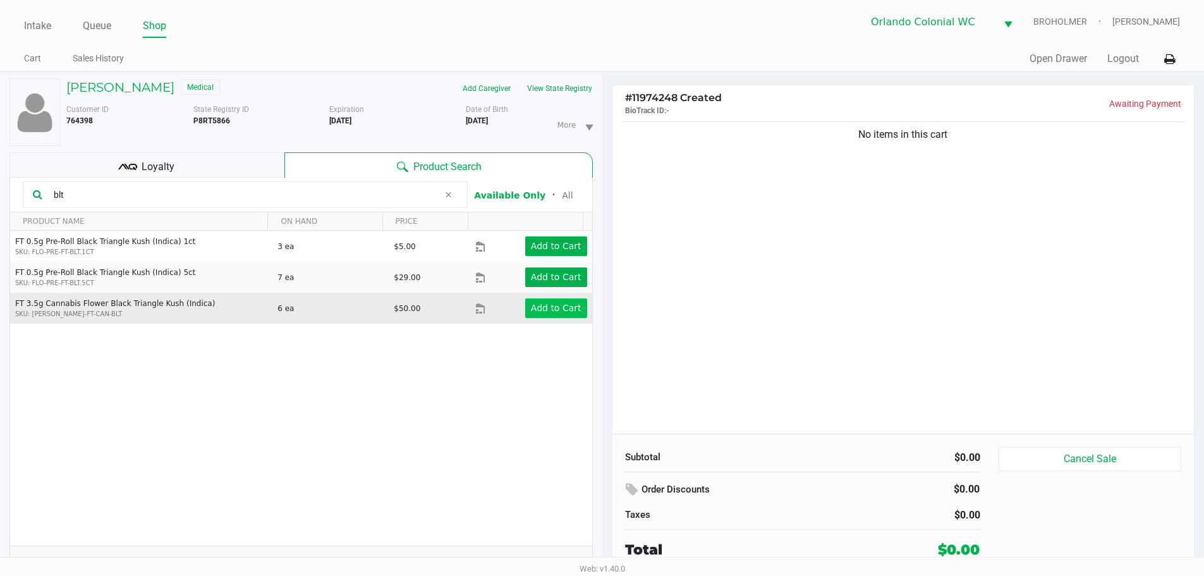
click at [535, 304] on app-button-loader "Add to Cart" at bounding box center [556, 308] width 51 height 10
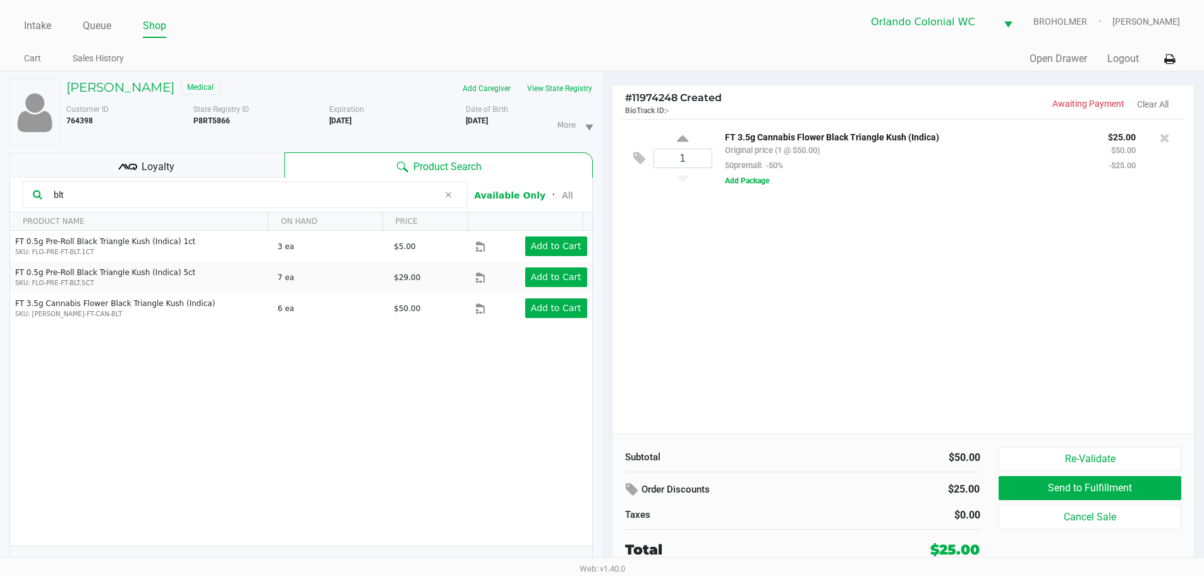
click at [449, 191] on icon at bounding box center [448, 195] width 8 height 10
click at [232, 198] on input "text" at bounding box center [253, 194] width 409 height 19
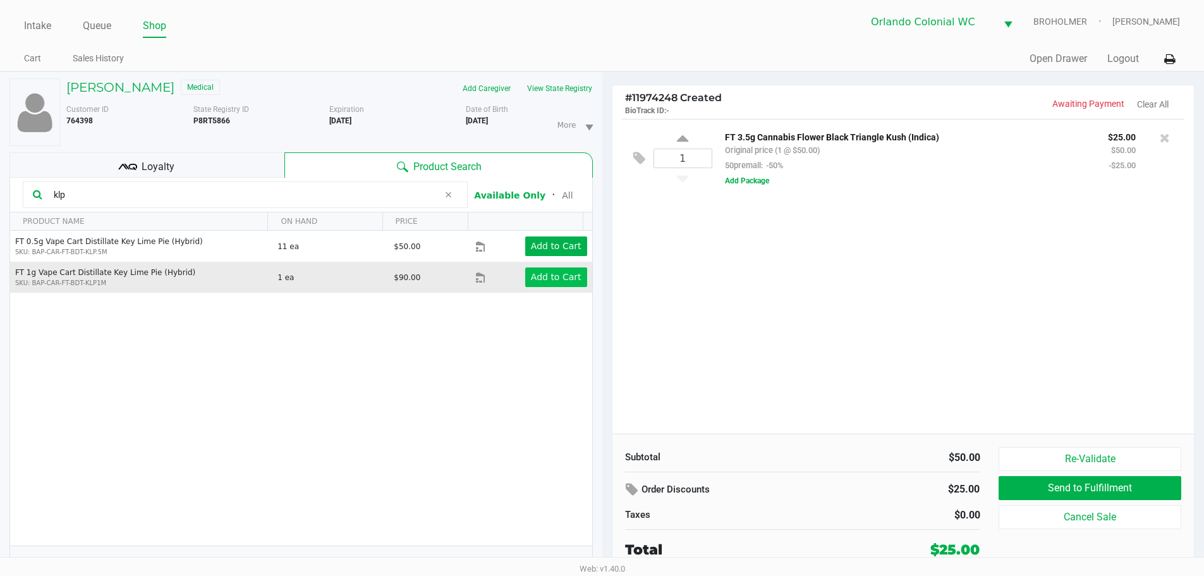
type input "klp"
click at [550, 281] on app-button-loader "Add to Cart" at bounding box center [556, 277] width 51 height 10
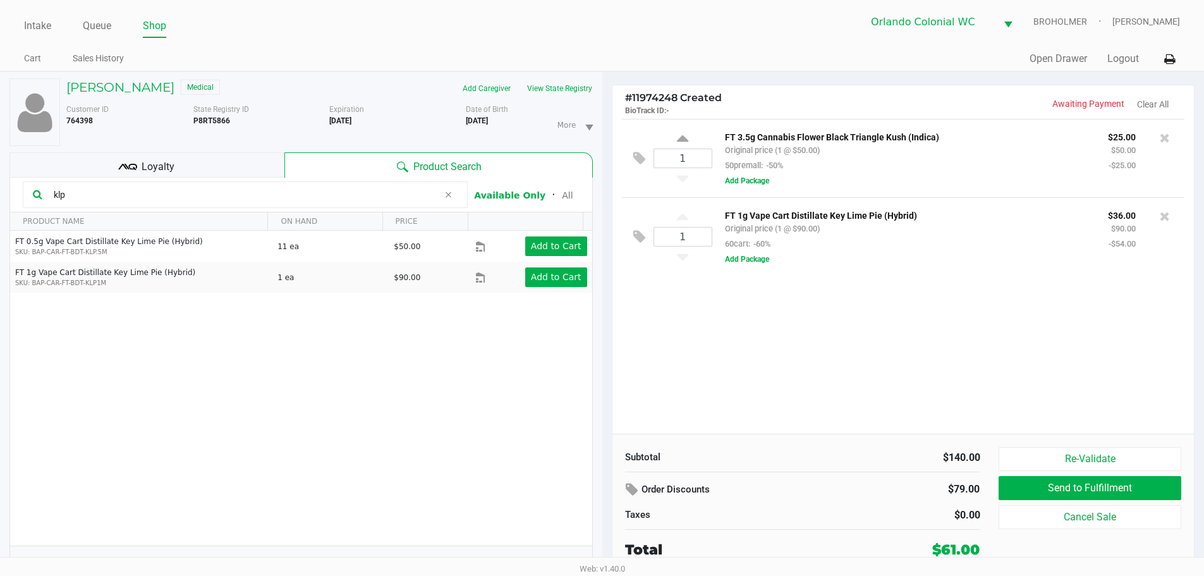
click at [448, 195] on icon at bounding box center [448, 195] width 8 height 10
click at [255, 193] on input "text" at bounding box center [253, 194] width 409 height 19
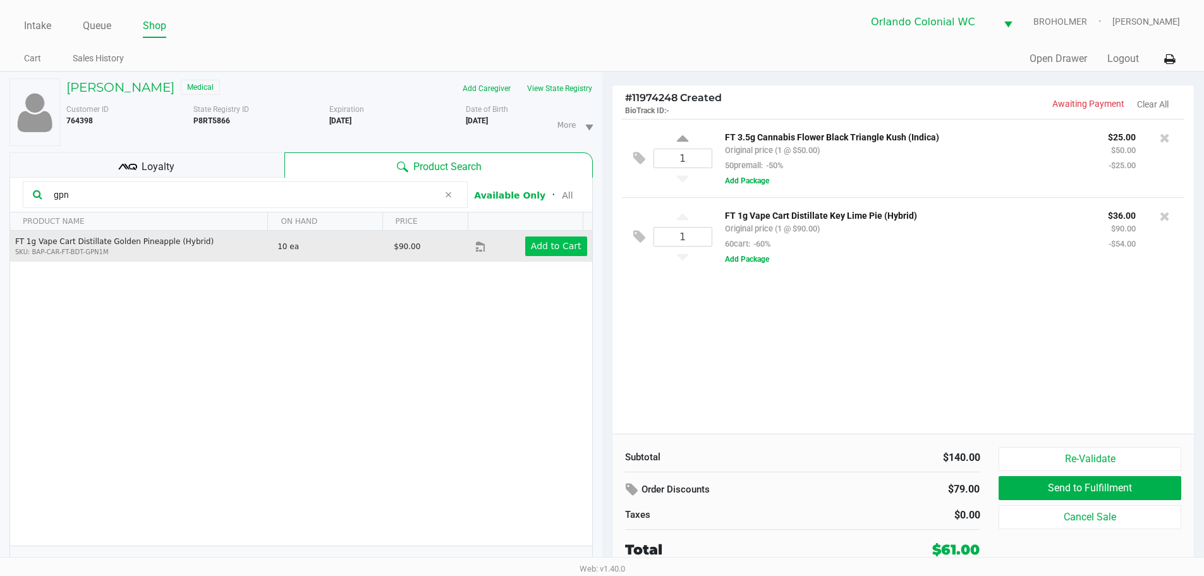
type input "gpn"
click at [560, 250] on app-button-loader "Add to Cart" at bounding box center [556, 246] width 51 height 10
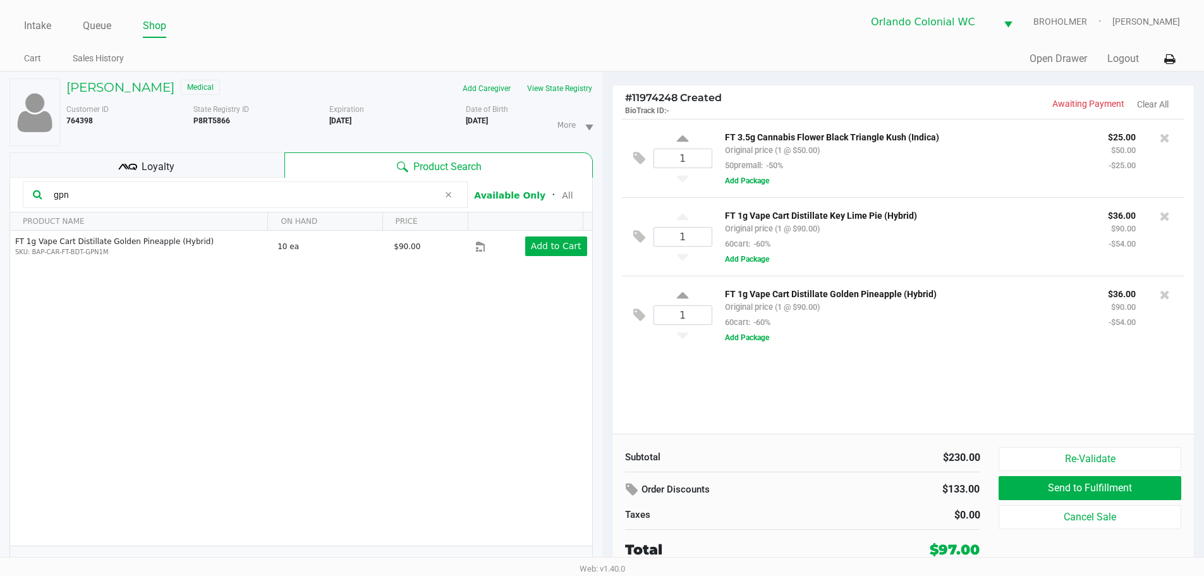
click at [449, 195] on icon at bounding box center [448, 195] width 8 height 10
click at [205, 191] on input "text" at bounding box center [253, 194] width 409 height 19
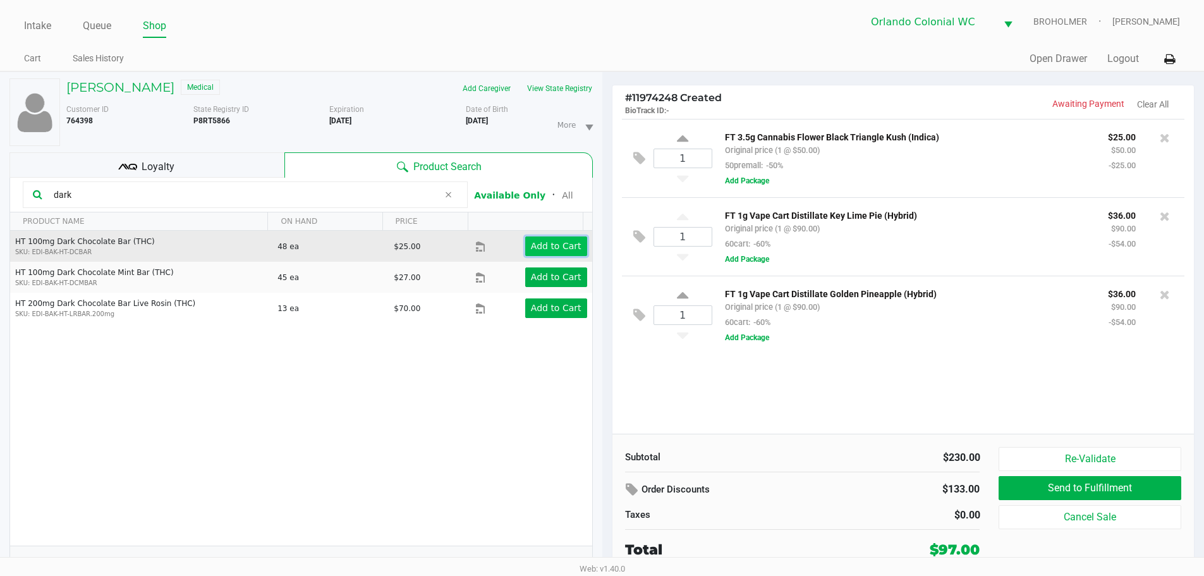
click at [552, 248] on app-button-loader "Add to Cart" at bounding box center [556, 246] width 51 height 10
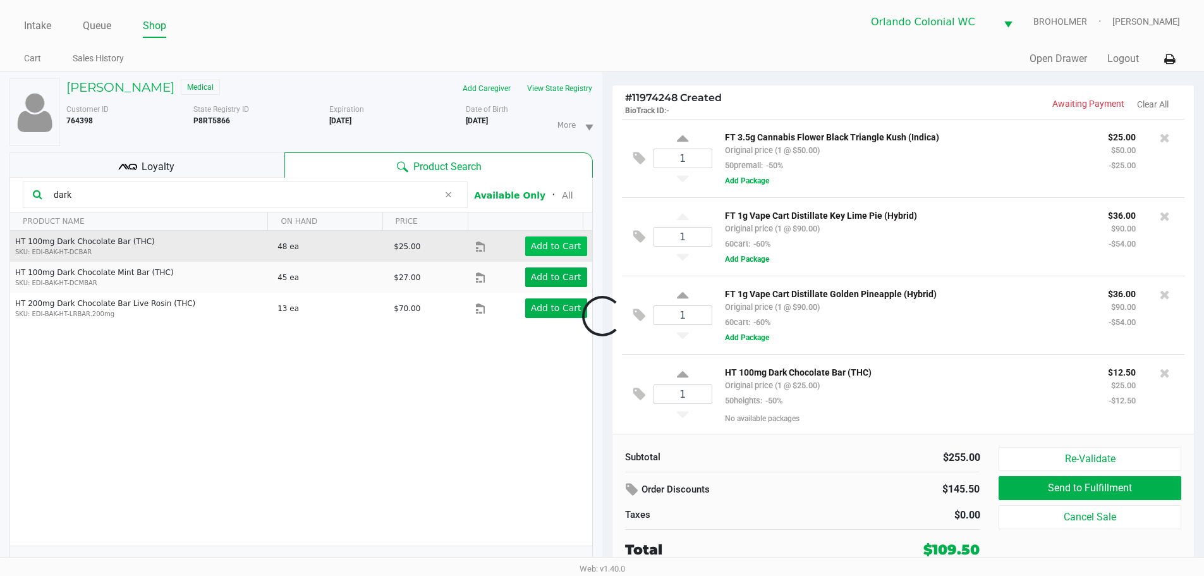
scroll to position [1, 0]
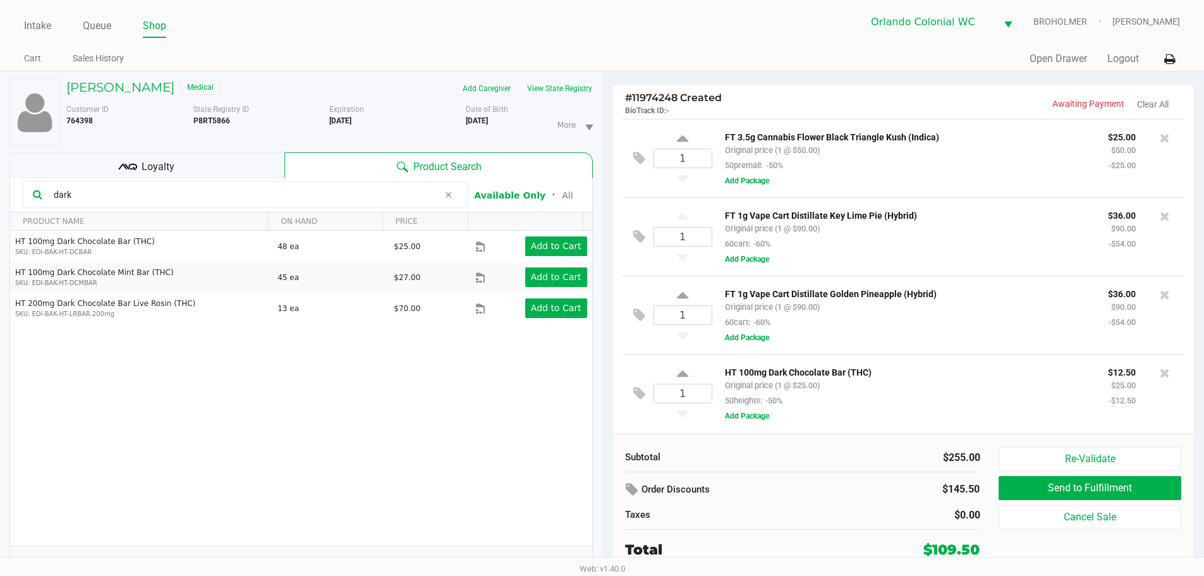
click at [129, 191] on input "dark" at bounding box center [244, 194] width 390 height 19
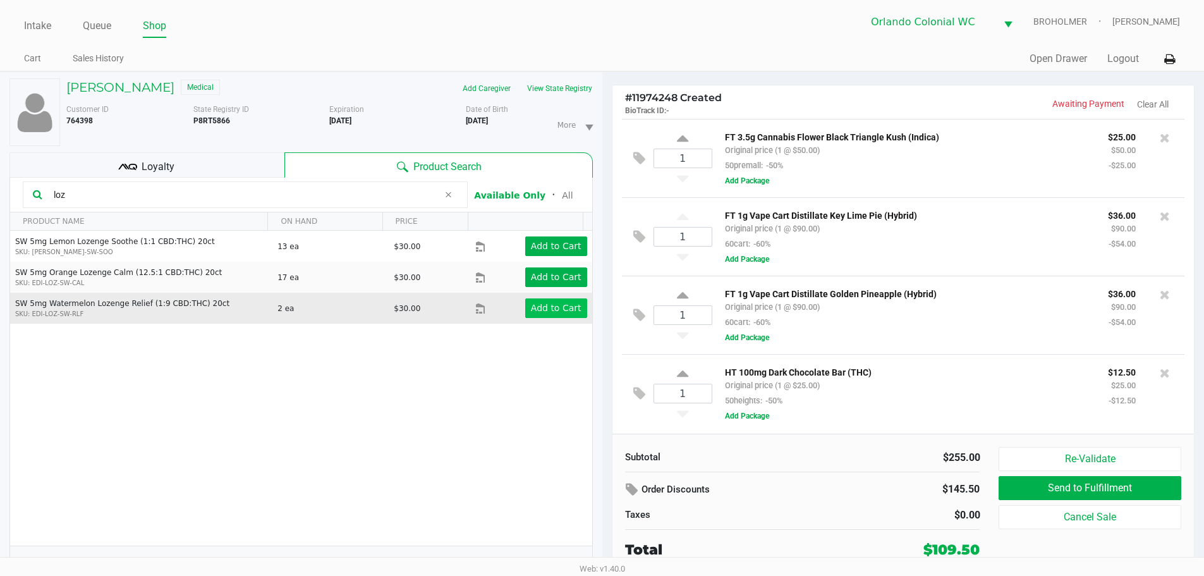
type input "loz"
click at [557, 311] on app-button-loader "Add to Cart" at bounding box center [556, 308] width 51 height 10
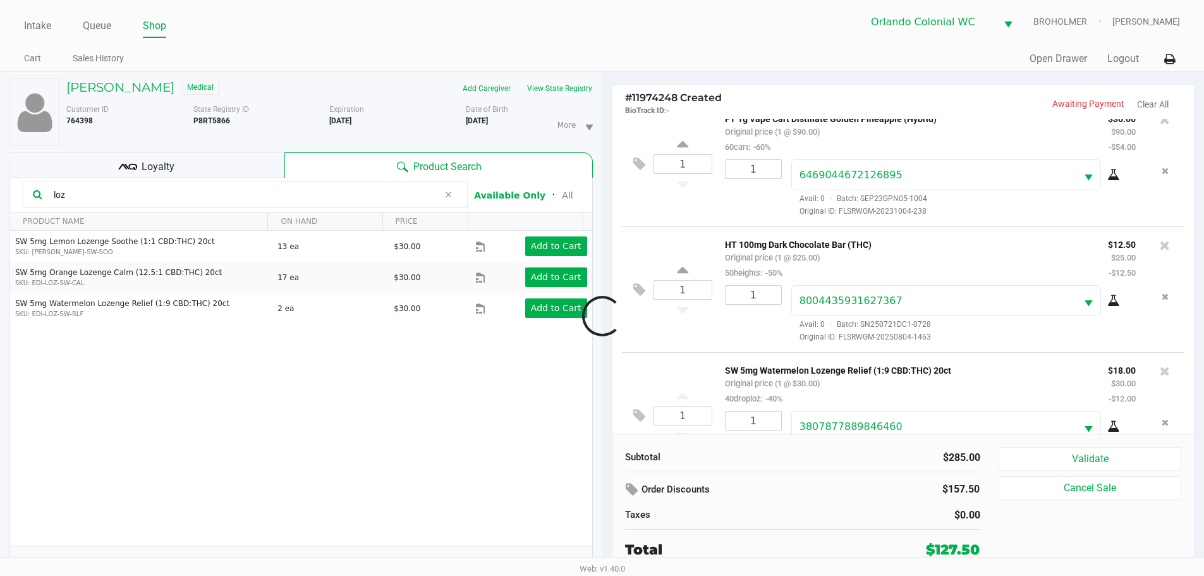
scroll to position [317, 0]
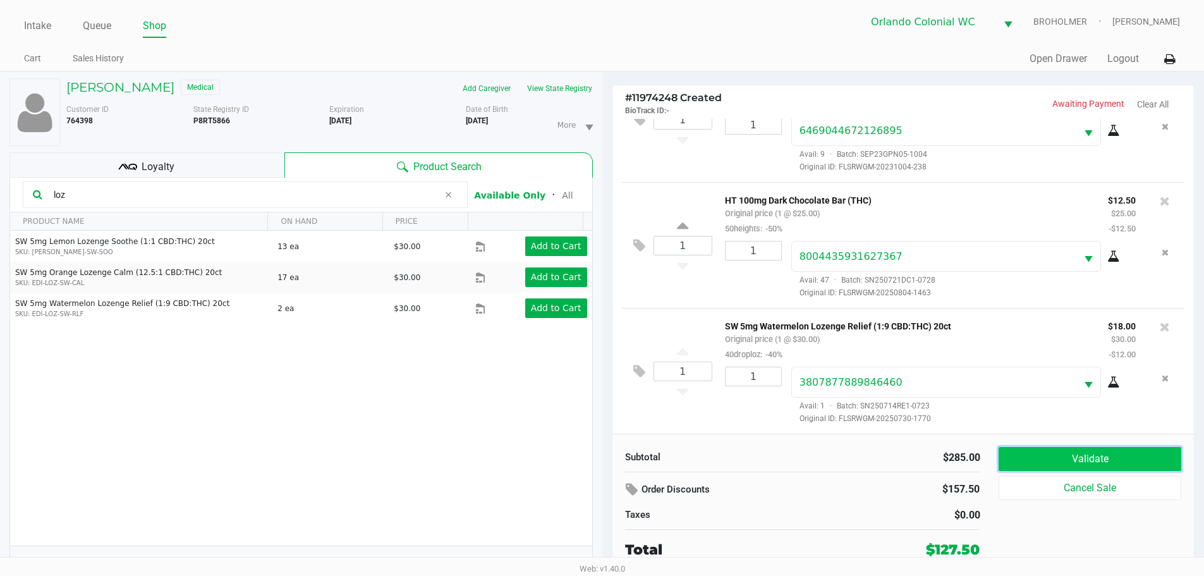
click at [1029, 456] on button "Validate" at bounding box center [1090, 459] width 182 height 24
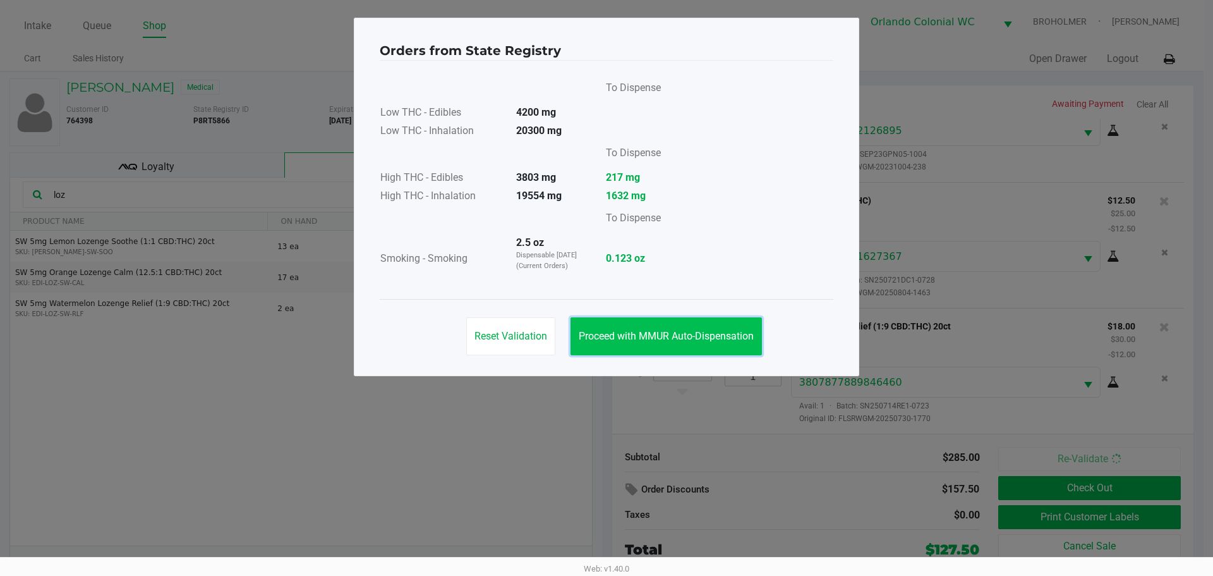
click at [739, 343] on button "Proceed with MMUR Auto-Dispensation" at bounding box center [666, 336] width 191 height 38
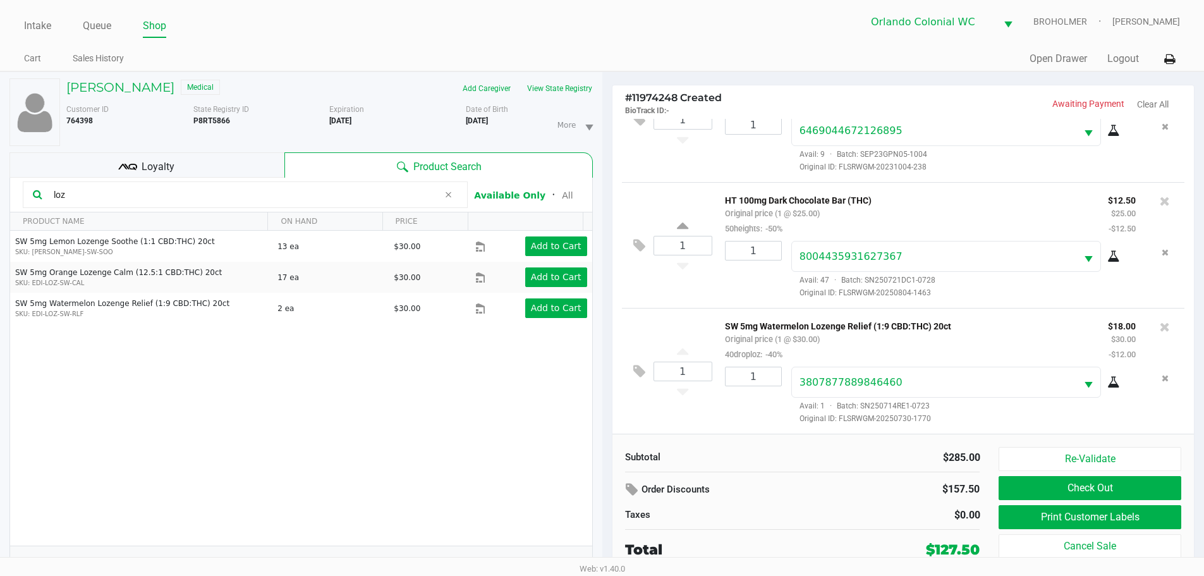
click at [248, 159] on div "Loyalty" at bounding box center [146, 164] width 275 height 25
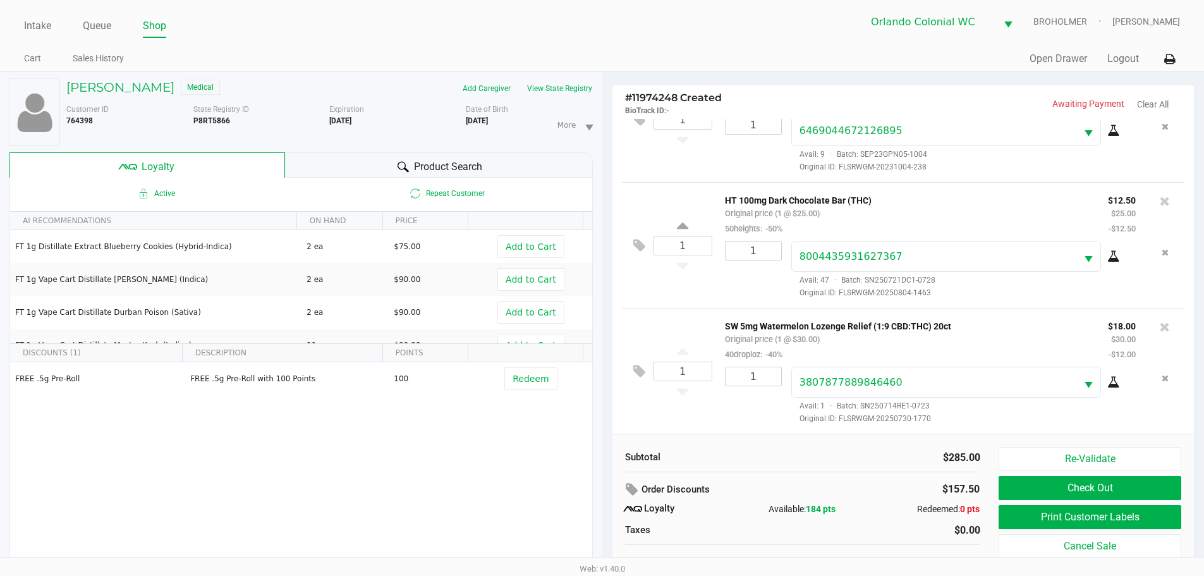
scroll to position [13, 0]
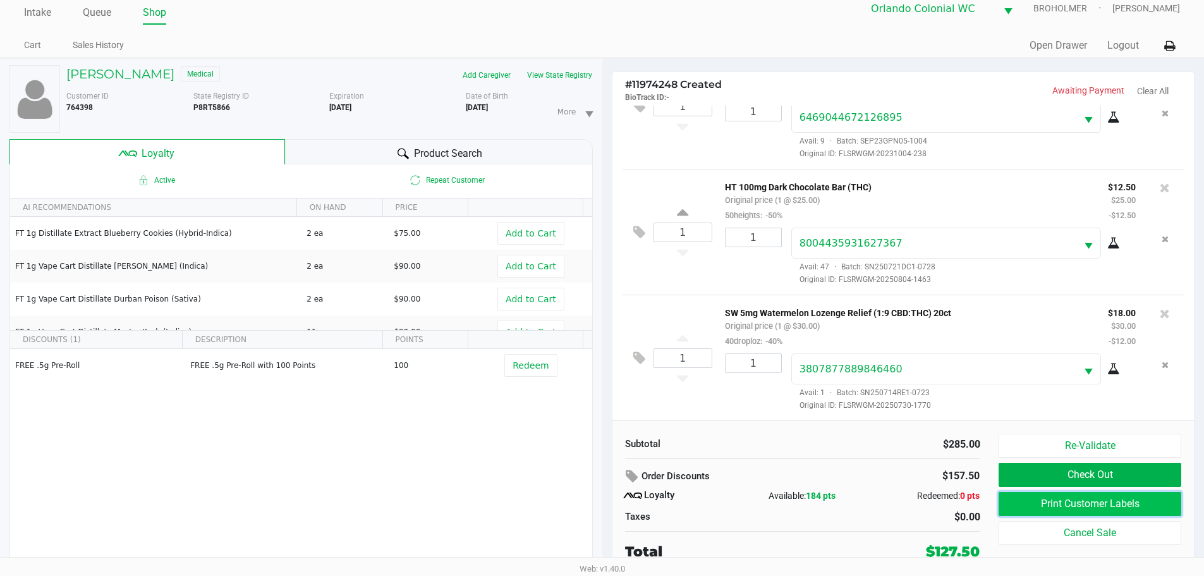
click at [1066, 502] on button "Print Customer Labels" at bounding box center [1090, 504] width 182 height 24
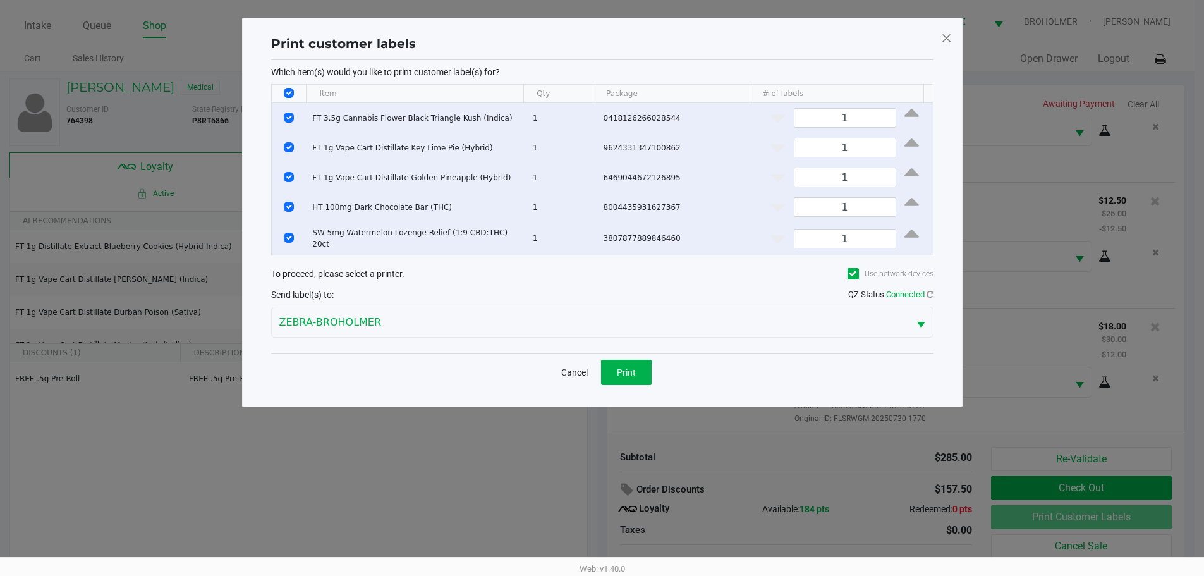
scroll to position [0, 0]
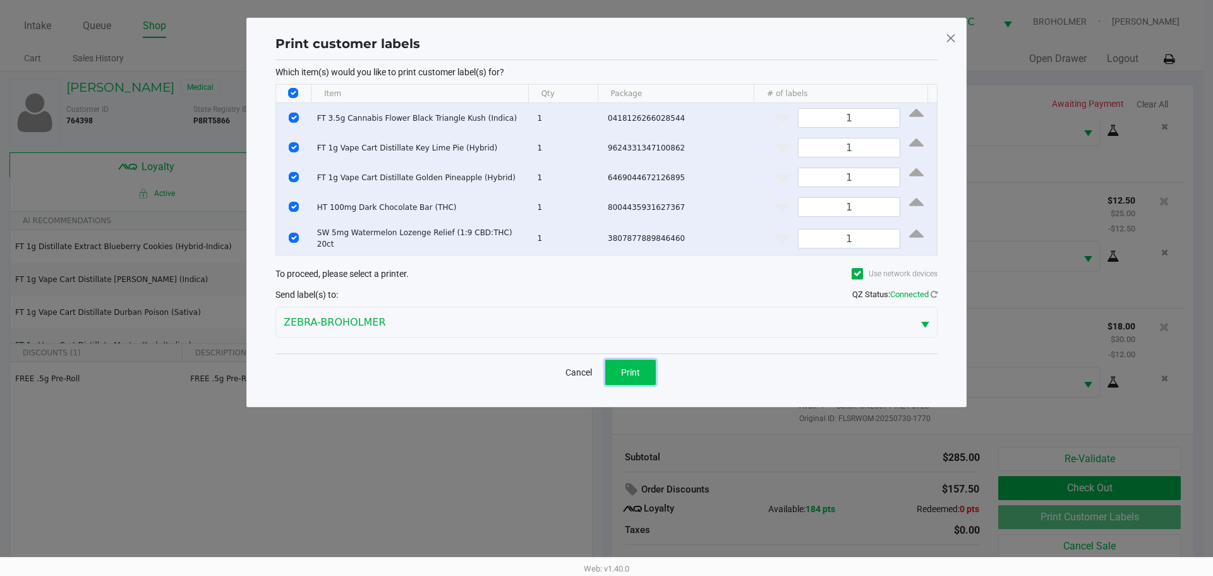
click at [641, 370] on button "Print" at bounding box center [630, 372] width 51 height 25
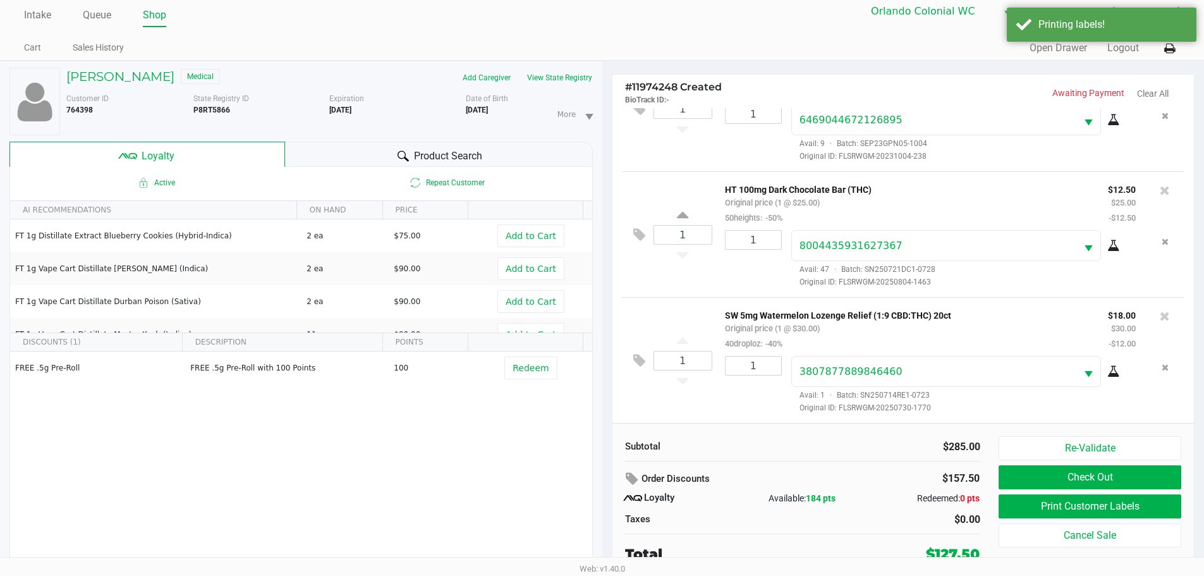
scroll to position [13, 0]
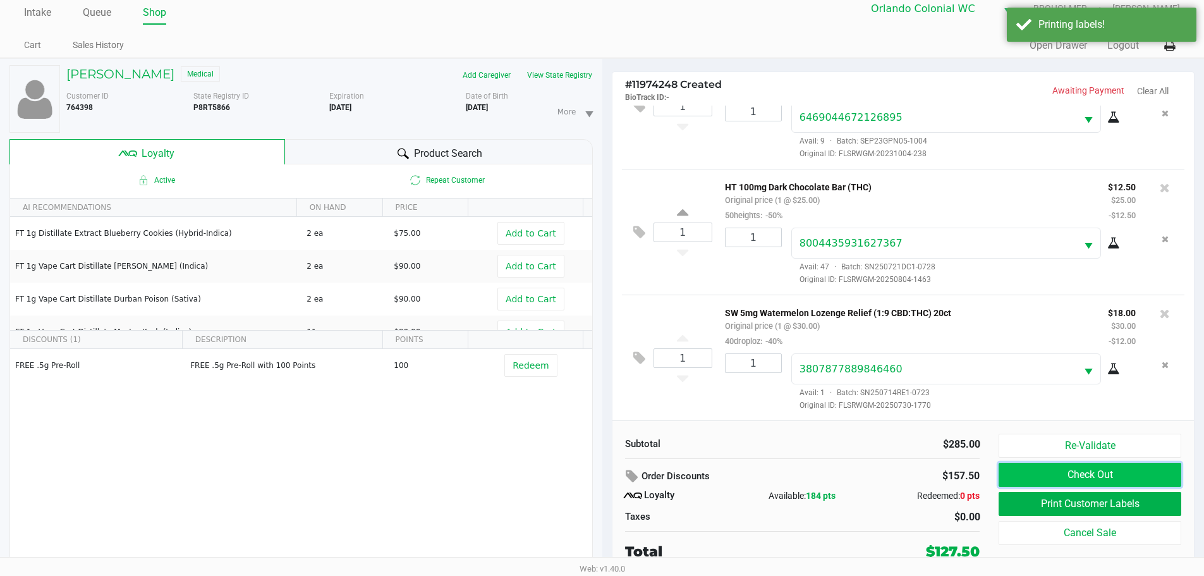
click at [1038, 470] on button "Check Out" at bounding box center [1090, 475] width 182 height 24
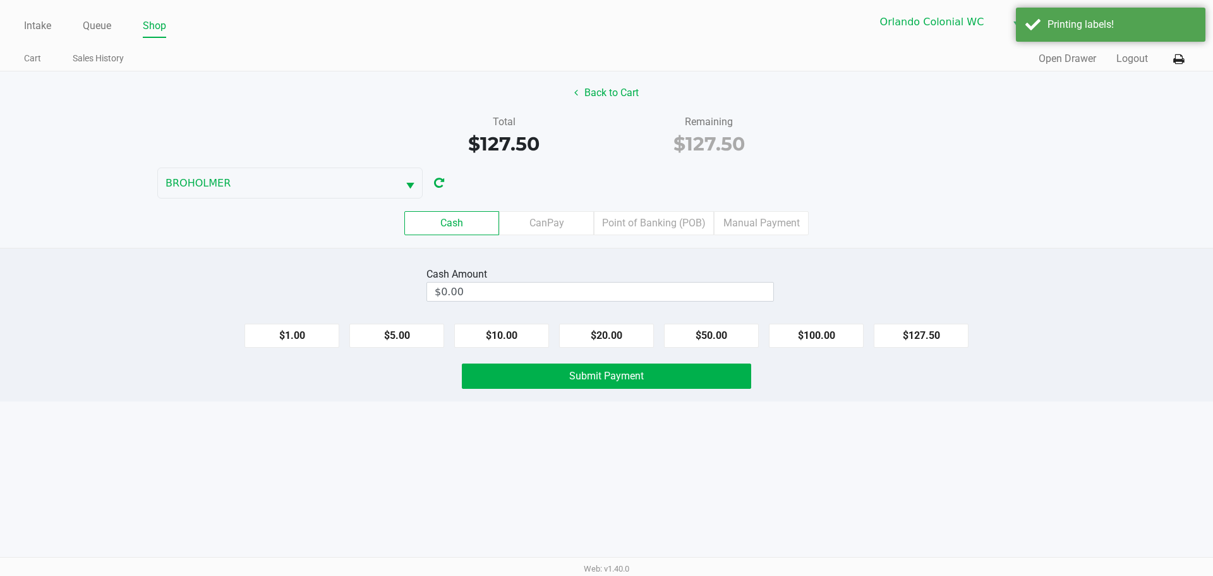
drag, startPoint x: 677, startPoint y: 229, endPoint x: 634, endPoint y: 173, distance: 71.2
click at [634, 173] on div "Back to Cart Total $127.50 Remaining $127.50 BROHOLMER Cash CanPay Point of Ban…" at bounding box center [606, 159] width 1213 height 176
click at [632, 168] on div "Back to Cart Total $127.50 Remaining $127.50 BROHOLMER Cash CanPay Point of Ban…" at bounding box center [606, 159] width 1213 height 176
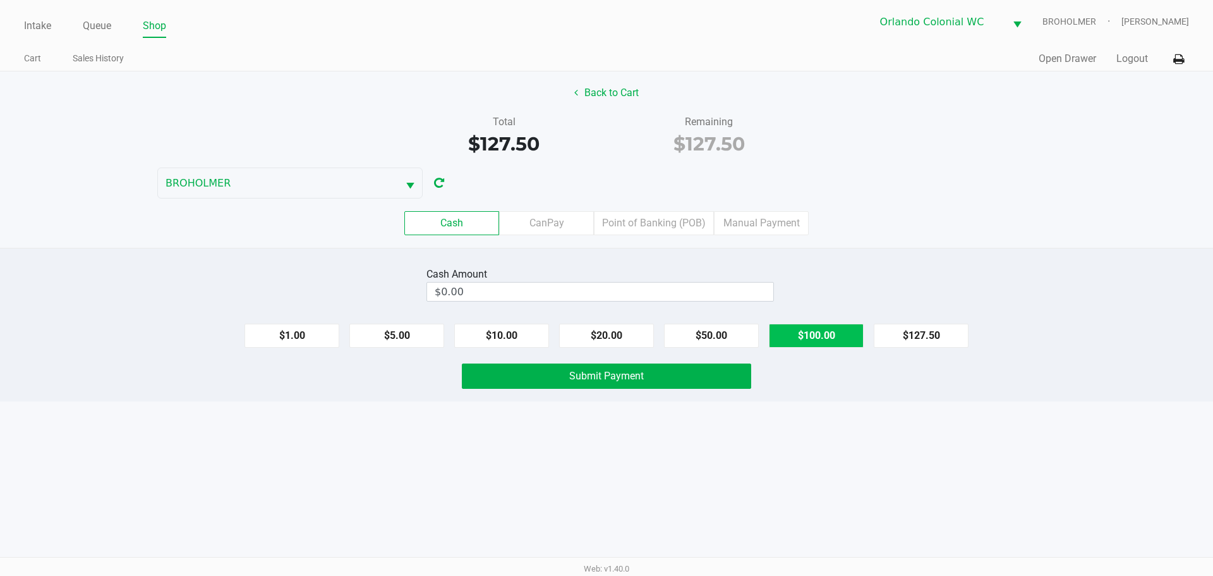
click at [811, 329] on button "$100.00" at bounding box center [816, 336] width 95 height 24
click at [721, 341] on button "$50.00" at bounding box center [711, 336] width 95 height 24
type input "$150.00"
click at [666, 384] on button "Submit Payment" at bounding box center [606, 375] width 289 height 25
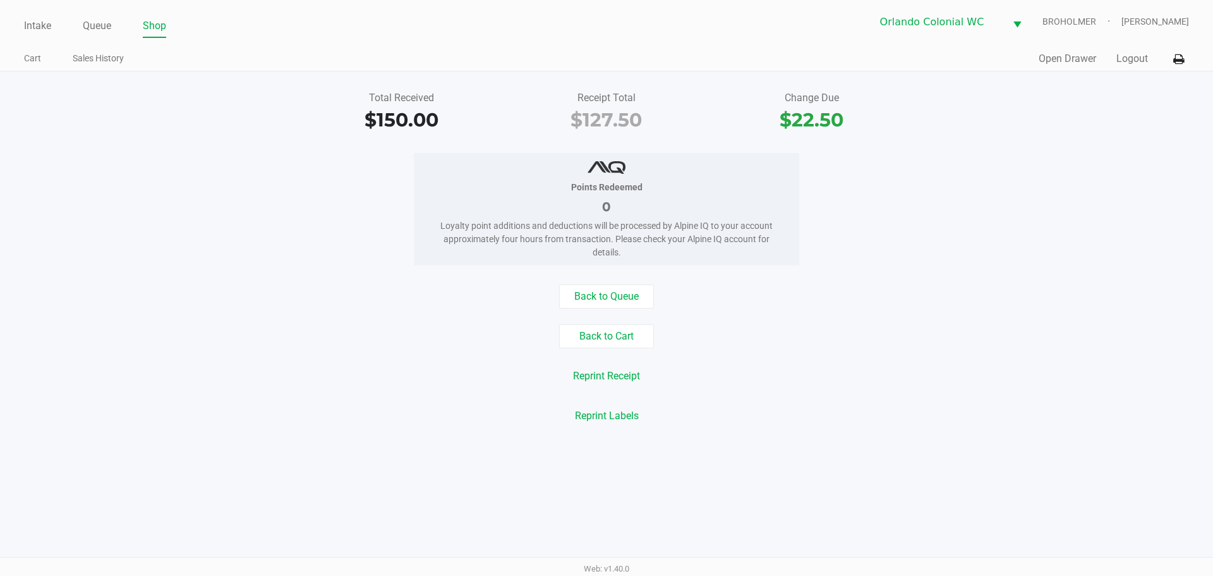
click at [35, 26] on link "Intake" at bounding box center [37, 26] width 27 height 18
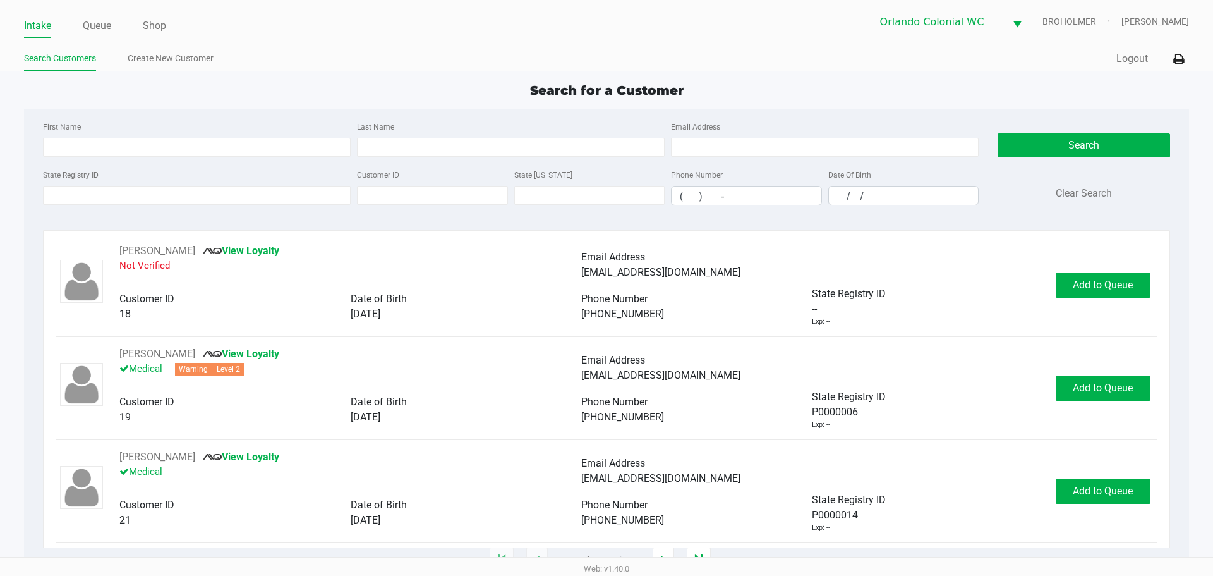
click at [103, 30] on link "Queue" at bounding box center [97, 26] width 28 height 18
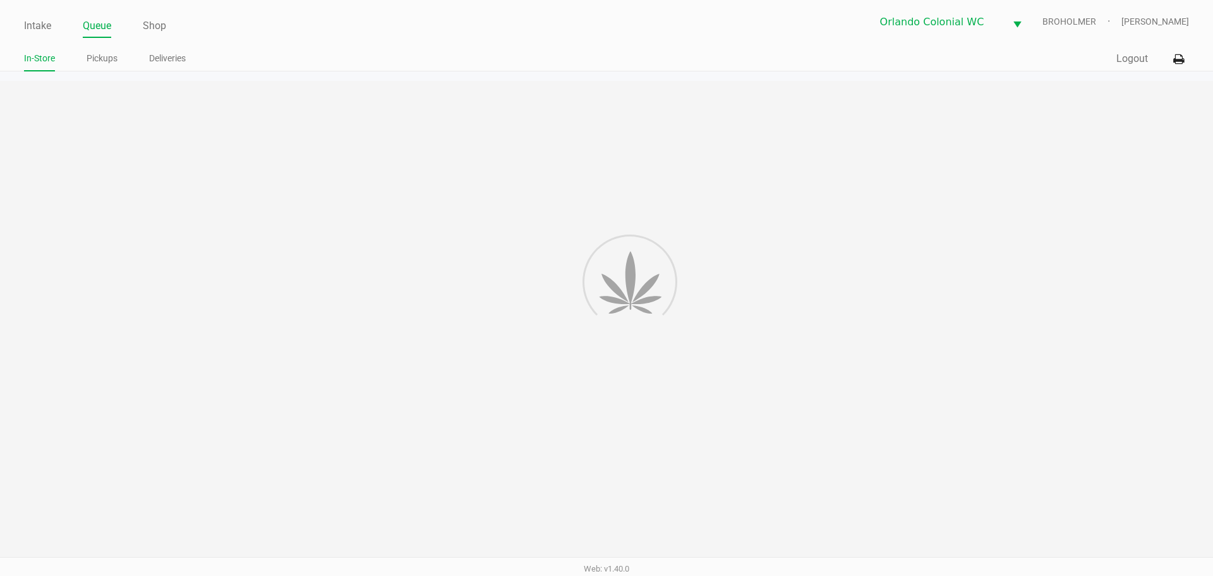
click at [111, 61] on link "Pickups" at bounding box center [102, 59] width 31 height 16
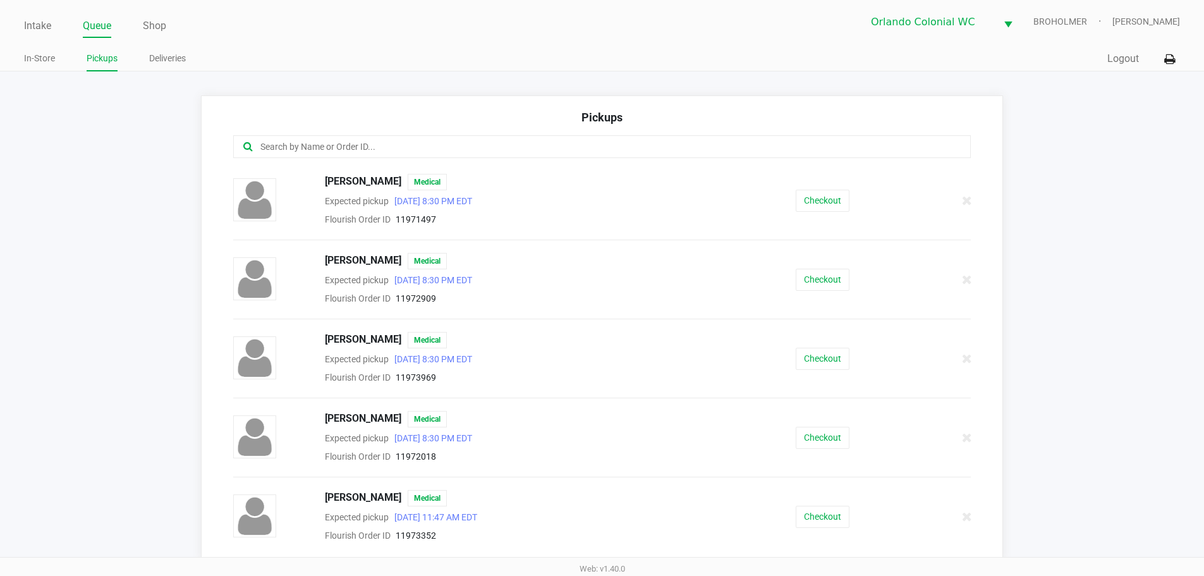
click at [399, 150] on input "text" at bounding box center [582, 147] width 646 height 15
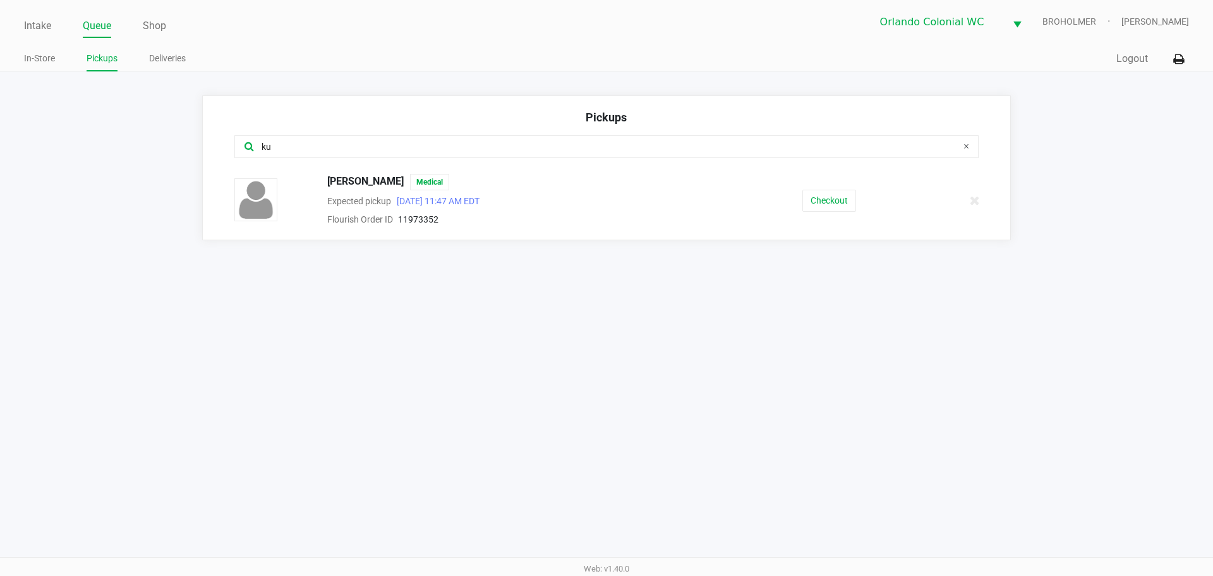
type input "ku"
click at [836, 198] on button "Checkout" at bounding box center [830, 201] width 54 height 22
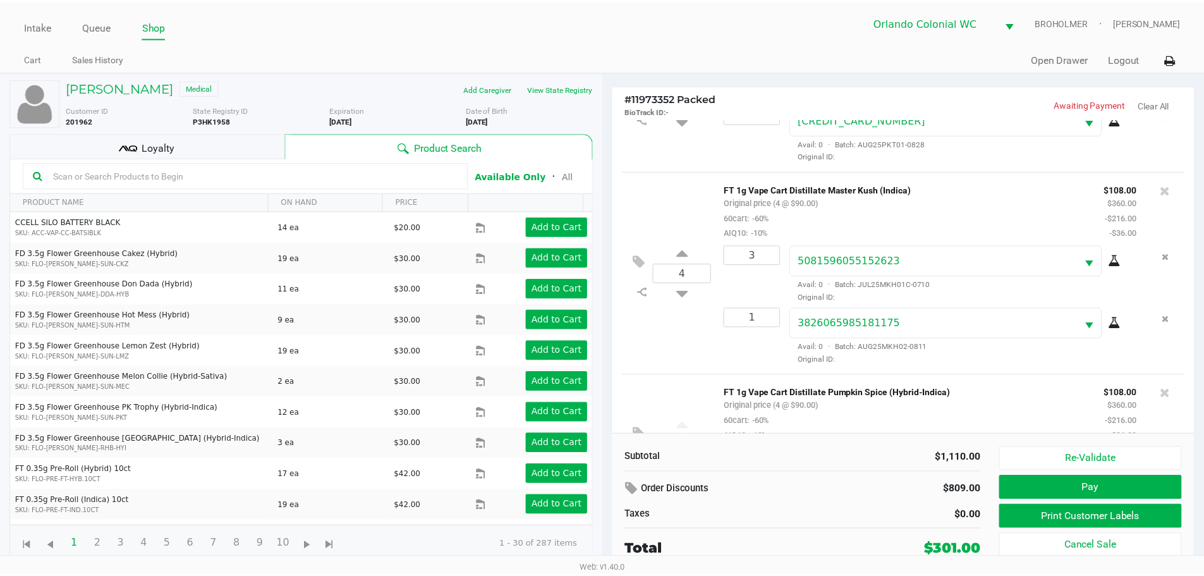
scroll to position [299, 0]
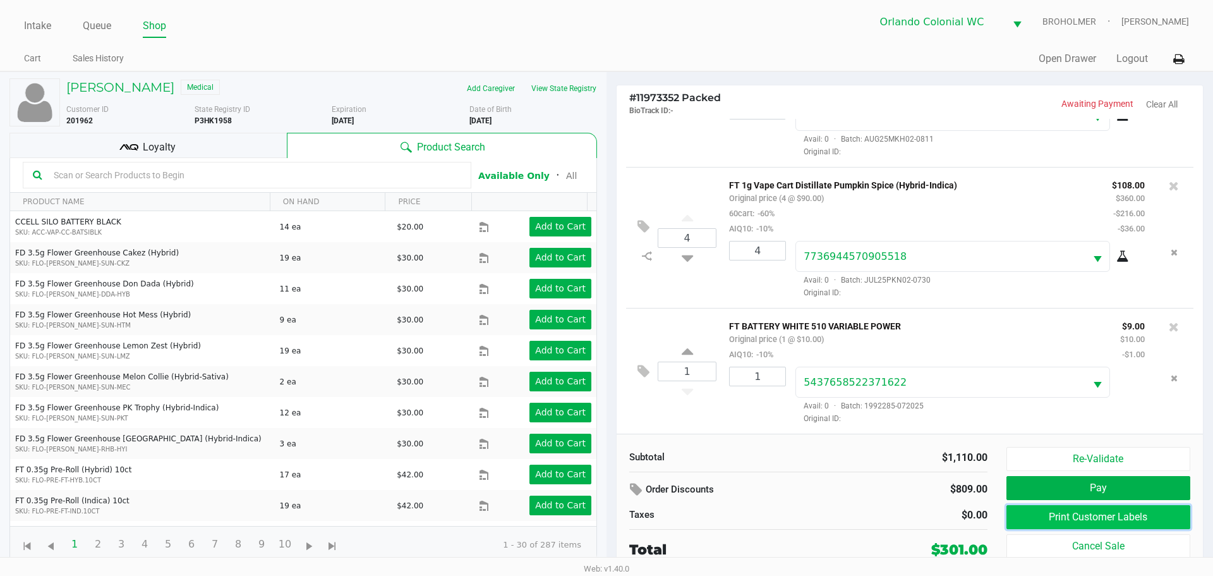
click at [1129, 514] on button "Print Customer Labels" at bounding box center [1099, 517] width 184 height 24
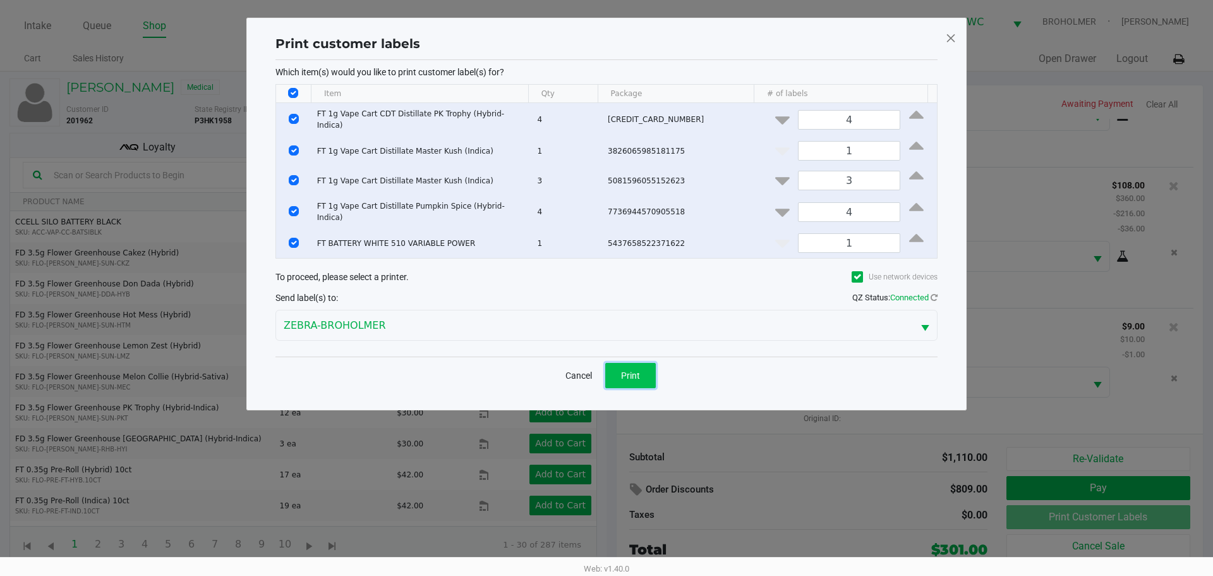
click at [639, 370] on span "Print" at bounding box center [630, 375] width 19 height 10
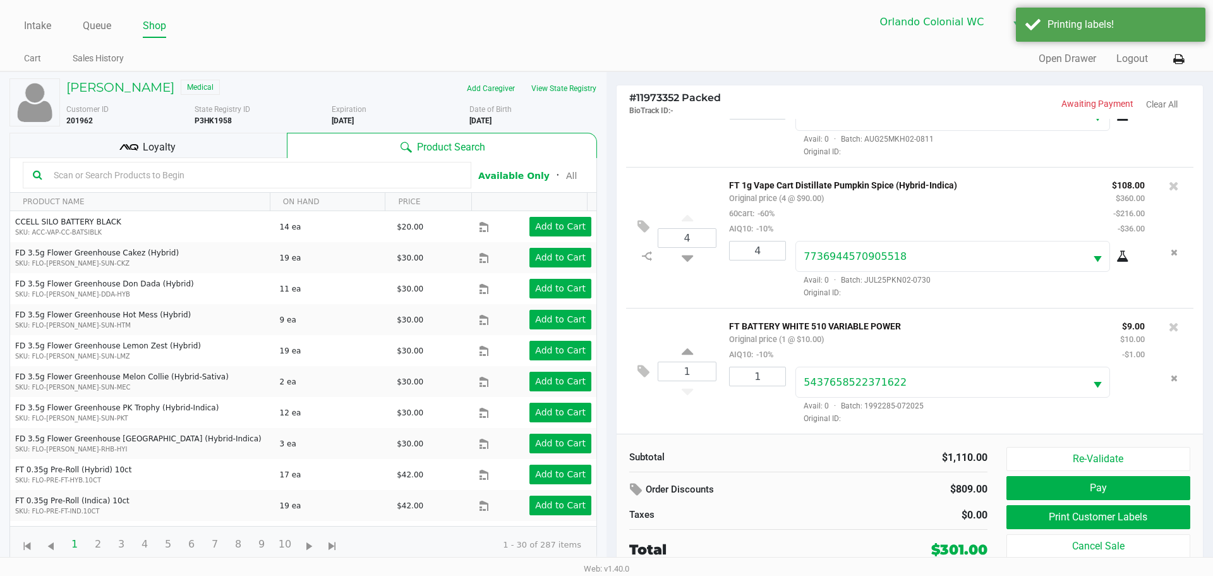
click at [198, 140] on div "Loyalty" at bounding box center [147, 145] width 277 height 25
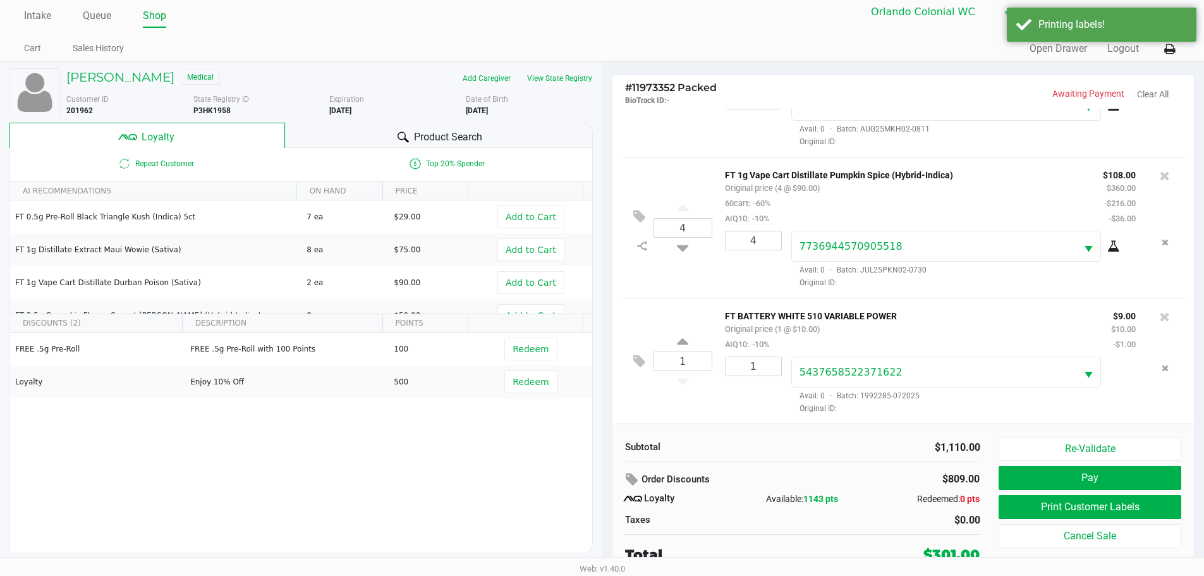
scroll to position [13, 0]
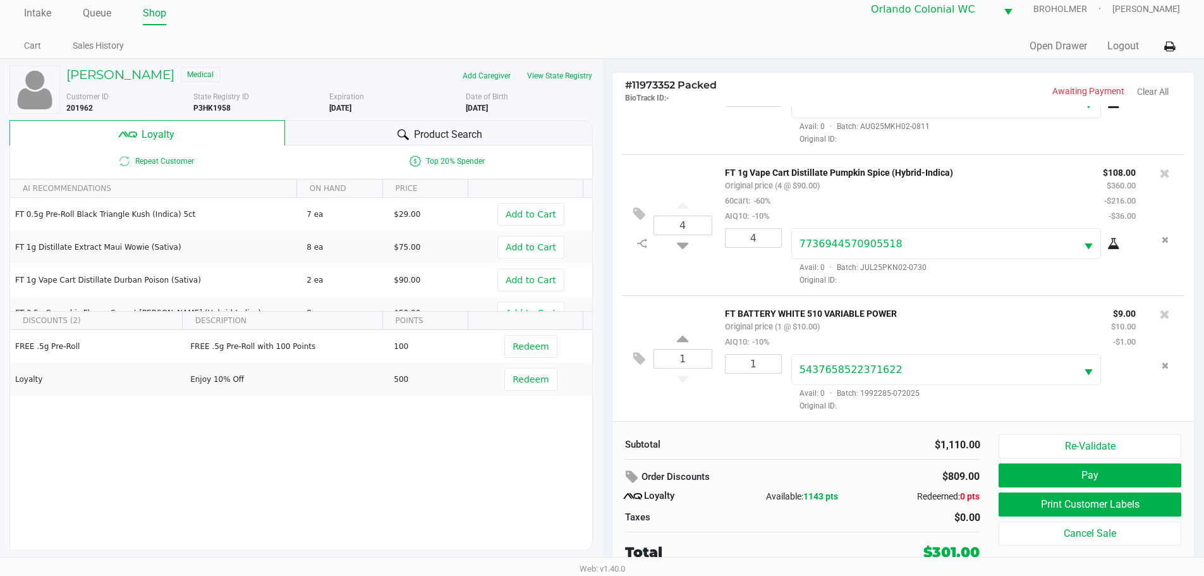
click at [1131, 476] on button "Pay" at bounding box center [1090, 475] width 182 height 24
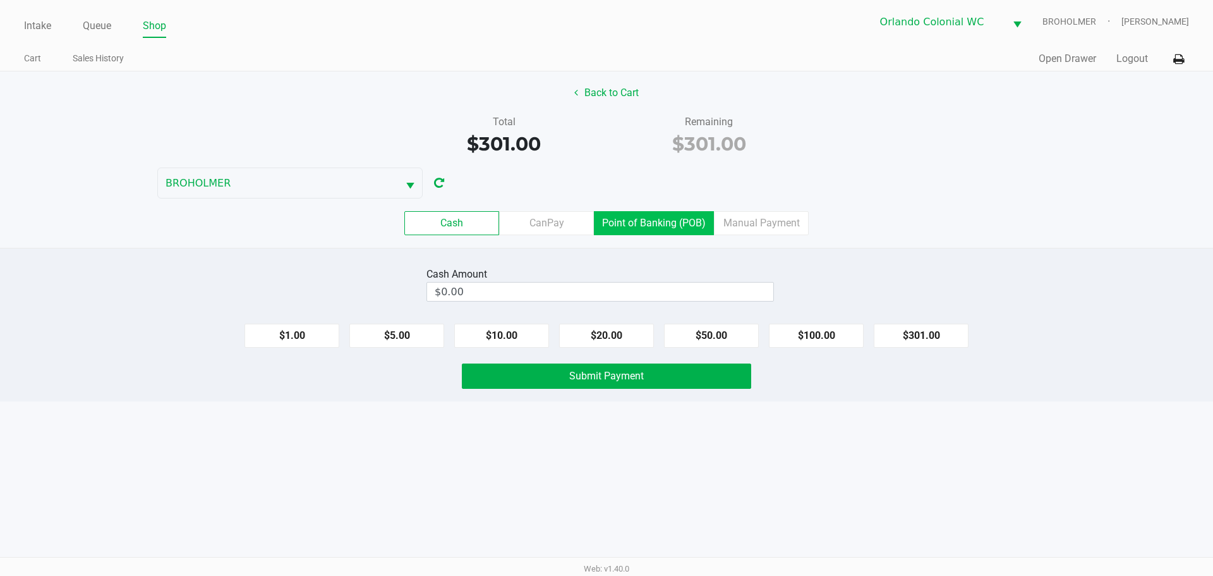
click at [667, 223] on label "Point of Banking (POB)" at bounding box center [654, 223] width 120 height 24
click at [0, 0] on 7 "Point of Banking (POB)" at bounding box center [0, 0] width 0 height 0
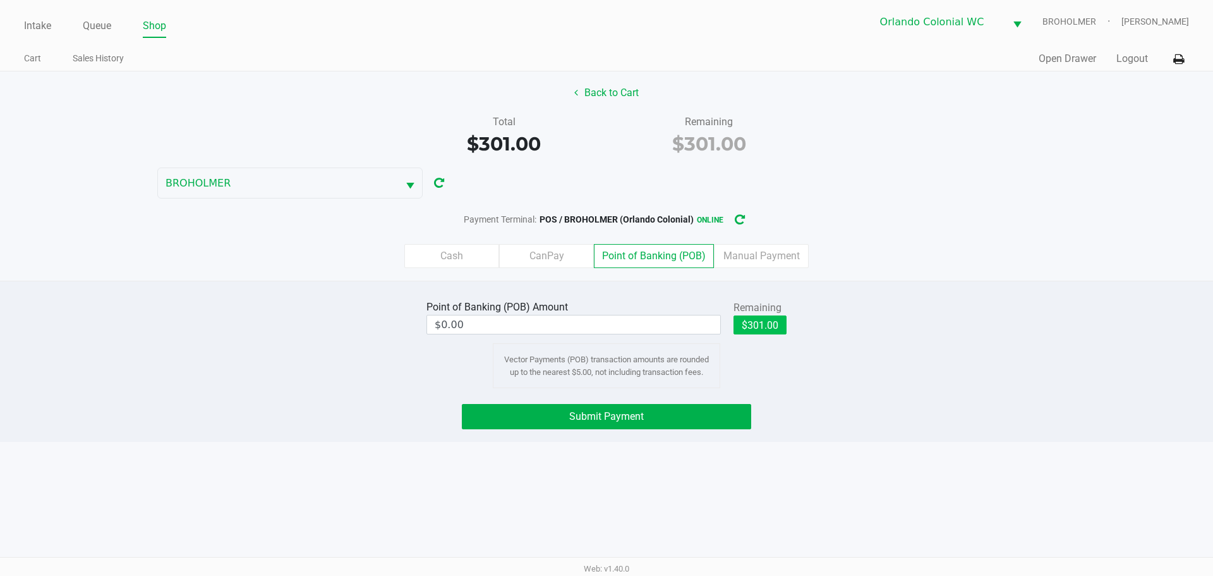
click at [760, 330] on button "$301.00" at bounding box center [760, 324] width 53 height 19
type input "$301.00"
click at [664, 416] on button "Submit Payment" at bounding box center [606, 416] width 289 height 25
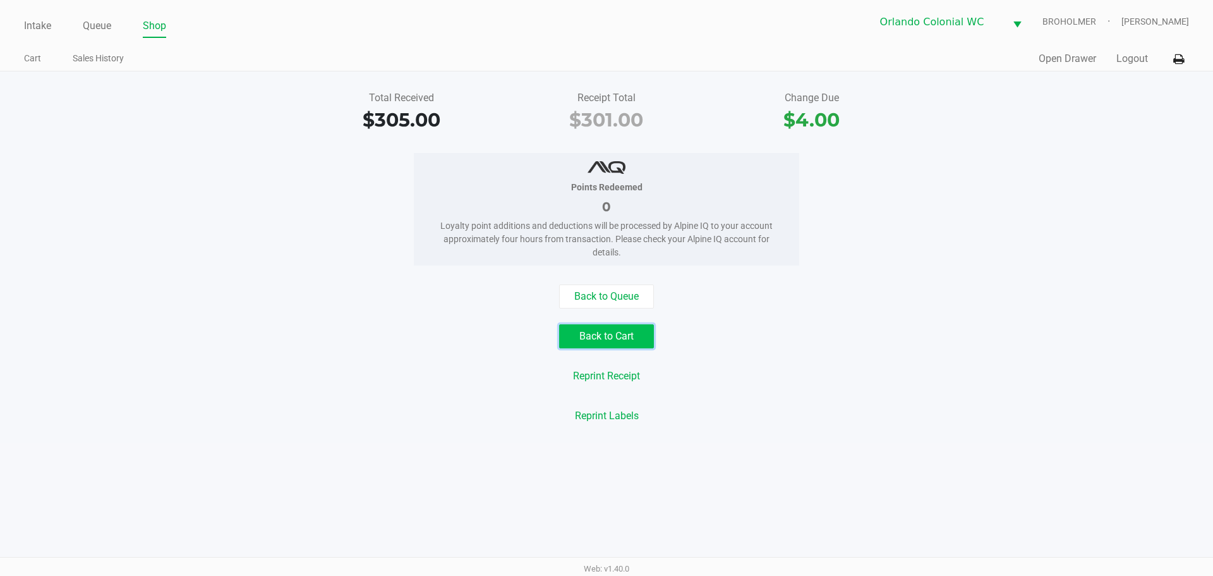
click at [621, 335] on button "Back to Cart" at bounding box center [606, 336] width 95 height 24
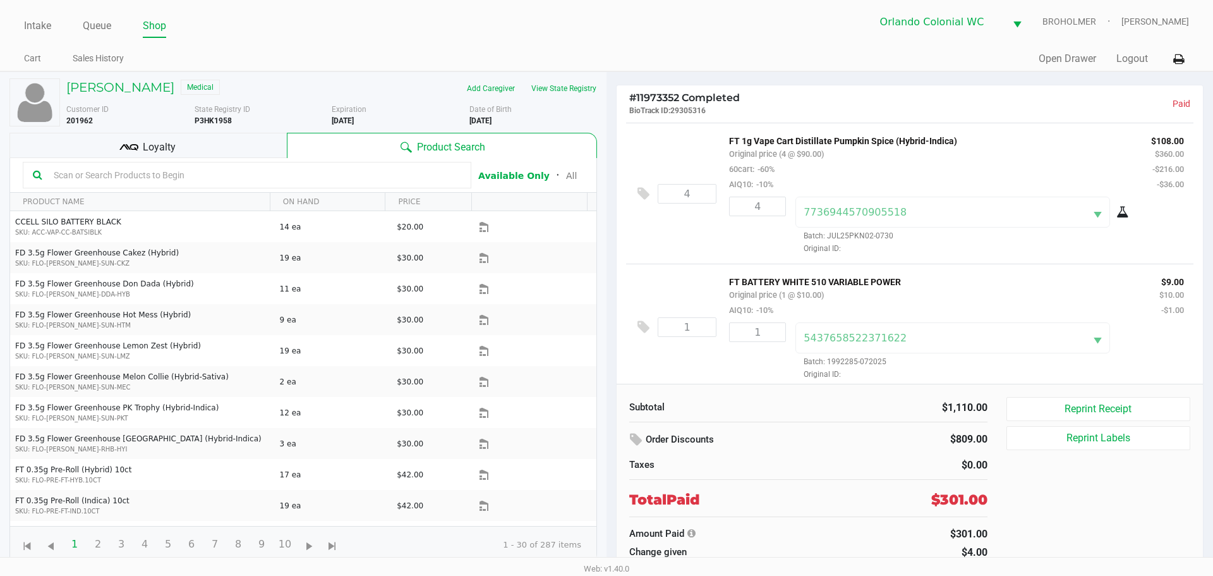
scroll to position [349, 0]
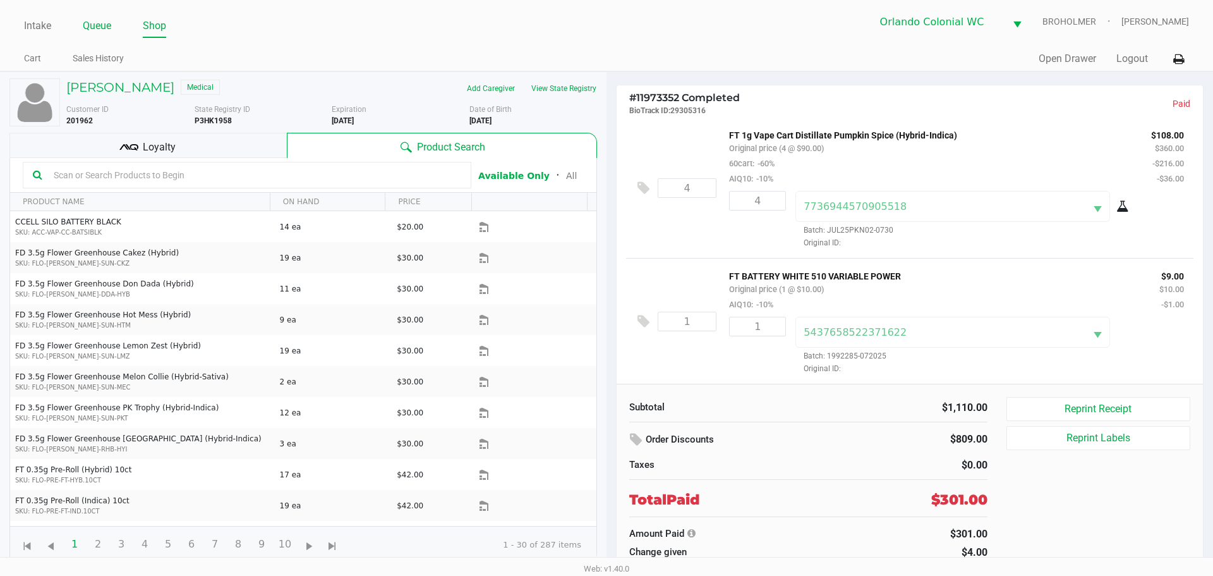
click at [107, 21] on link "Queue" at bounding box center [97, 26] width 28 height 18
